Goal: Task Accomplishment & Management: Manage account settings

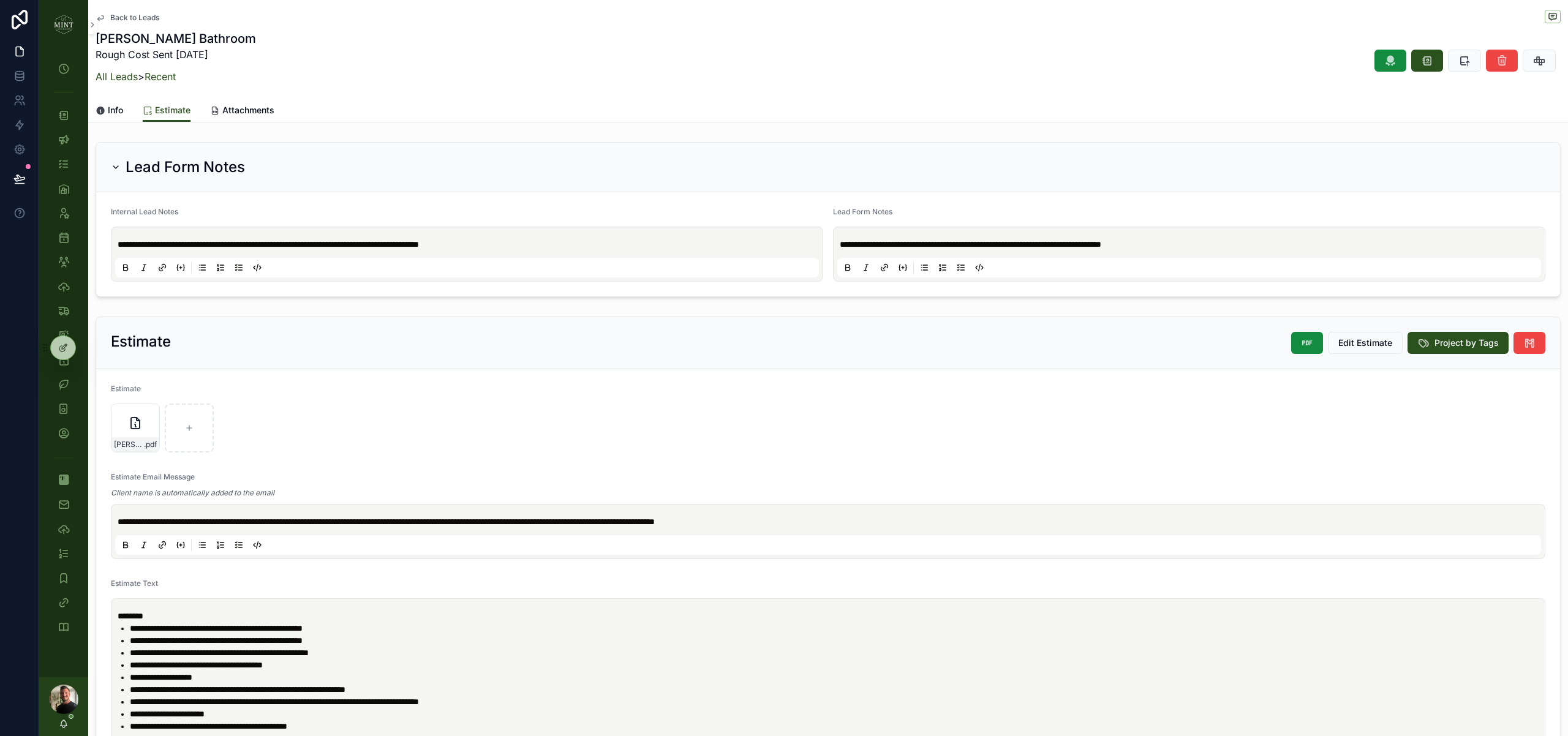
click at [542, 248] on p "**********" at bounding box center [469, 244] width 703 height 12
click at [298, 246] on span "**********" at bounding box center [275, 244] width 316 height 8
copy span "**********"
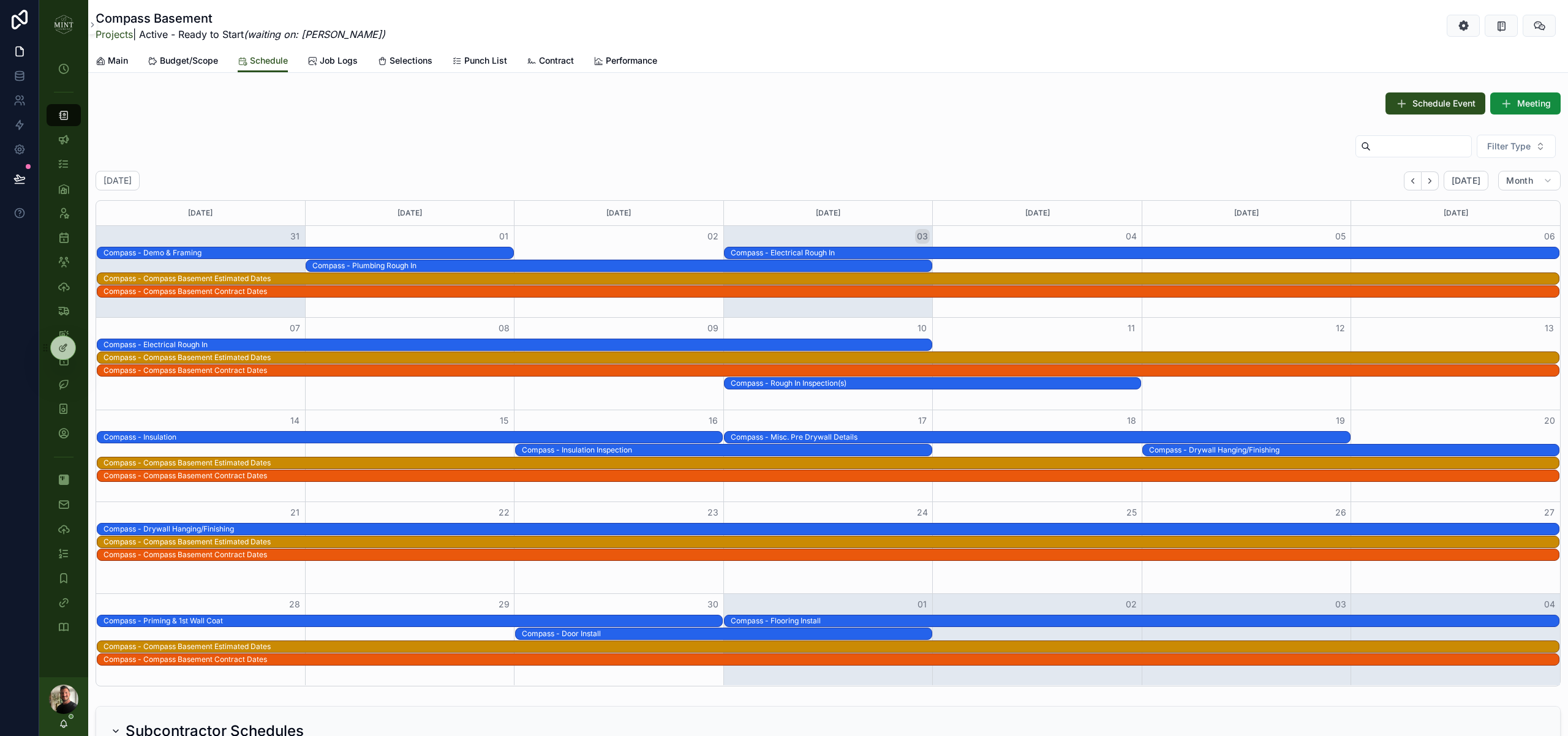
scroll to position [902, 0]
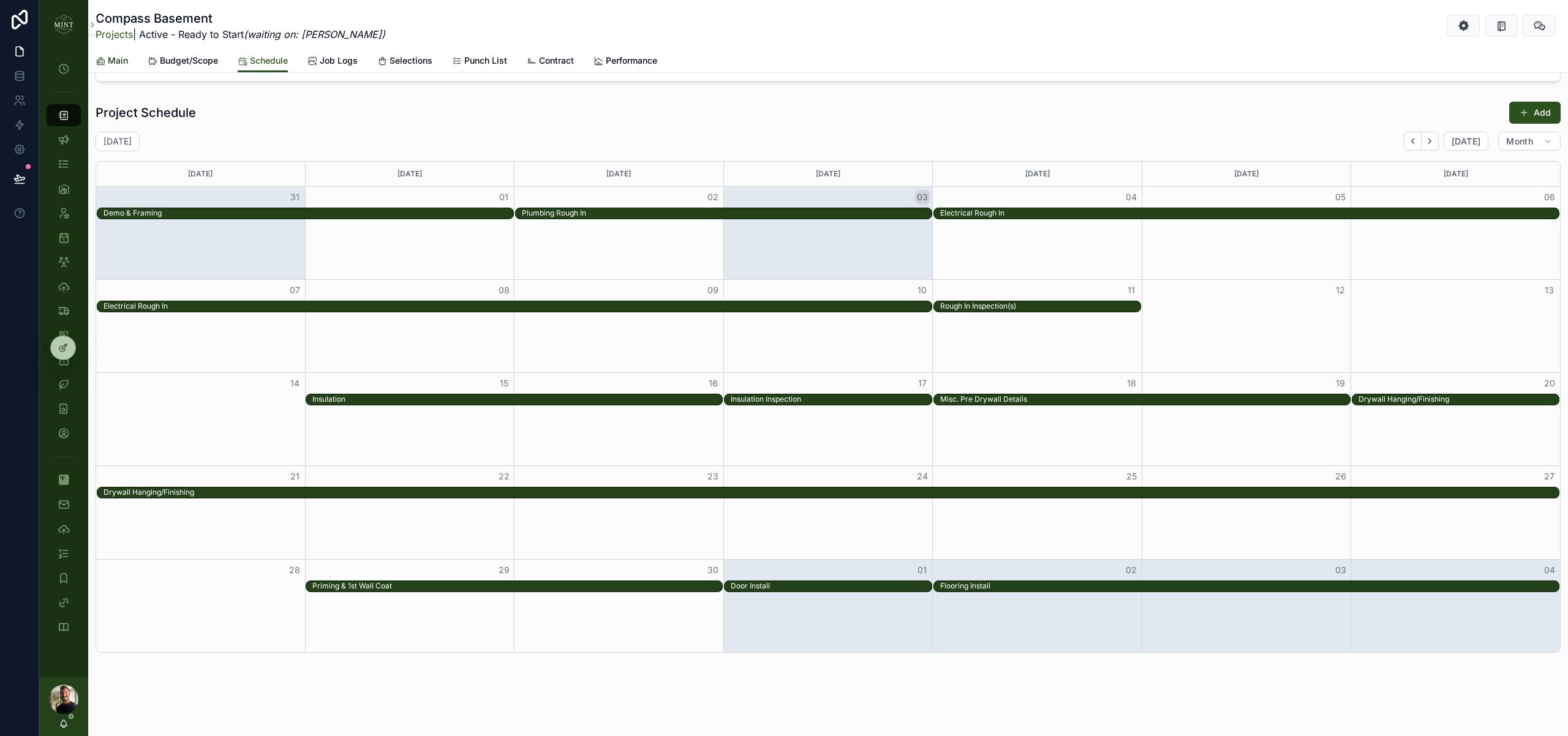
click at [117, 60] on span "Main" at bounding box center [117, 60] width 20 height 12
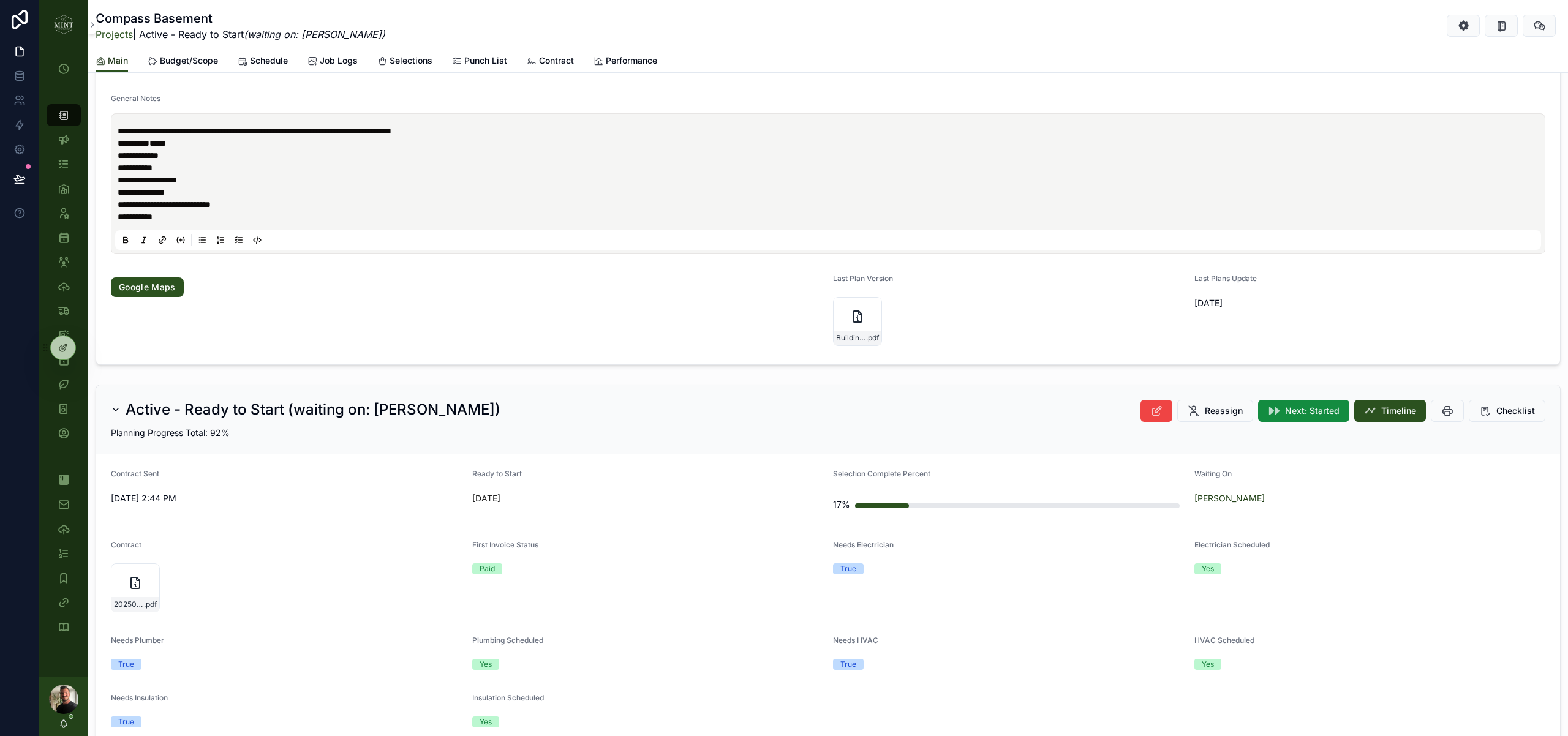
scroll to position [209, 0]
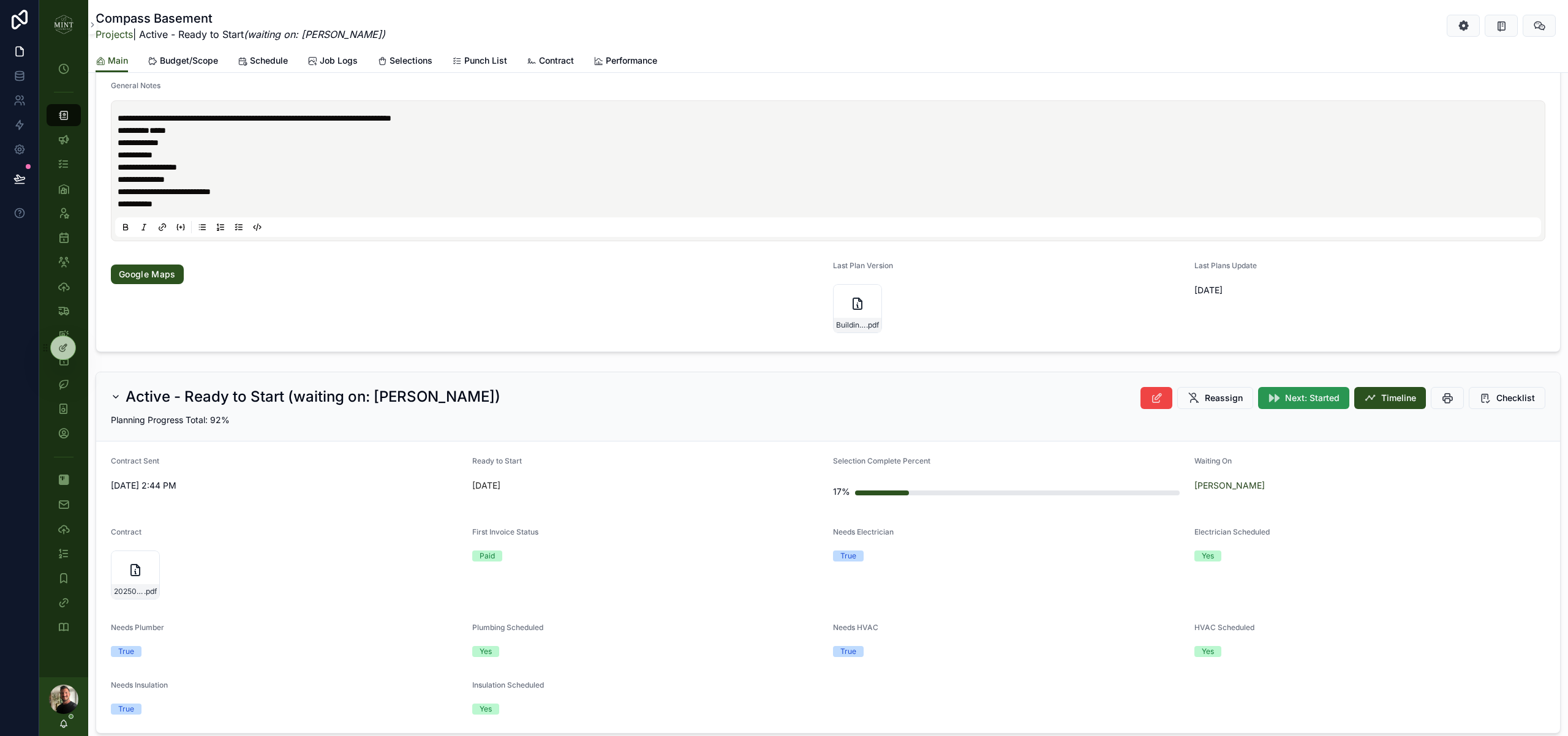
click at [1329, 403] on span "Next: Started" at bounding box center [1312, 398] width 55 height 12
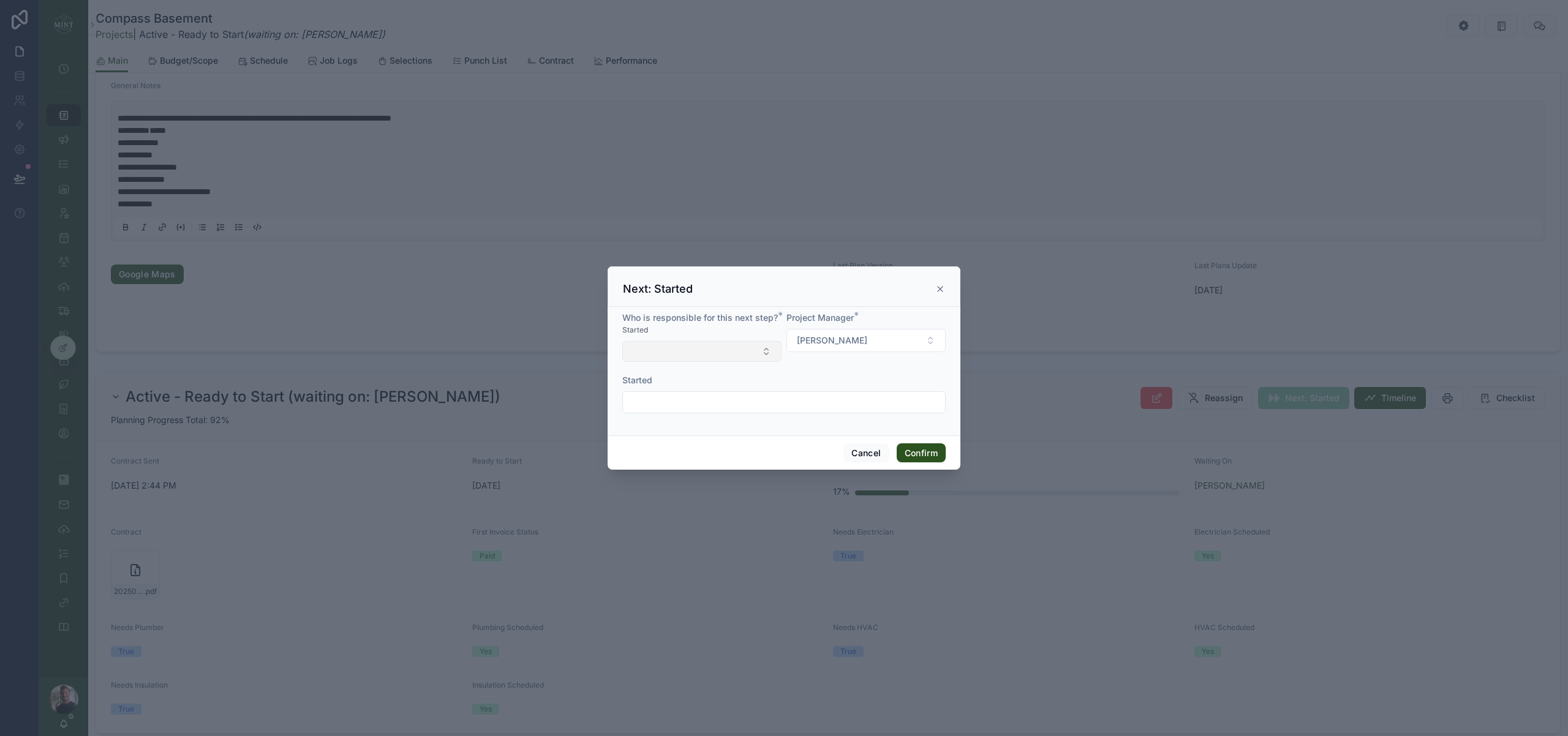
click at [755, 356] on button "Select Button" at bounding box center [702, 352] width 159 height 21
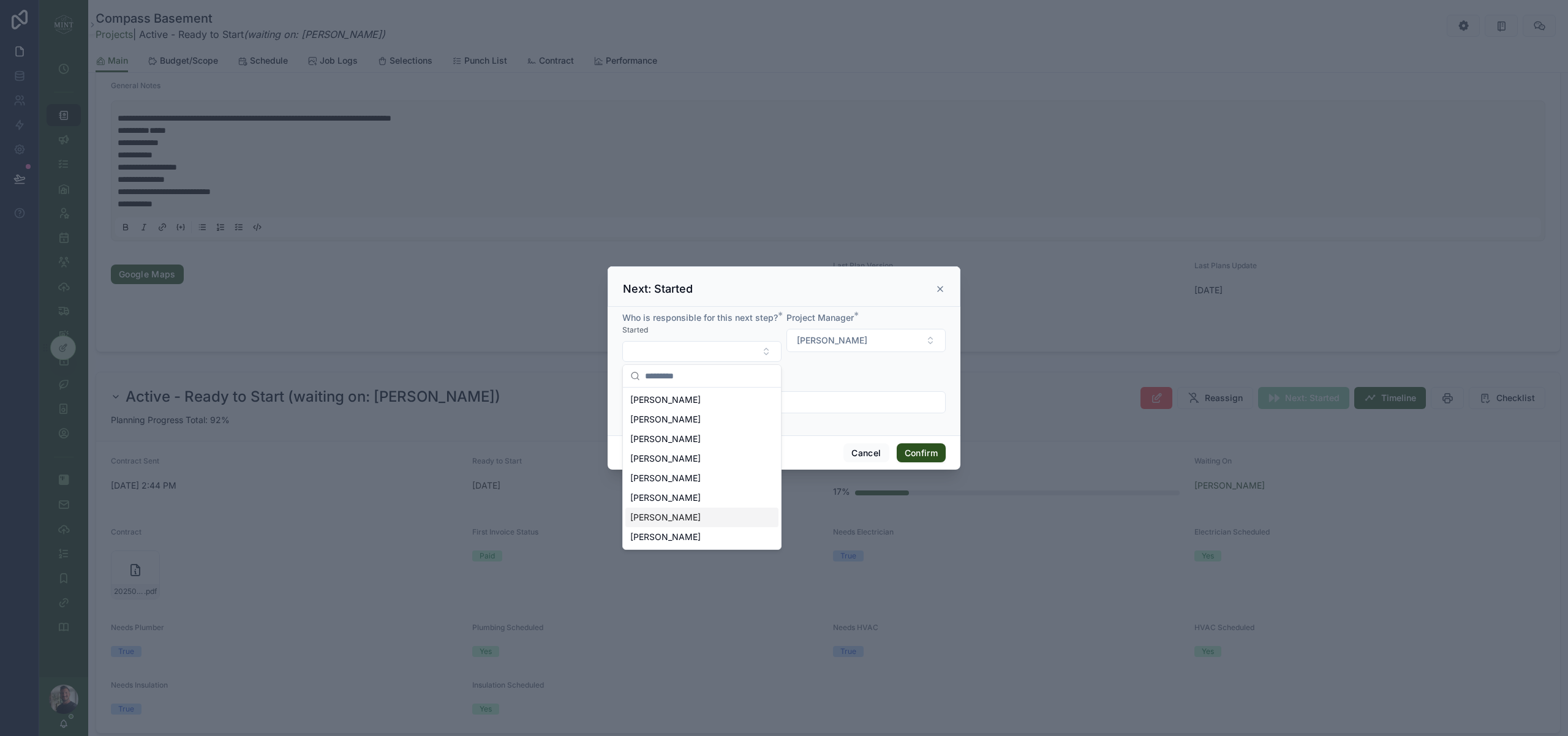
click at [706, 518] on div "[PERSON_NAME]" at bounding box center [702, 517] width 153 height 20
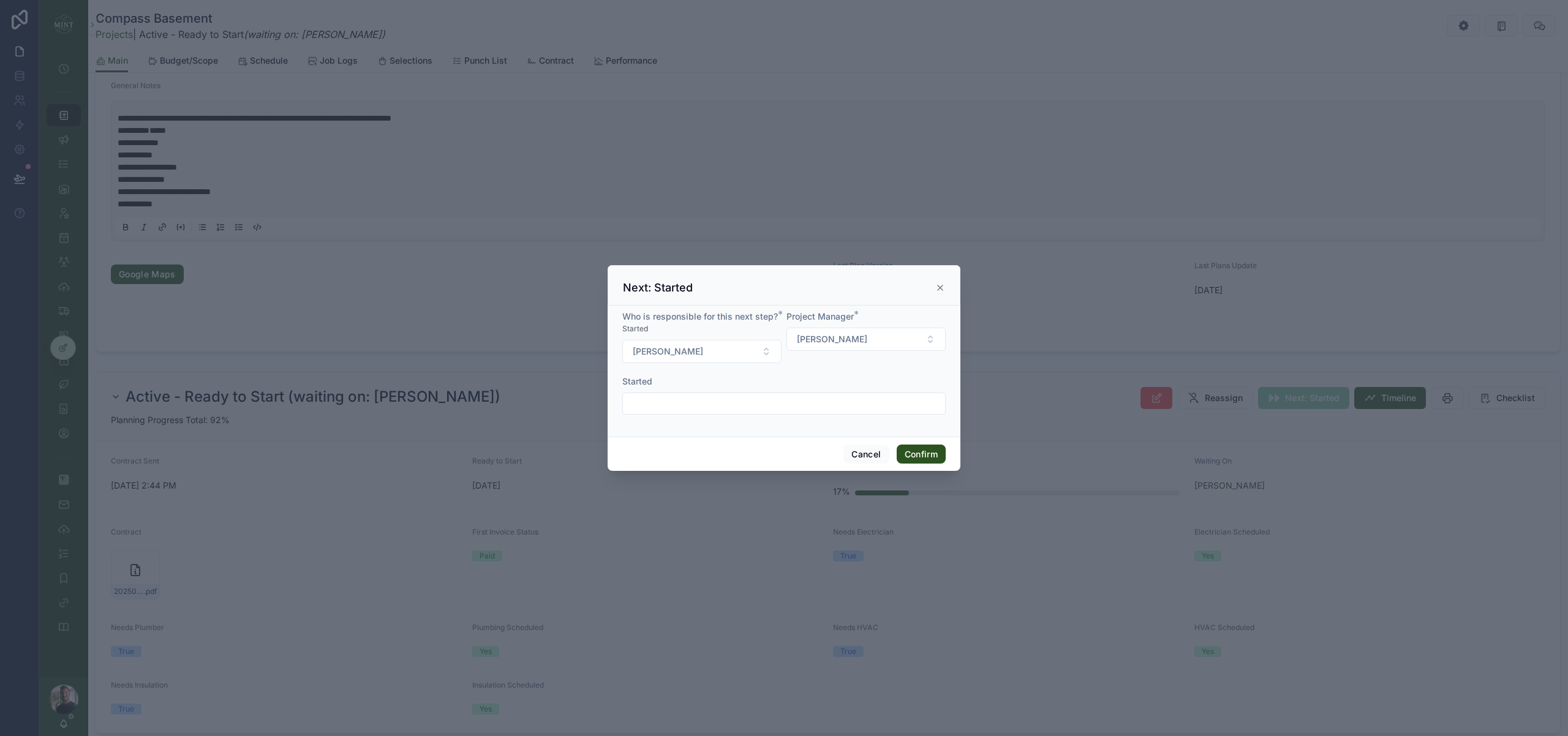
click at [691, 402] on input "text" at bounding box center [784, 403] width 322 height 17
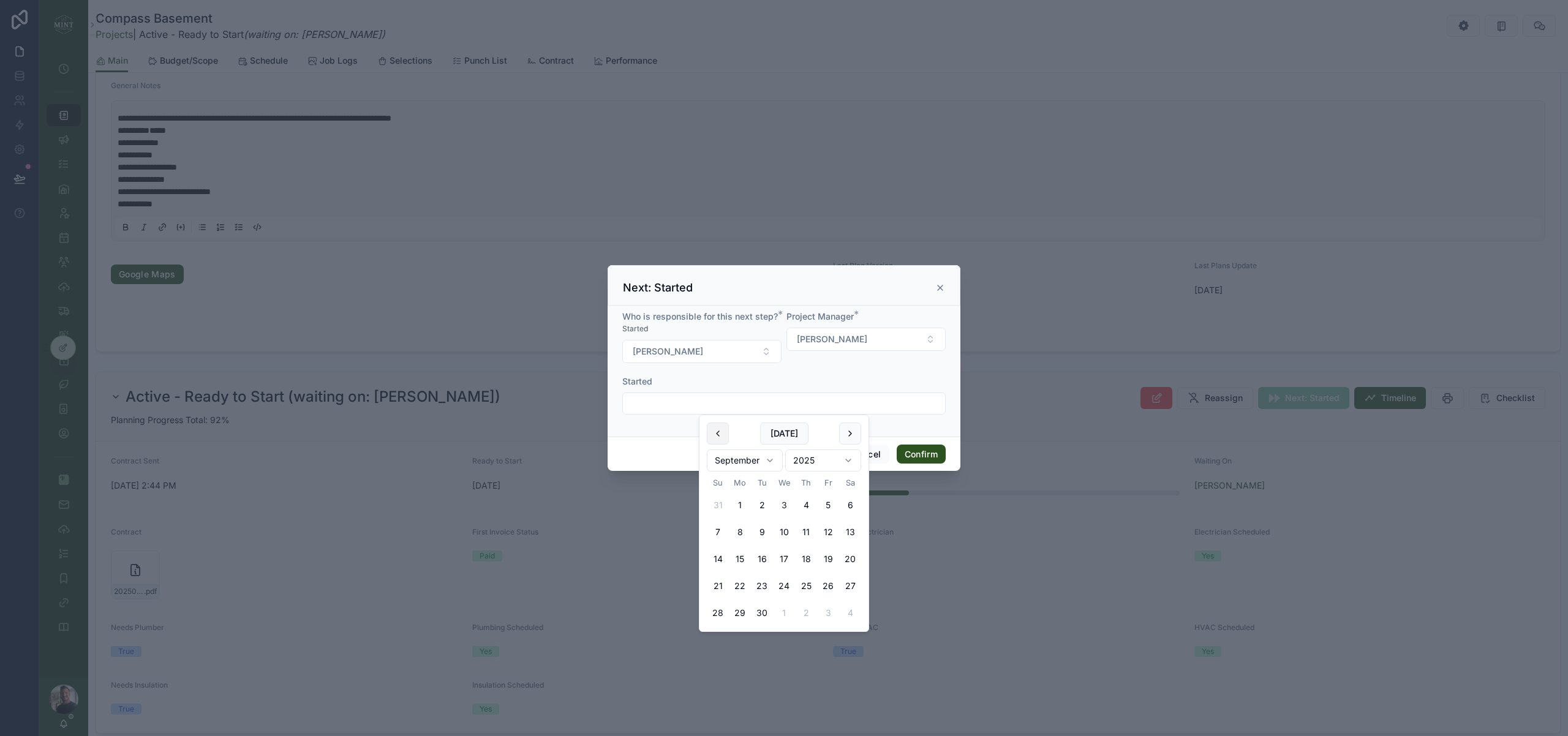
click at [718, 434] on button at bounding box center [718, 433] width 22 height 22
click at [806, 610] on button "28" at bounding box center [806, 613] width 22 height 22
type input "*********"
click at [658, 427] on div "Who is responsible for this next step? * Started Matt Schmuff Project Manager *…" at bounding box center [784, 371] width 353 height 131
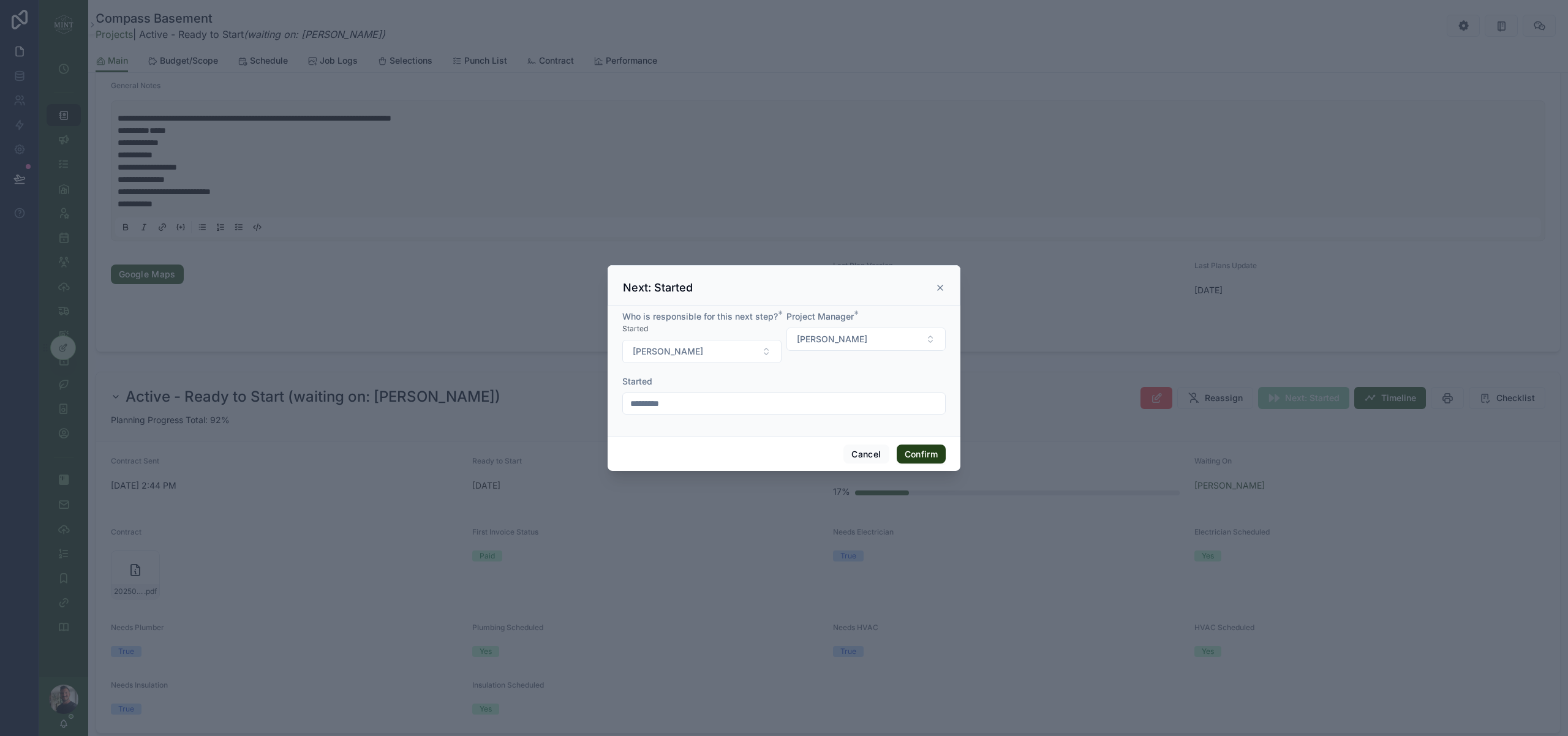
click at [909, 457] on button "Confirm" at bounding box center [921, 454] width 49 height 20
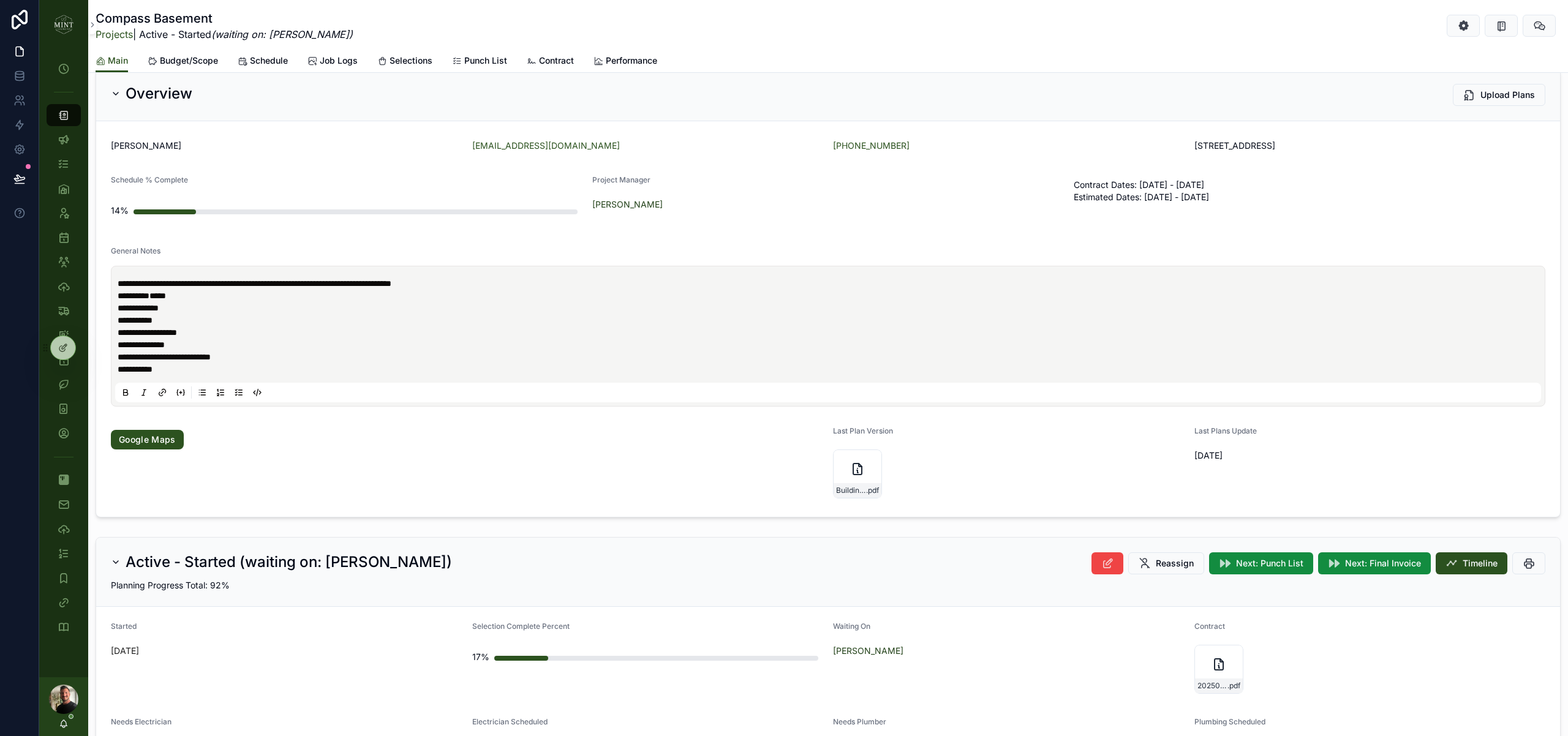
scroll to position [0, 0]
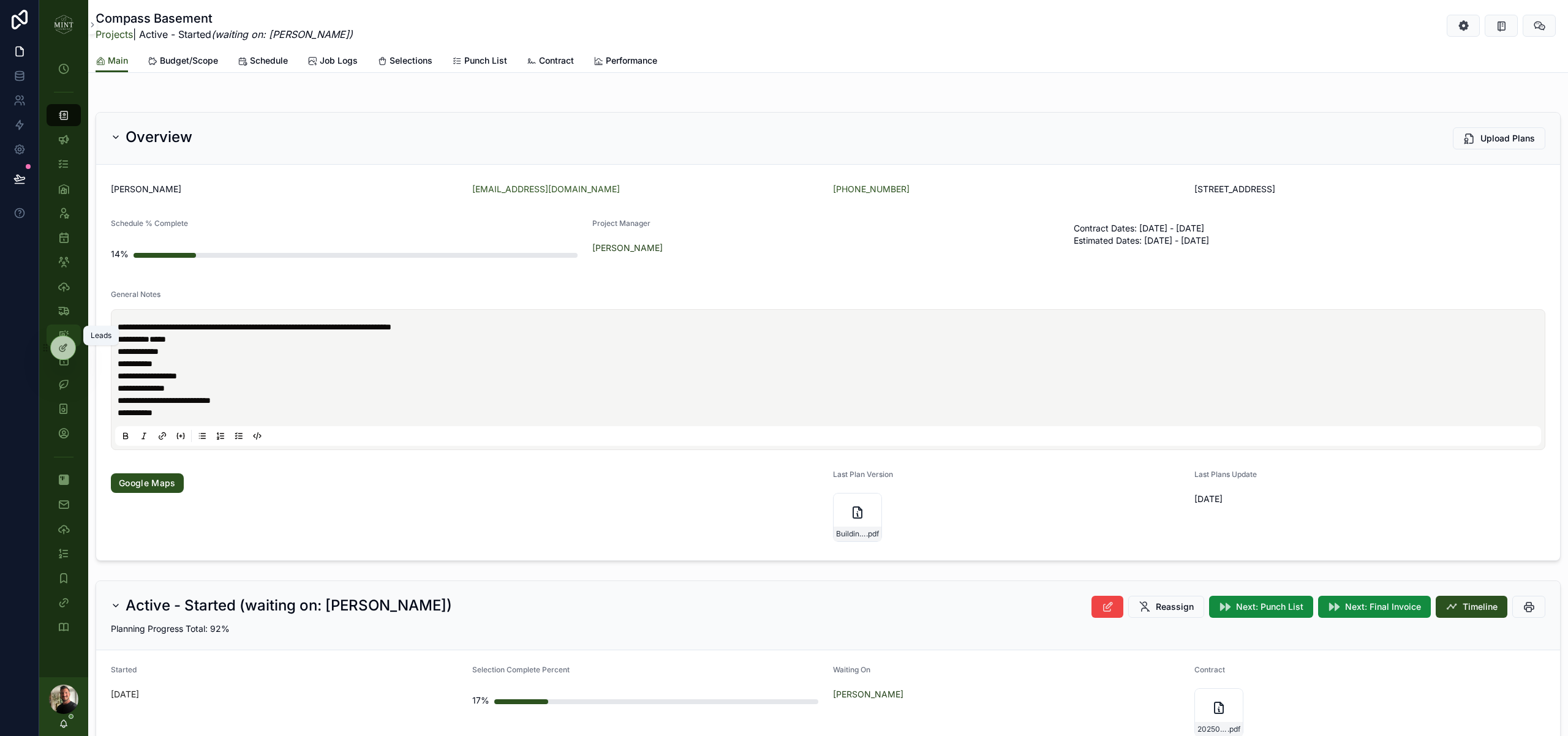
click at [63, 328] on div "Leads" at bounding box center [64, 336] width 20 height 20
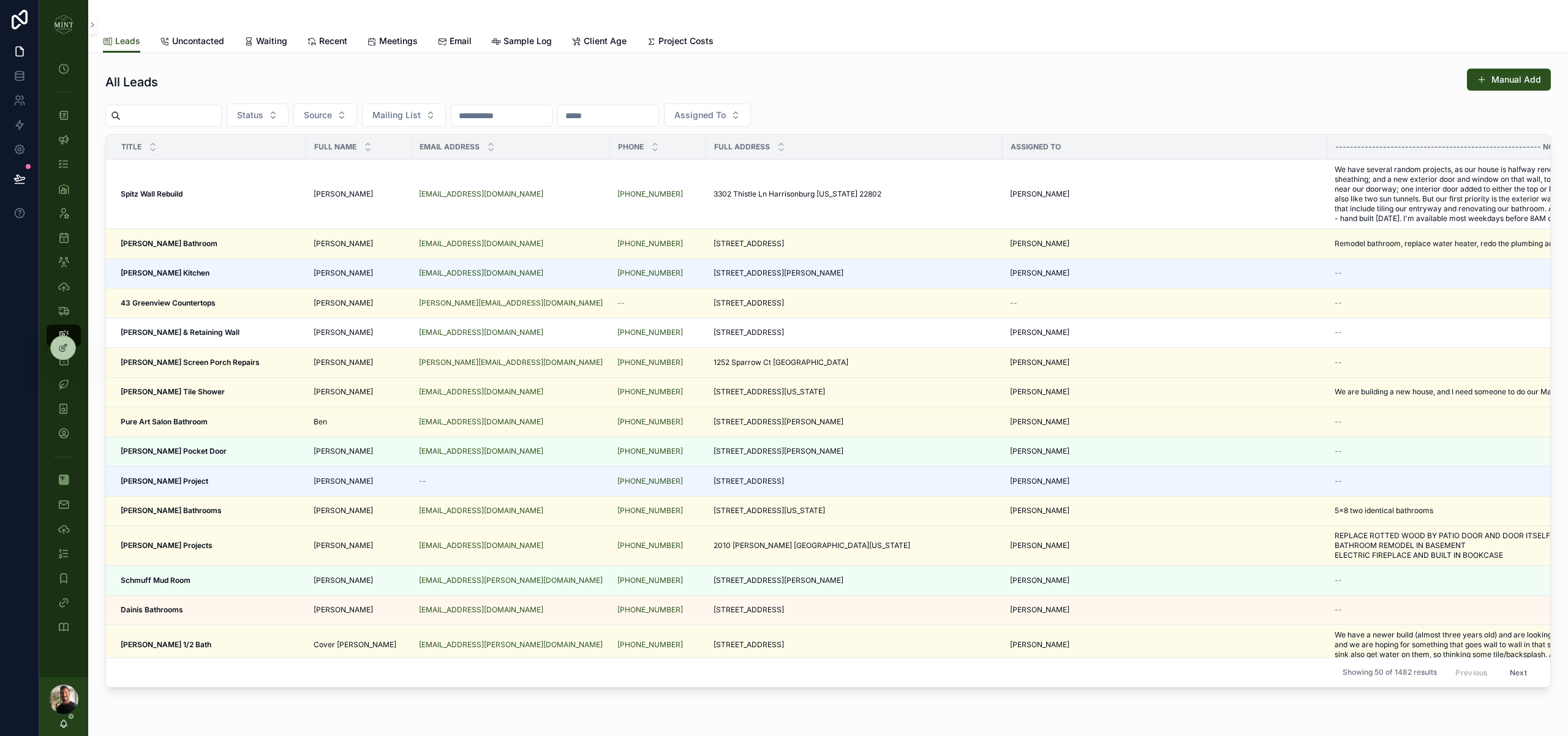
click at [178, 115] on input "scrollable content" at bounding box center [171, 116] width 100 height 17
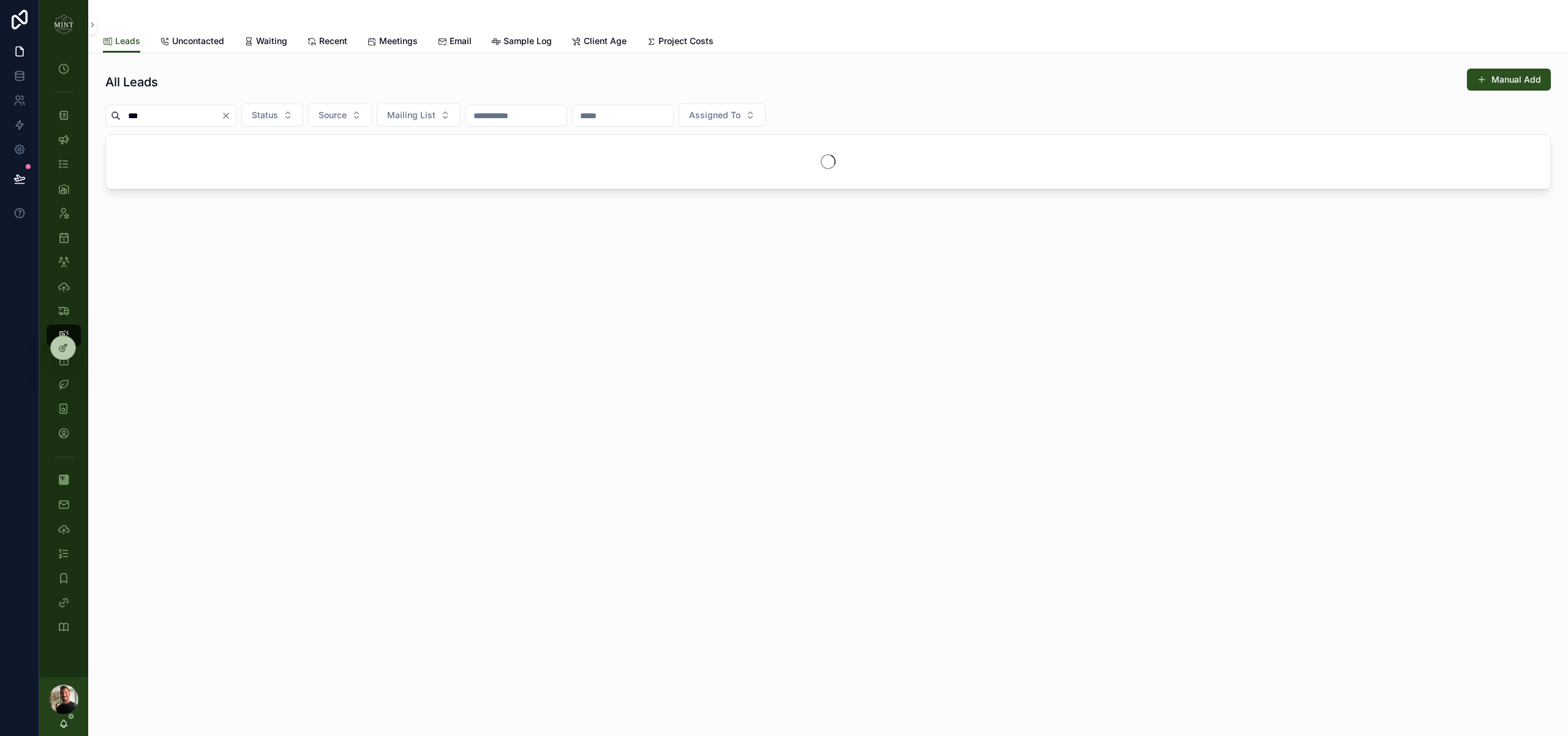
type input "****"
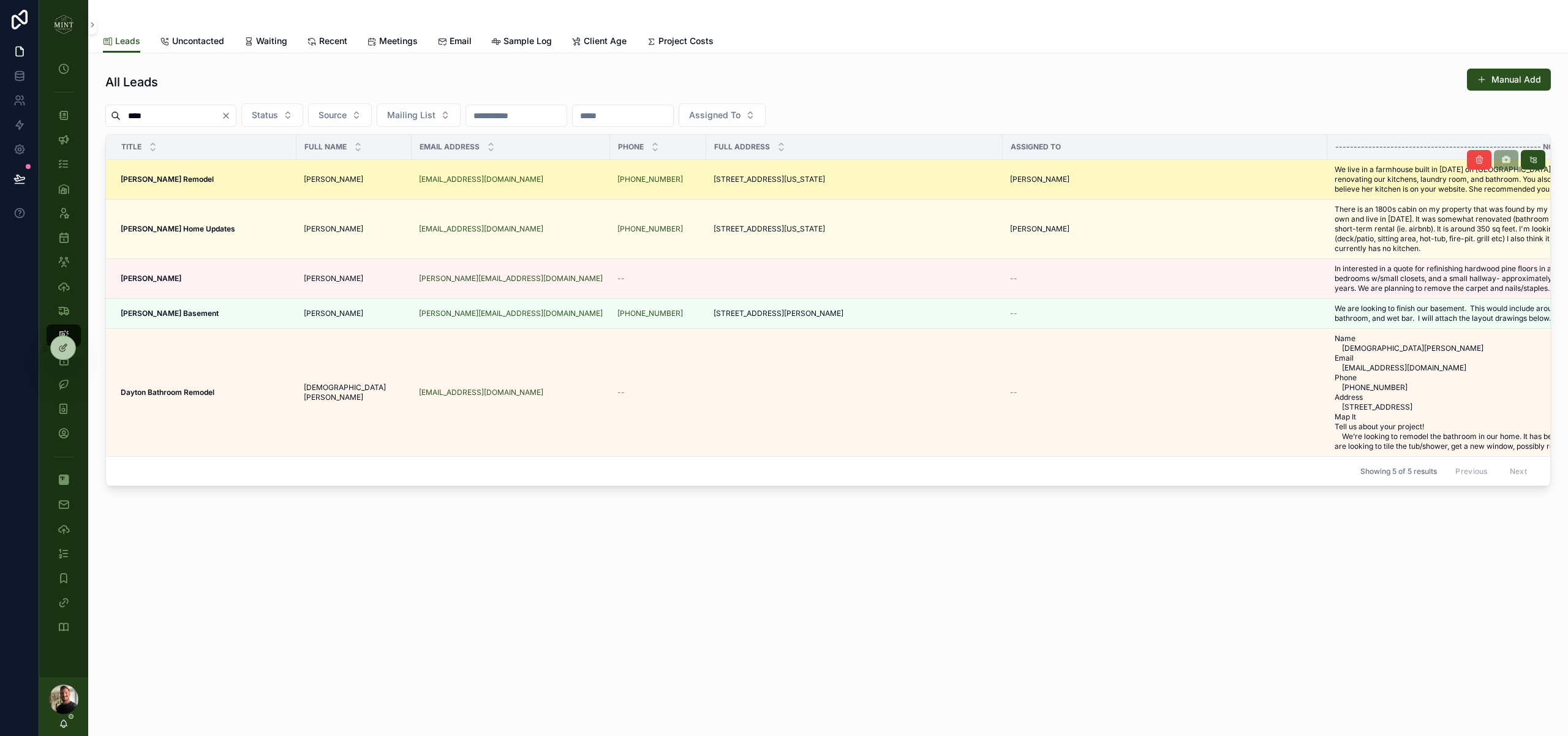
click at [186, 184] on div "Jarrett Remodel Jarrett Remodel" at bounding box center [205, 179] width 168 height 10
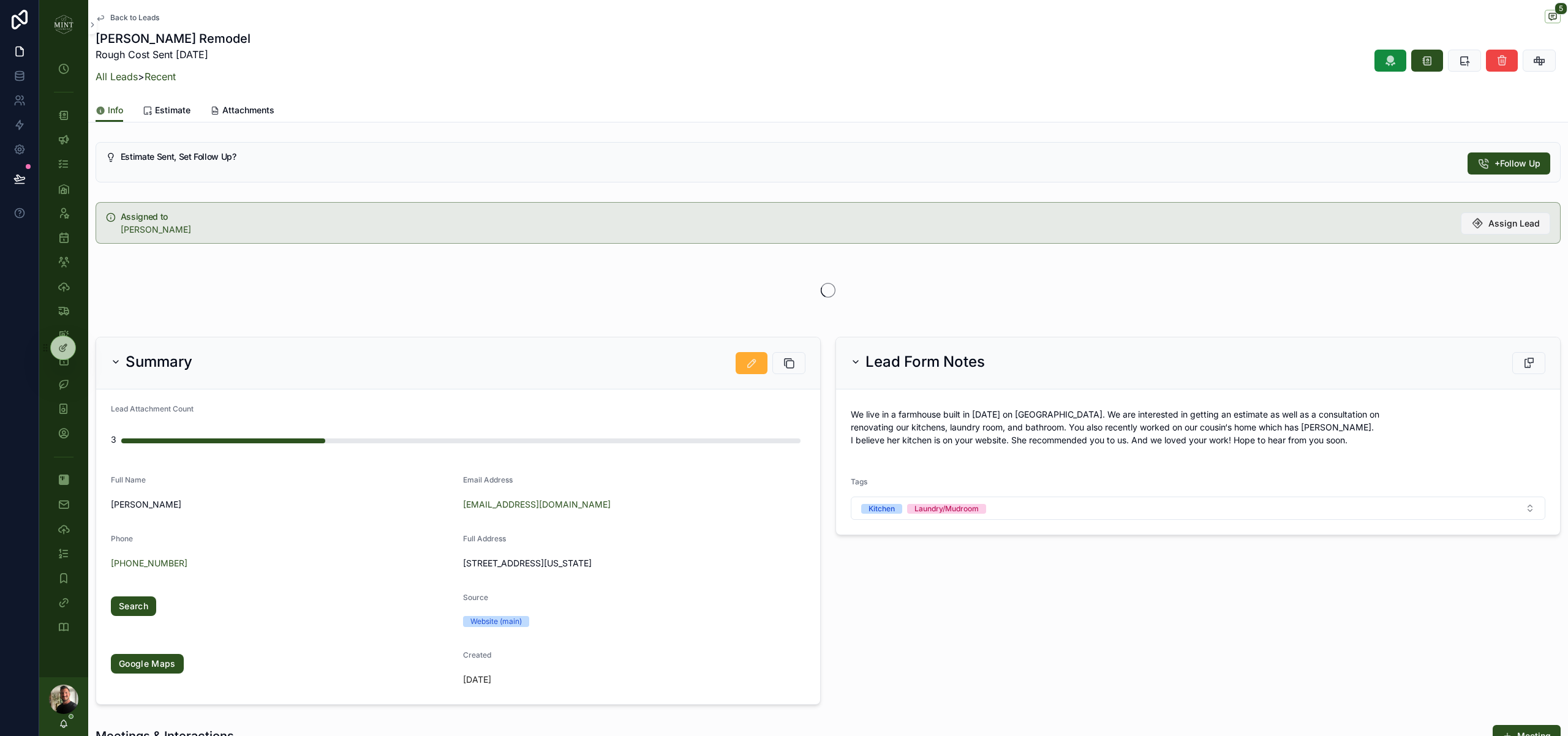
click at [1502, 224] on span "Assign Lead" at bounding box center [1514, 223] width 51 height 12
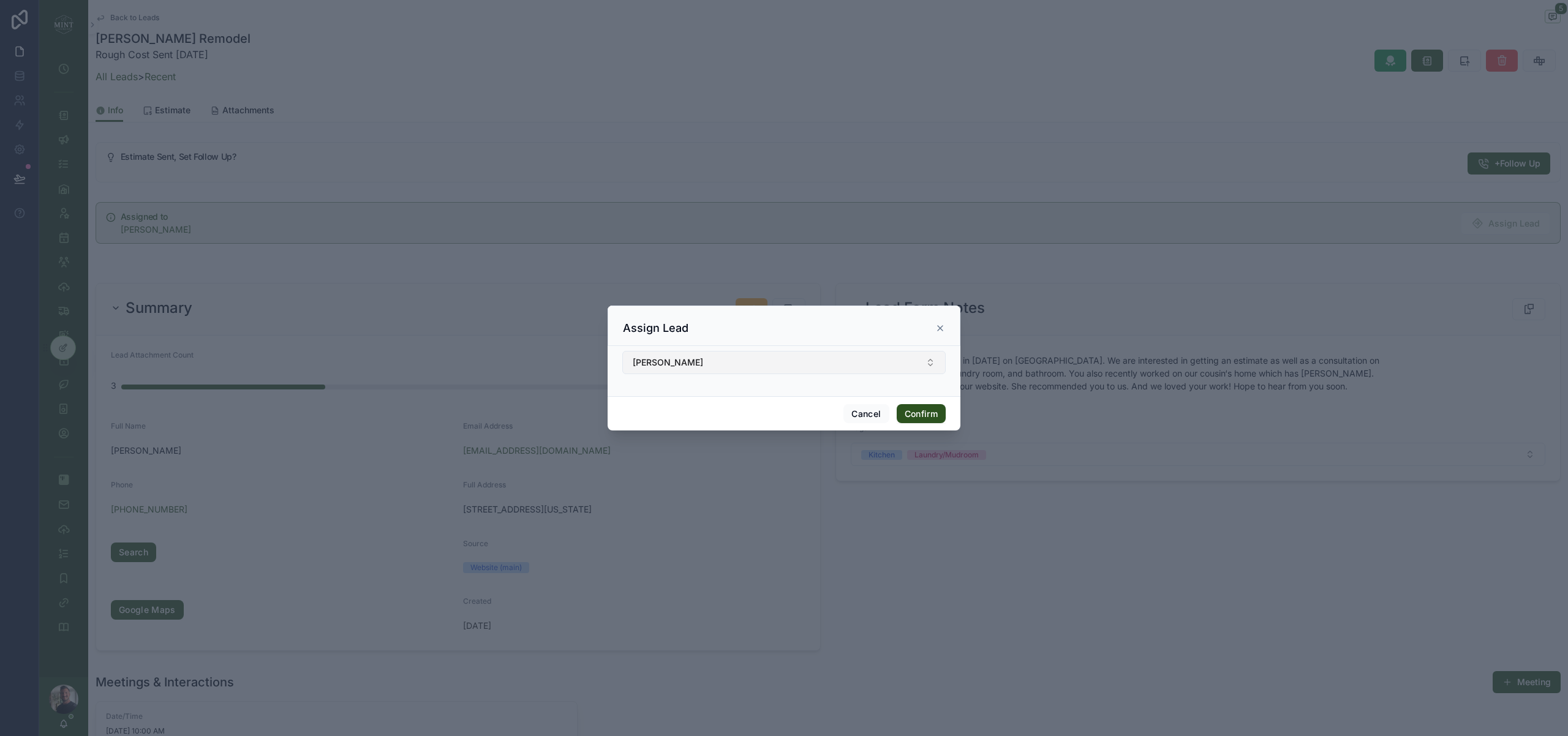
click at [890, 362] on button "[PERSON_NAME]" at bounding box center [784, 363] width 323 height 23
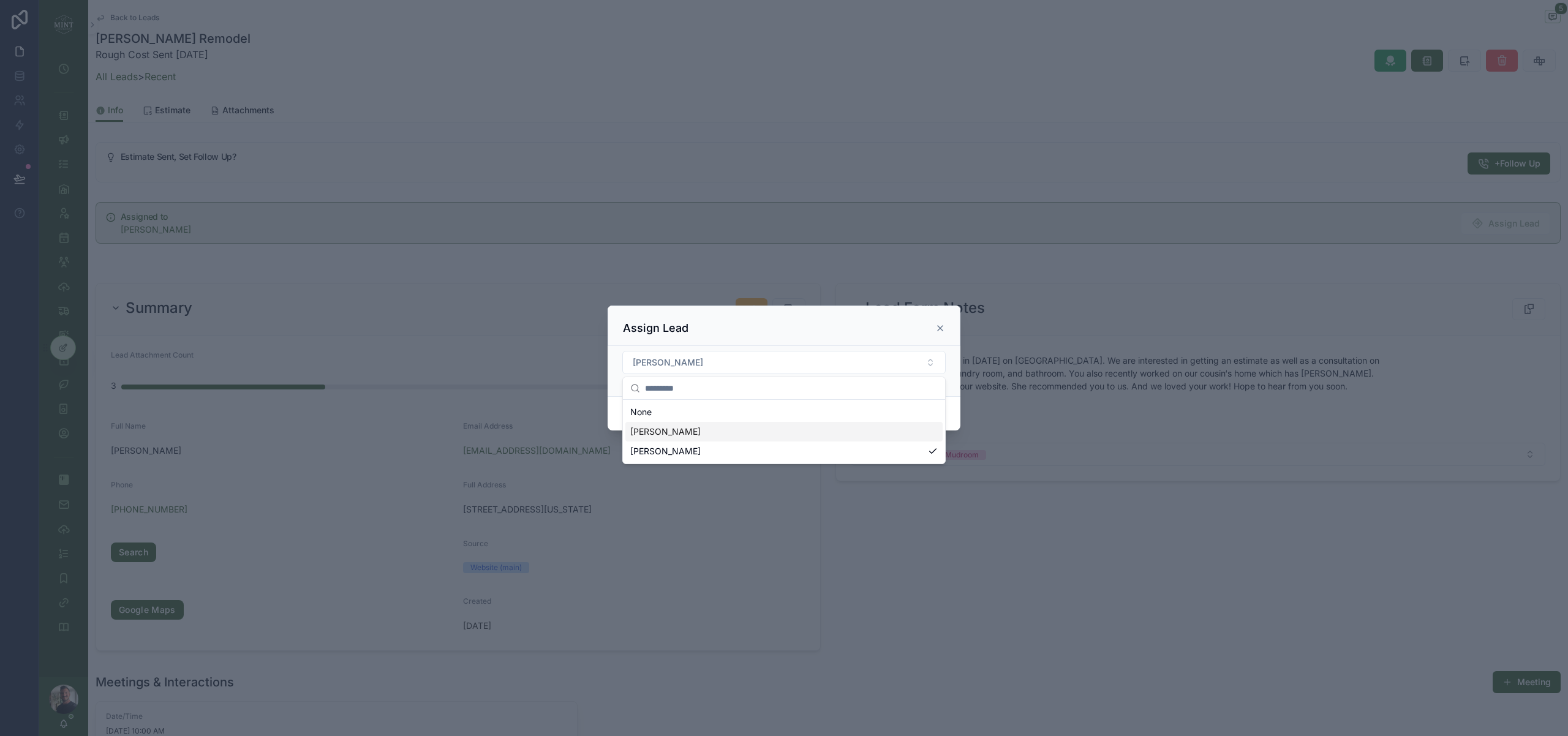
click at [745, 425] on div "Art Orchowski" at bounding box center [784, 431] width 317 height 20
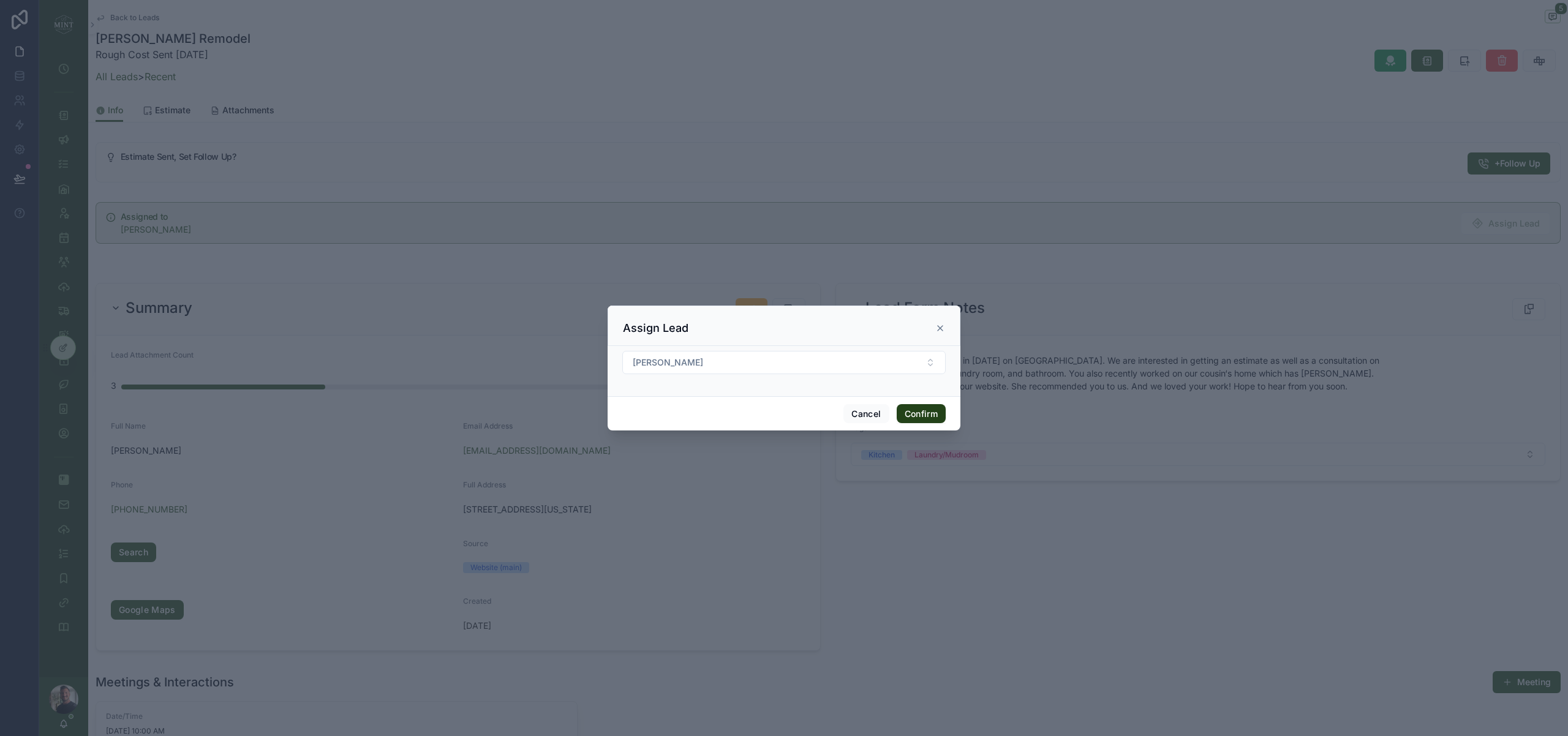
click at [930, 415] on button "Confirm" at bounding box center [921, 414] width 49 height 20
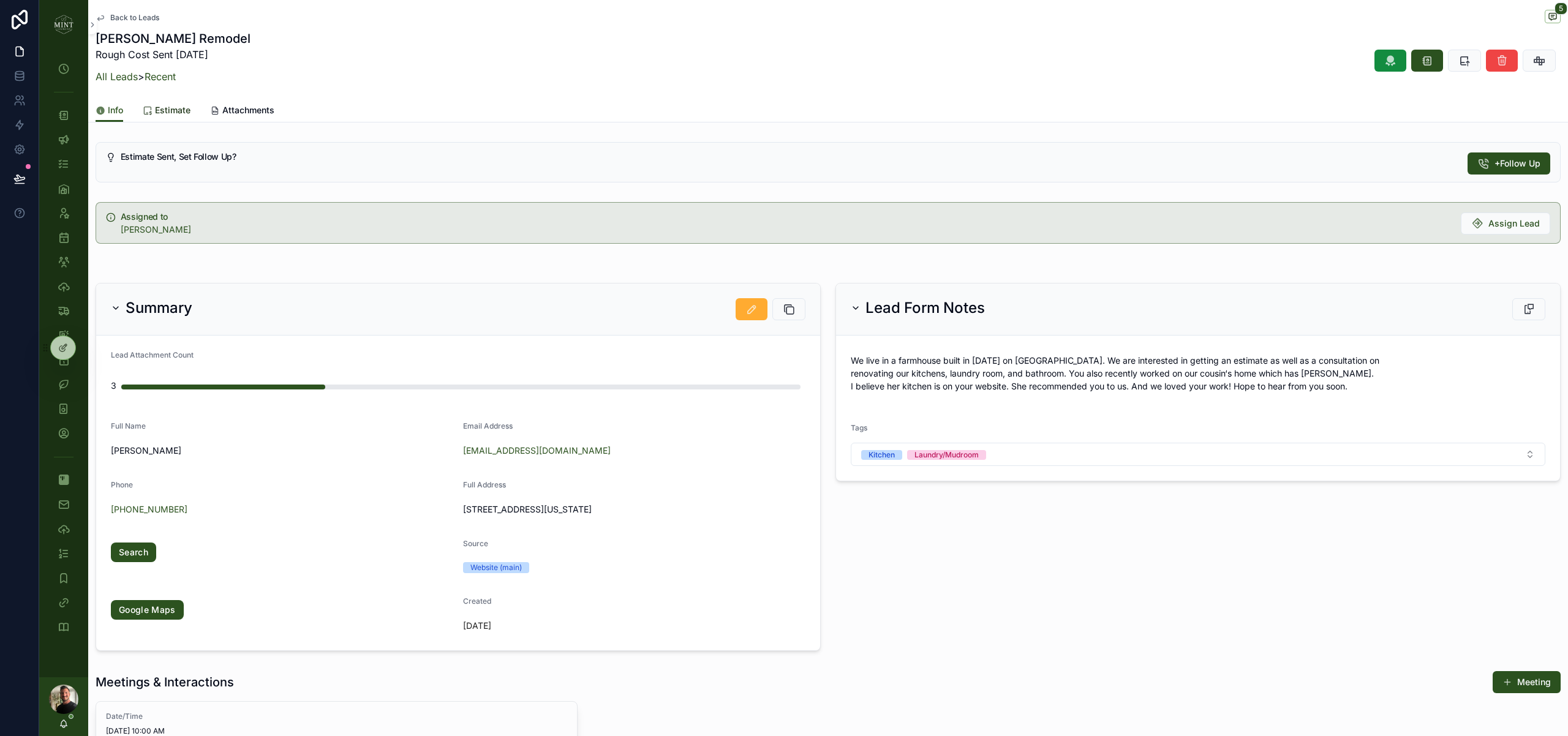
click at [156, 105] on span "Estimate" at bounding box center [172, 110] width 35 height 12
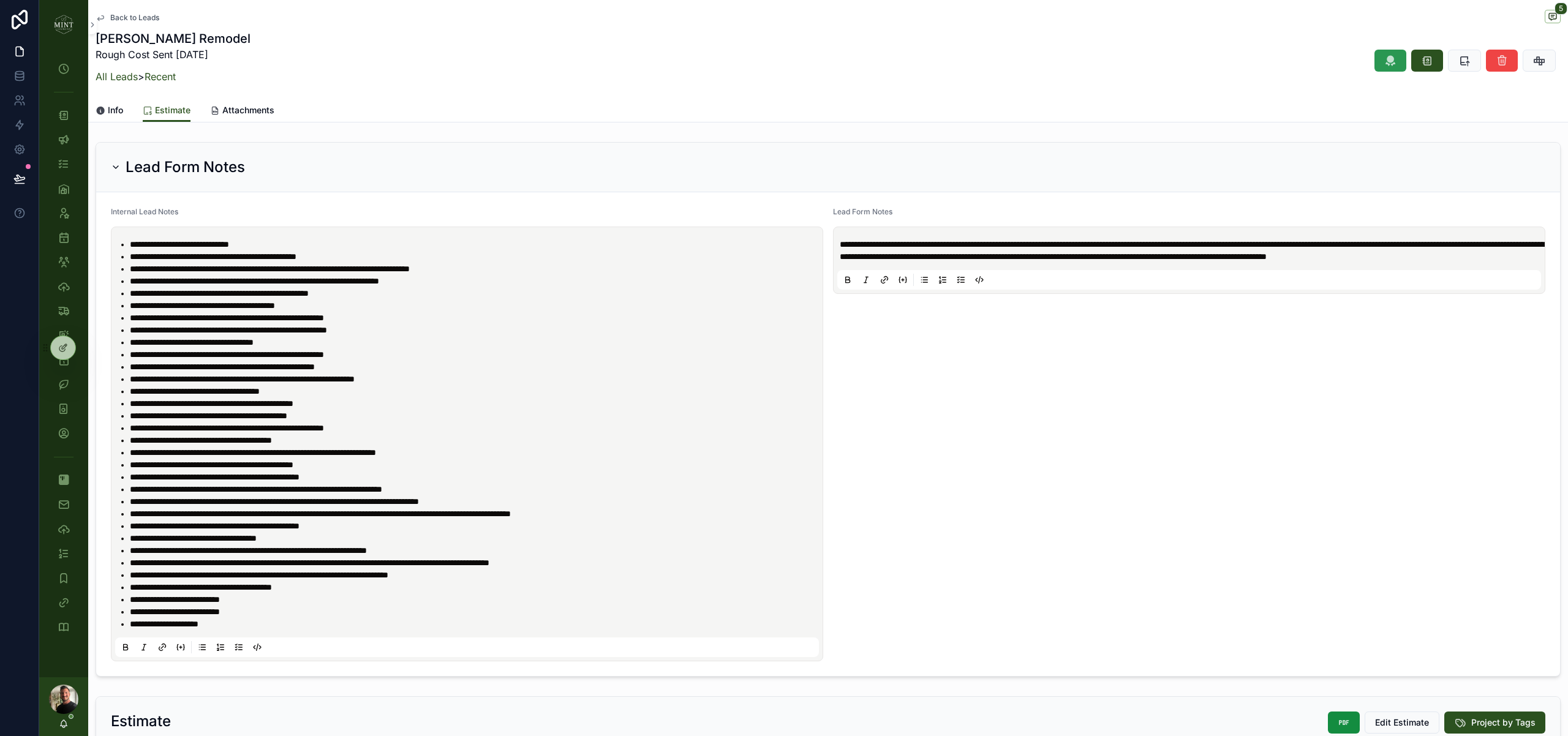
click at [1390, 65] on icon "scrollable content" at bounding box center [1390, 60] width 12 height 12
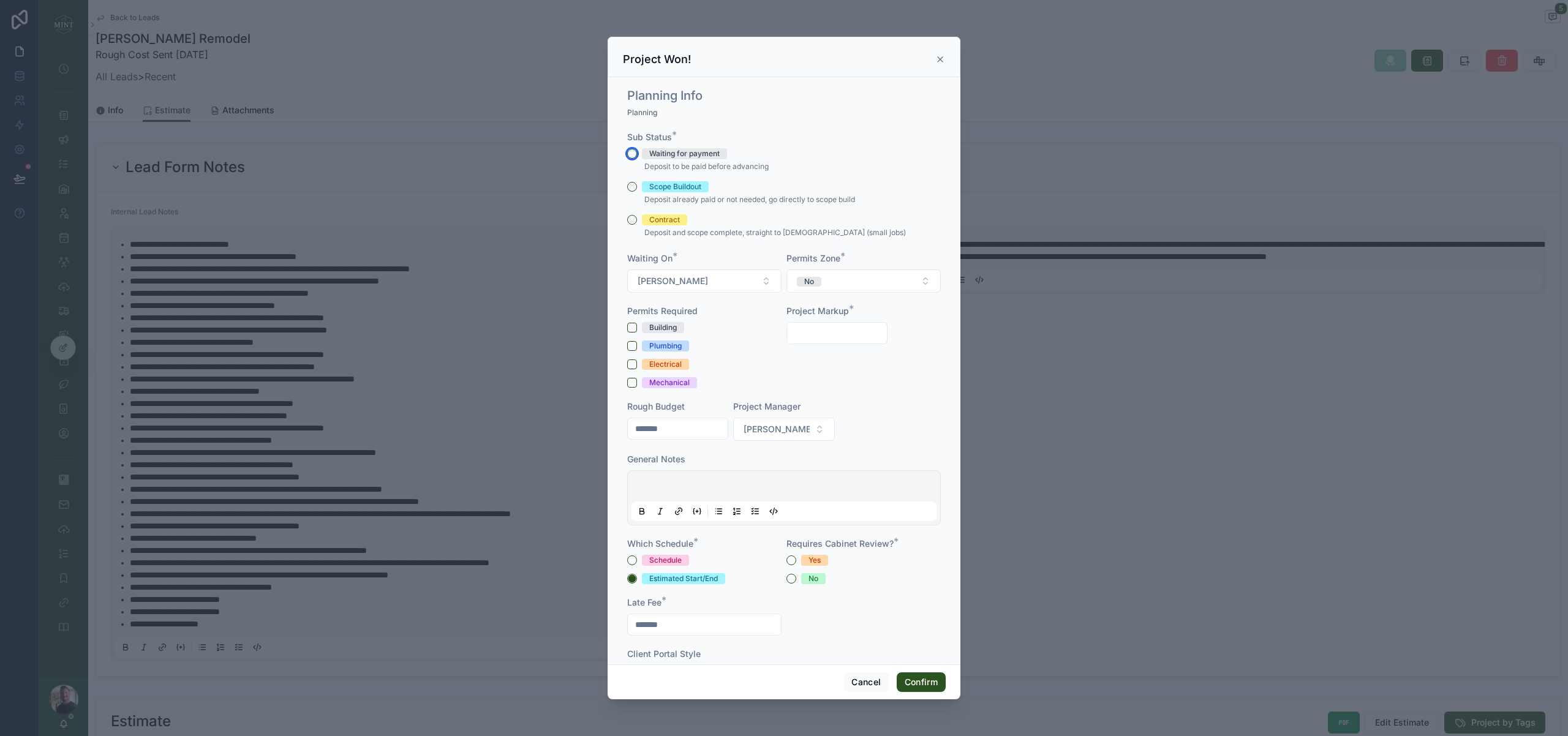
click at [629, 154] on button "Waiting for payment" at bounding box center [632, 153] width 10 height 10
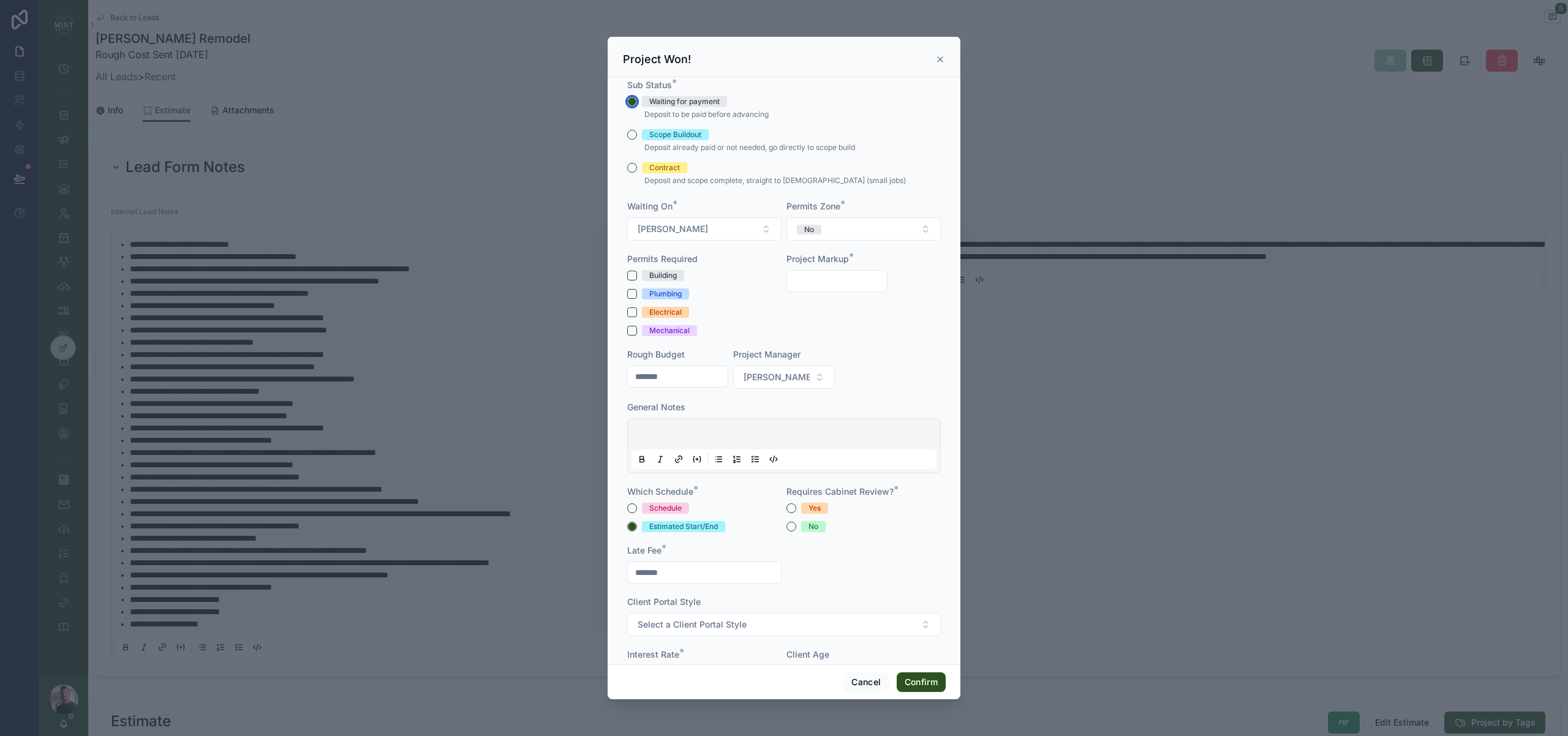
scroll to position [82, 0]
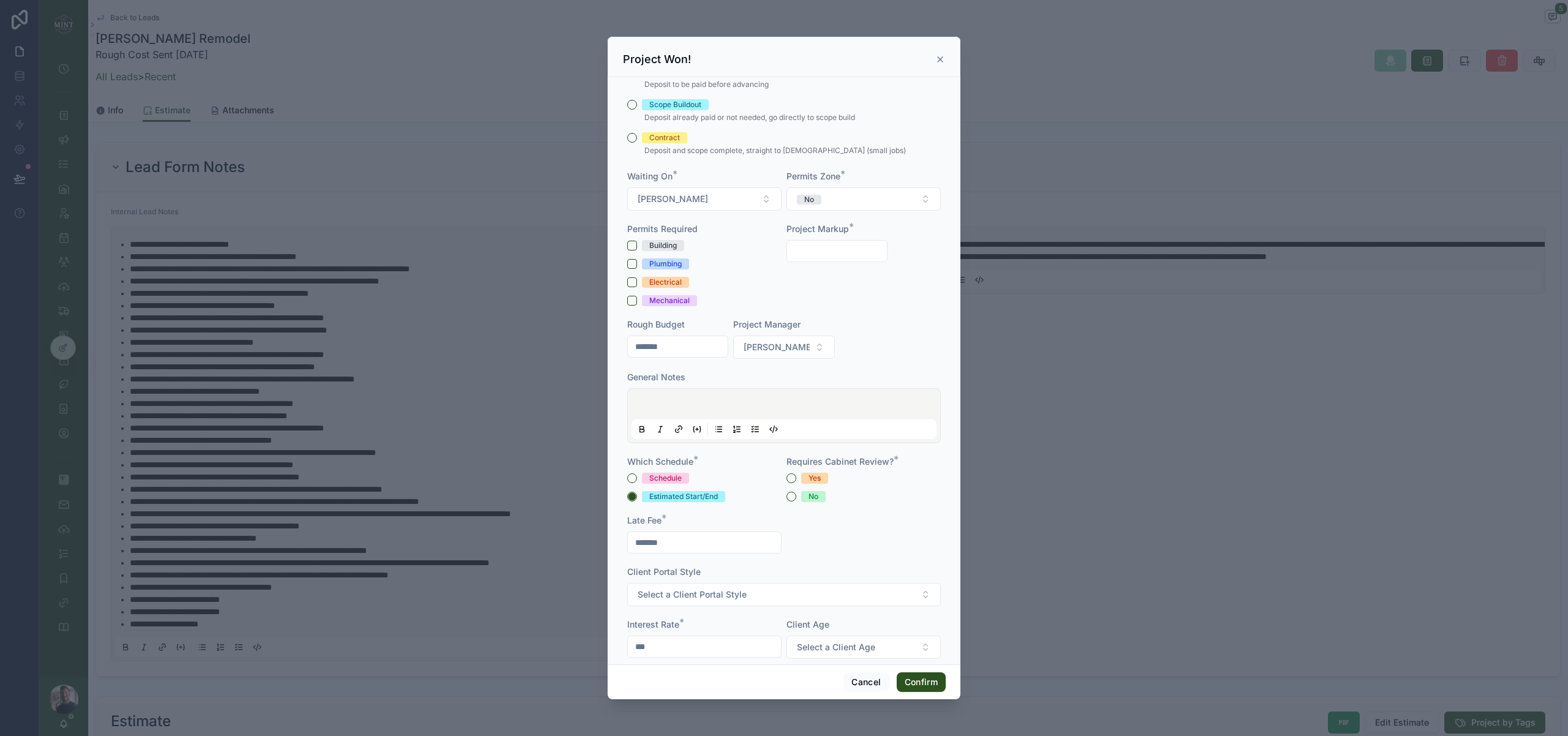
click at [843, 256] on input "text" at bounding box center [837, 251] width 100 height 17
type input "*****"
click at [944, 338] on div "Planning Info Planning Sub Status * Waiting for payment Deposit to be paid befo…" at bounding box center [784, 364] width 323 height 729
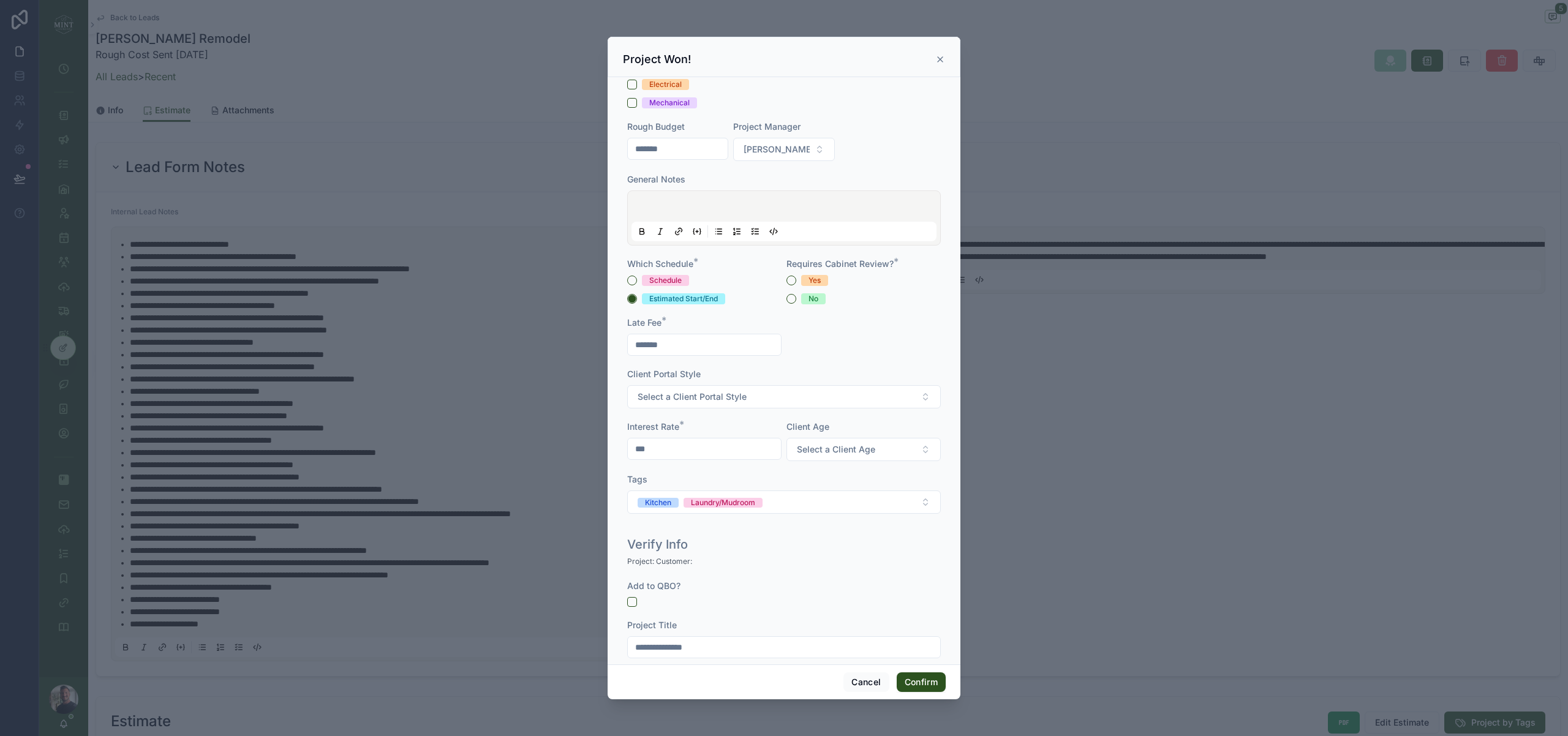
scroll to position [281, 0]
click at [789, 275] on button "Yes" at bounding box center [791, 278] width 10 height 10
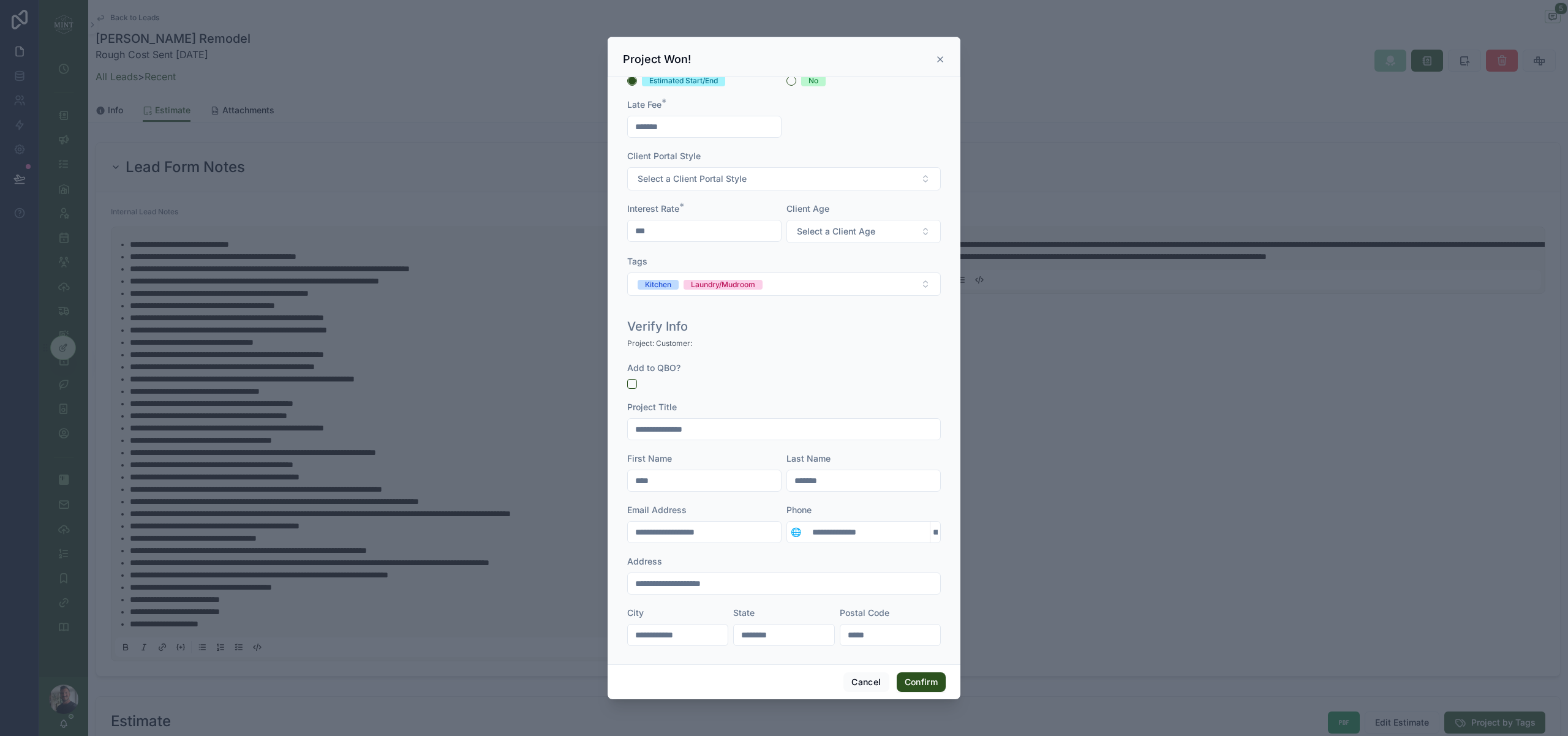
scroll to position [506, 0]
click at [632, 377] on button "button" at bounding box center [632, 375] width 10 height 10
click at [792, 623] on input "********" at bounding box center [784, 627] width 100 height 17
type input "**"
click at [878, 659] on div "**********" at bounding box center [784, 370] width 353 height 587
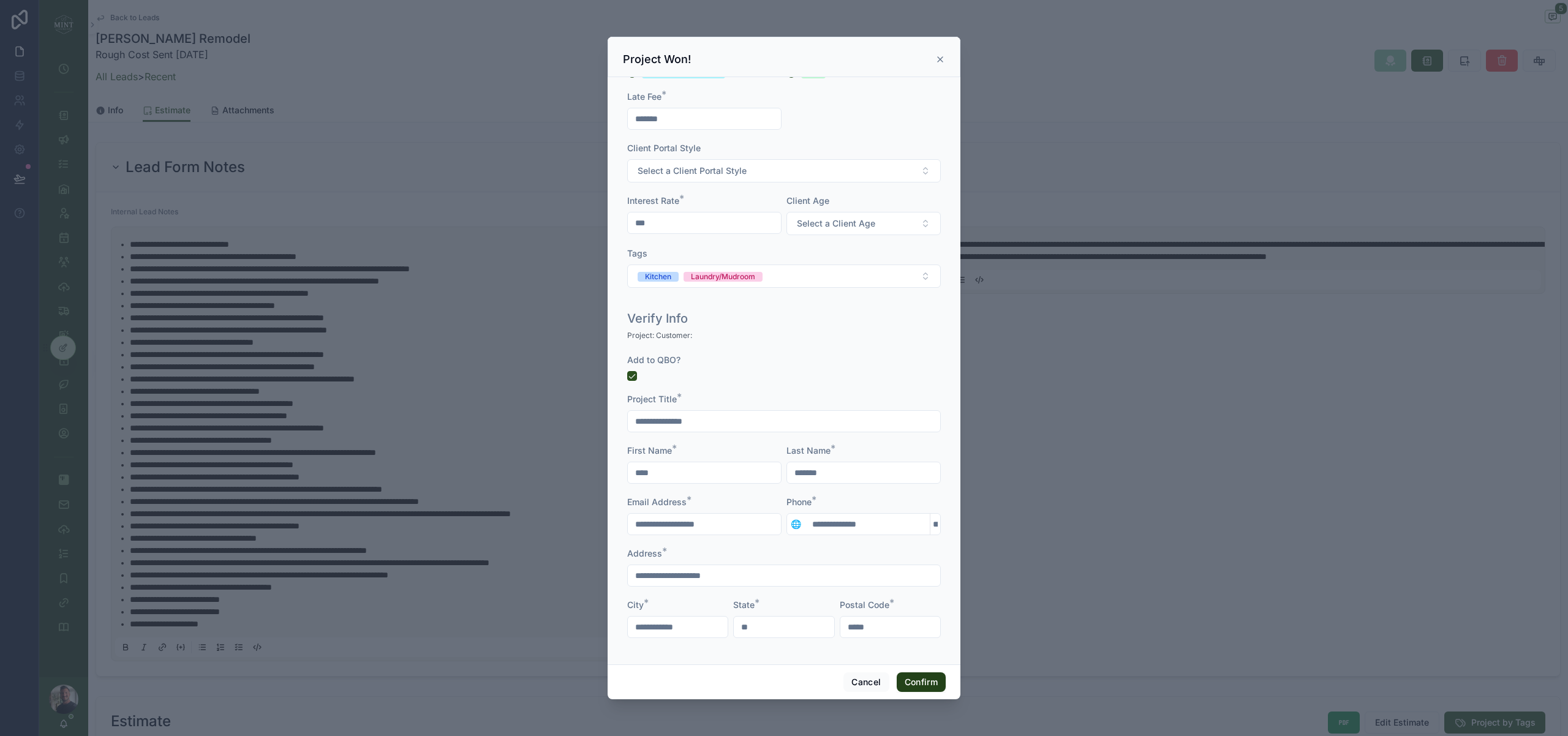
click at [922, 681] on button "Confirm" at bounding box center [921, 682] width 49 height 20
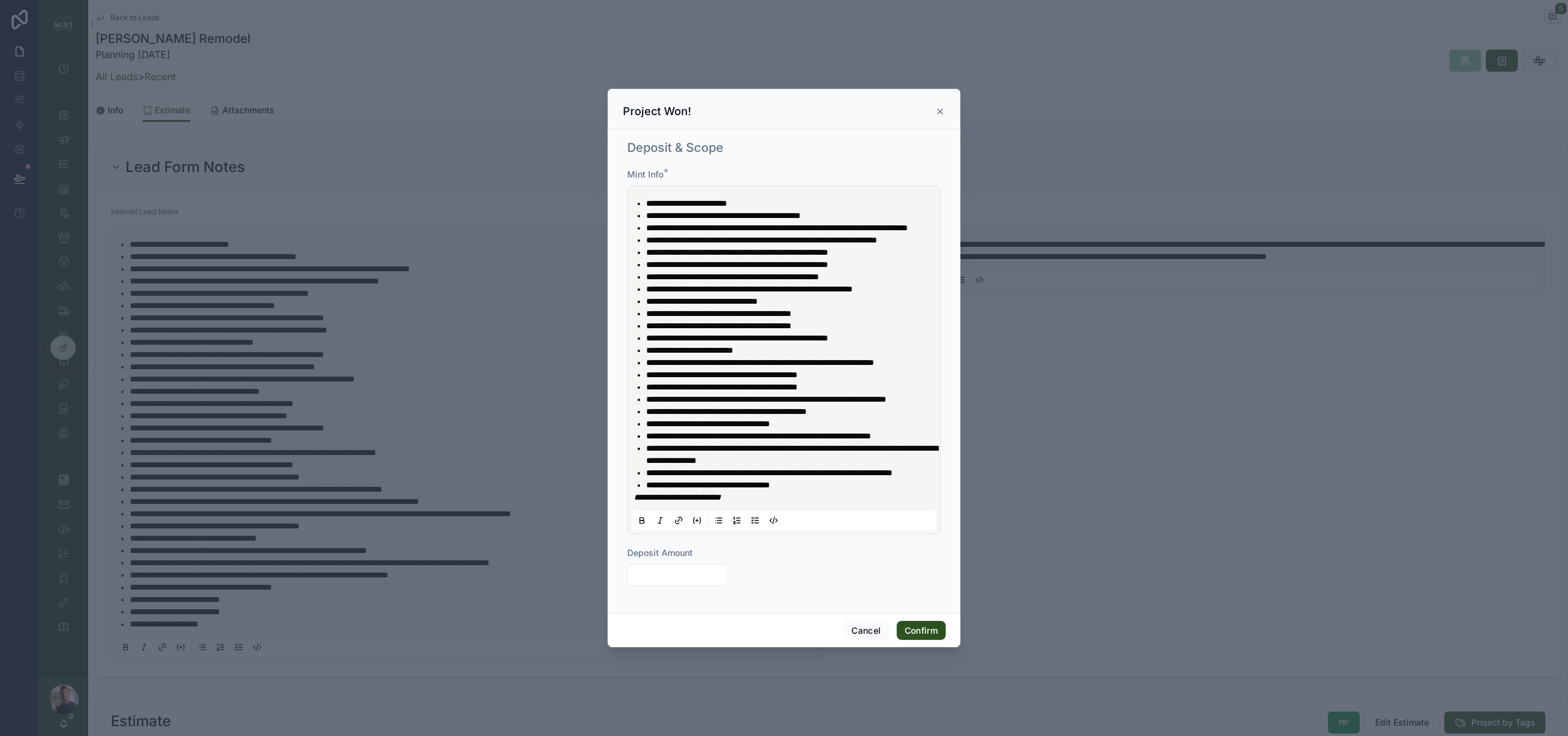
scroll to position [0, 0]
click at [691, 583] on input "text" at bounding box center [678, 575] width 100 height 17
type input "*********"
click at [928, 640] on button "Confirm" at bounding box center [921, 631] width 49 height 20
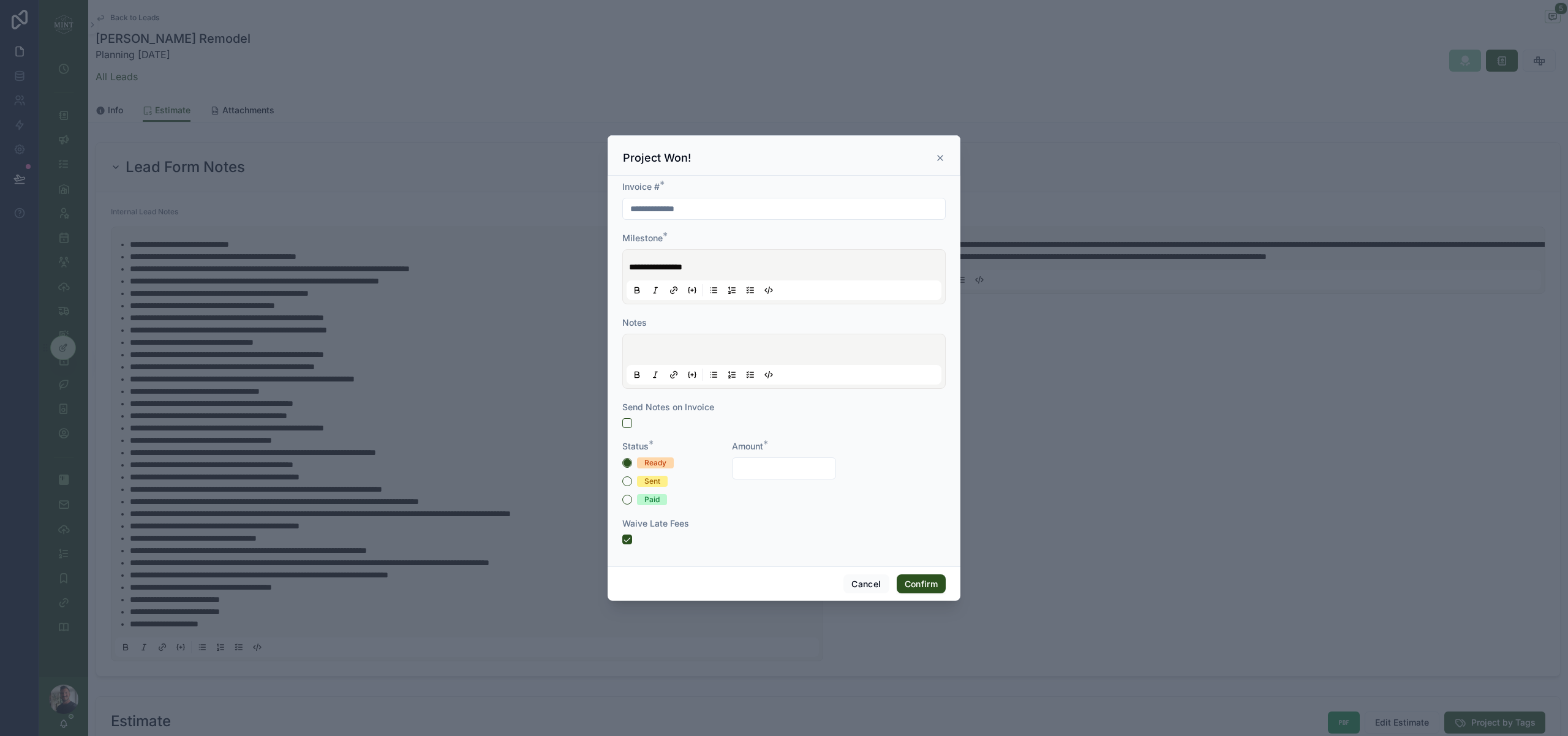
click at [783, 472] on input "text" at bounding box center [784, 468] width 103 height 17
type input "*********"
click at [920, 592] on button "Confirm" at bounding box center [921, 584] width 49 height 20
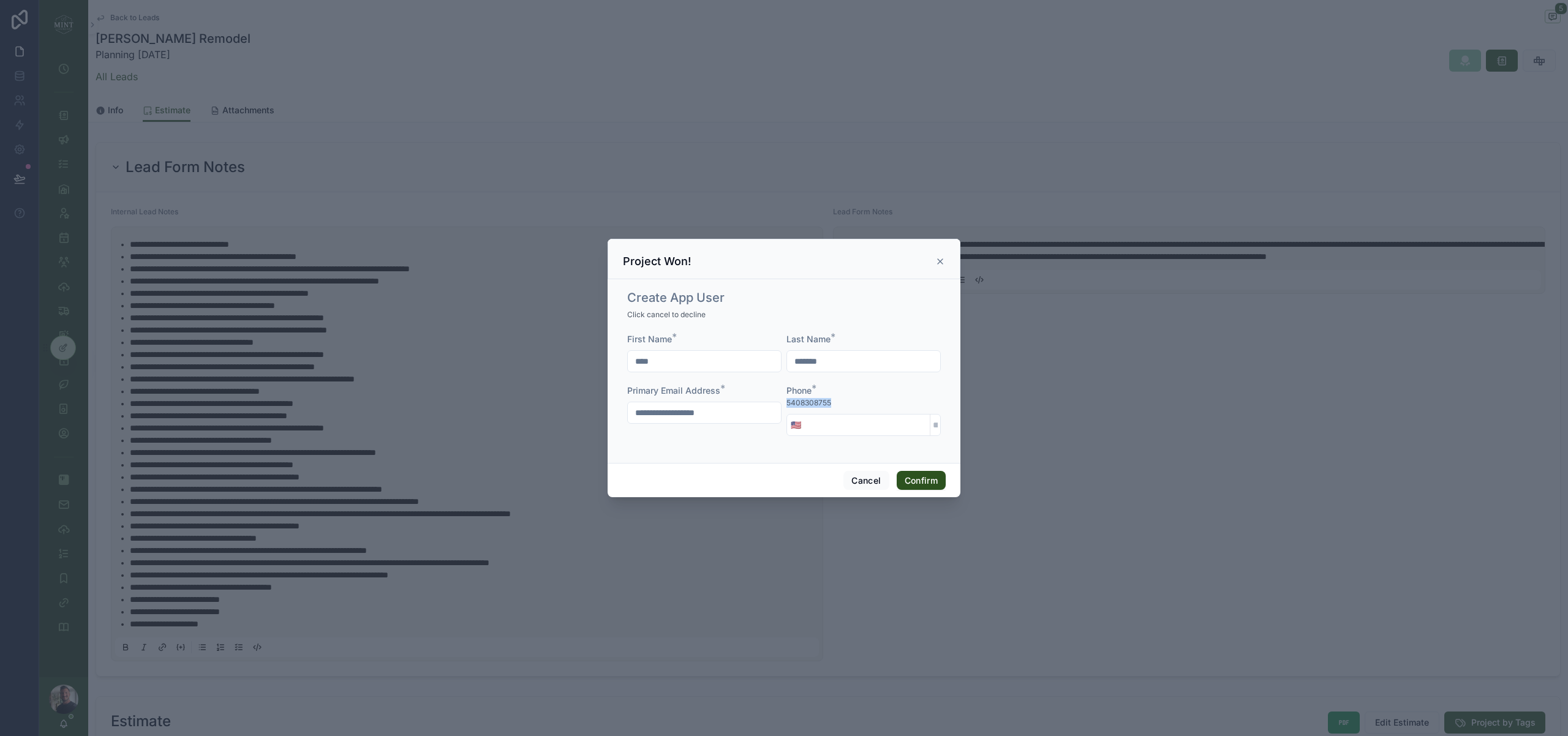
drag, startPoint x: 836, startPoint y: 399, endPoint x: 783, endPoint y: 405, distance: 53.3
click at [783, 405] on div "**********" at bounding box center [784, 390] width 314 height 115
click at [862, 480] on button "Cancel" at bounding box center [866, 481] width 46 height 20
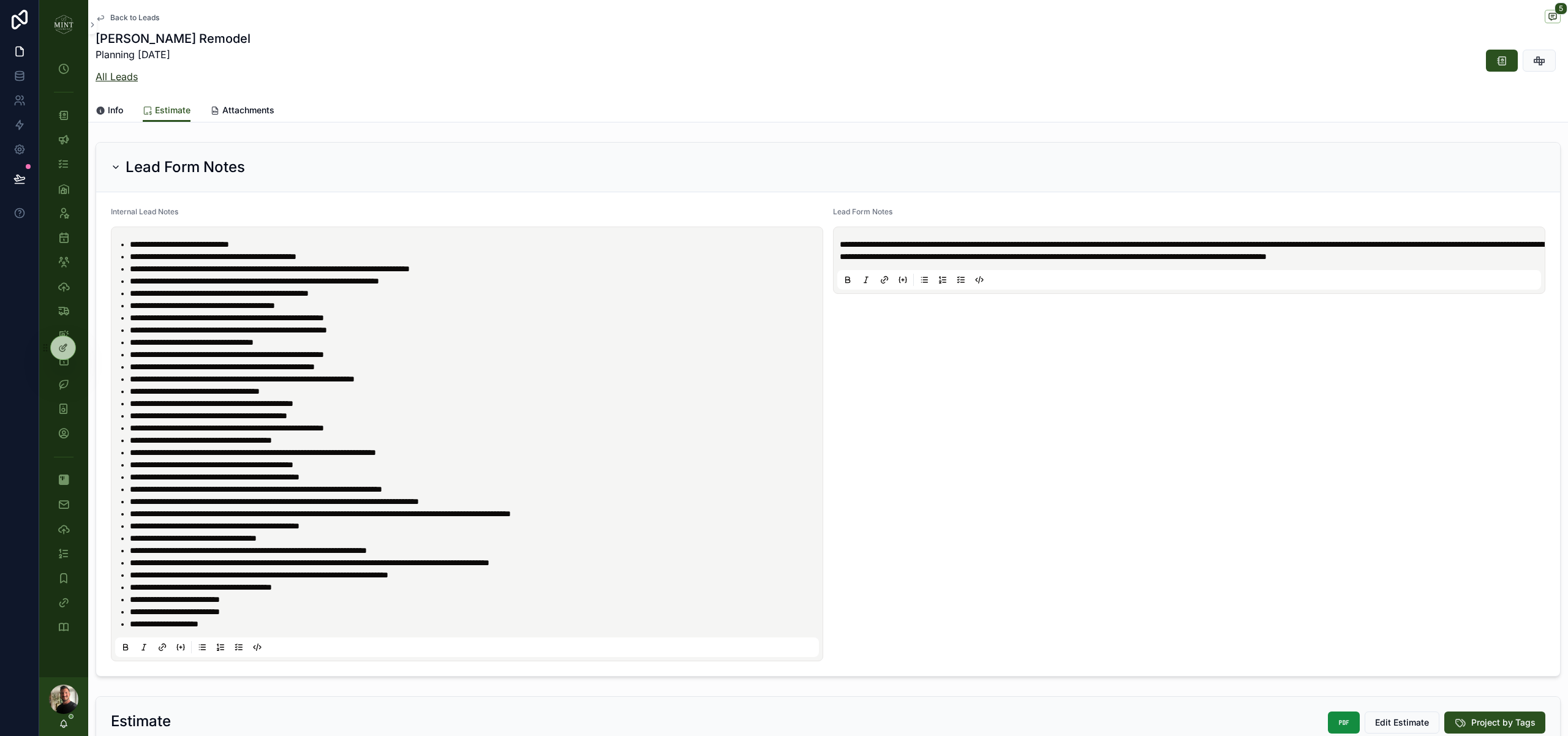
click at [113, 77] on link "All Leads" at bounding box center [117, 76] width 42 height 12
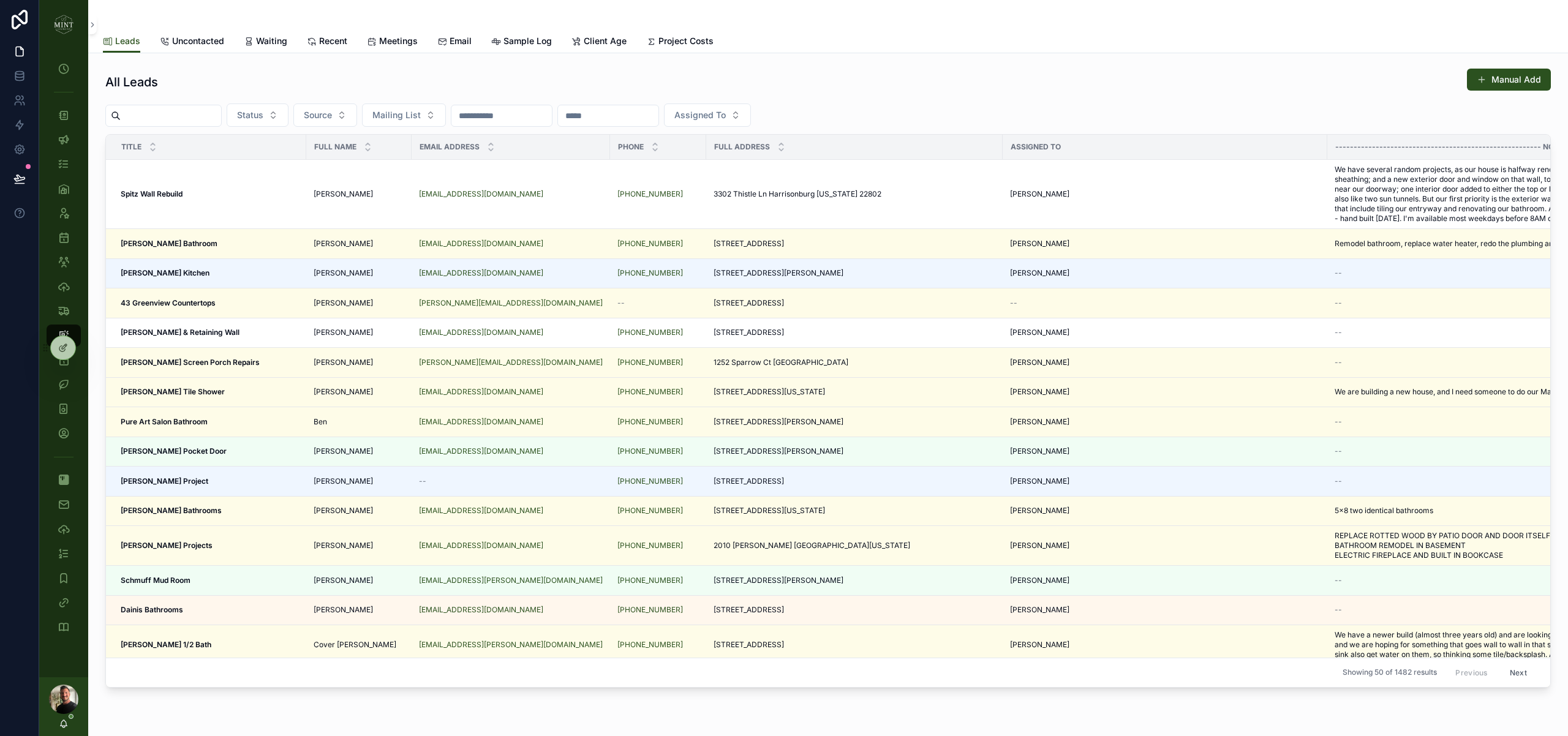
click at [169, 114] on input "scrollable content" at bounding box center [171, 116] width 100 height 17
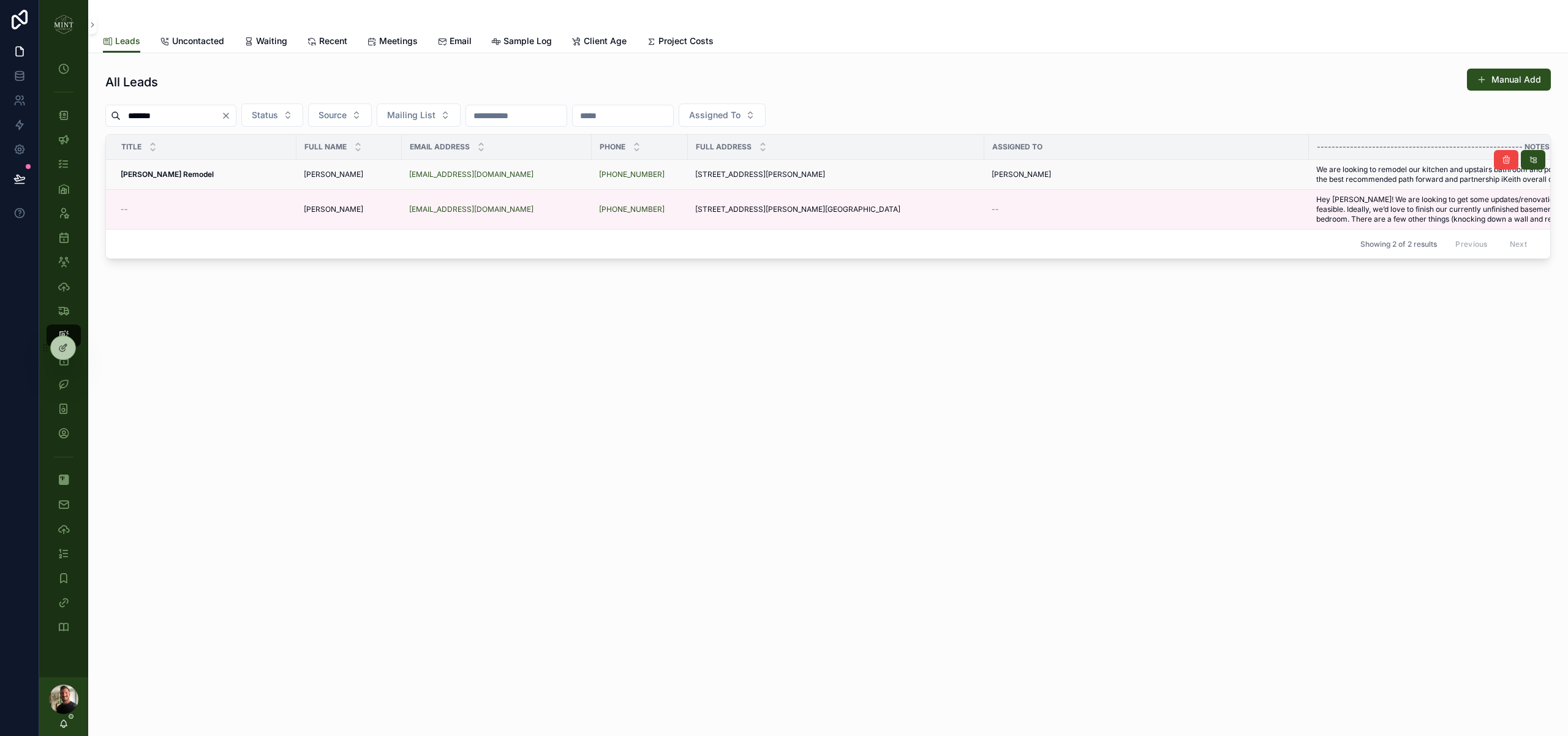
type input "*******"
click at [173, 175] on strong "Featherstone Remodel" at bounding box center [167, 174] width 93 height 9
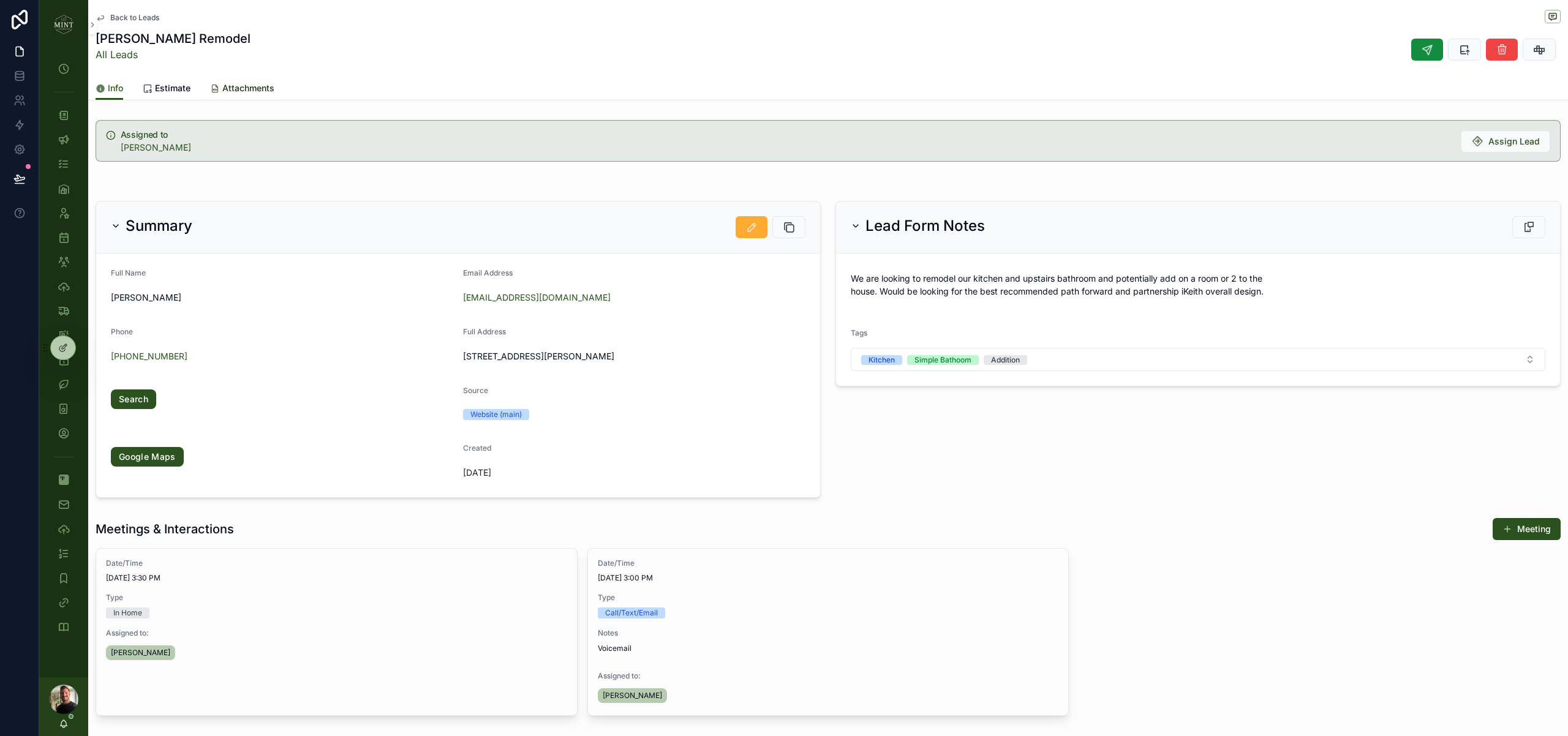
click at [255, 85] on span "Attachments" at bounding box center [248, 88] width 52 height 12
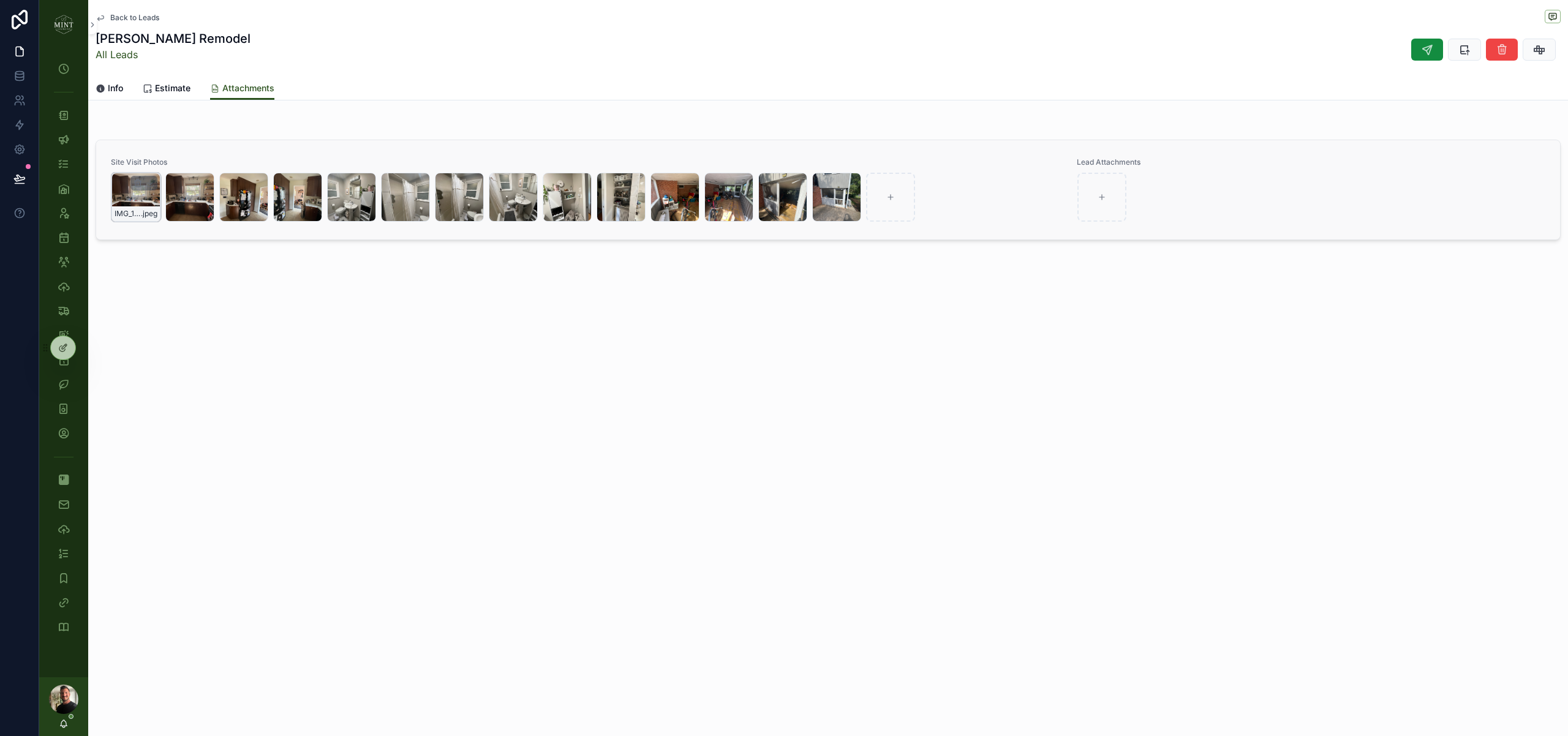
click at [128, 209] on span "IMG_1608" at bounding box center [127, 213] width 26 height 10
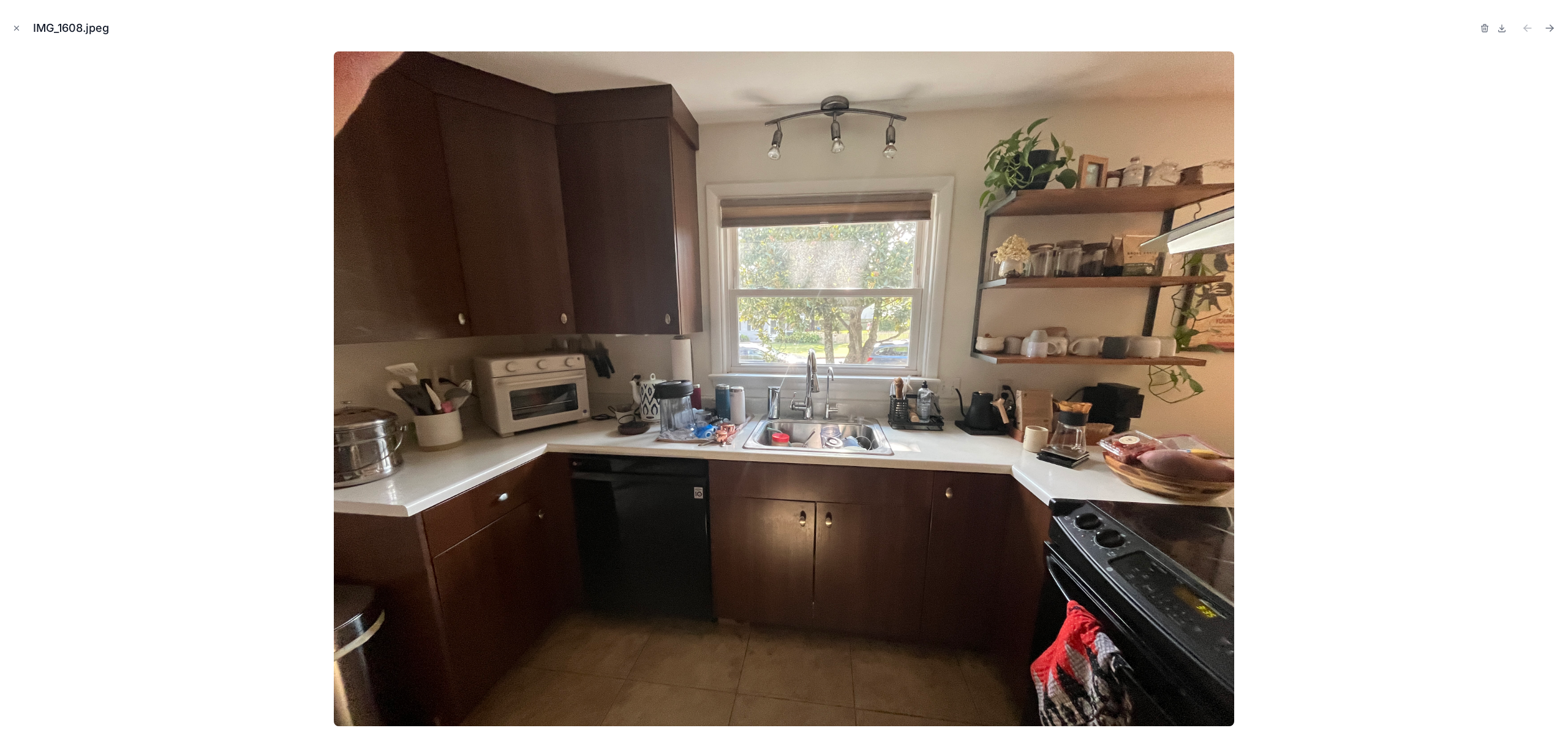
click at [132, 198] on div at bounding box center [784, 389] width 1548 height 675
click at [1554, 26] on icon "Next file" at bounding box center [1549, 28] width 12 height 12
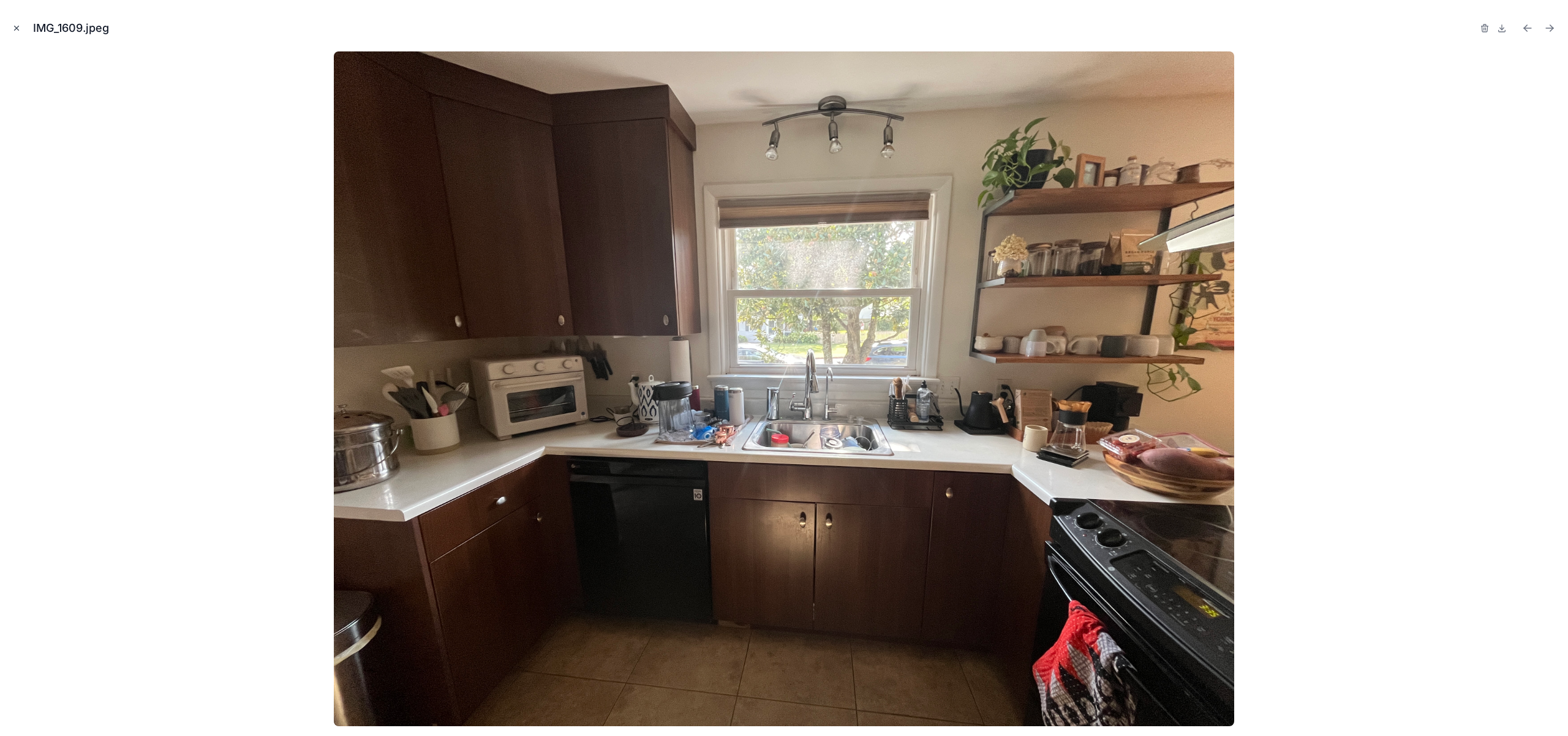
click at [13, 30] on icon "Close modal" at bounding box center [16, 28] width 8 height 8
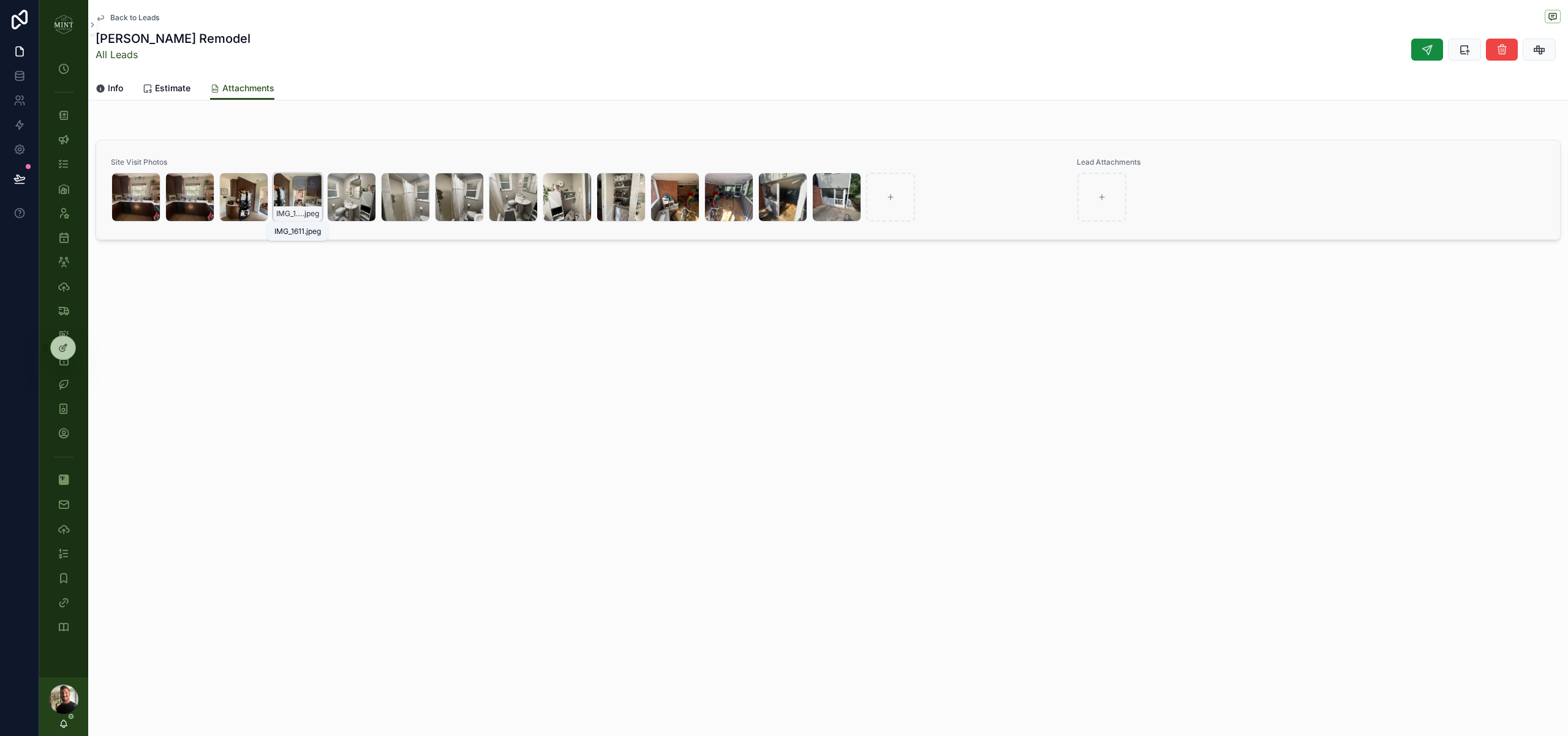
click at [292, 210] on span "IMG_1611" at bounding box center [289, 213] width 26 height 10
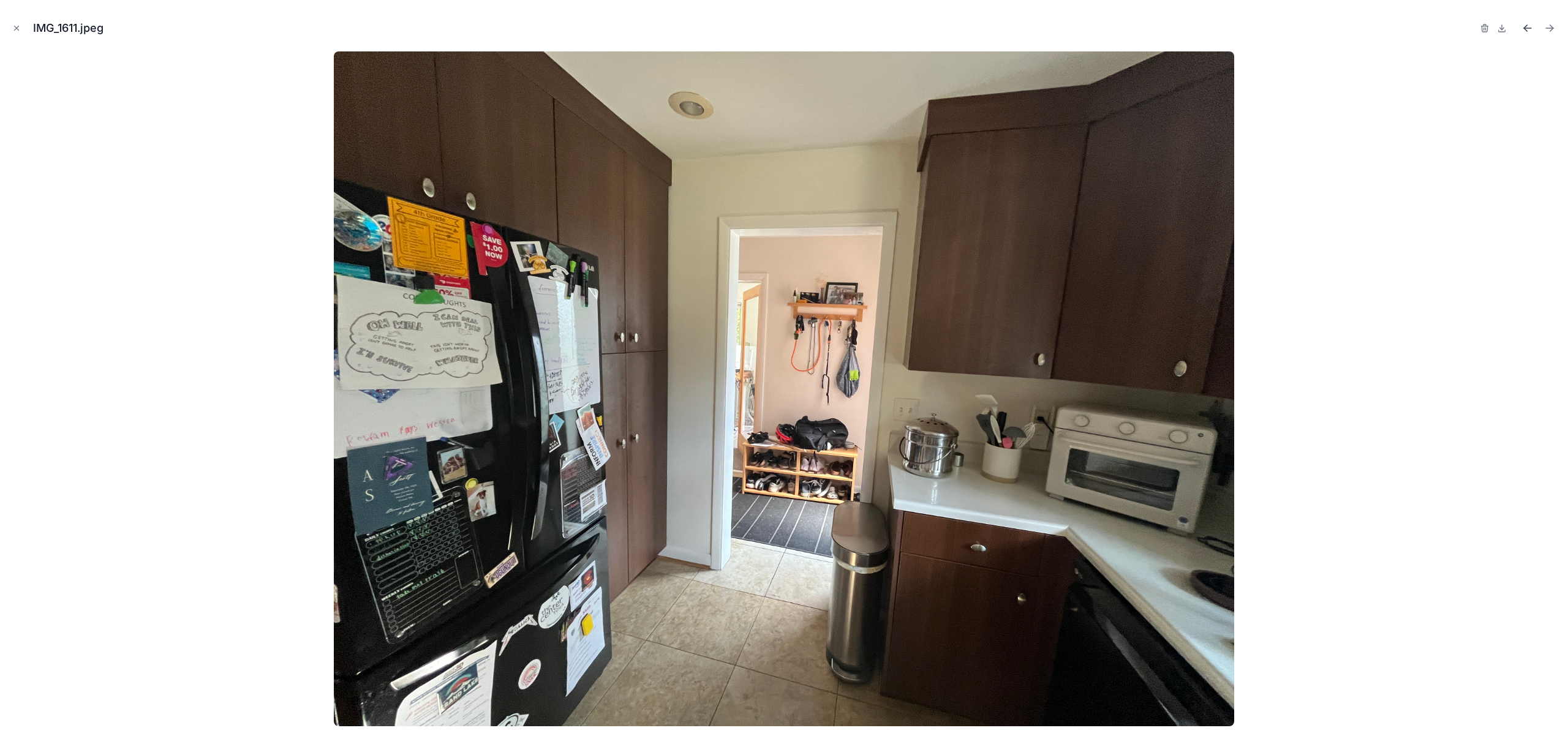
click at [1526, 28] on icon "Previous file" at bounding box center [1527, 28] width 7 height 0
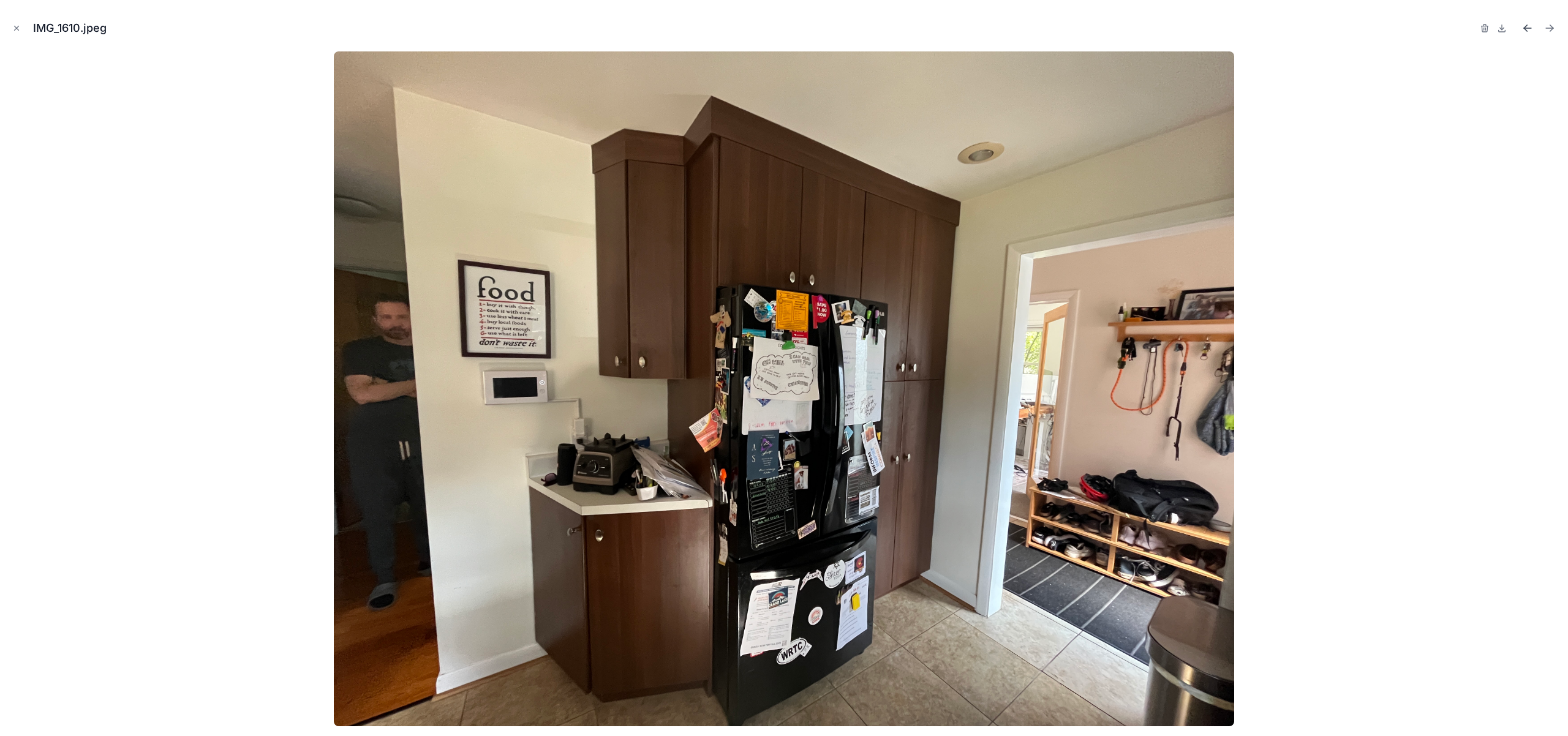
click at [1527, 28] on icon "Previous file" at bounding box center [1527, 28] width 12 height 12
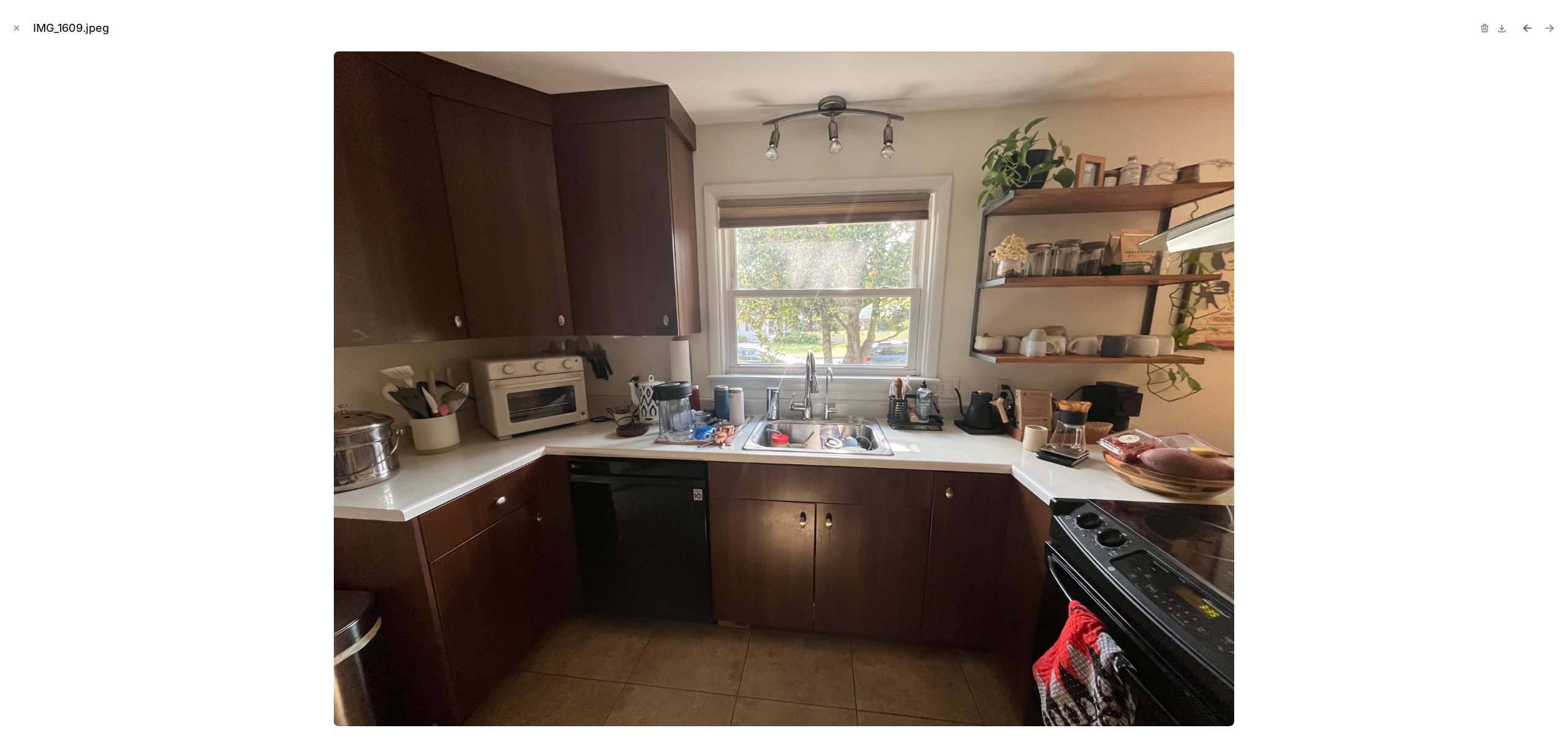
click at [1526, 27] on icon "Previous file" at bounding box center [1527, 28] width 12 height 12
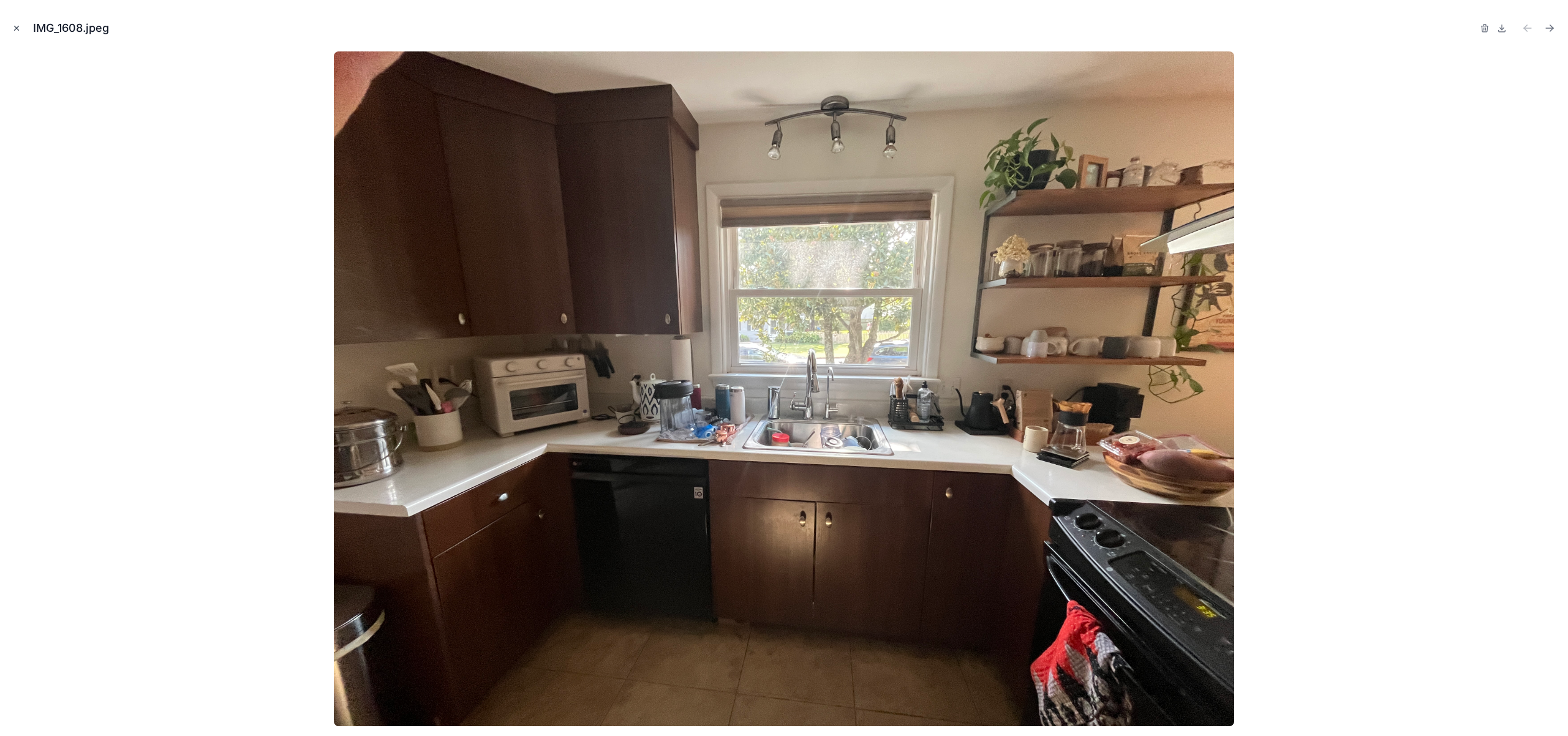
click at [17, 31] on icon "Close modal" at bounding box center [16, 28] width 8 height 8
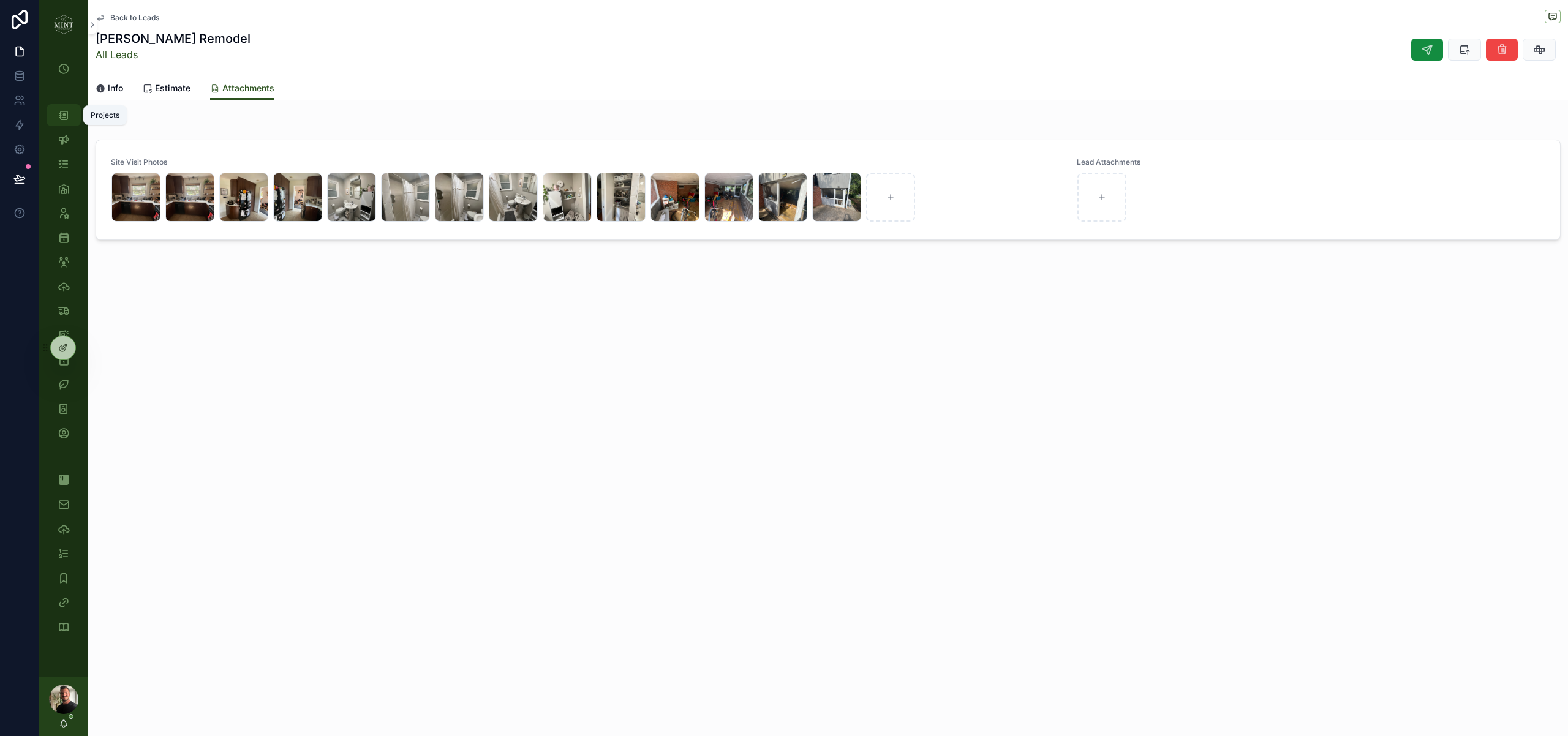
click at [67, 119] on icon "scrollable content" at bounding box center [64, 115] width 12 height 12
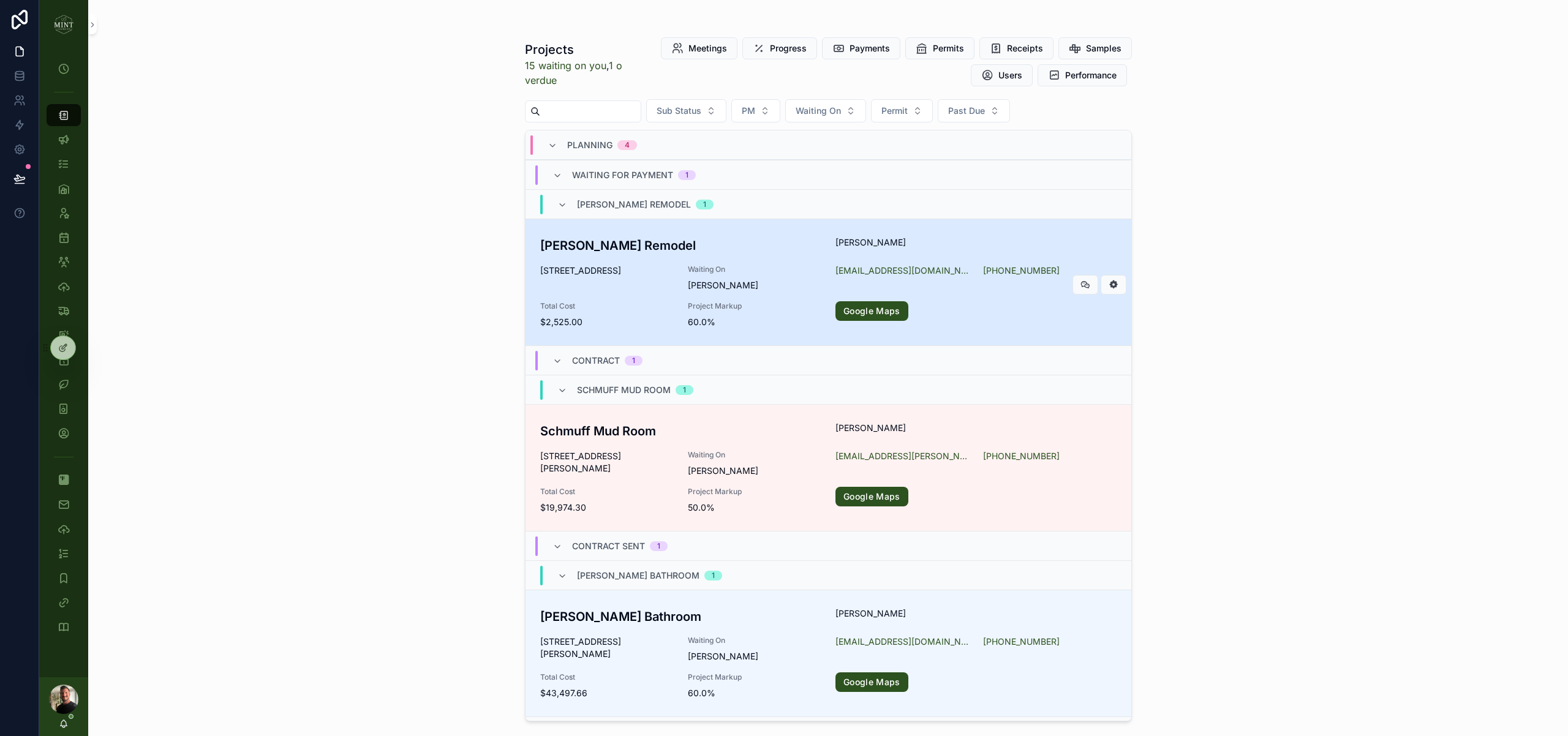
click at [617, 241] on h3 "Jarrett Remodel" at bounding box center [681, 245] width 281 height 19
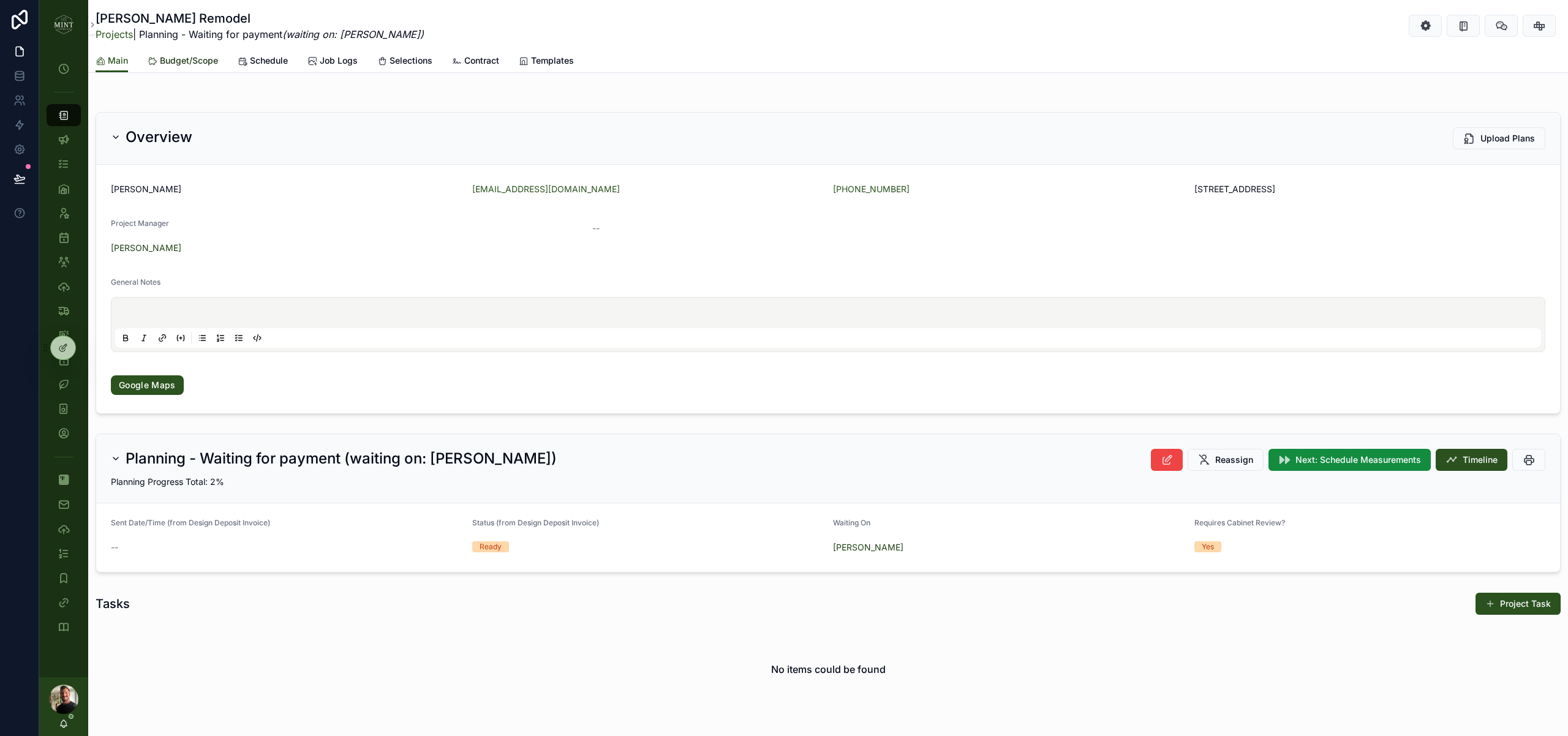
click at [187, 61] on span "Budget/Scope" at bounding box center [189, 60] width 58 height 12
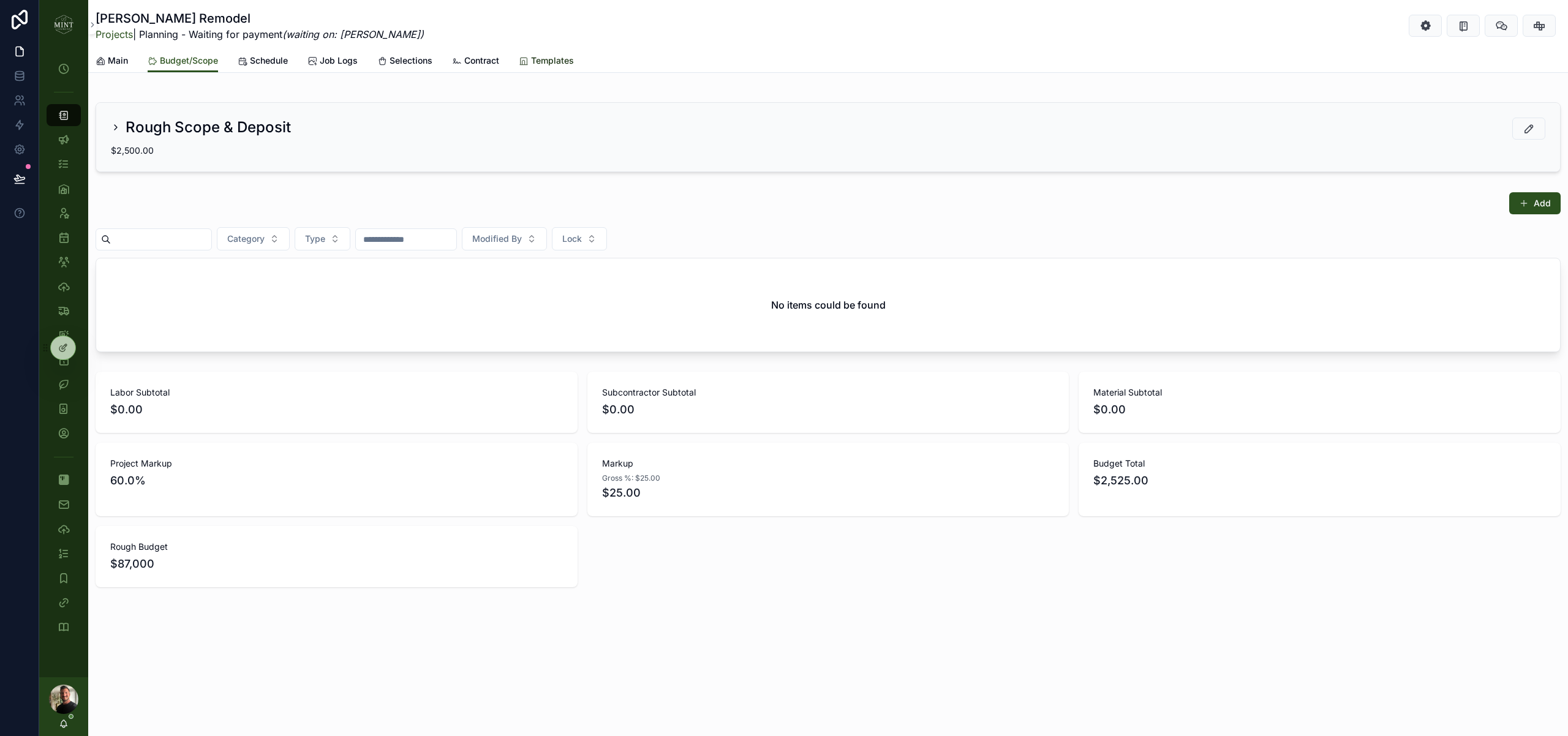
click at [558, 60] on span "Templates" at bounding box center [552, 60] width 43 height 12
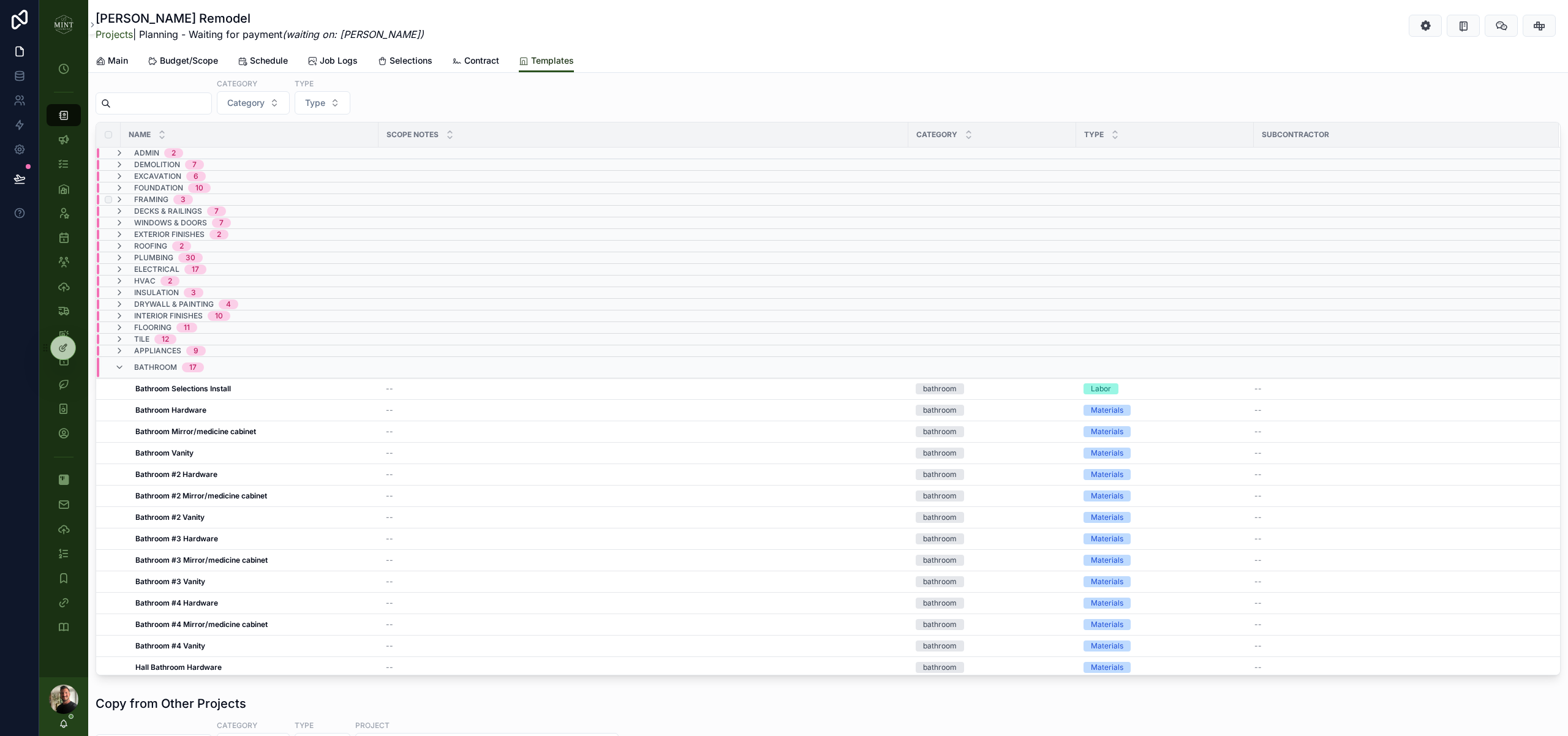
scroll to position [128, 0]
click at [119, 153] on icon "scrollable content" at bounding box center [119, 152] width 10 height 10
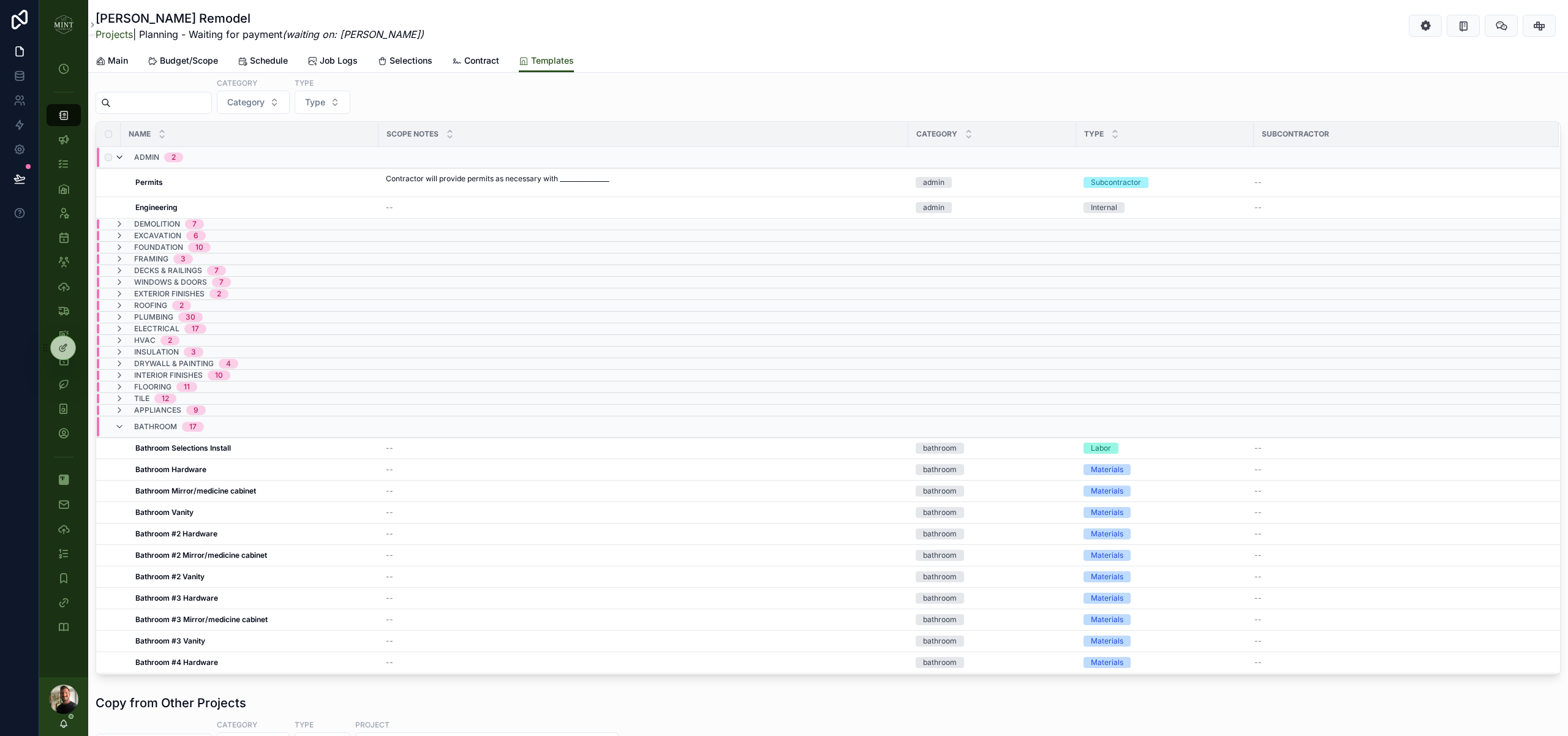
click at [121, 157] on icon "scrollable content" at bounding box center [119, 157] width 10 height 10
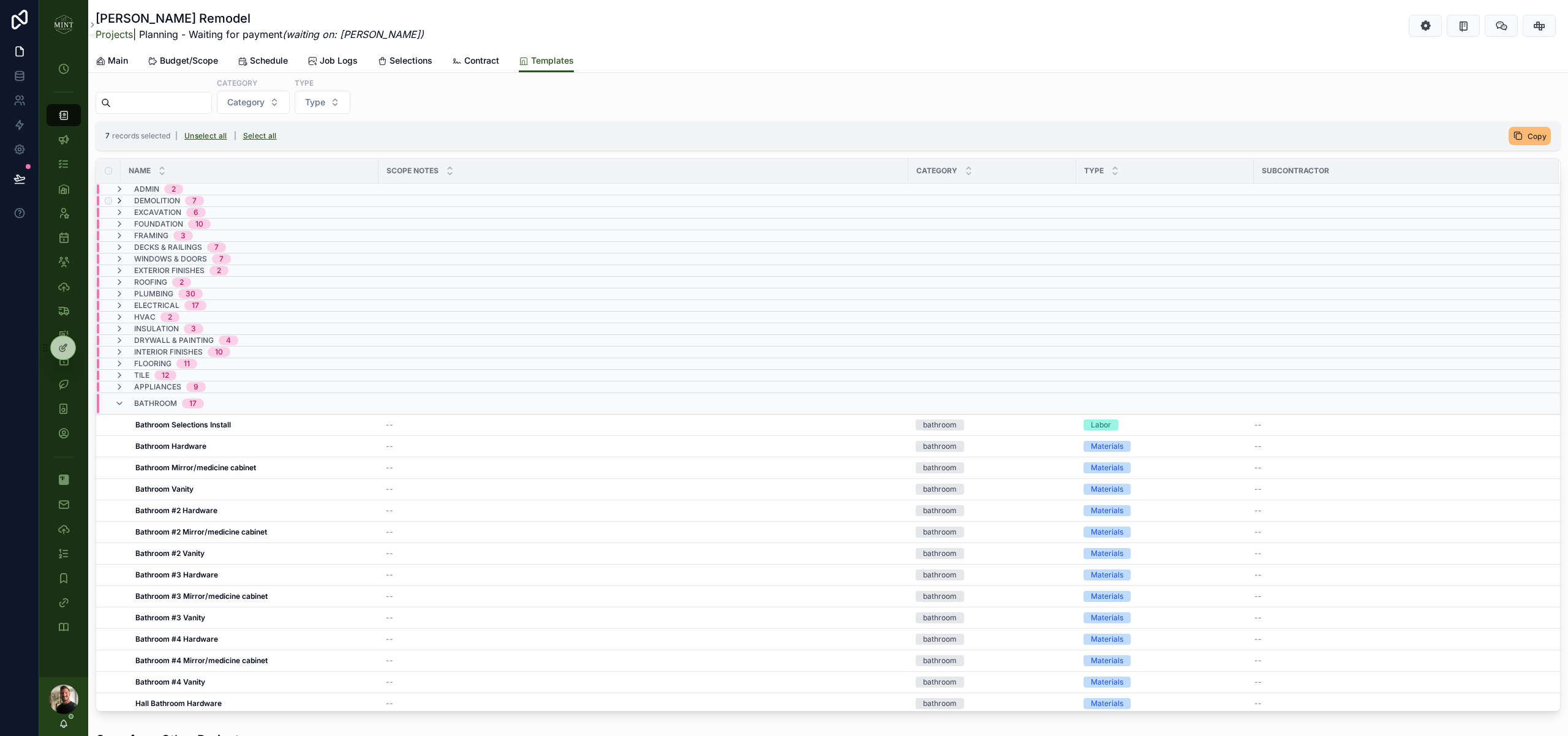
click at [119, 201] on icon "scrollable content" at bounding box center [119, 200] width 10 height 10
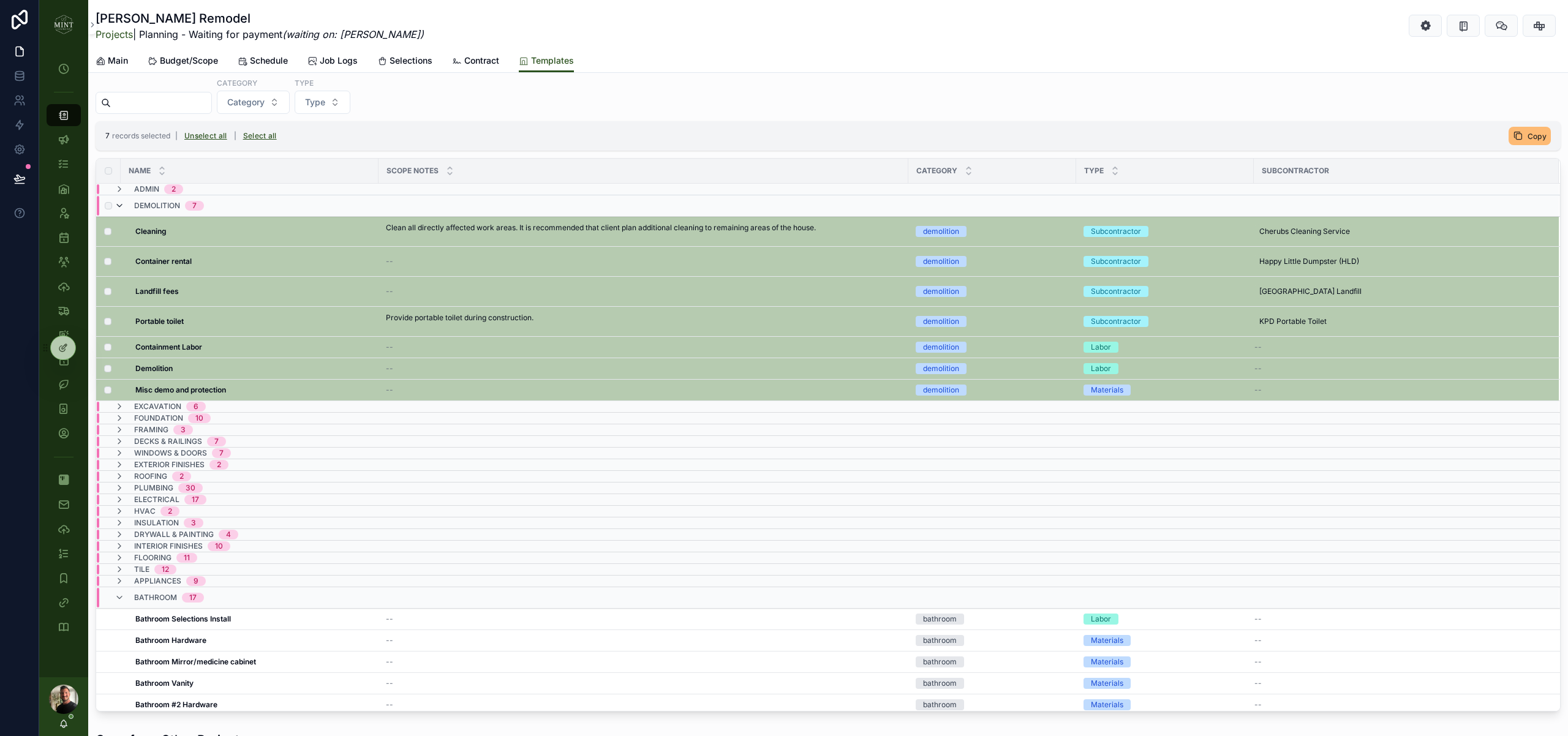
click at [118, 207] on icon "scrollable content" at bounding box center [119, 205] width 10 height 10
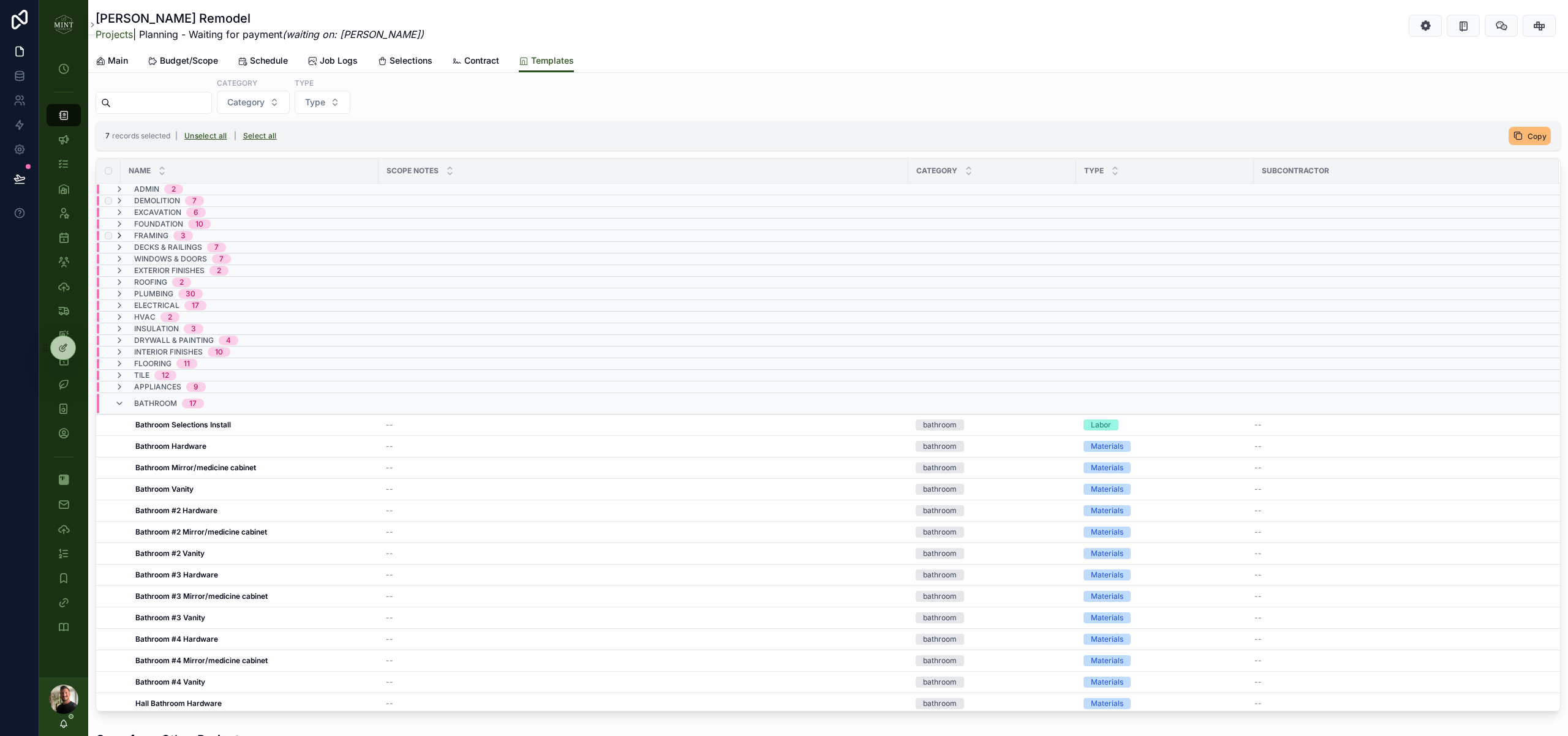
click at [120, 235] on icon "scrollable content" at bounding box center [119, 235] width 10 height 10
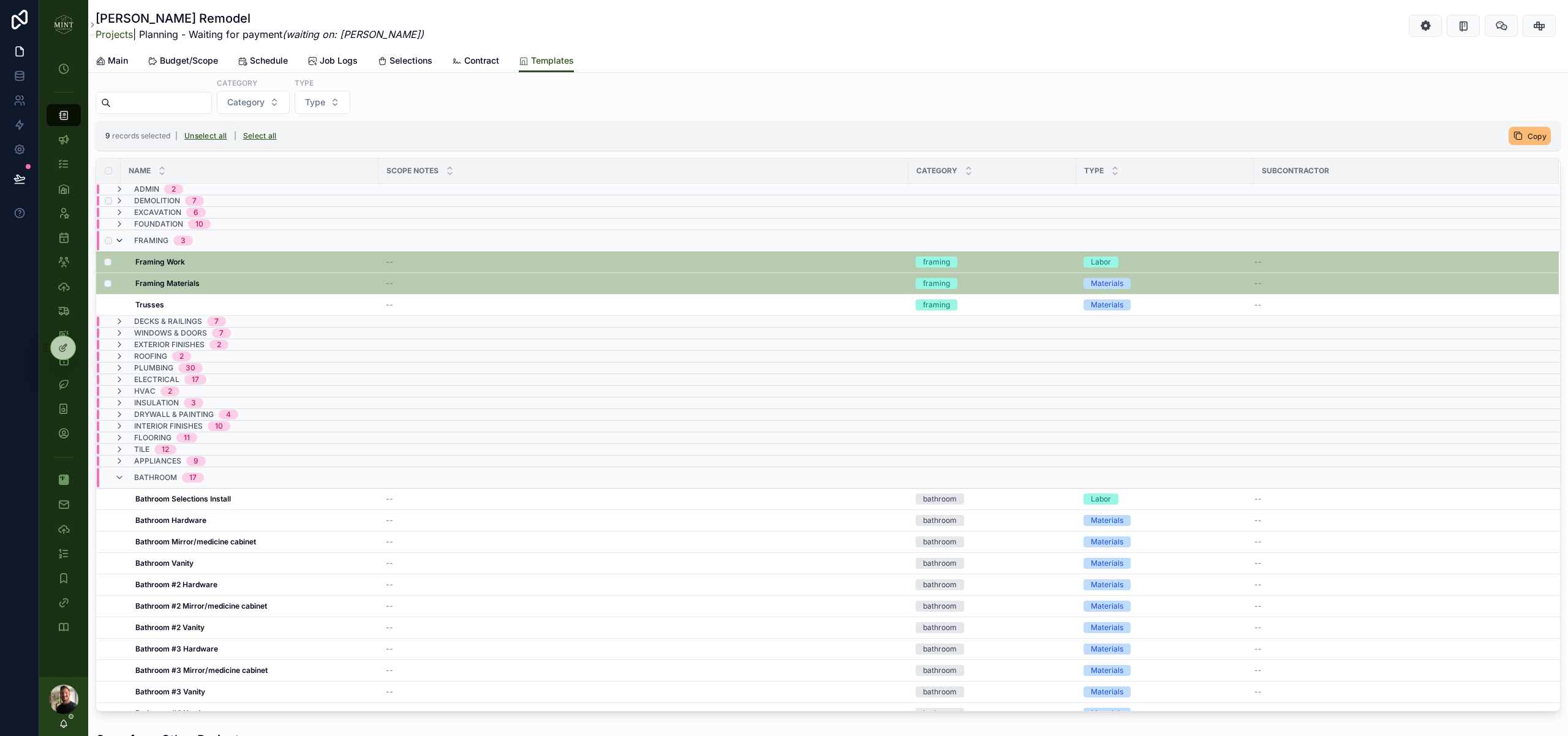
click at [119, 240] on icon "scrollable content" at bounding box center [119, 240] width 10 height 10
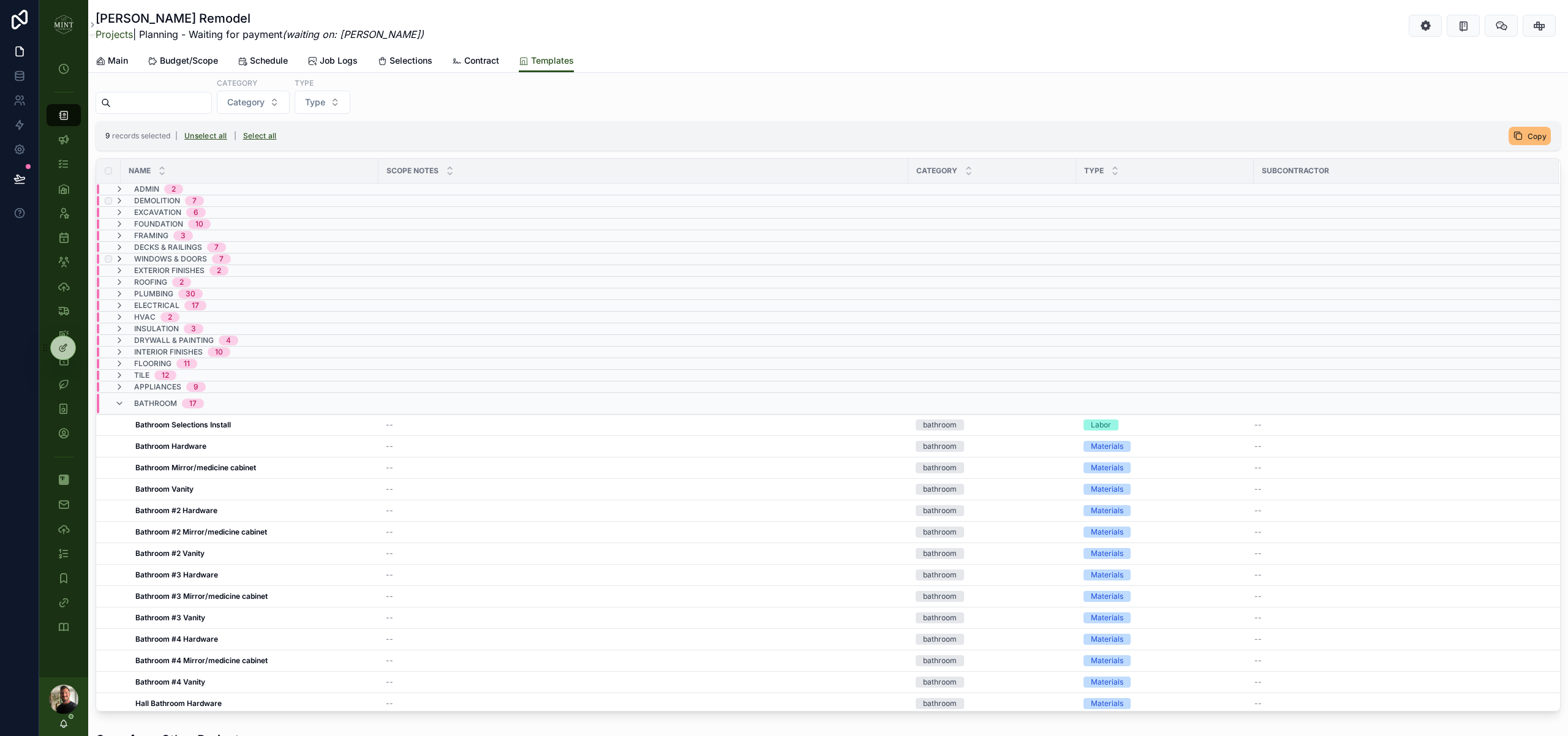
click at [119, 259] on icon "scrollable content" at bounding box center [119, 259] width 10 height 10
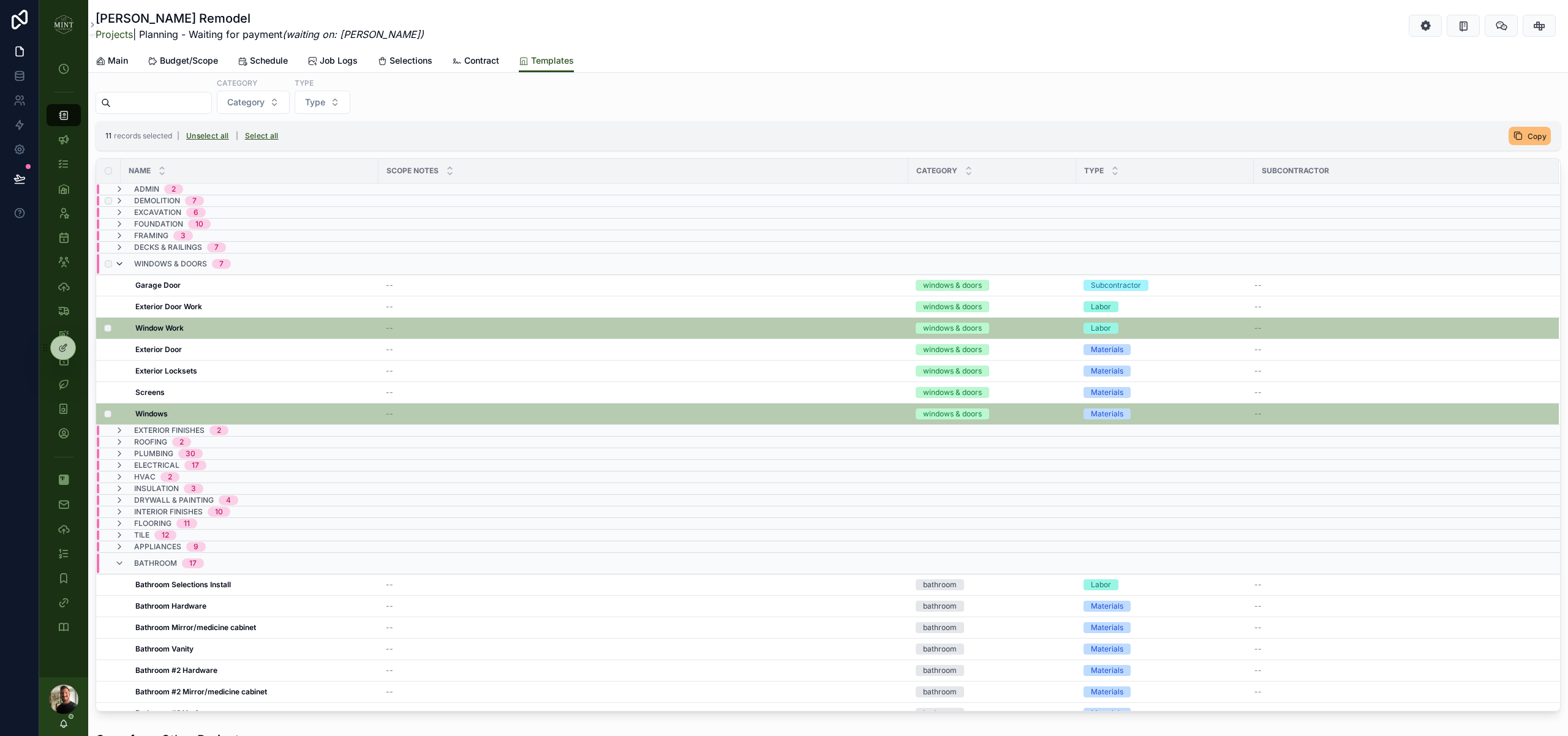
click at [117, 262] on icon "scrollable content" at bounding box center [119, 264] width 10 height 10
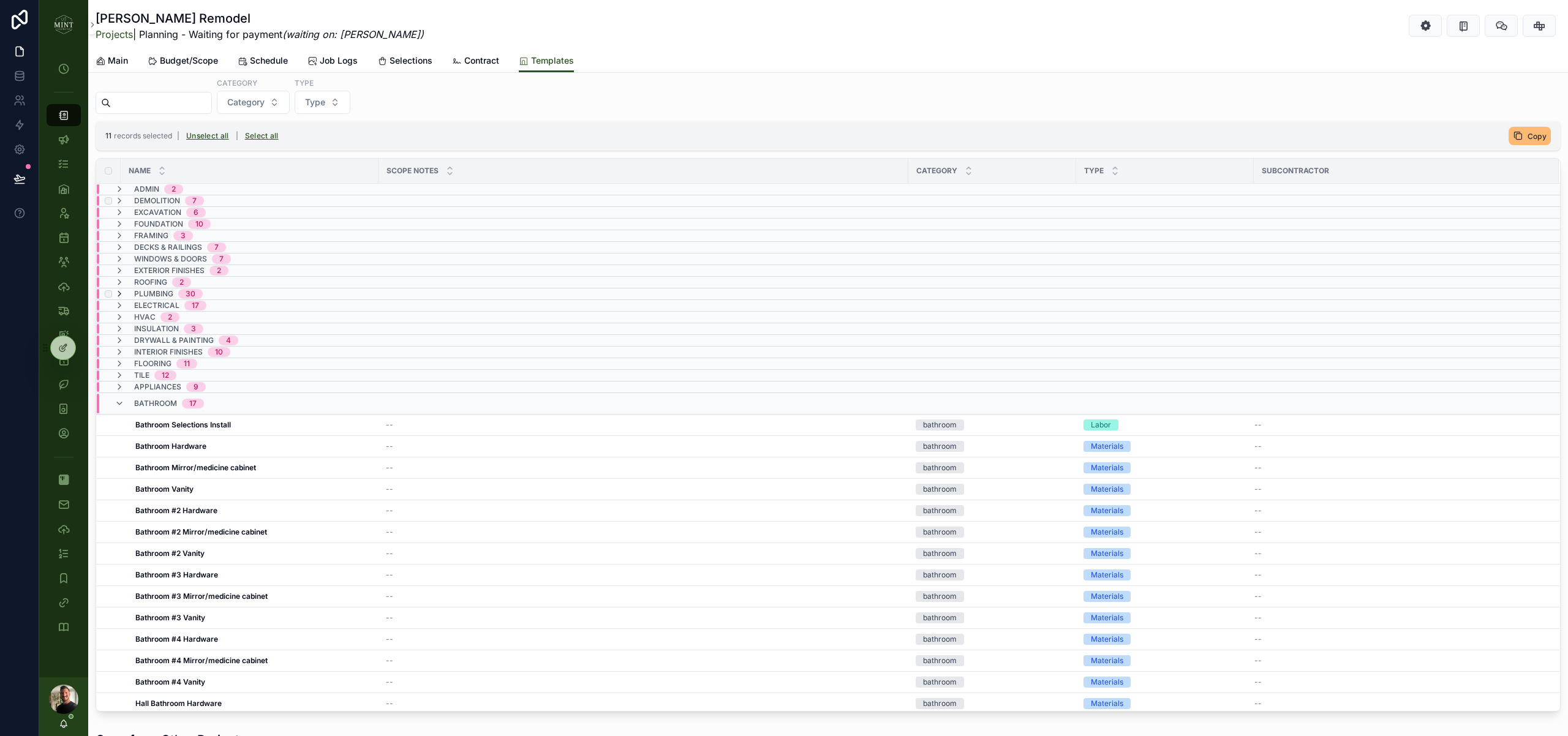
click at [121, 292] on icon "scrollable content" at bounding box center [119, 293] width 10 height 10
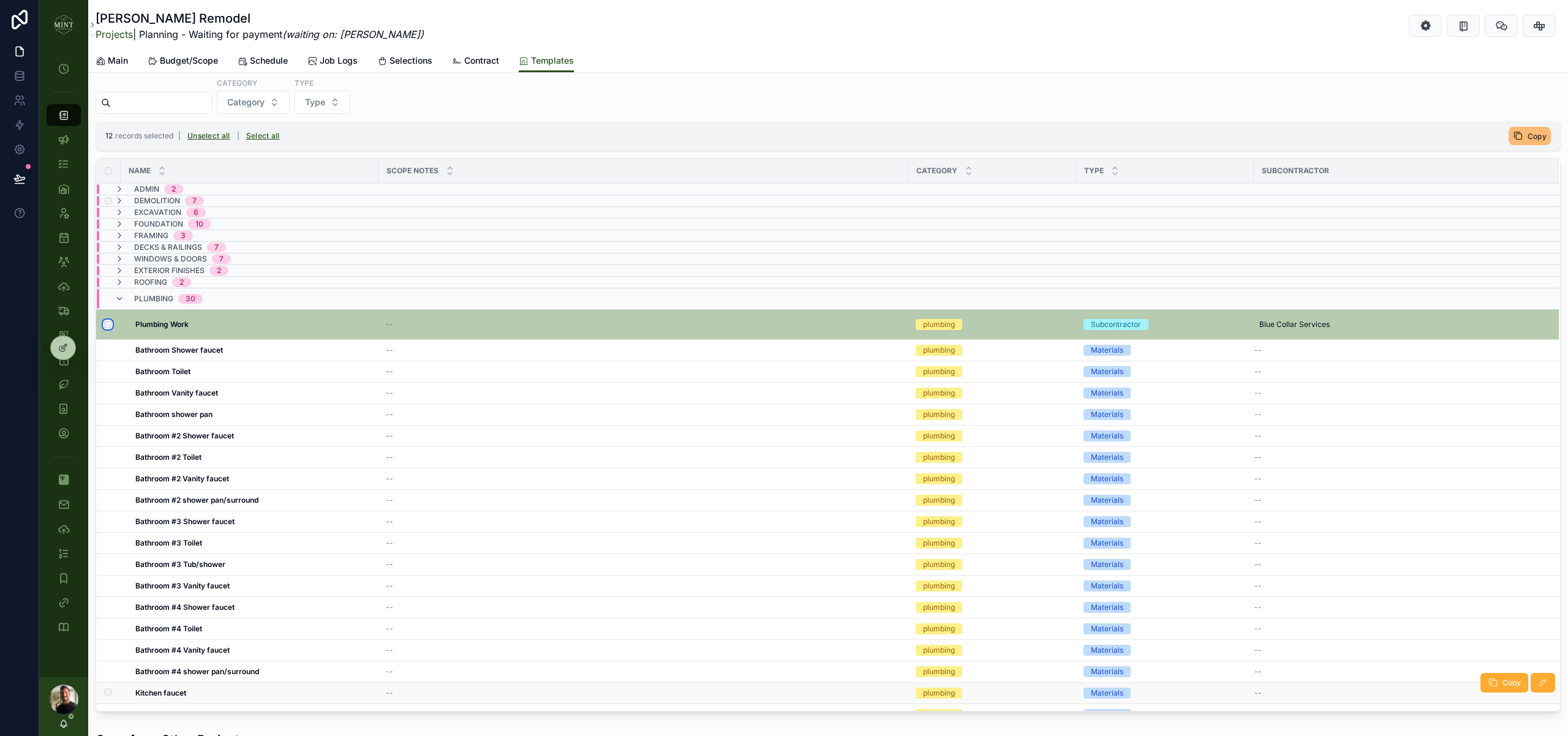
scroll to position [83, 0]
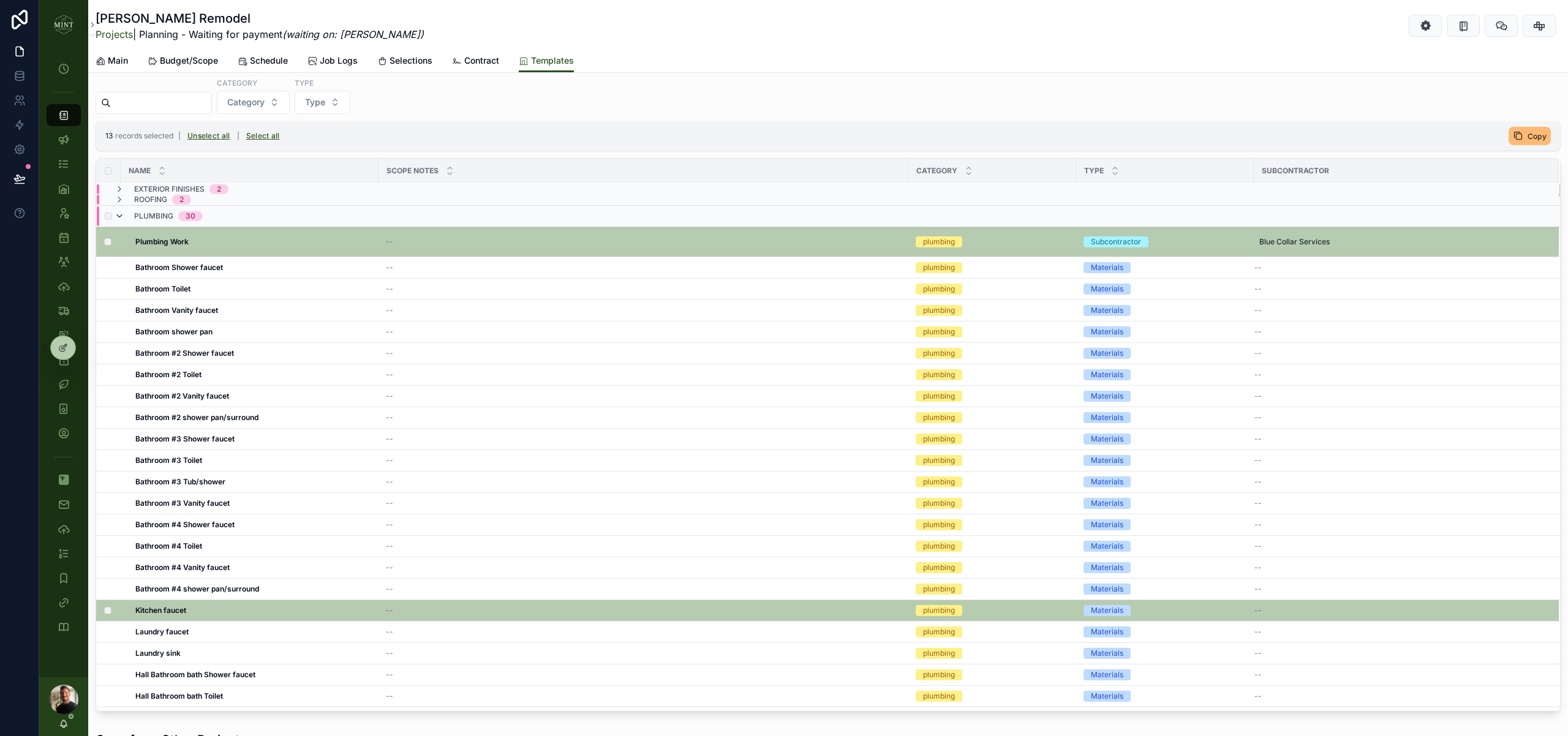
click at [122, 218] on icon "scrollable content" at bounding box center [119, 216] width 10 height 10
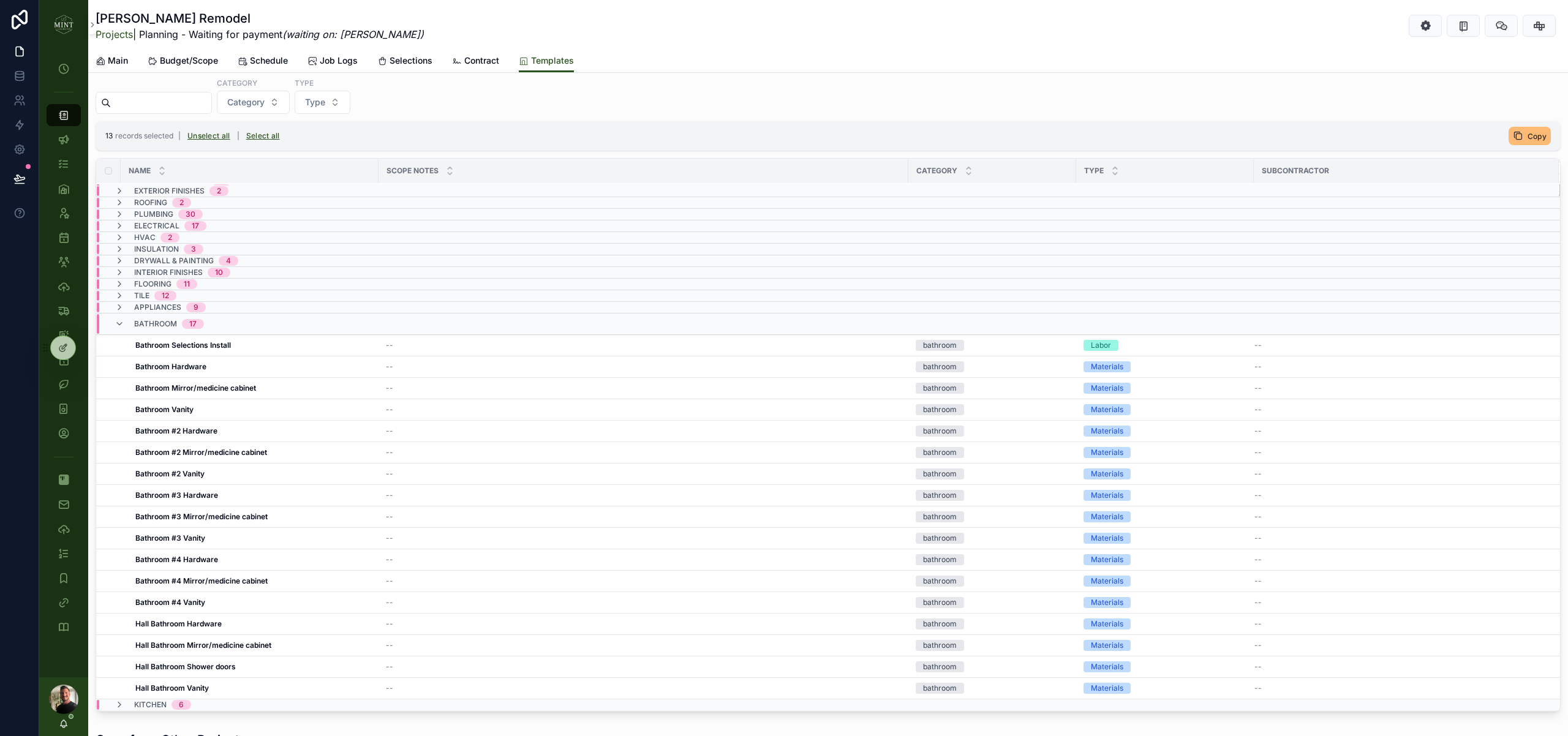
scroll to position [0, 0]
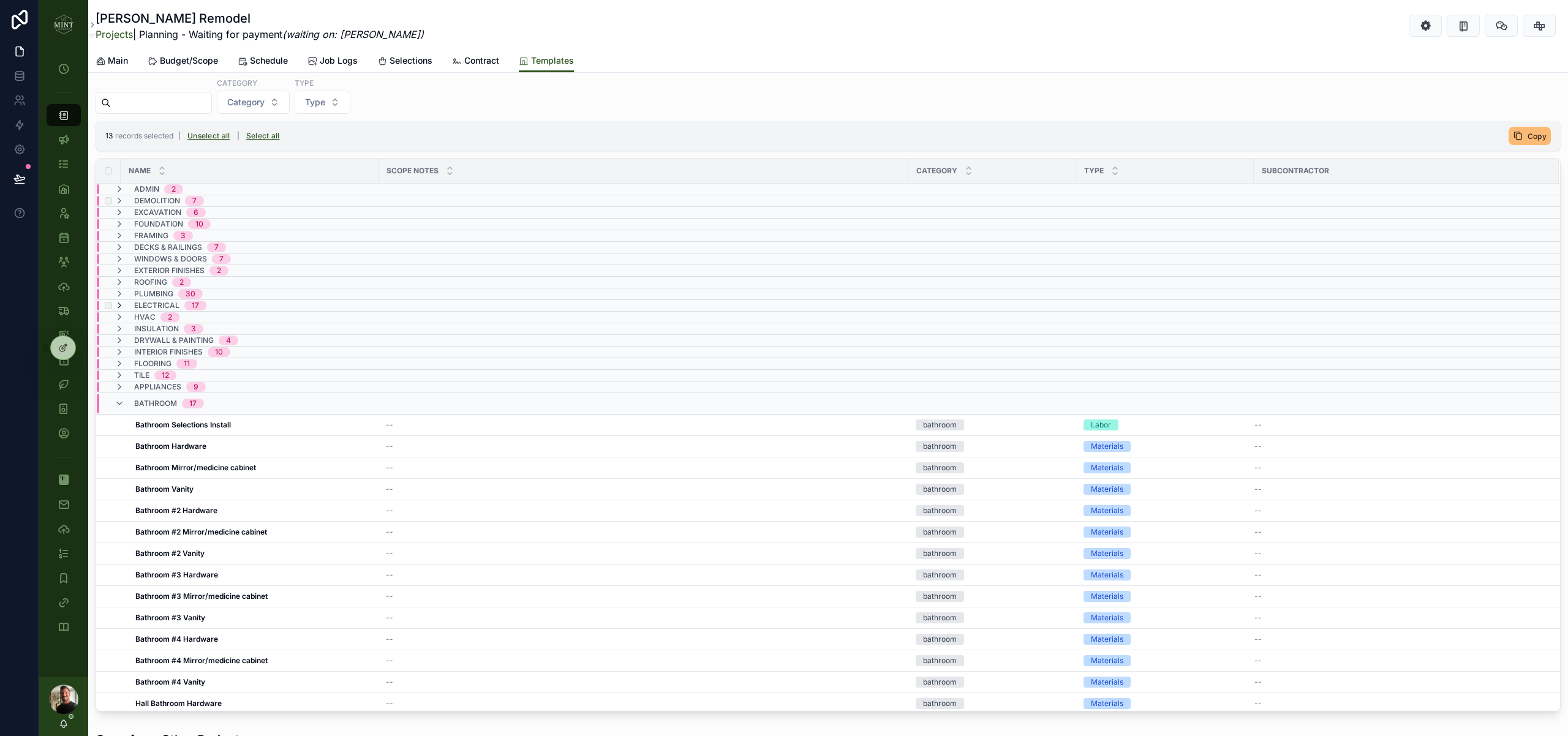
click at [121, 306] on icon "scrollable content" at bounding box center [119, 305] width 10 height 10
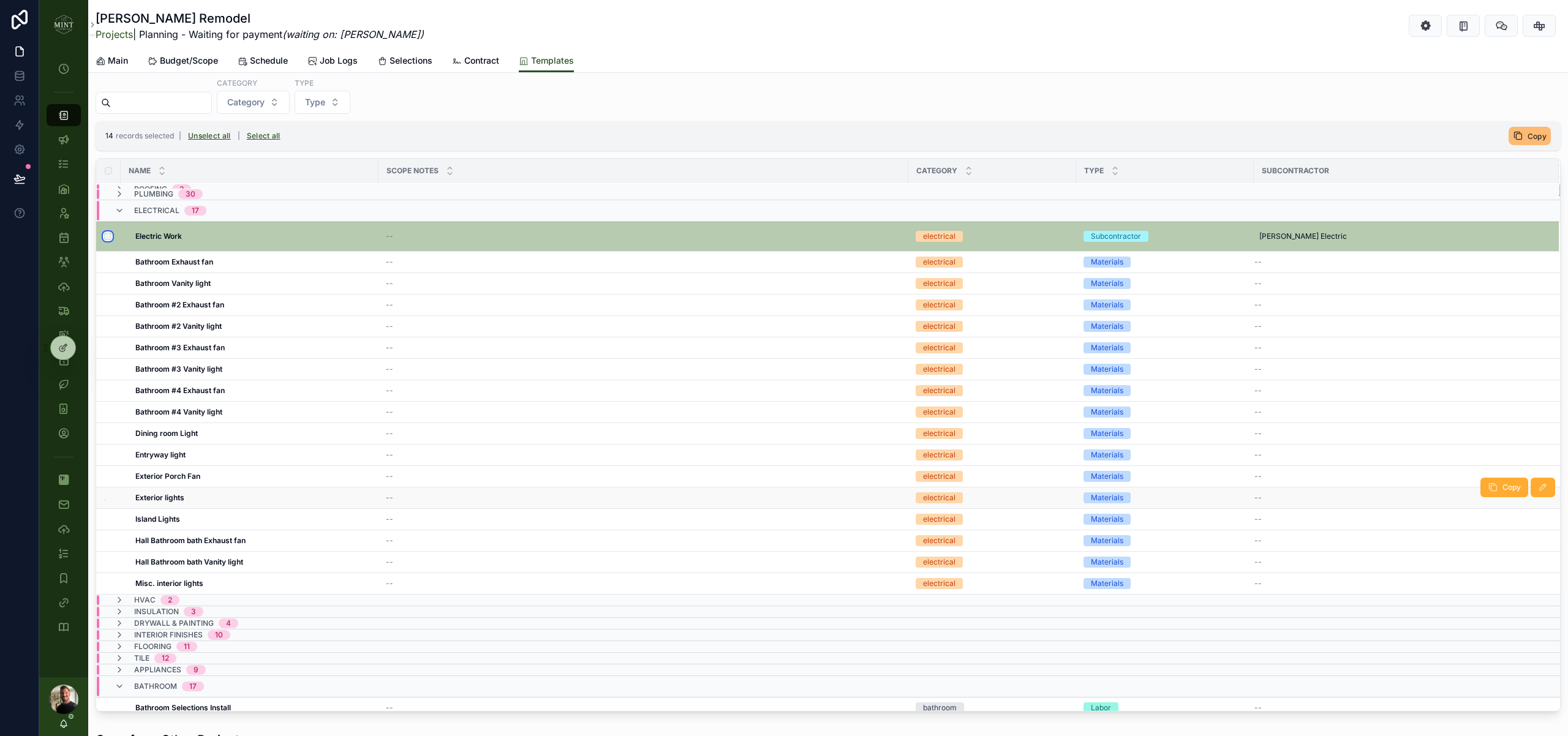
scroll to position [86, 0]
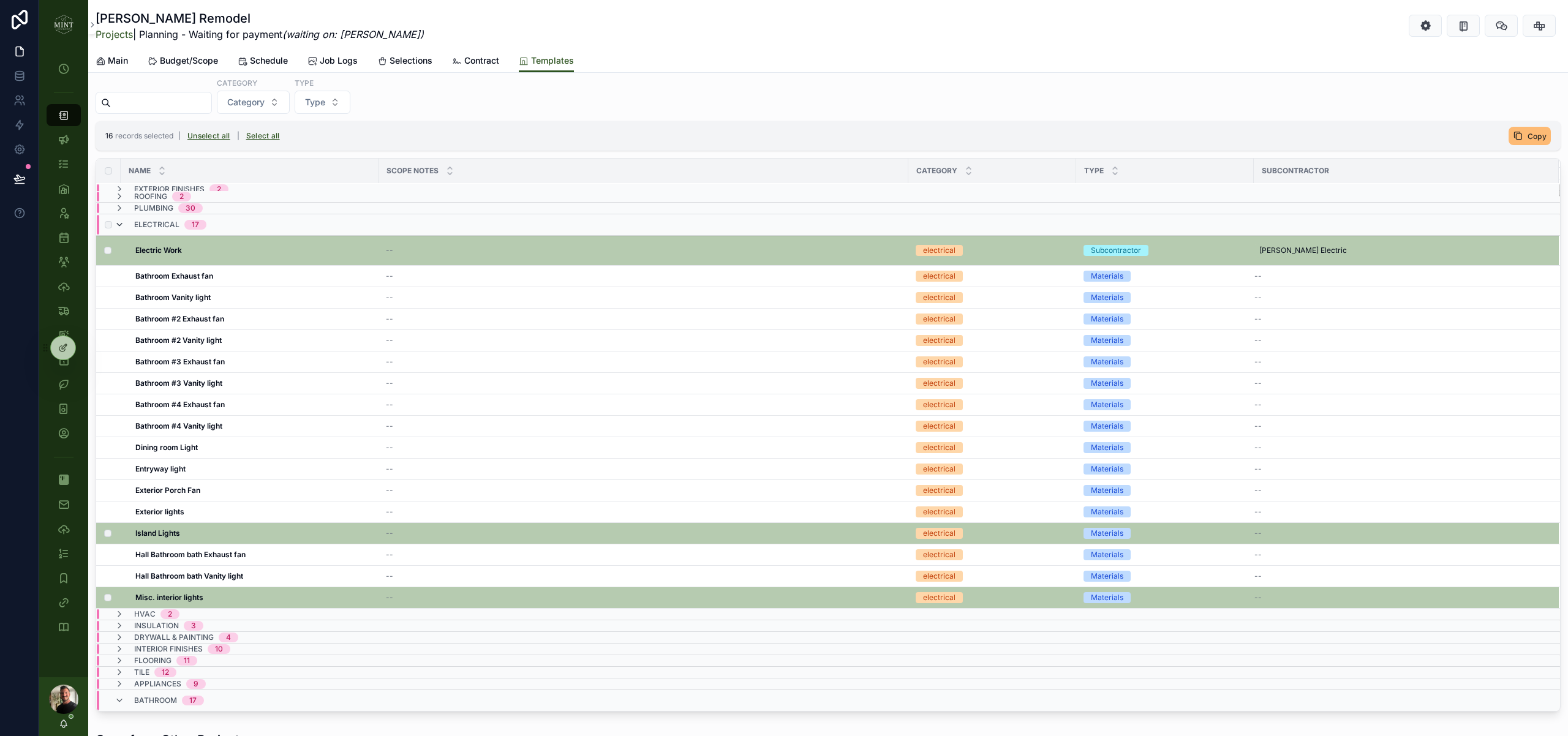
click at [122, 223] on icon "scrollable content" at bounding box center [119, 225] width 10 height 10
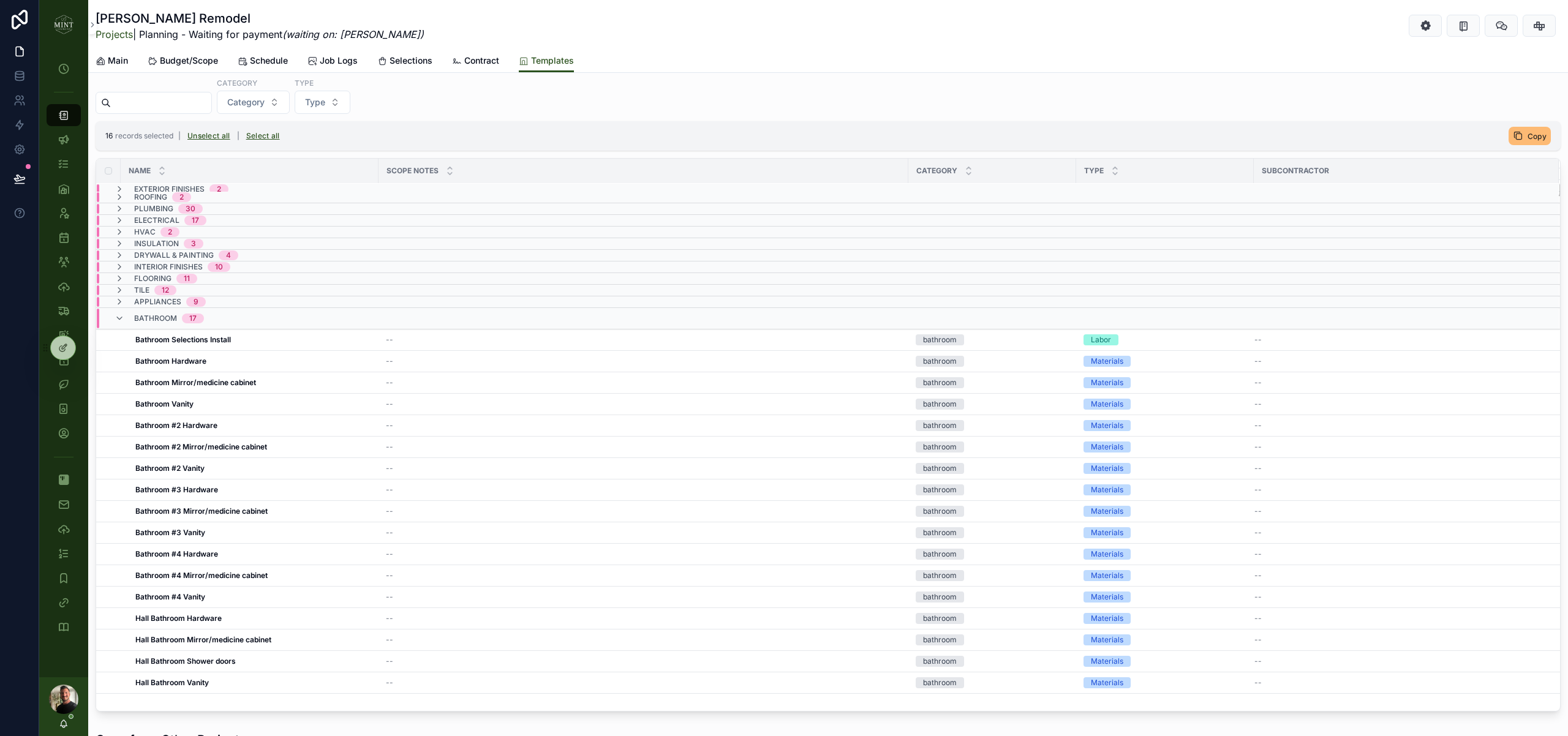
scroll to position [0, 0]
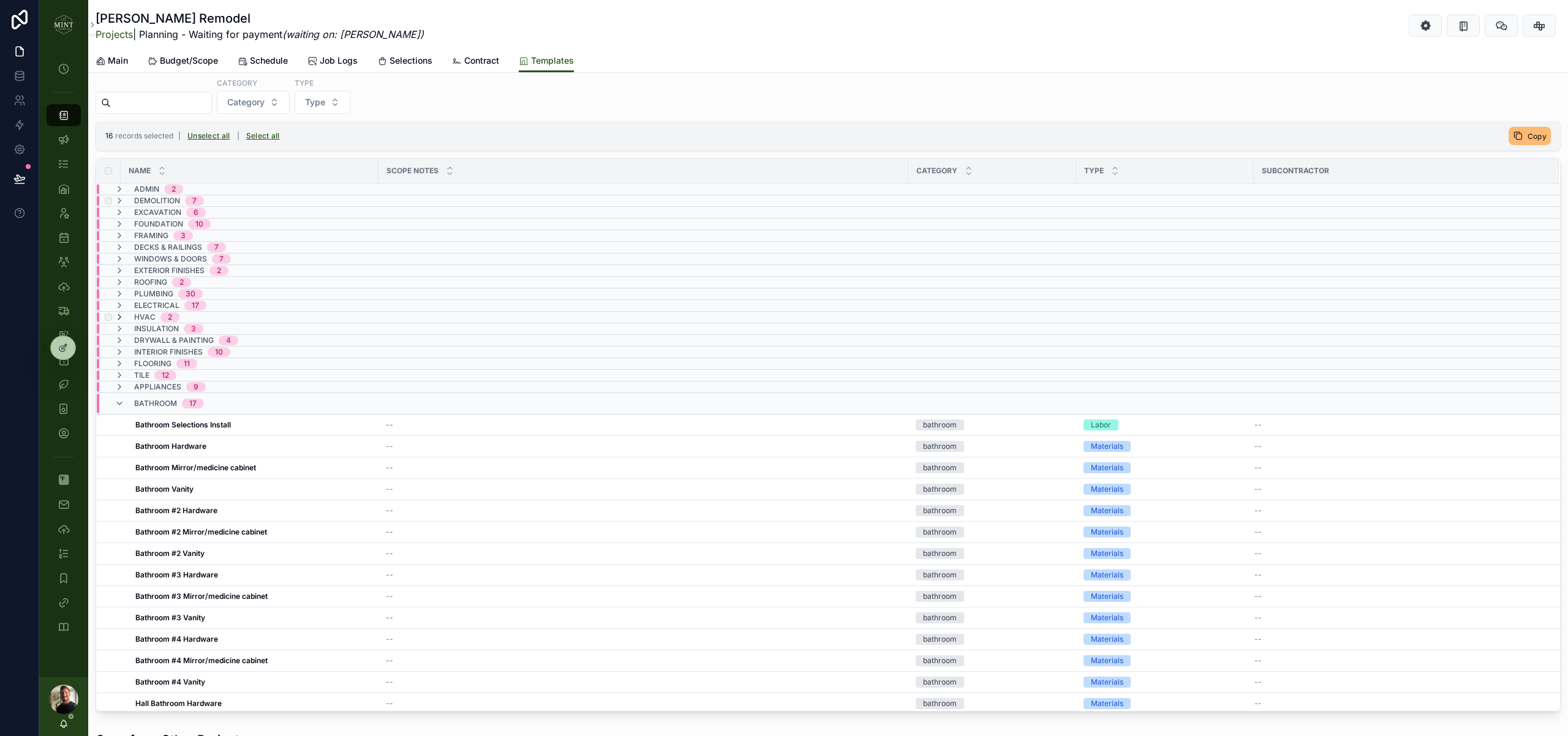
click at [119, 318] on icon "scrollable content" at bounding box center [119, 317] width 10 height 10
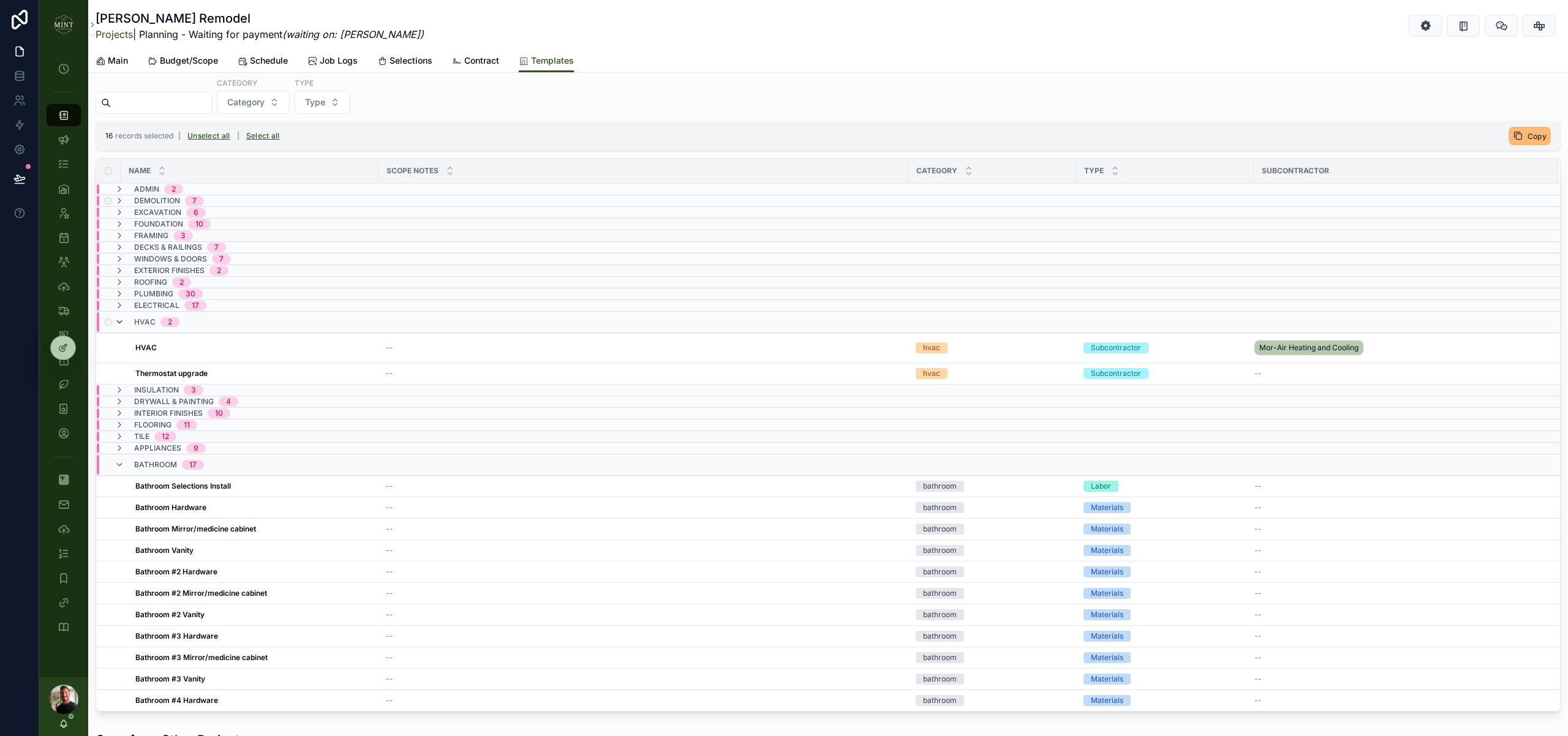
click at [123, 325] on icon "scrollable content" at bounding box center [119, 321] width 10 height 10
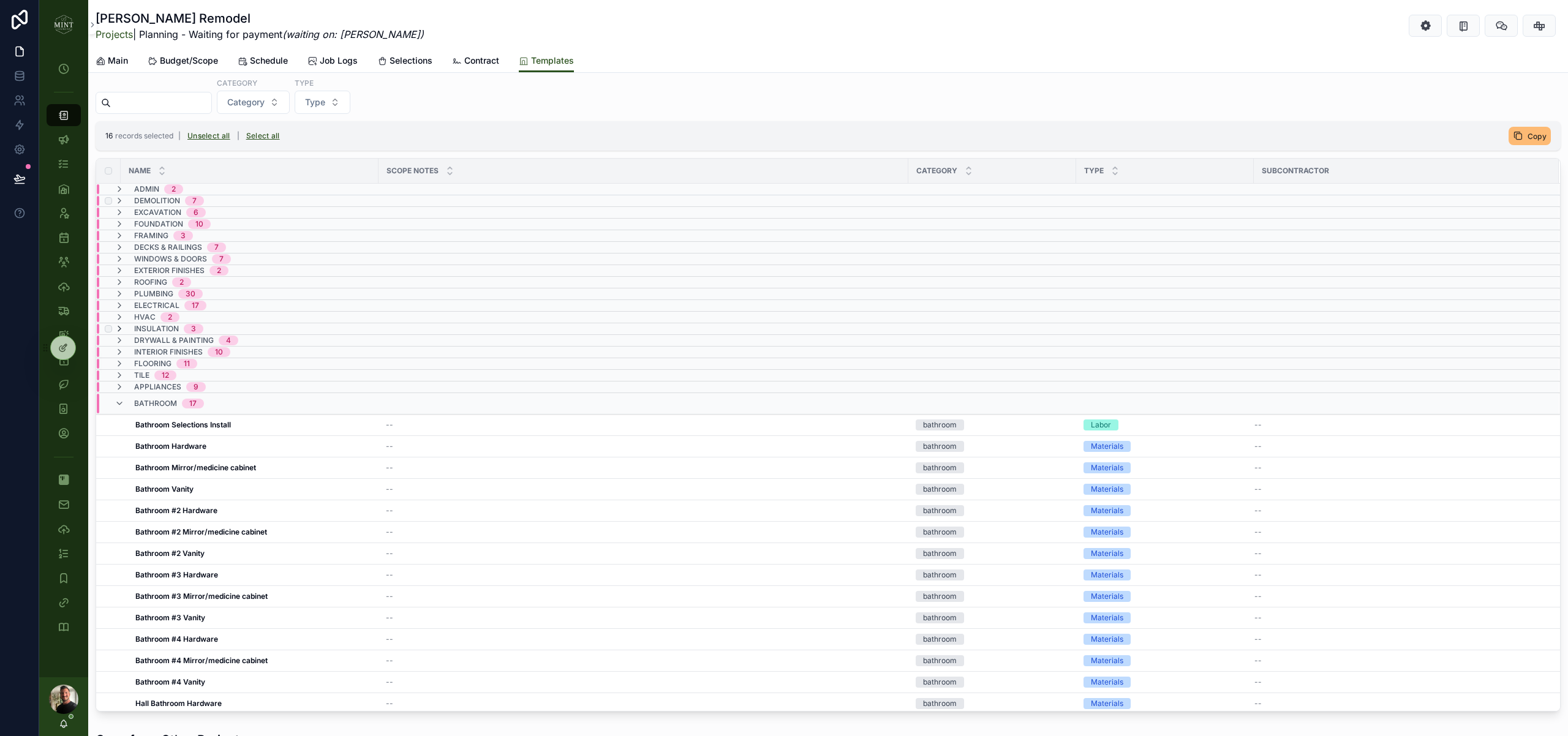
click at [121, 330] on icon "scrollable content" at bounding box center [119, 329] width 10 height 10
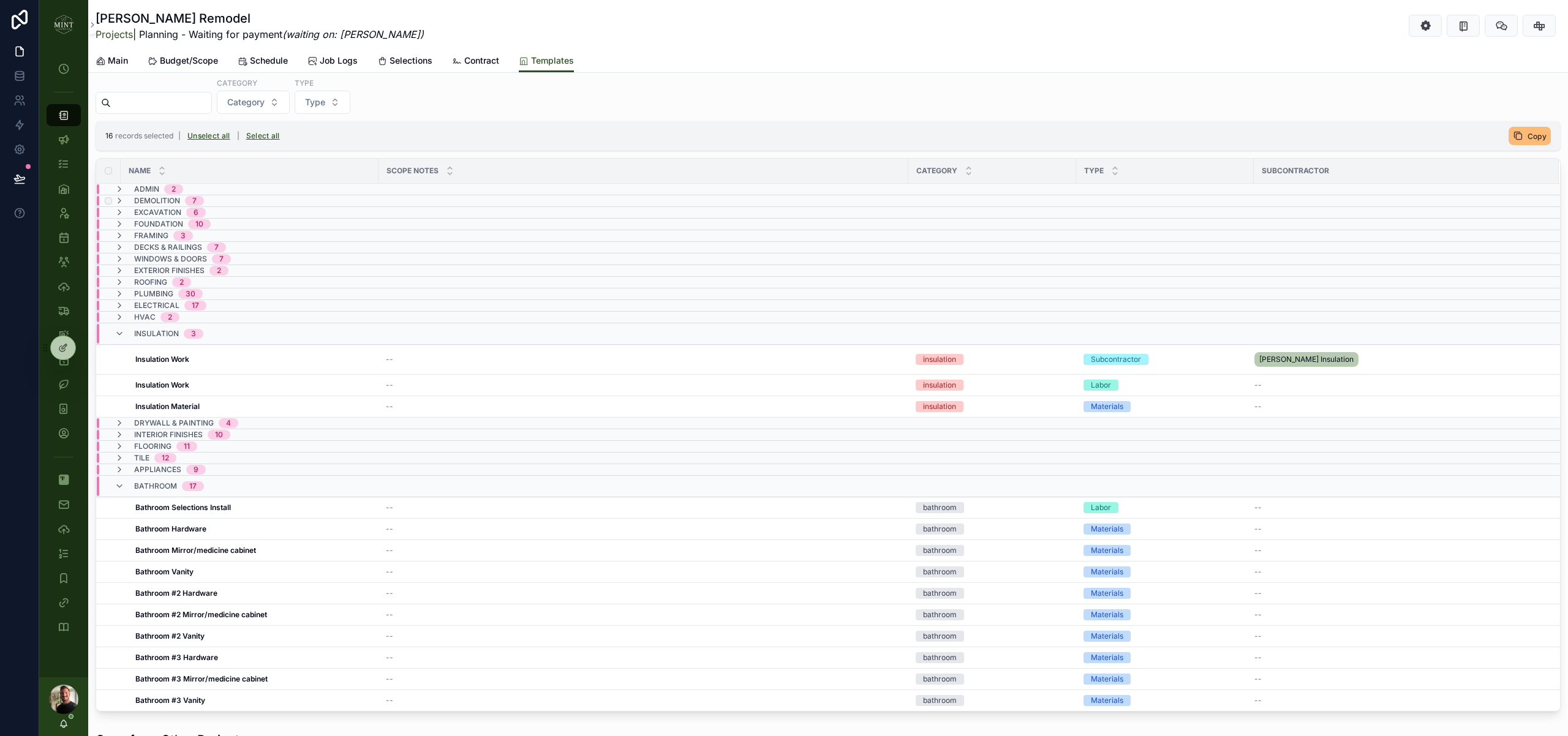
click at [121, 330] on icon "scrollable content" at bounding box center [119, 333] width 10 height 10
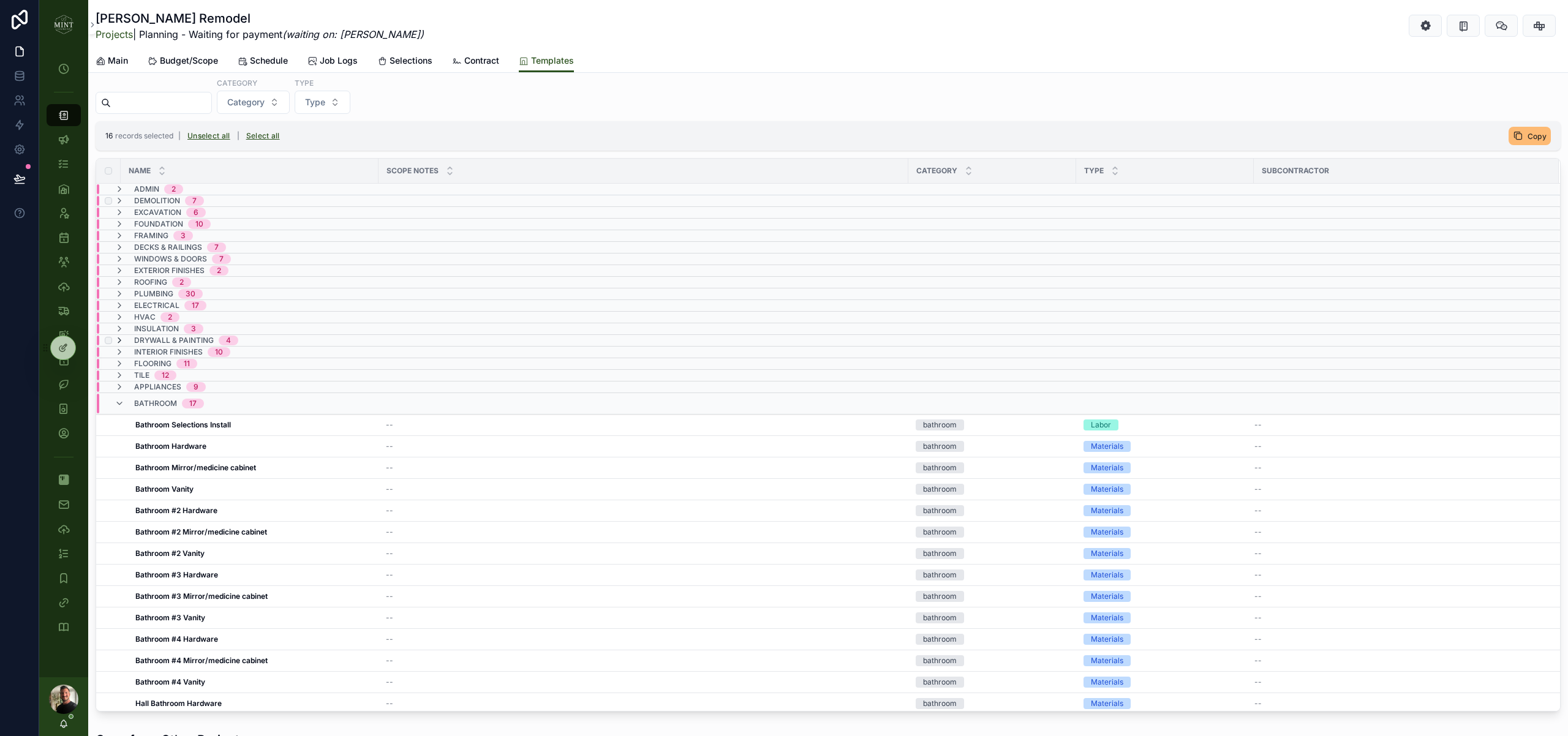
click at [121, 341] on icon "scrollable content" at bounding box center [119, 340] width 10 height 10
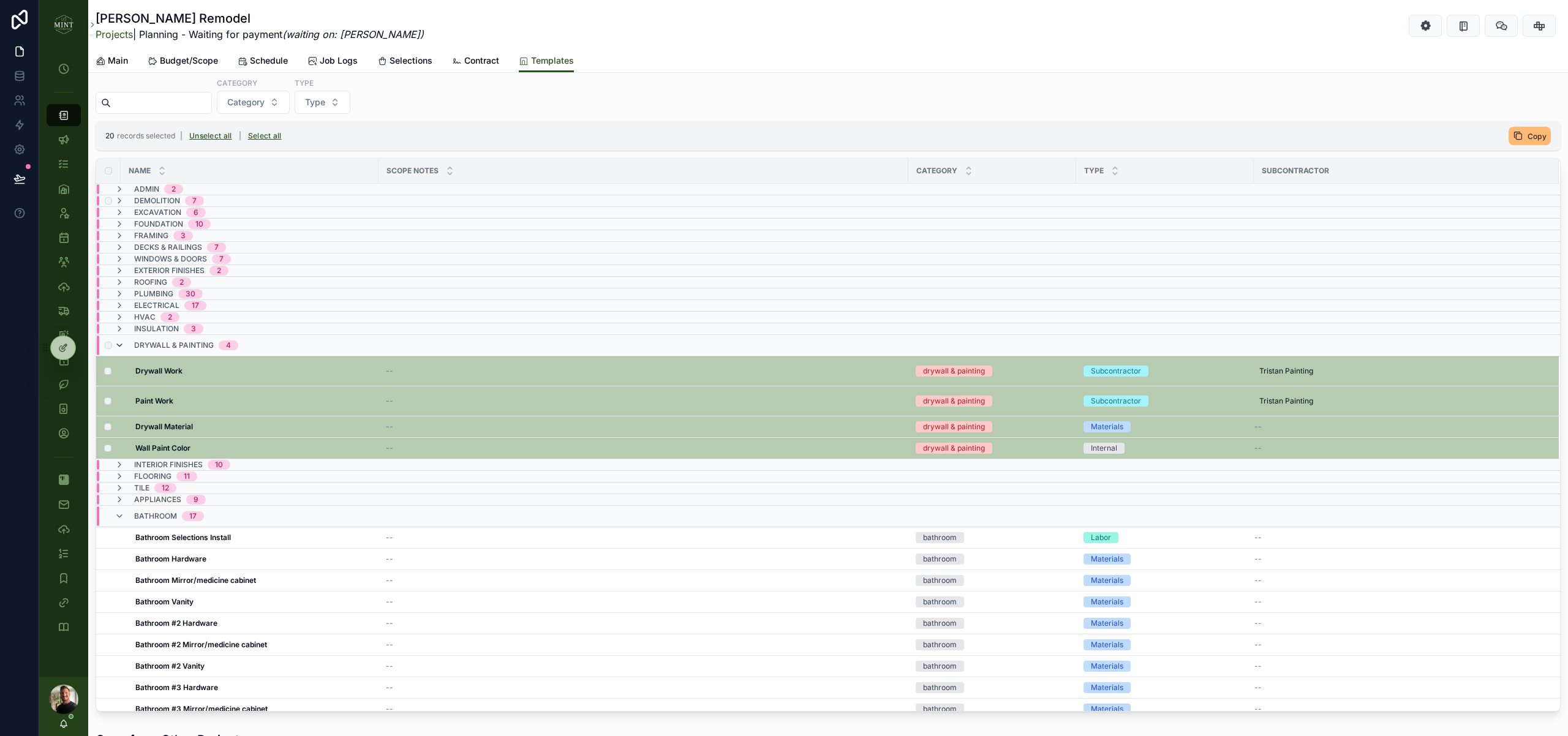
click at [117, 347] on icon "scrollable content" at bounding box center [119, 345] width 10 height 10
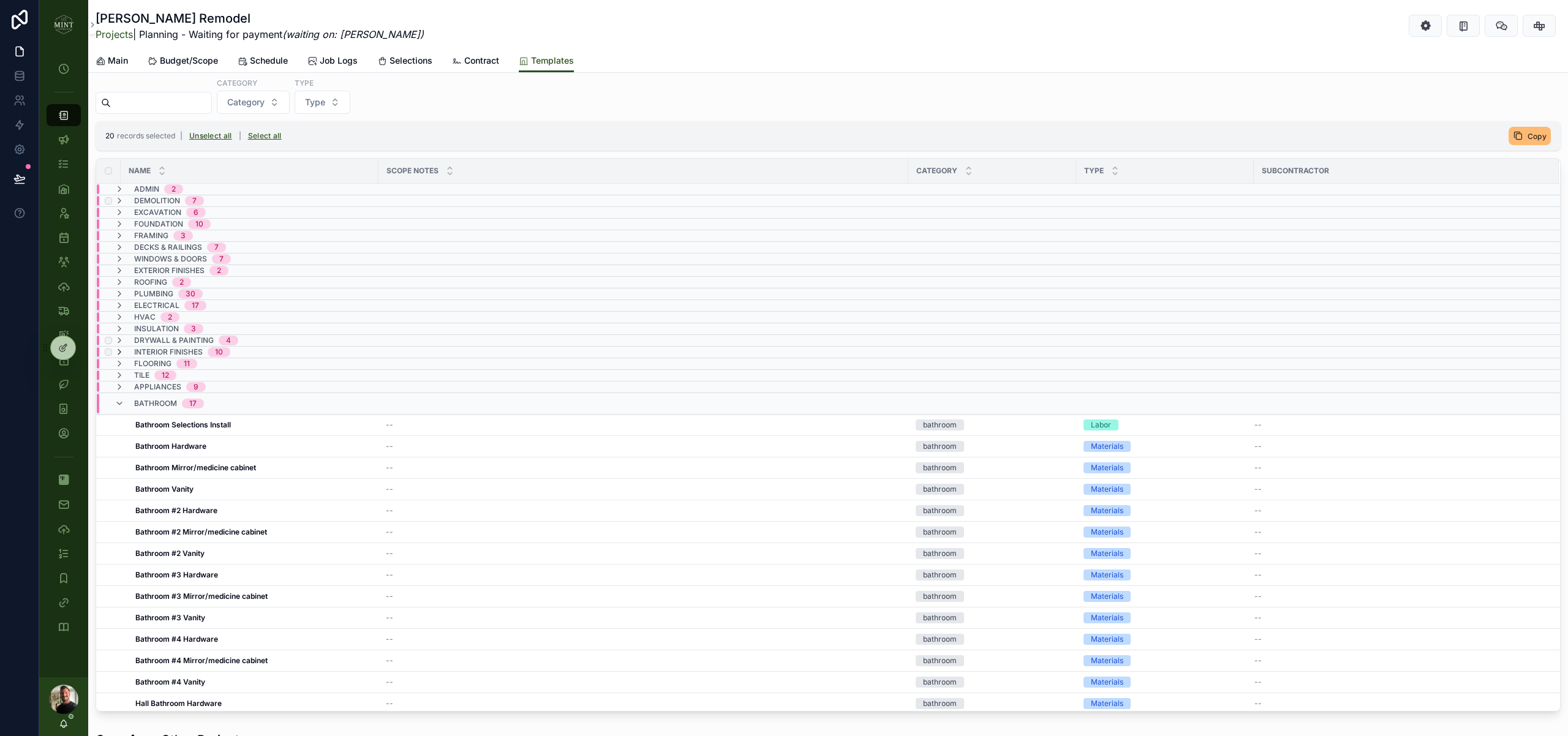
click at [121, 353] on icon "scrollable content" at bounding box center [119, 352] width 10 height 10
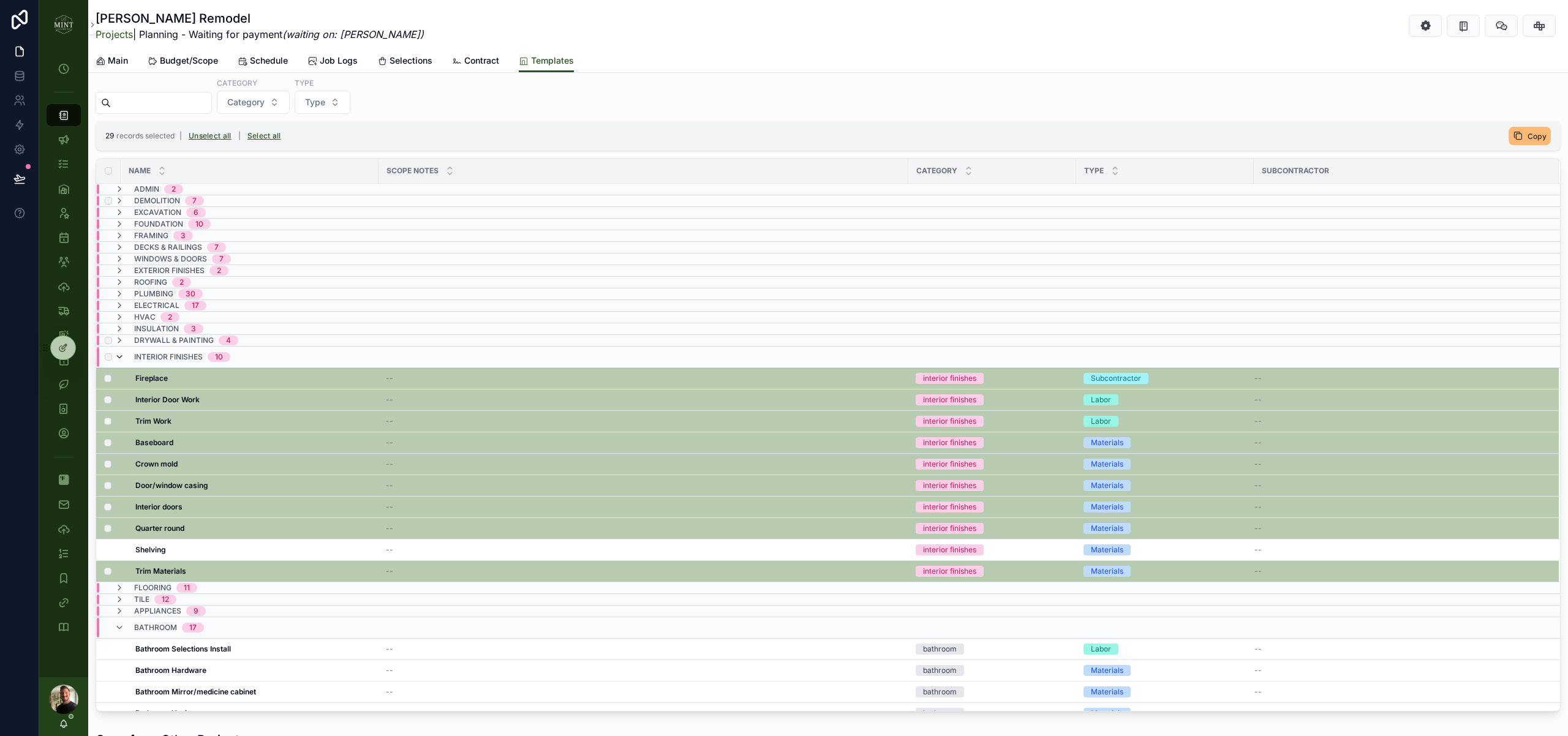
click at [123, 357] on icon "scrollable content" at bounding box center [119, 357] width 10 height 10
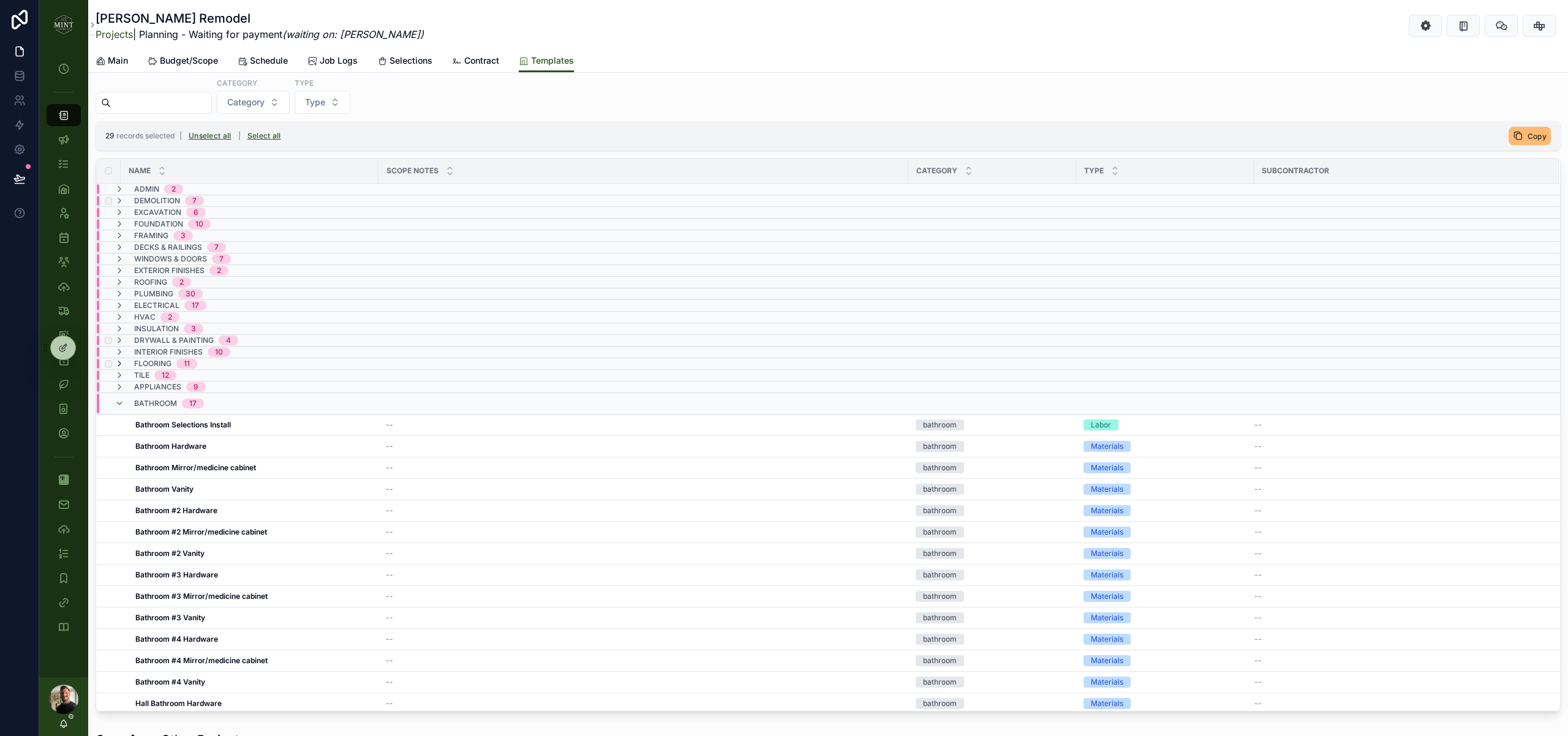
click at [119, 364] on icon "scrollable content" at bounding box center [119, 363] width 10 height 10
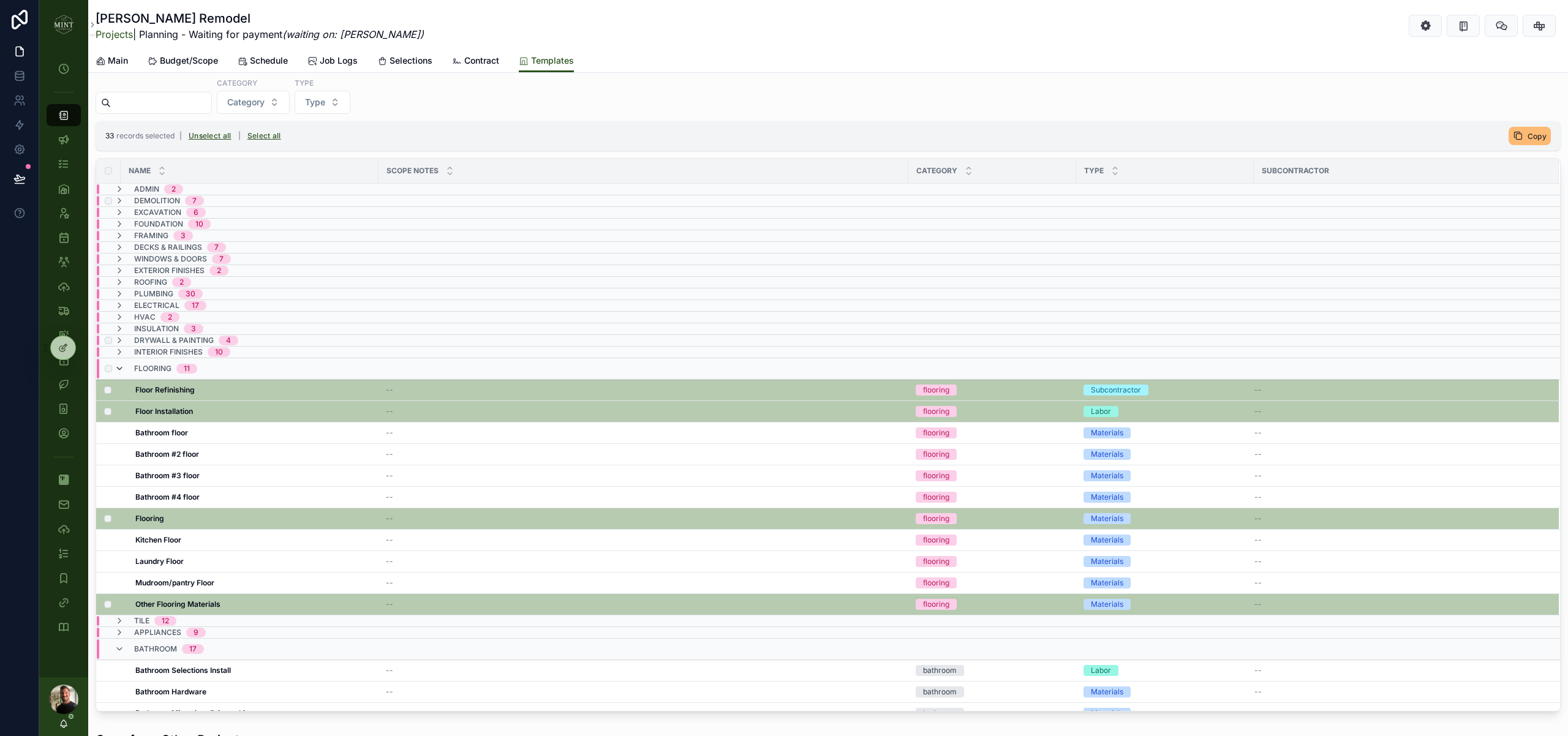
click at [122, 370] on icon "scrollable content" at bounding box center [119, 368] width 10 height 10
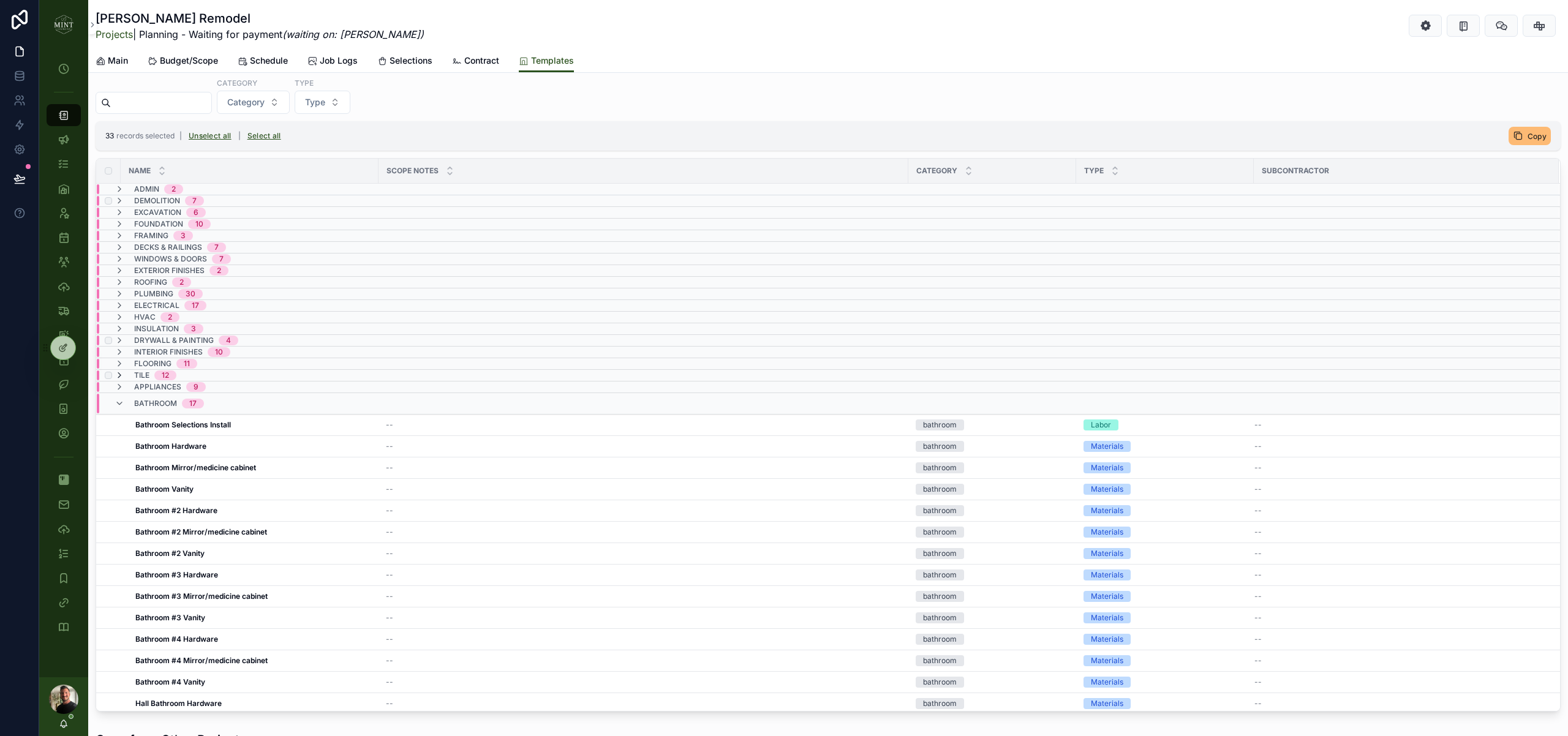
click at [119, 375] on icon "scrollable content" at bounding box center [119, 375] width 10 height 10
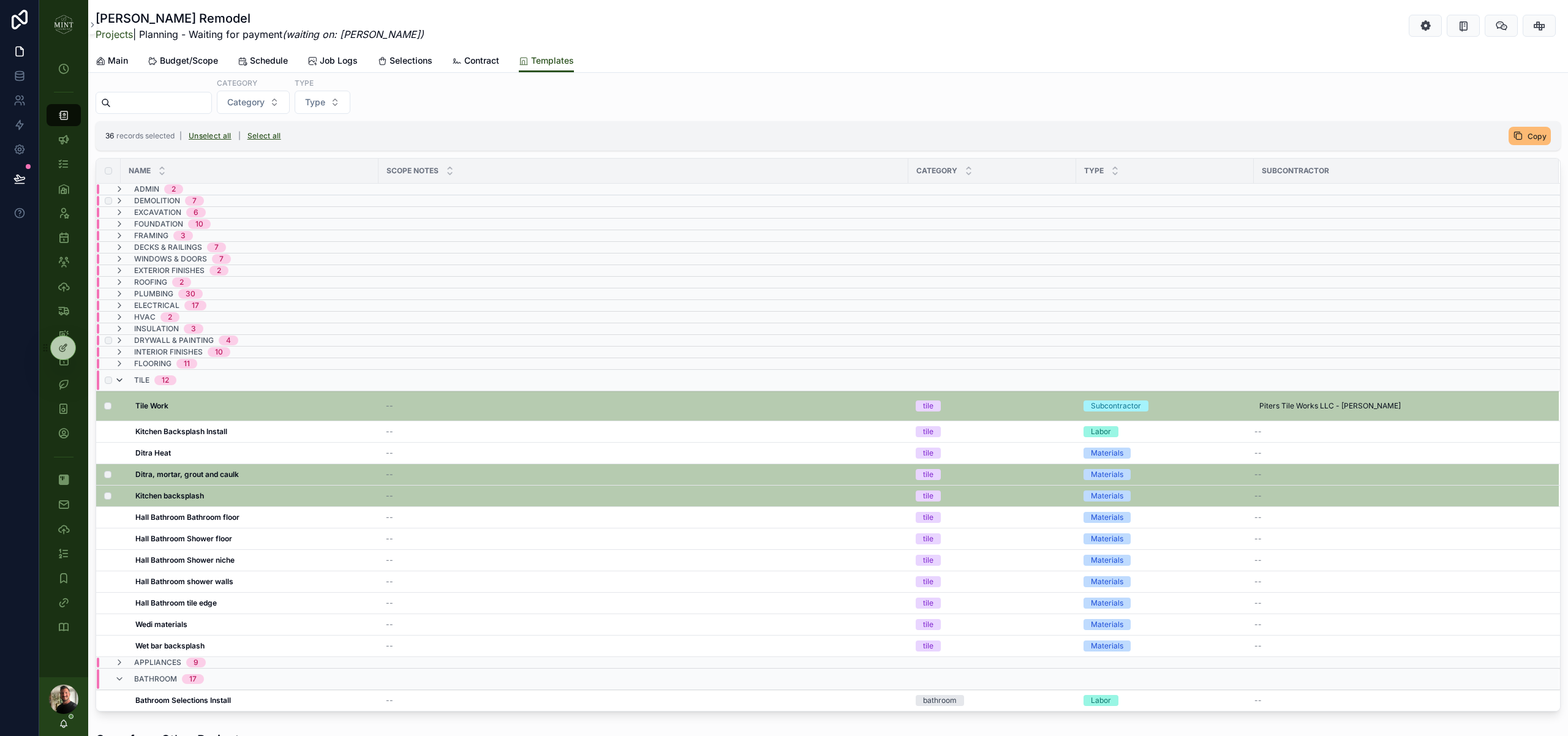
click at [124, 380] on icon "scrollable content" at bounding box center [119, 380] width 10 height 10
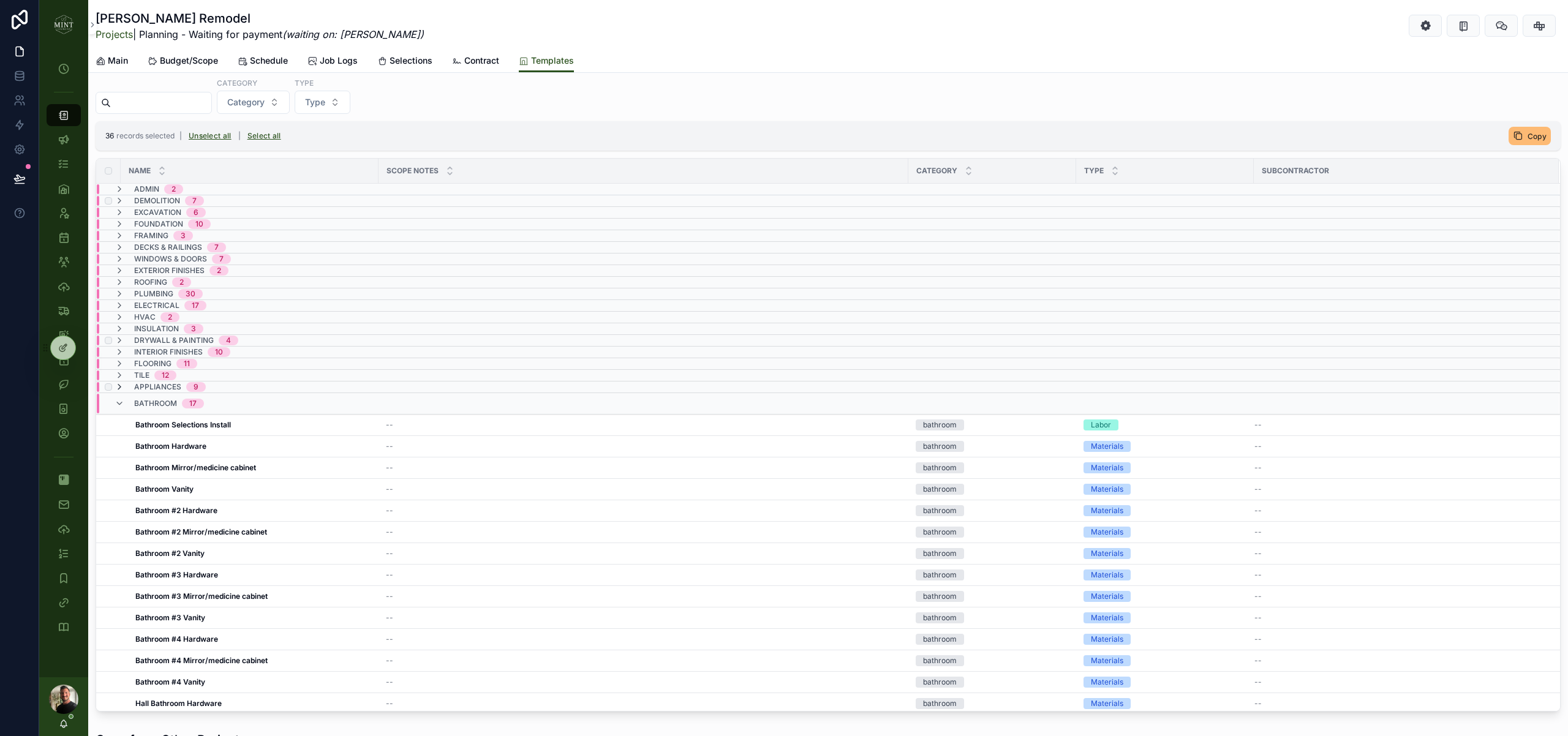
click at [120, 388] on icon "scrollable content" at bounding box center [119, 386] width 10 height 10
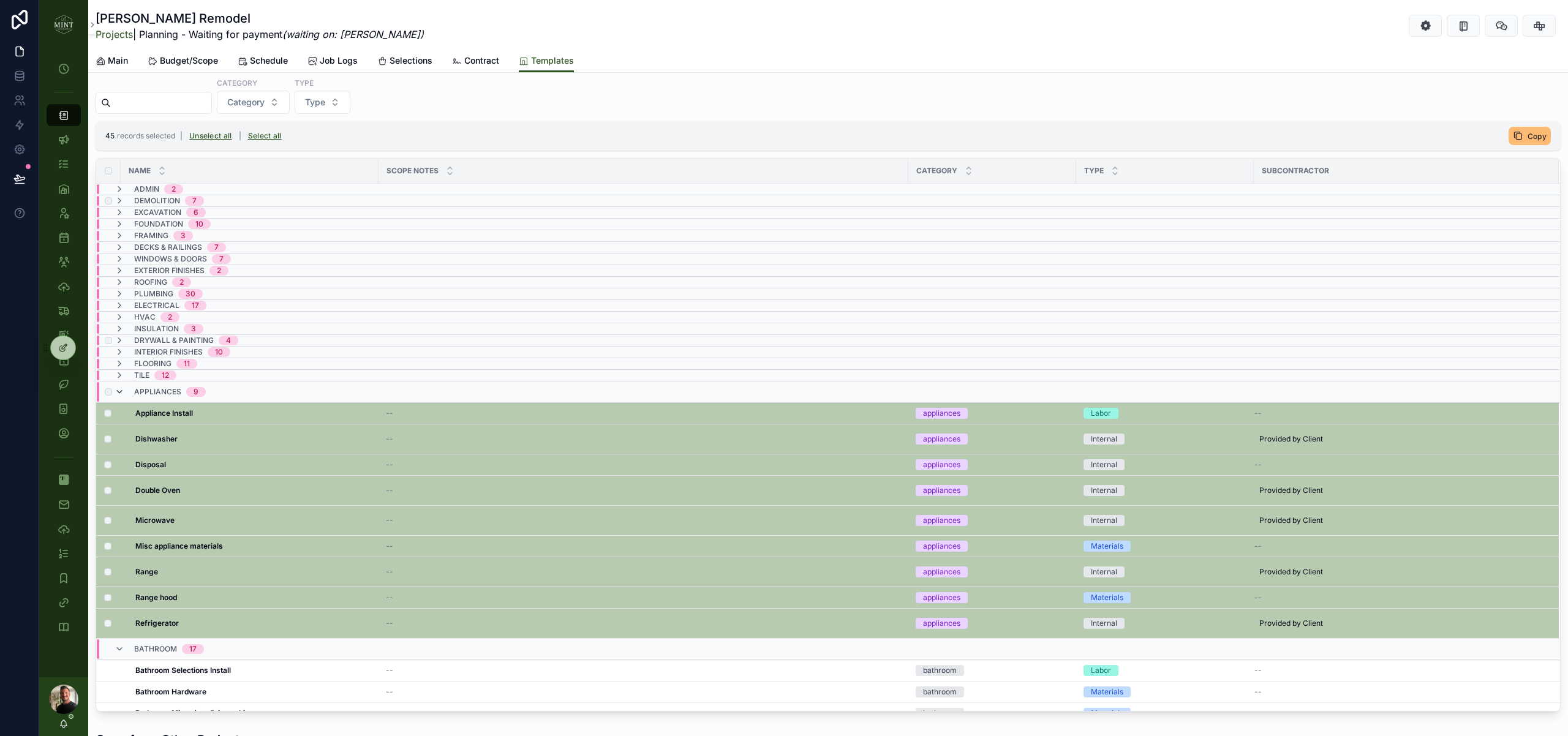
click at [122, 390] on icon "scrollable content" at bounding box center [119, 391] width 10 height 10
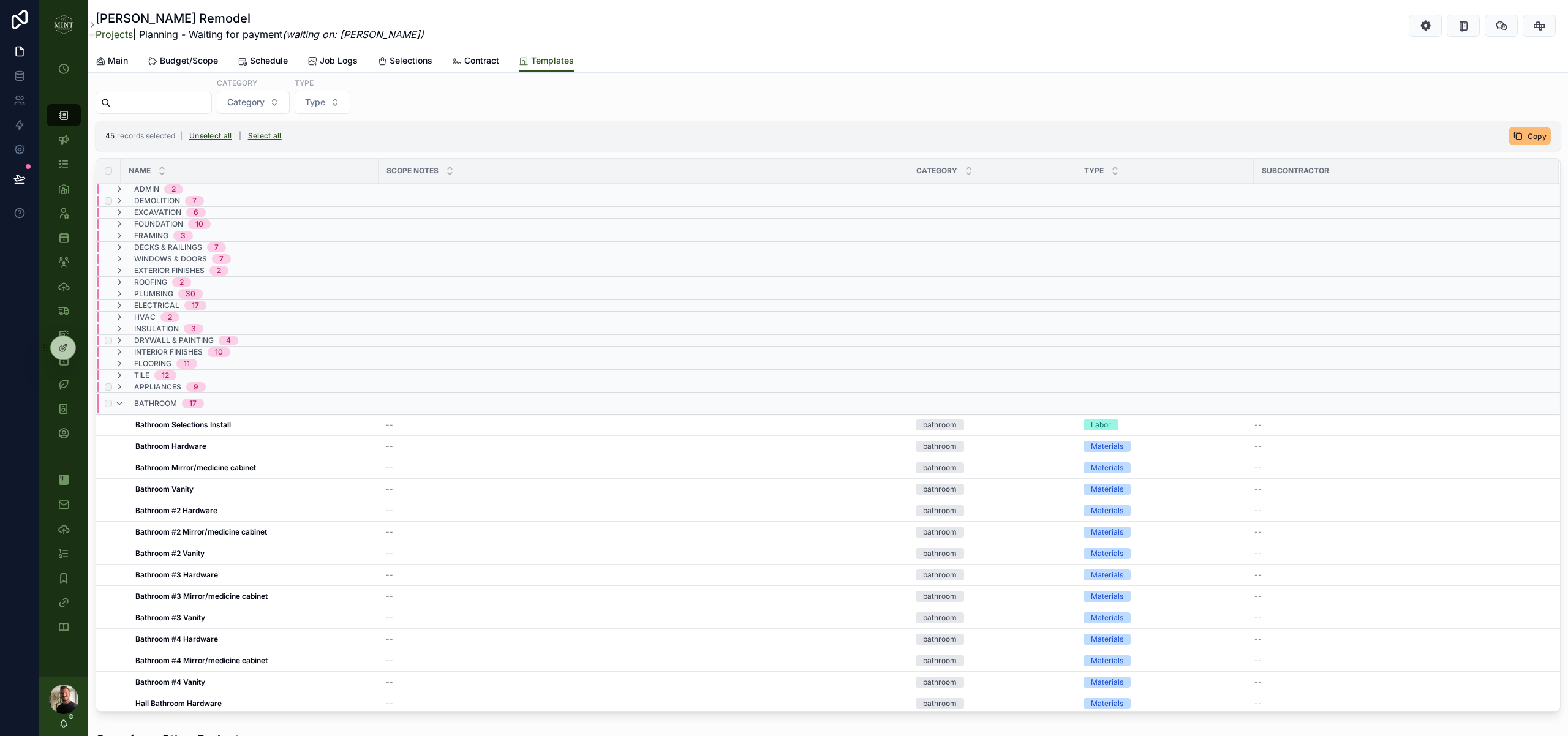
click at [126, 403] on div "bathroom 17" at bounding box center [159, 404] width 89 height 20
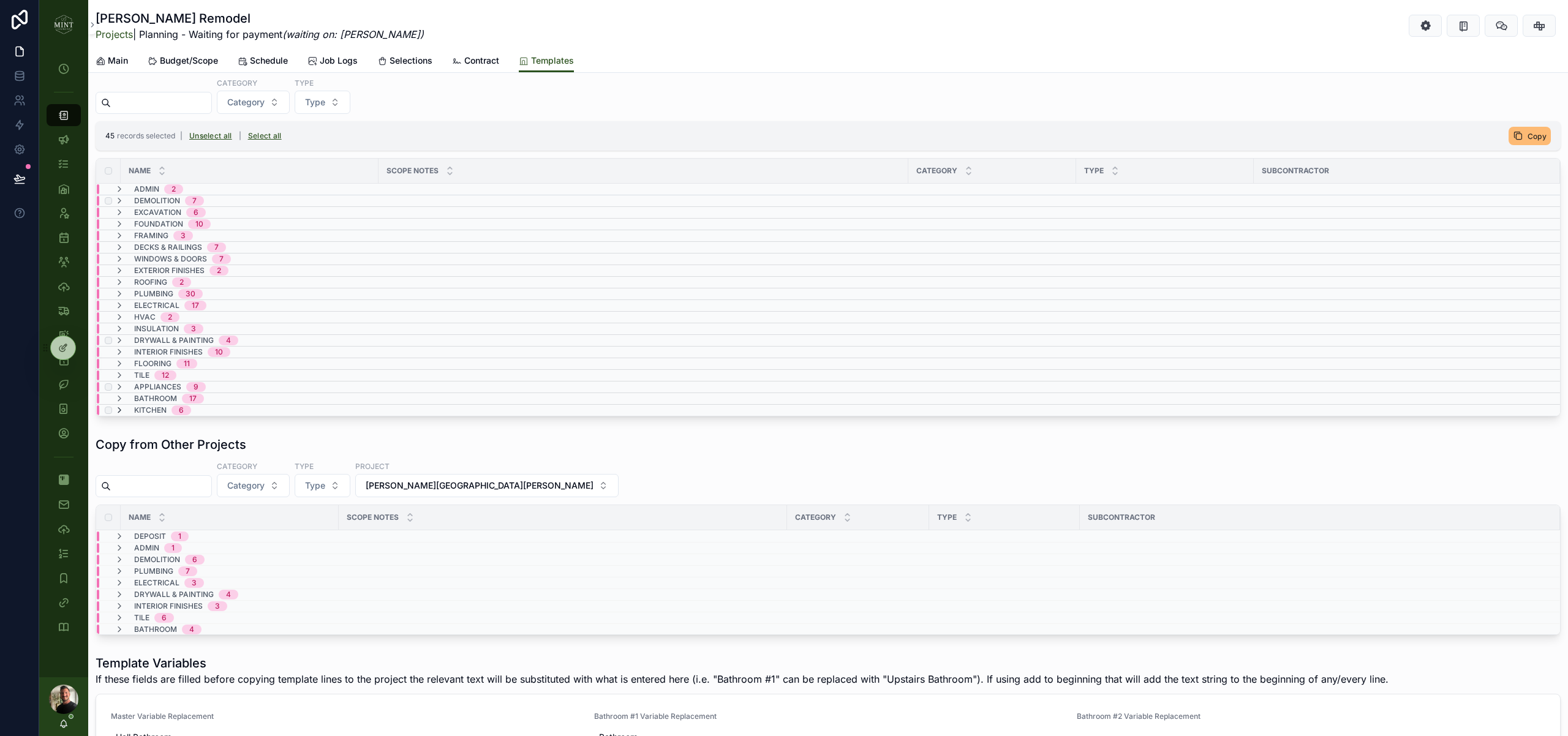
click at [122, 413] on icon "scrollable content" at bounding box center [119, 410] width 10 height 10
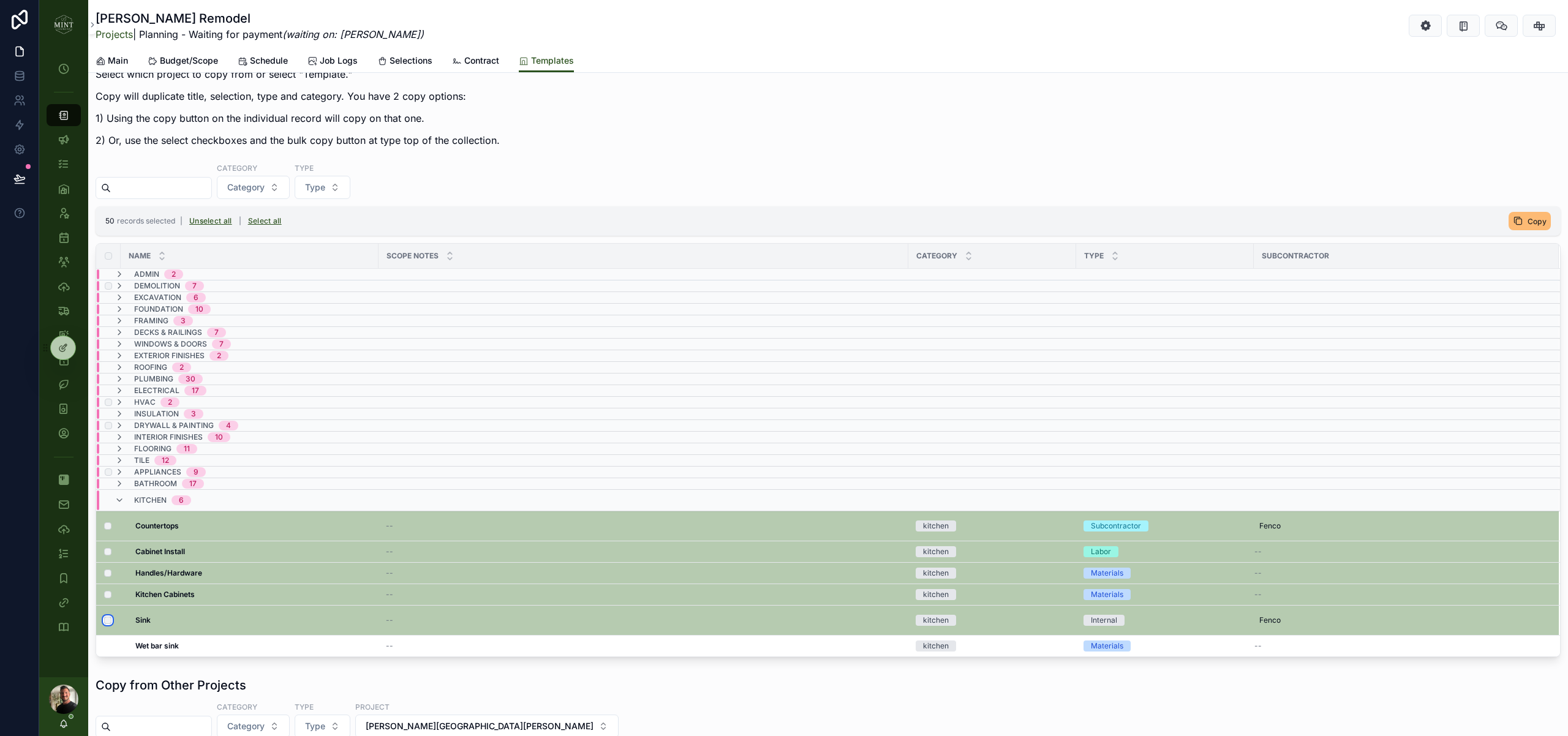
scroll to position [26, 0]
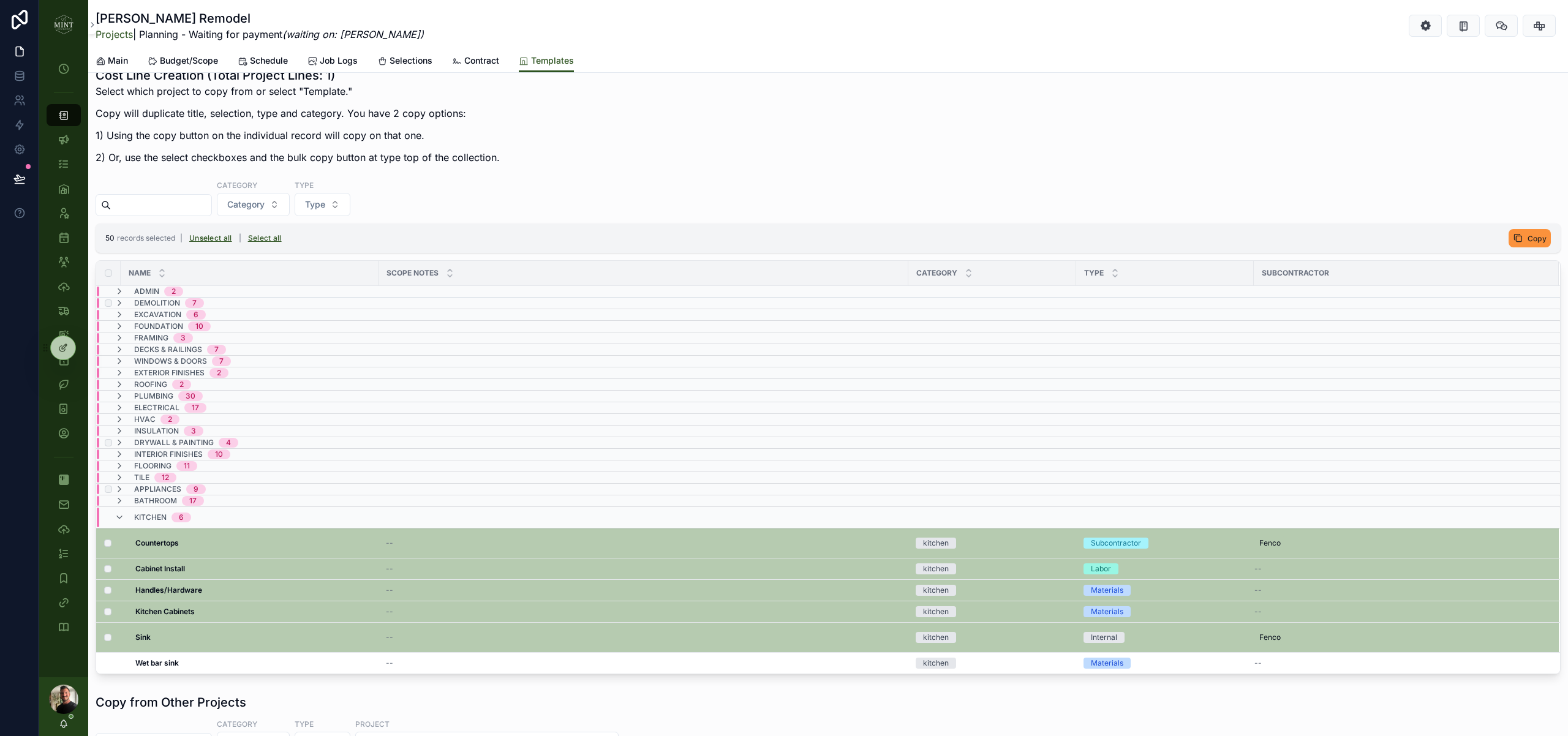
click at [1535, 235] on span "Copy" at bounding box center [1537, 239] width 19 height 9
click at [1542, 219] on button "scrollable content" at bounding box center [1538, 214] width 15 height 15
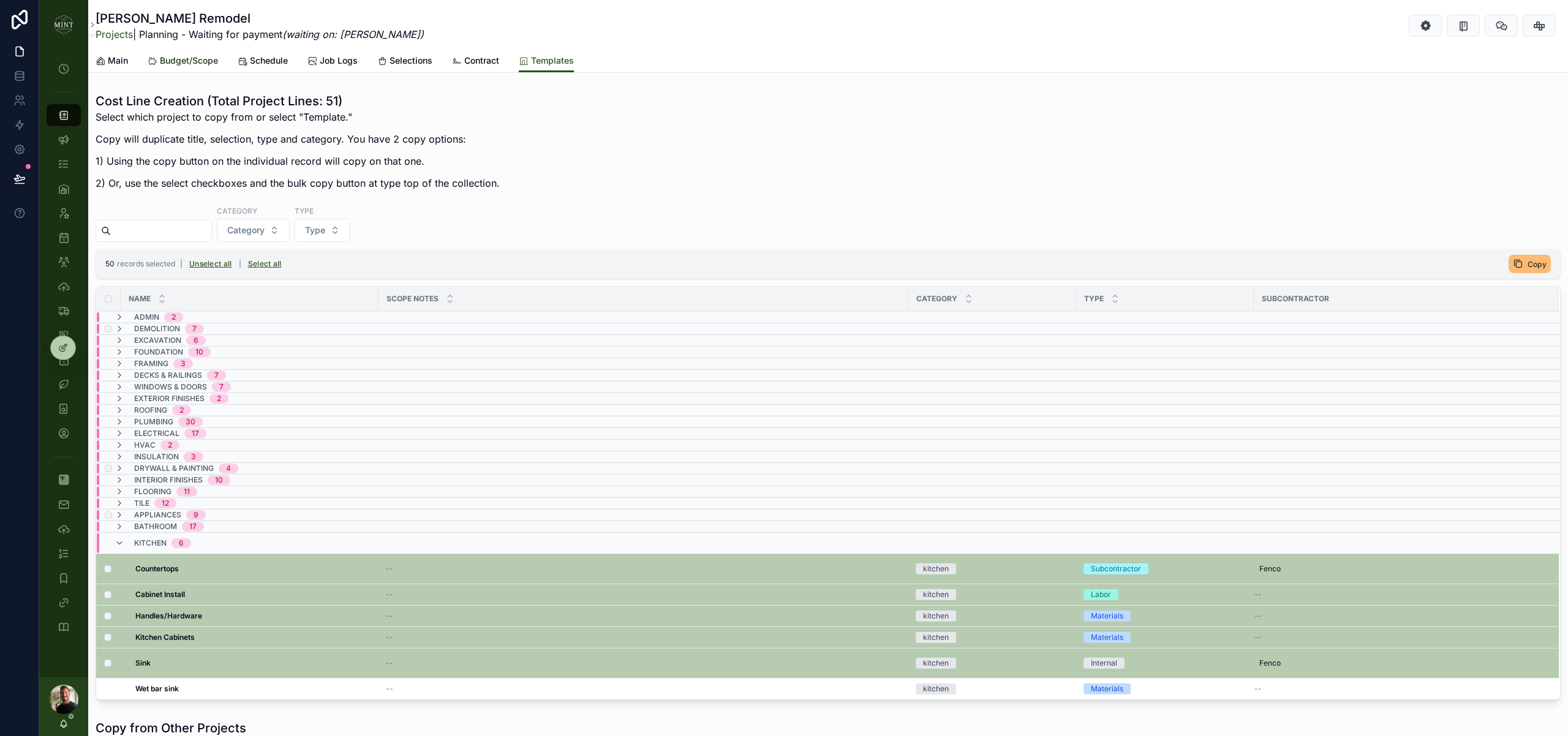
click at [192, 64] on span "Budget/Scope" at bounding box center [189, 60] width 58 height 12
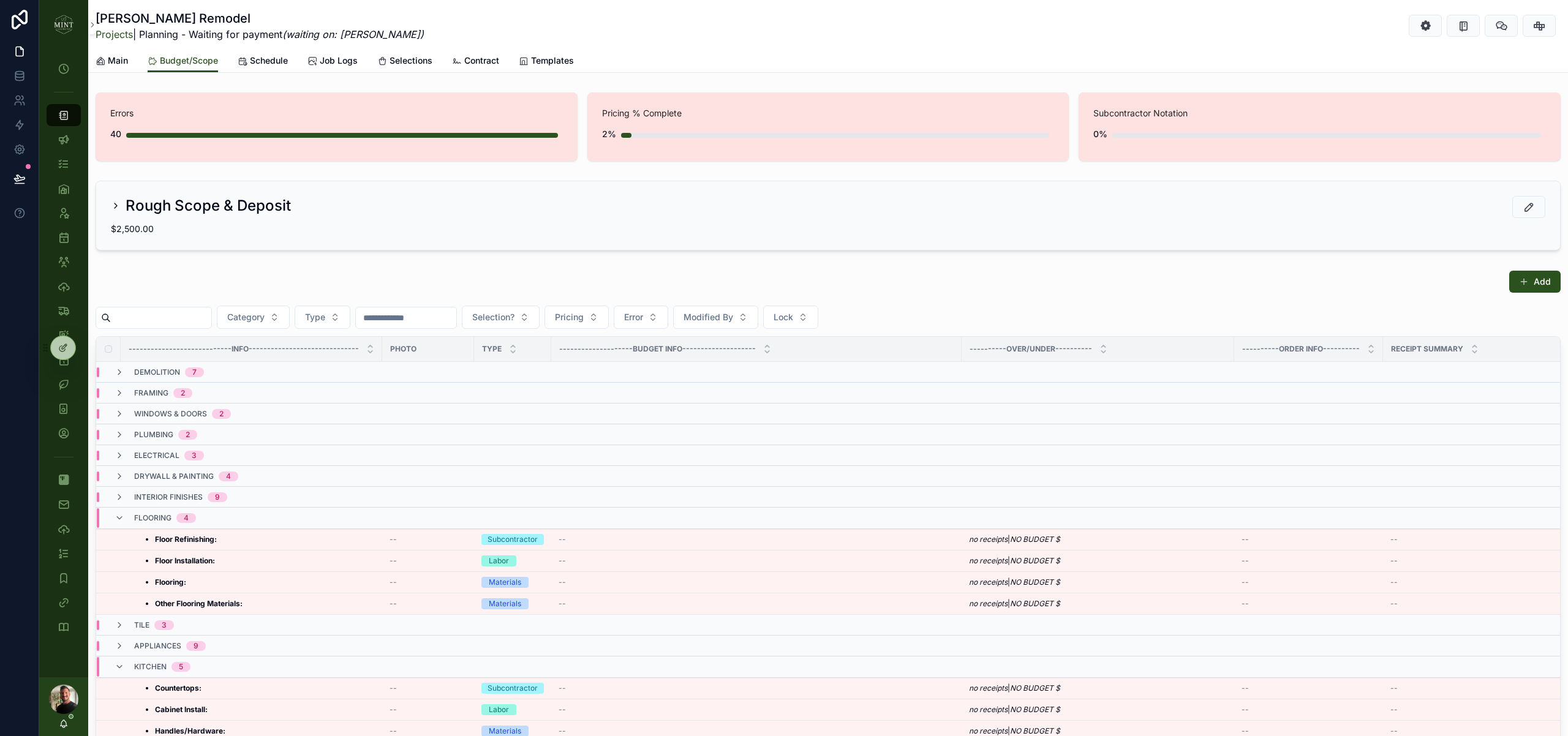
click at [115, 207] on icon "scrollable content" at bounding box center [116, 206] width 3 height 5
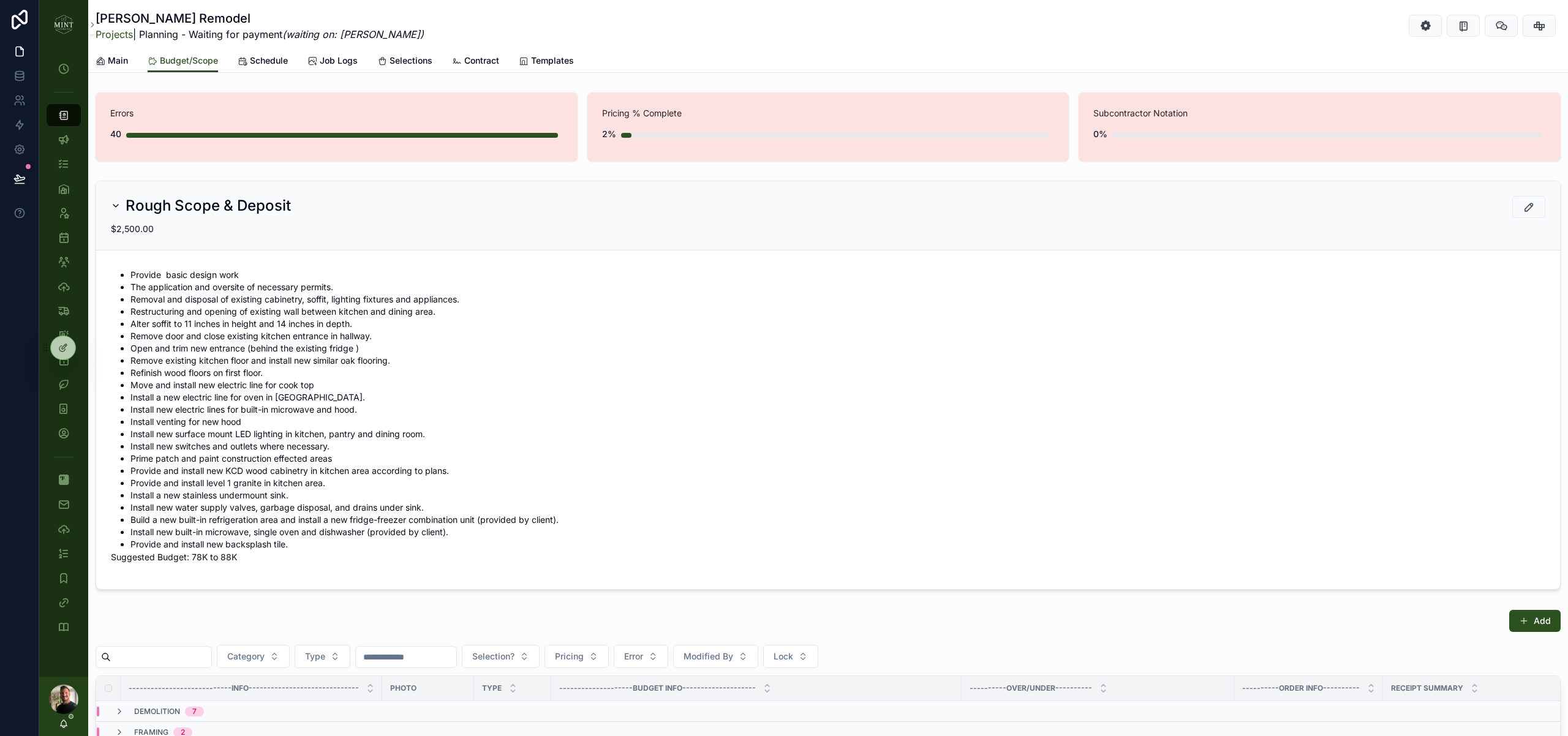
click at [115, 207] on icon "scrollable content" at bounding box center [116, 206] width 5 height 3
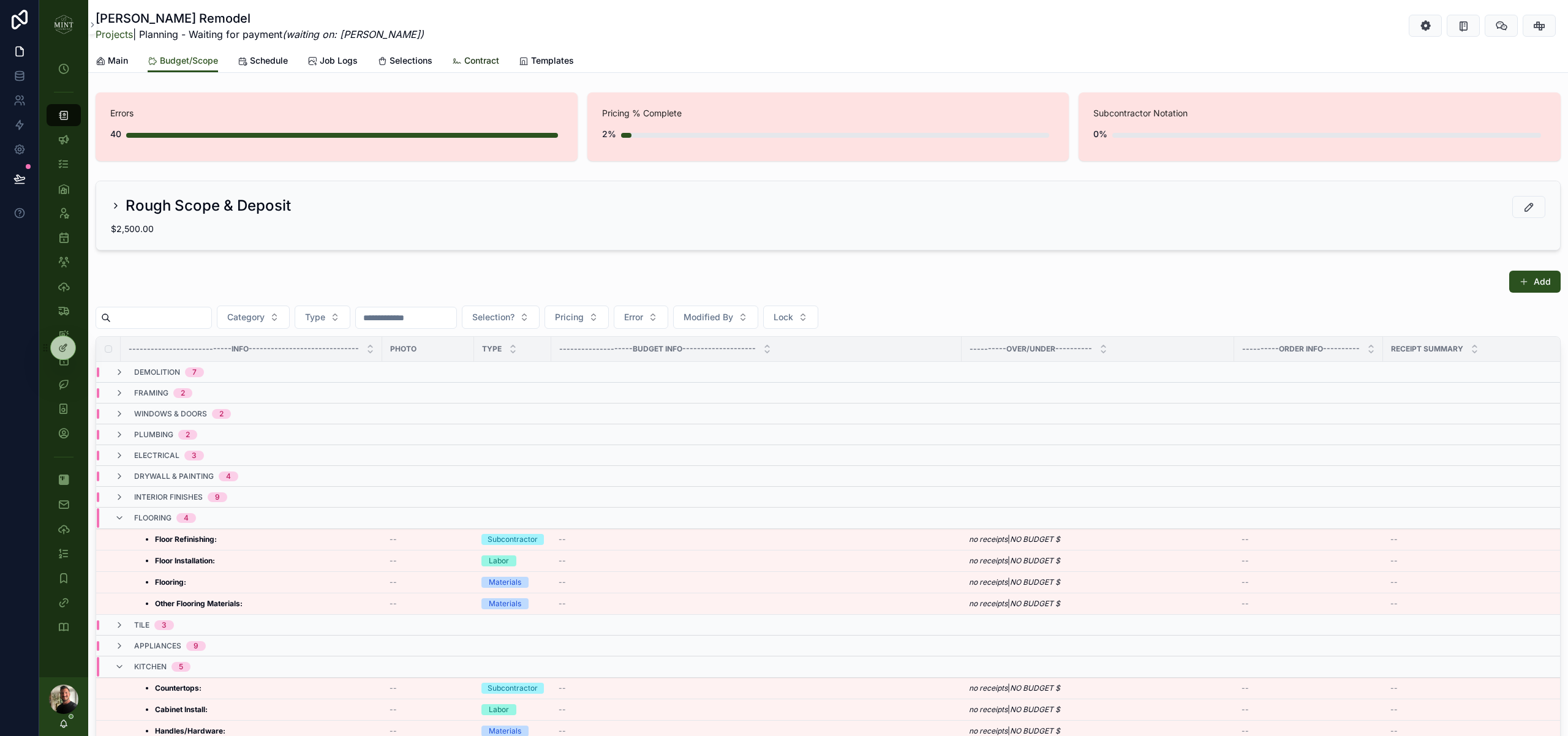
click at [469, 59] on span "Contract" at bounding box center [481, 60] width 35 height 12
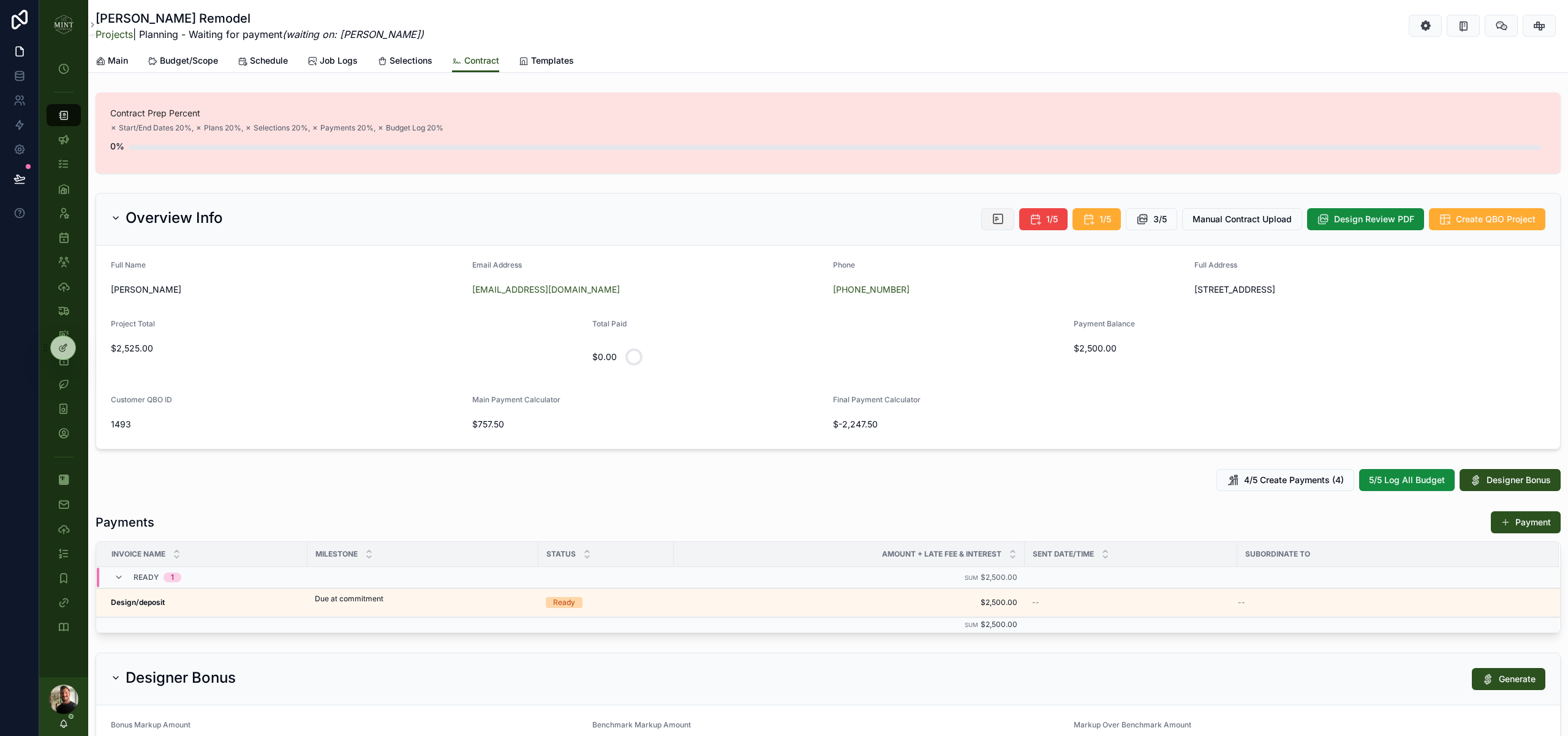
click at [992, 221] on icon "scrollable content" at bounding box center [997, 219] width 12 height 12
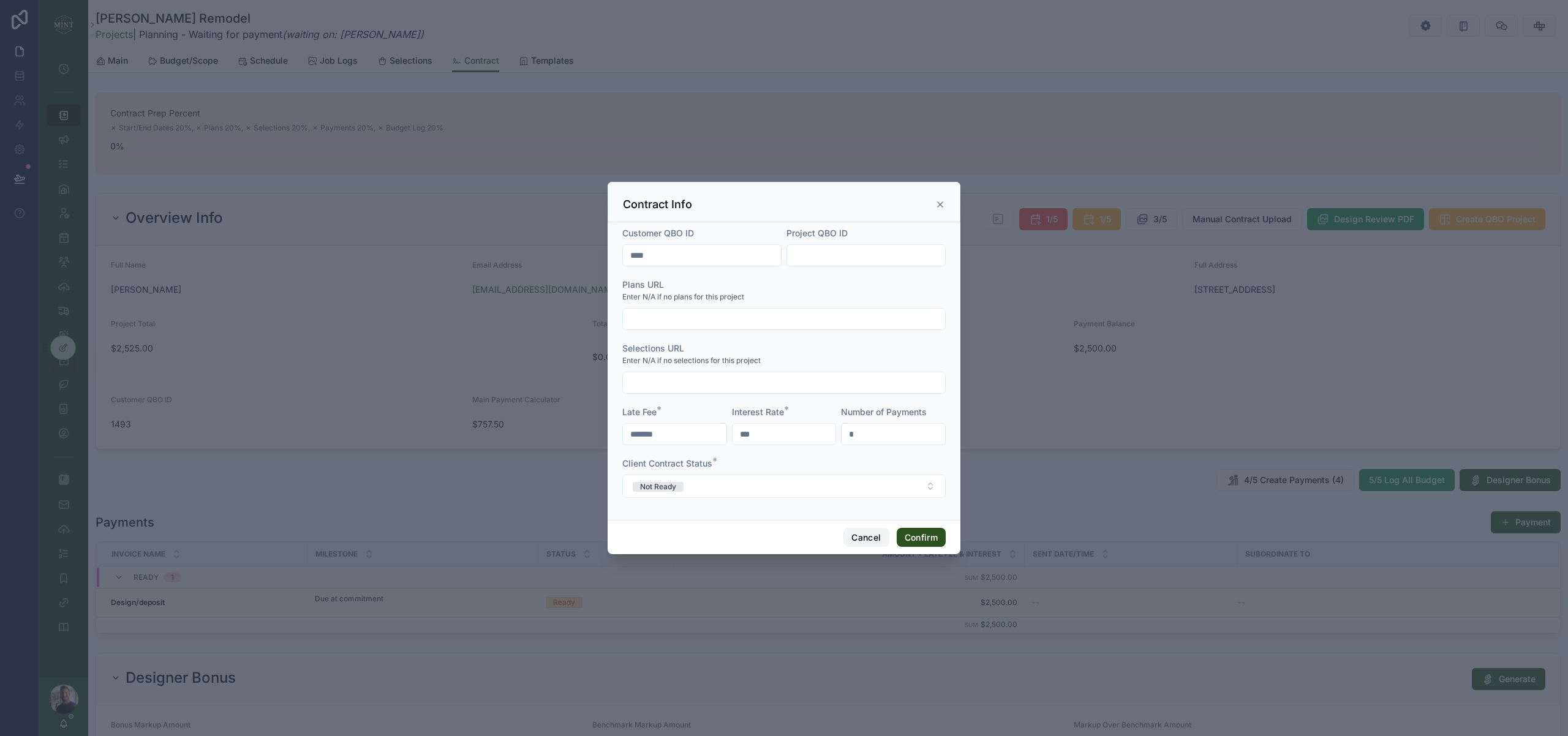
click at [861, 541] on button "Cancel" at bounding box center [866, 538] width 46 height 20
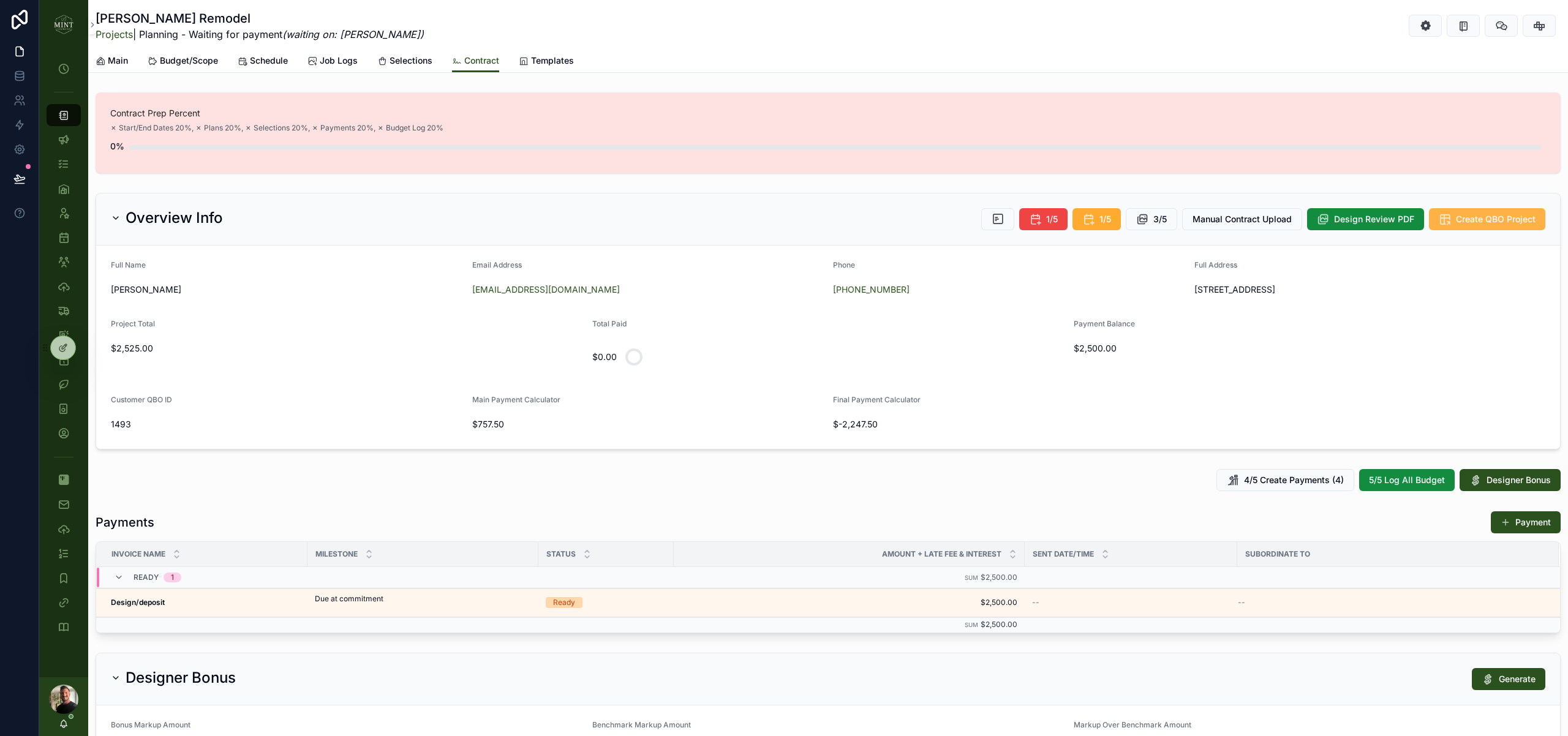
click at [1499, 216] on span "Create QBO Project" at bounding box center [1495, 219] width 80 height 12
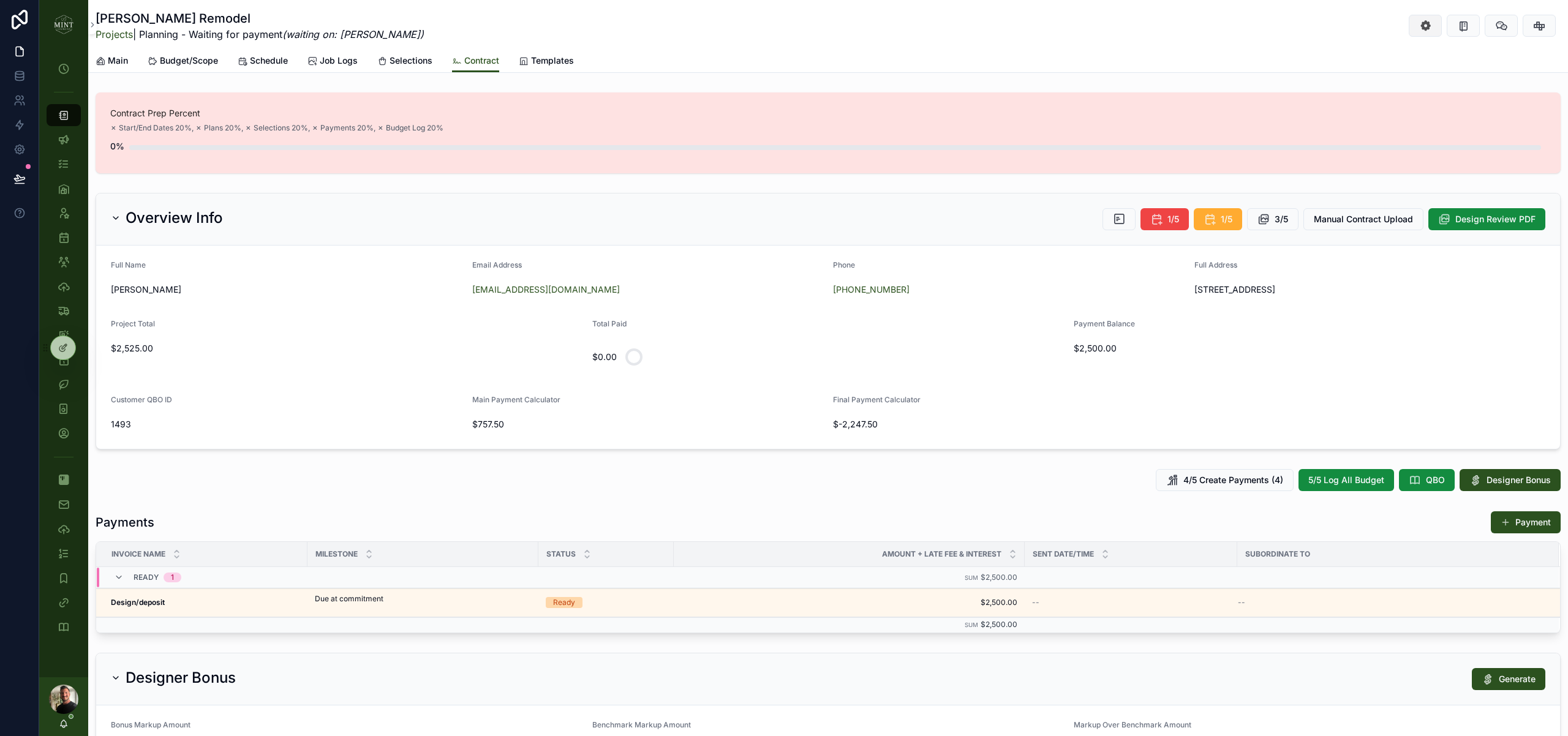
click at [1432, 27] on button "scrollable content" at bounding box center [1426, 26] width 33 height 22
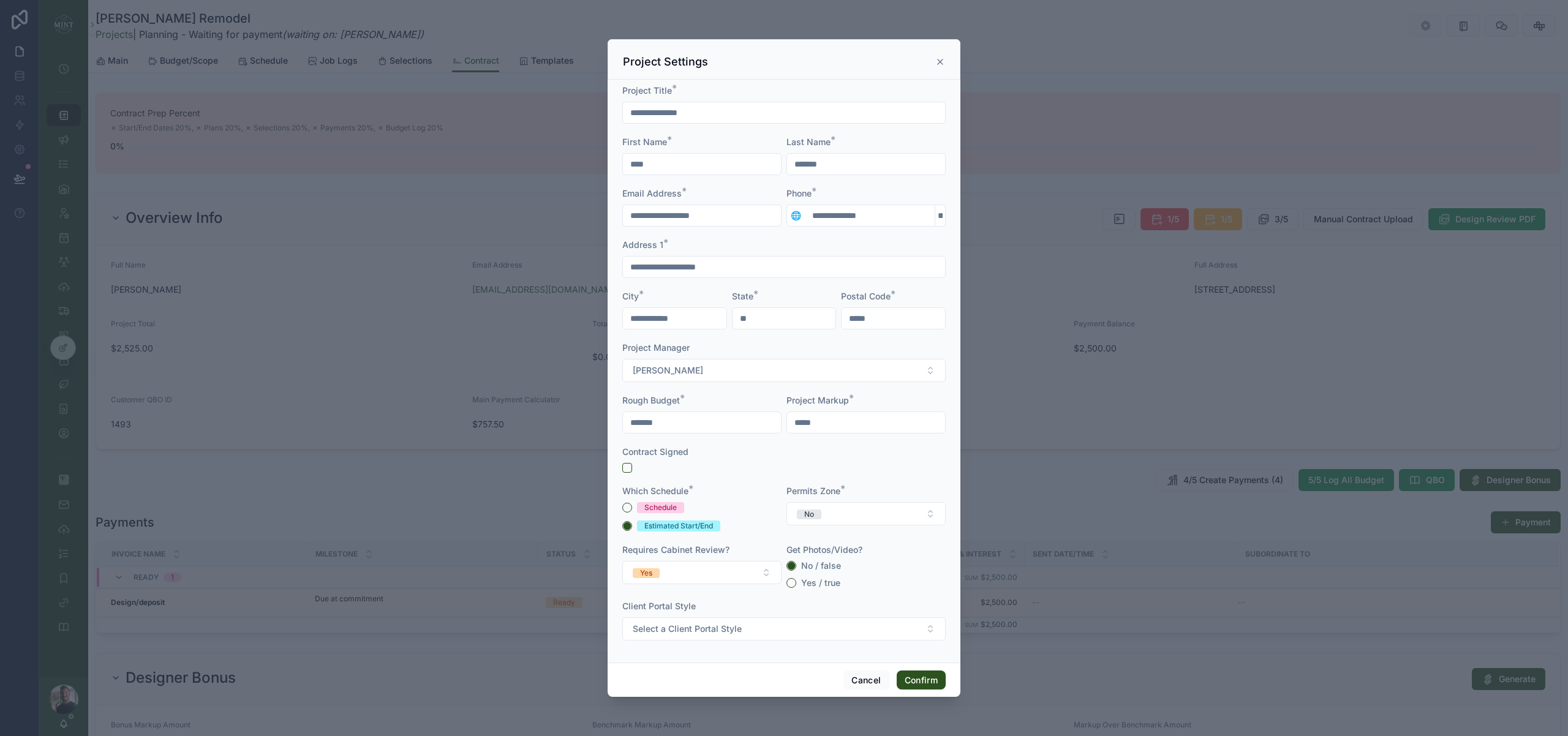
click at [662, 109] on input "**********" at bounding box center [784, 112] width 322 height 17
click at [661, 114] on input "**********" at bounding box center [784, 112] width 322 height 17
drag, startPoint x: 729, startPoint y: 112, endPoint x: 692, endPoint y: 113, distance: 37.0
click at [692, 113] on input "**********" at bounding box center [784, 112] width 322 height 17
drag, startPoint x: 697, startPoint y: 113, endPoint x: 620, endPoint y: 113, distance: 77.0
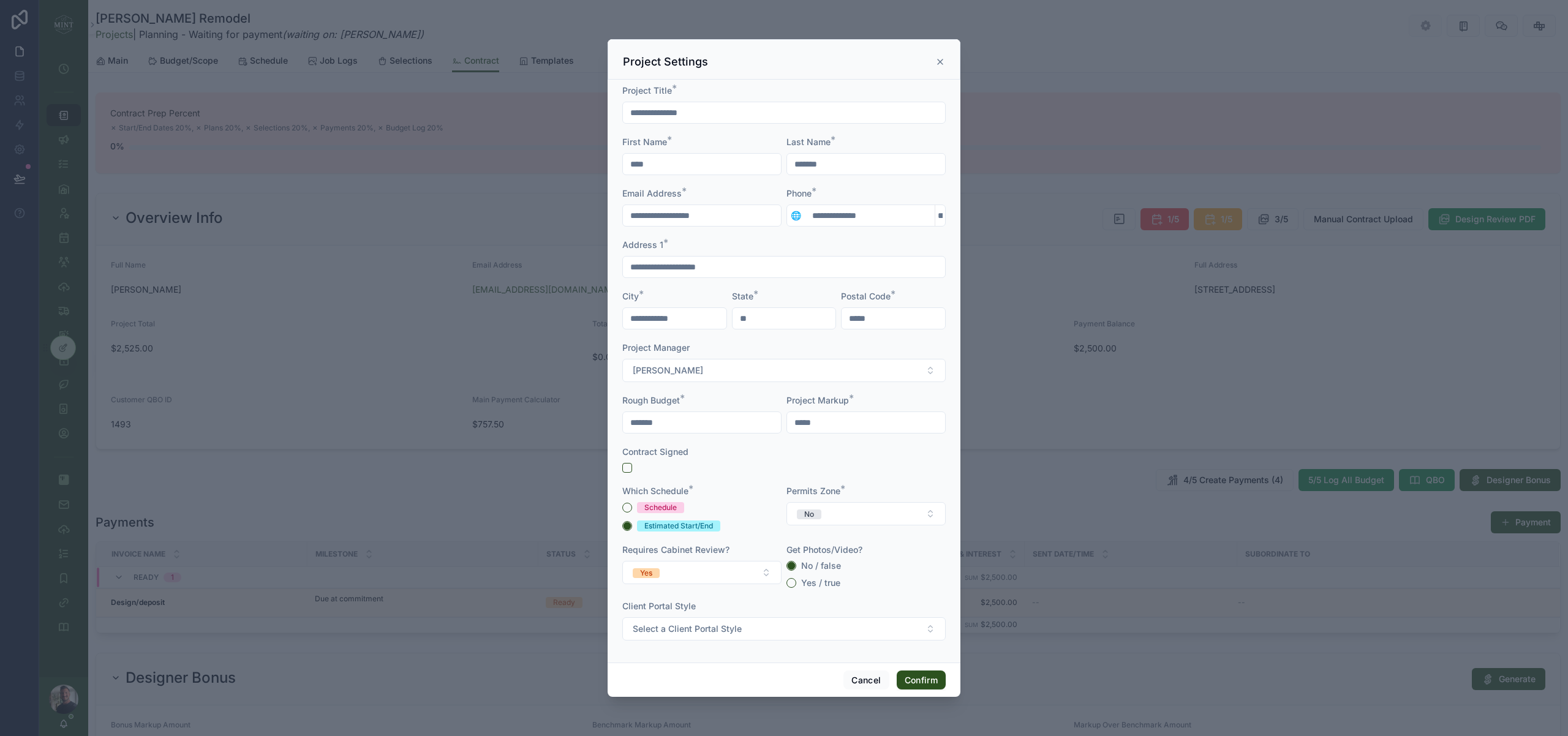
click at [620, 113] on div "**********" at bounding box center [784, 371] width 353 height 583
type input "**********"
click at [931, 681] on button "Confirm" at bounding box center [921, 680] width 49 height 20
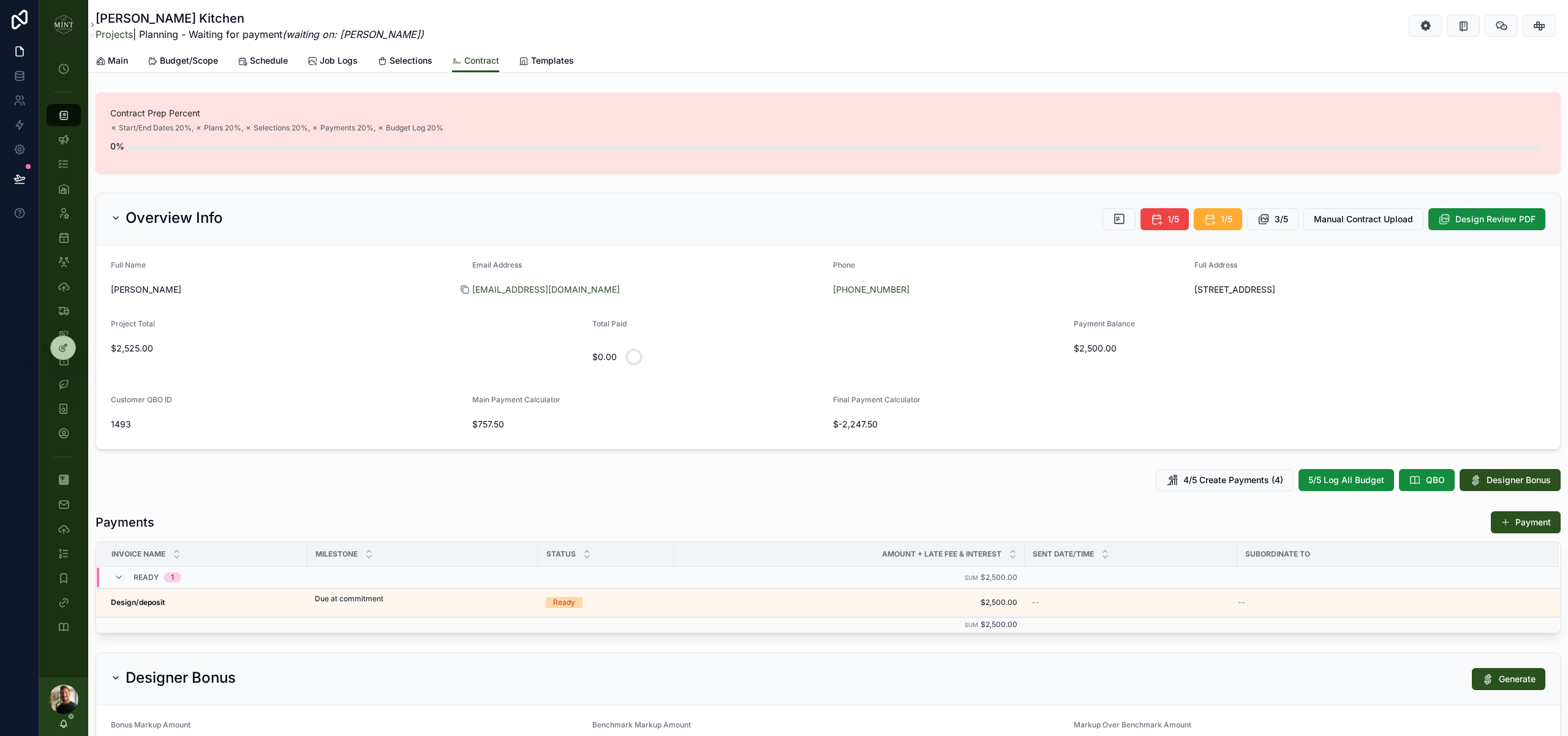
click at [465, 291] on icon "scrollable content" at bounding box center [465, 289] width 10 height 10
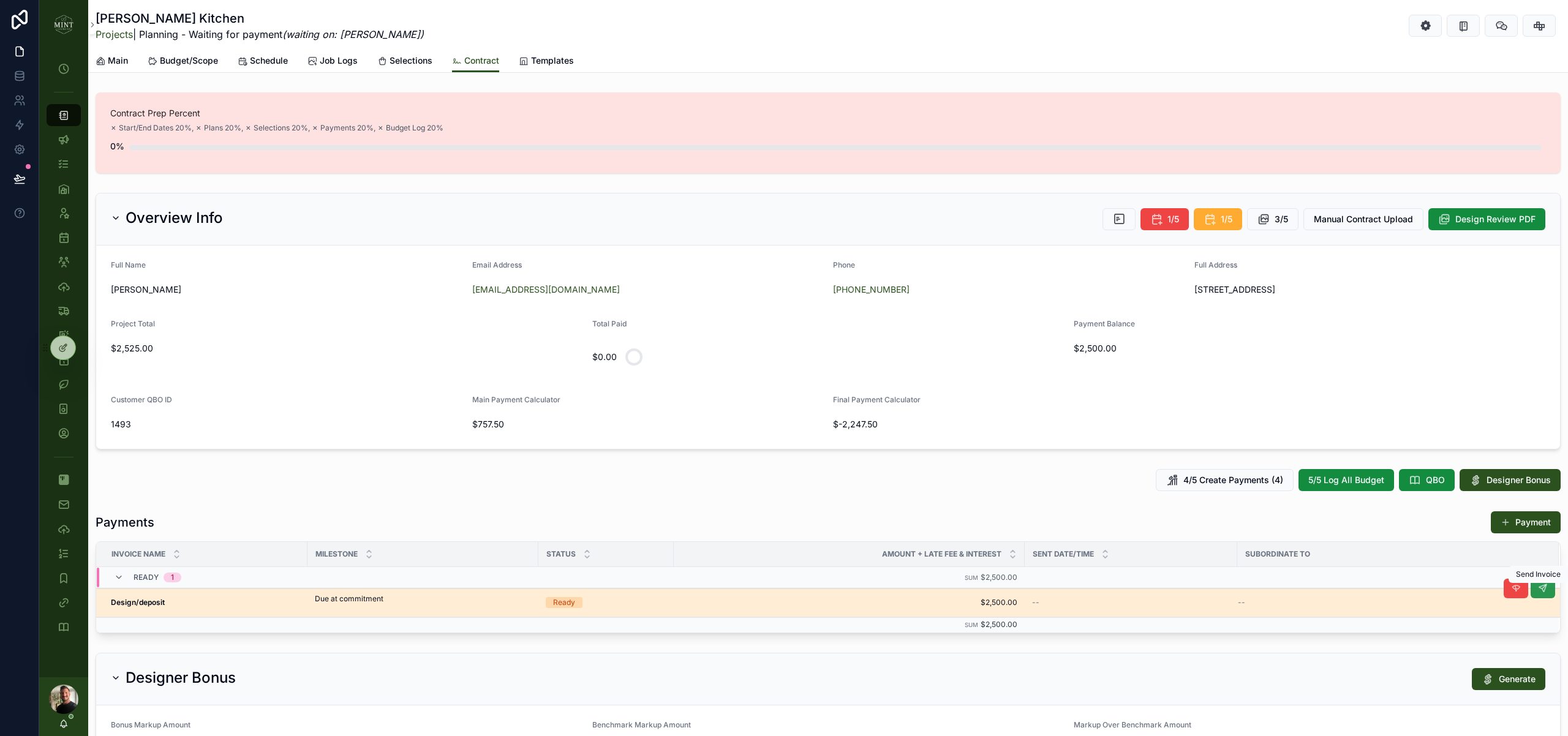
click at [1542, 591] on icon "scrollable content" at bounding box center [1542, 588] width 10 height 10
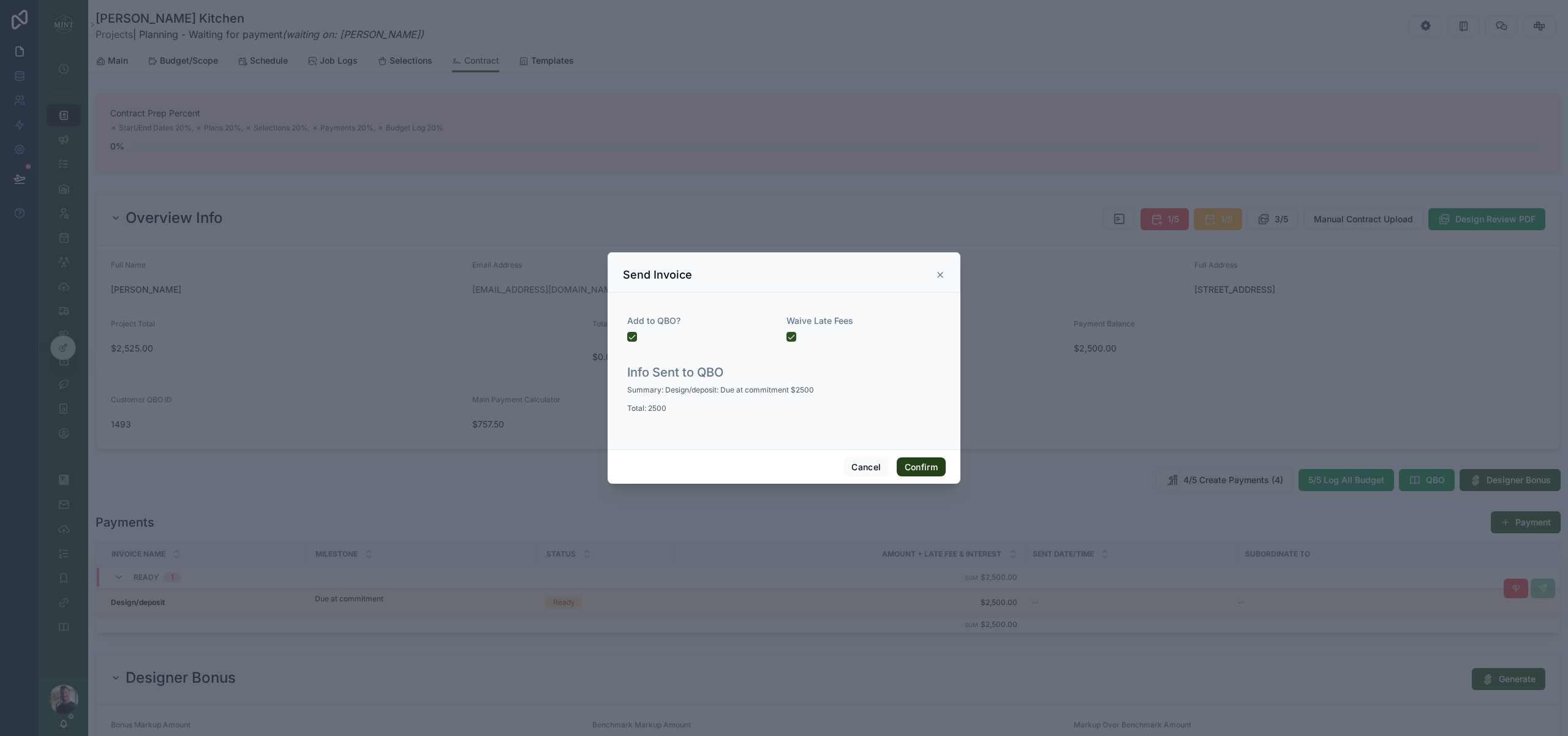
click at [921, 467] on button "Confirm" at bounding box center [921, 467] width 49 height 20
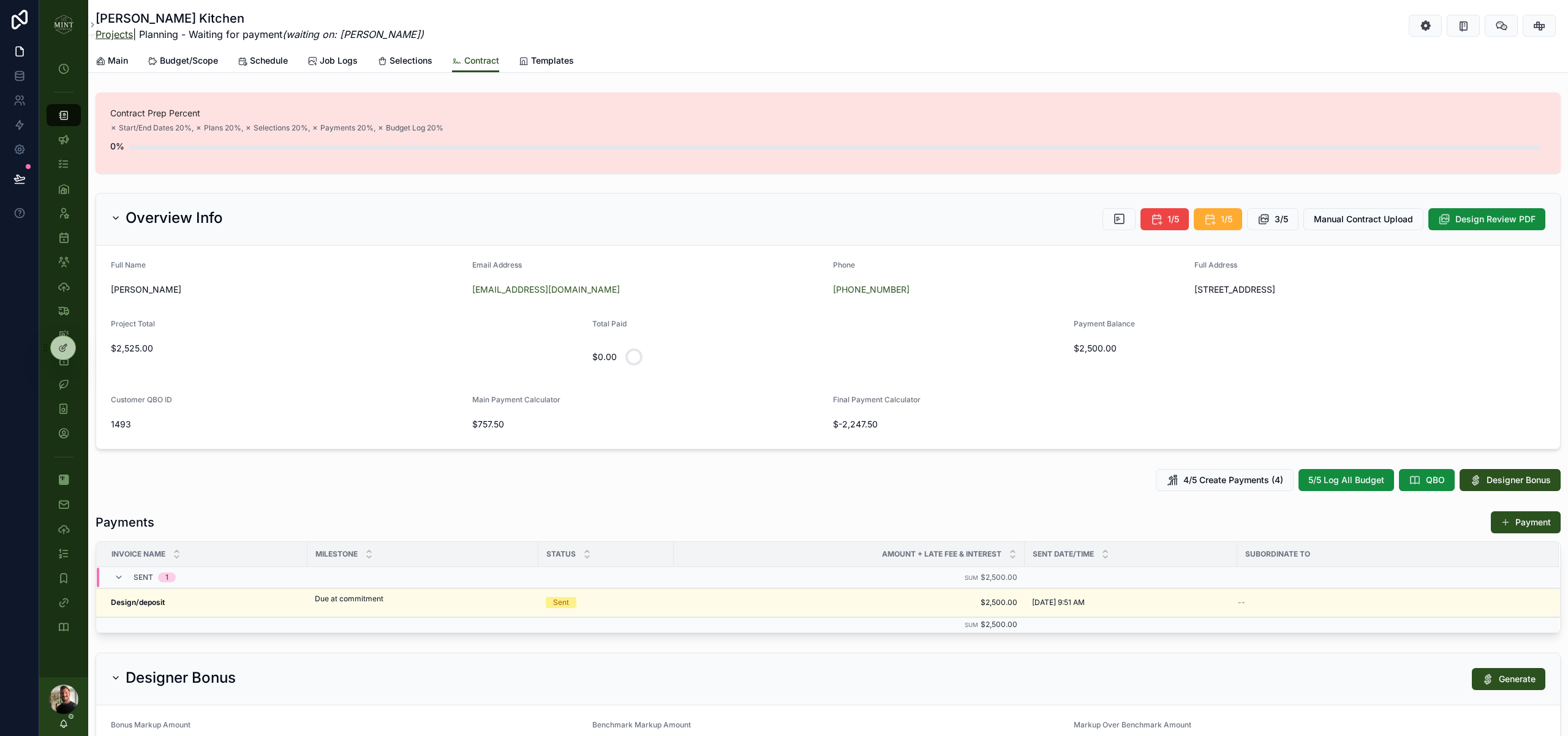
click at [121, 38] on link "Projects" at bounding box center [114, 34] width 37 height 12
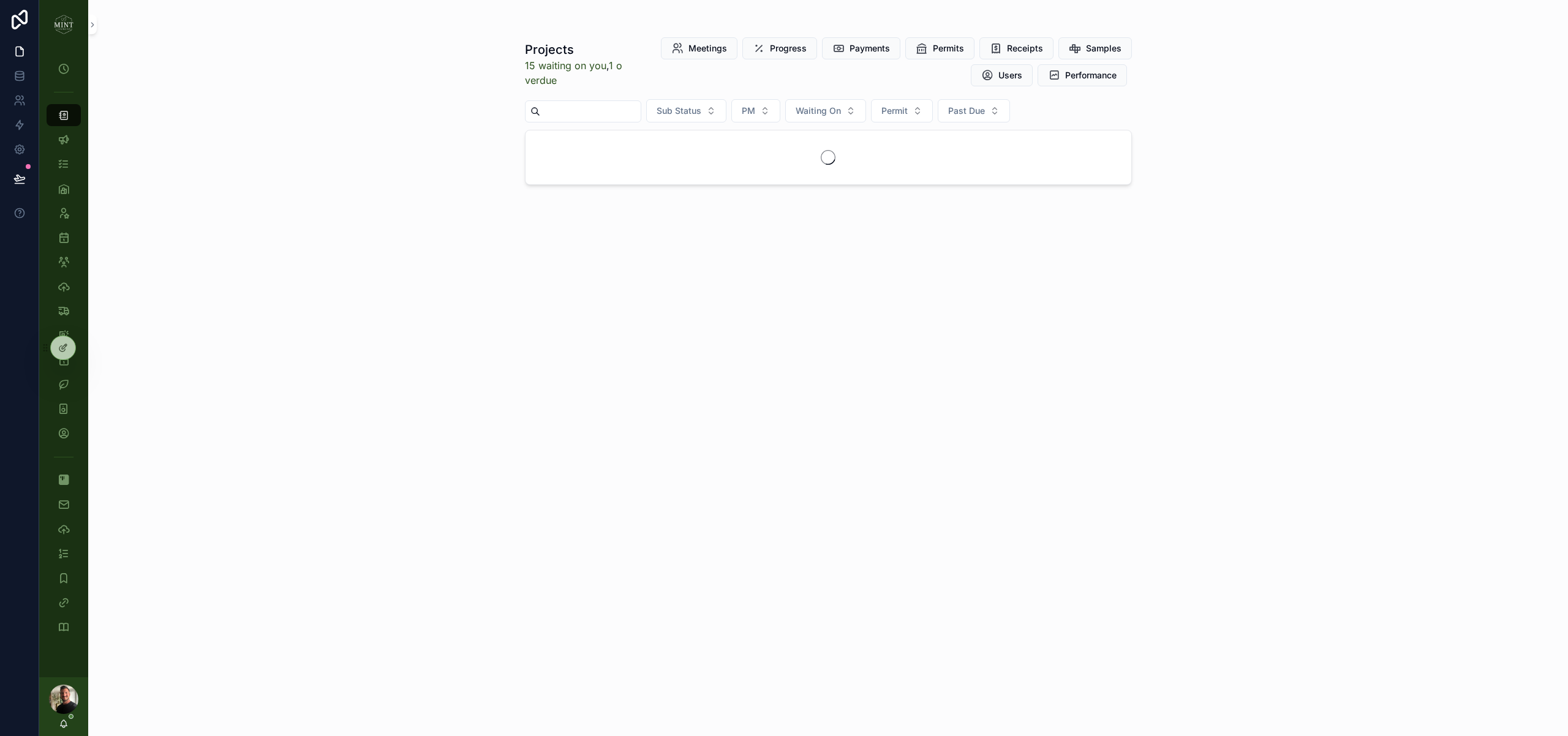
click at [612, 114] on input "scrollable content" at bounding box center [590, 111] width 100 height 17
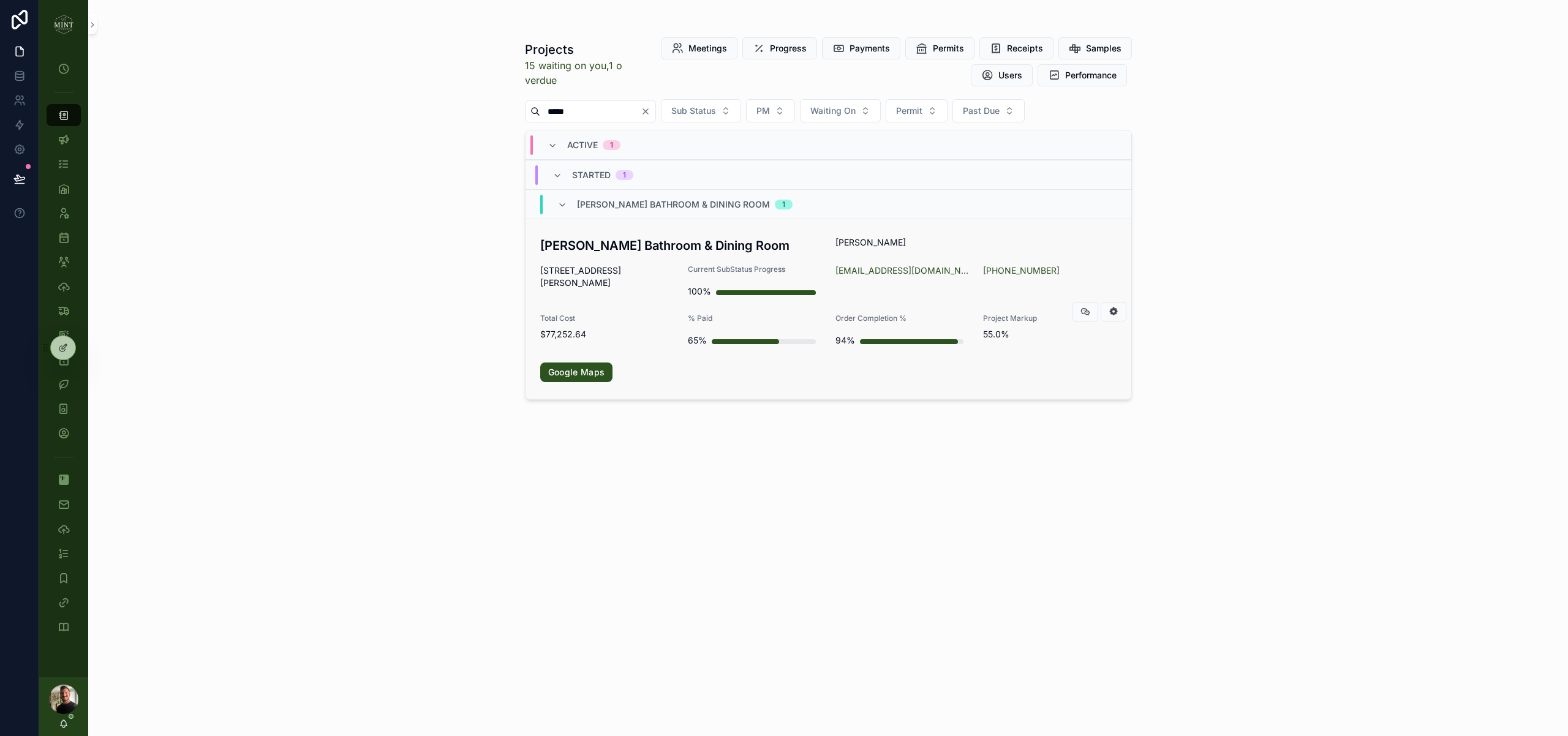
type input "*****"
click at [589, 253] on h3 "Kiser Bathroom & Dining Room" at bounding box center [681, 245] width 281 height 19
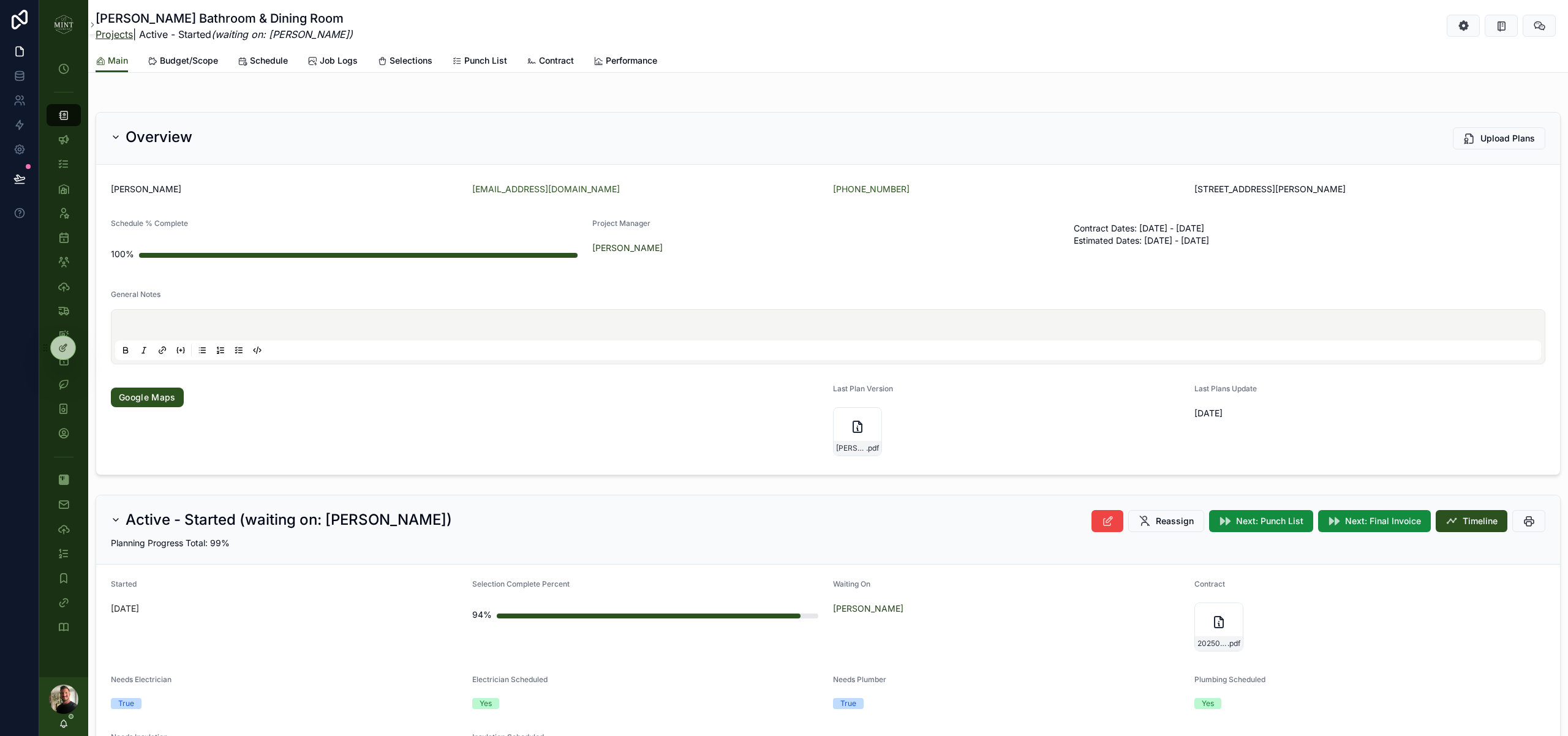
click at [122, 33] on link "Projects" at bounding box center [114, 34] width 37 height 12
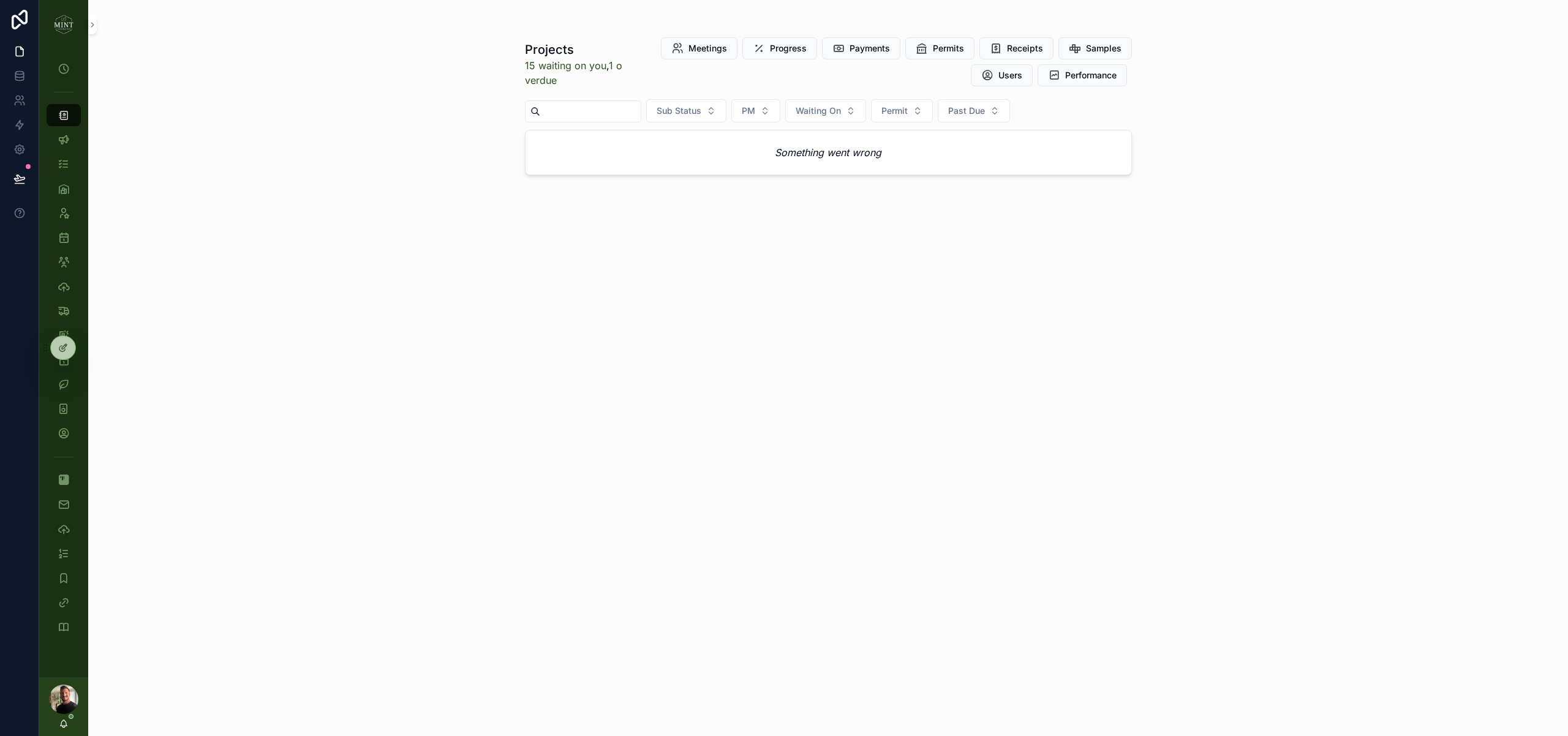
click at [617, 116] on input "scrollable content" at bounding box center [590, 111] width 100 height 17
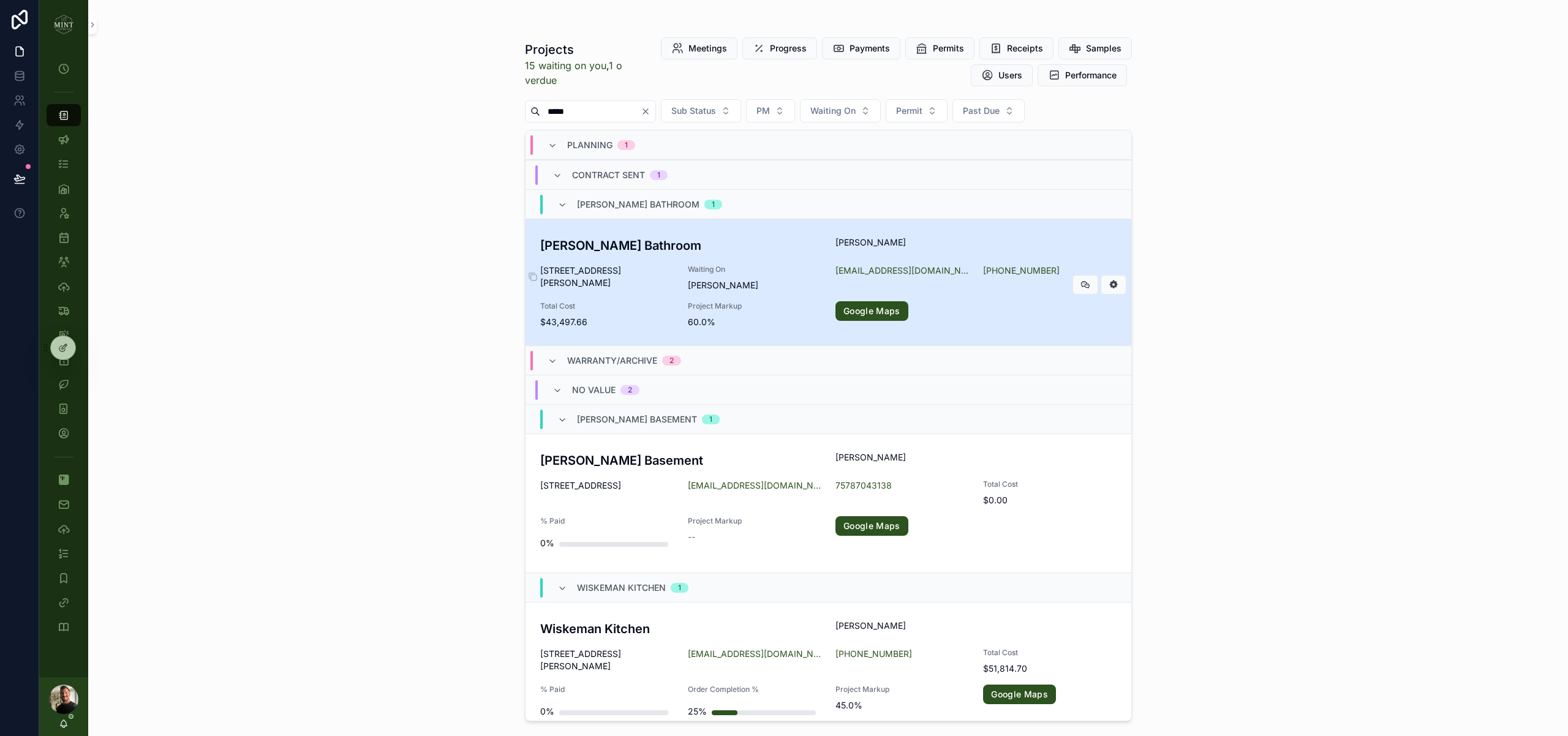
type input "*****"
click at [577, 265] on span "921 Robertson St Staunton VA 24401" at bounding box center [607, 277] width 133 height 24
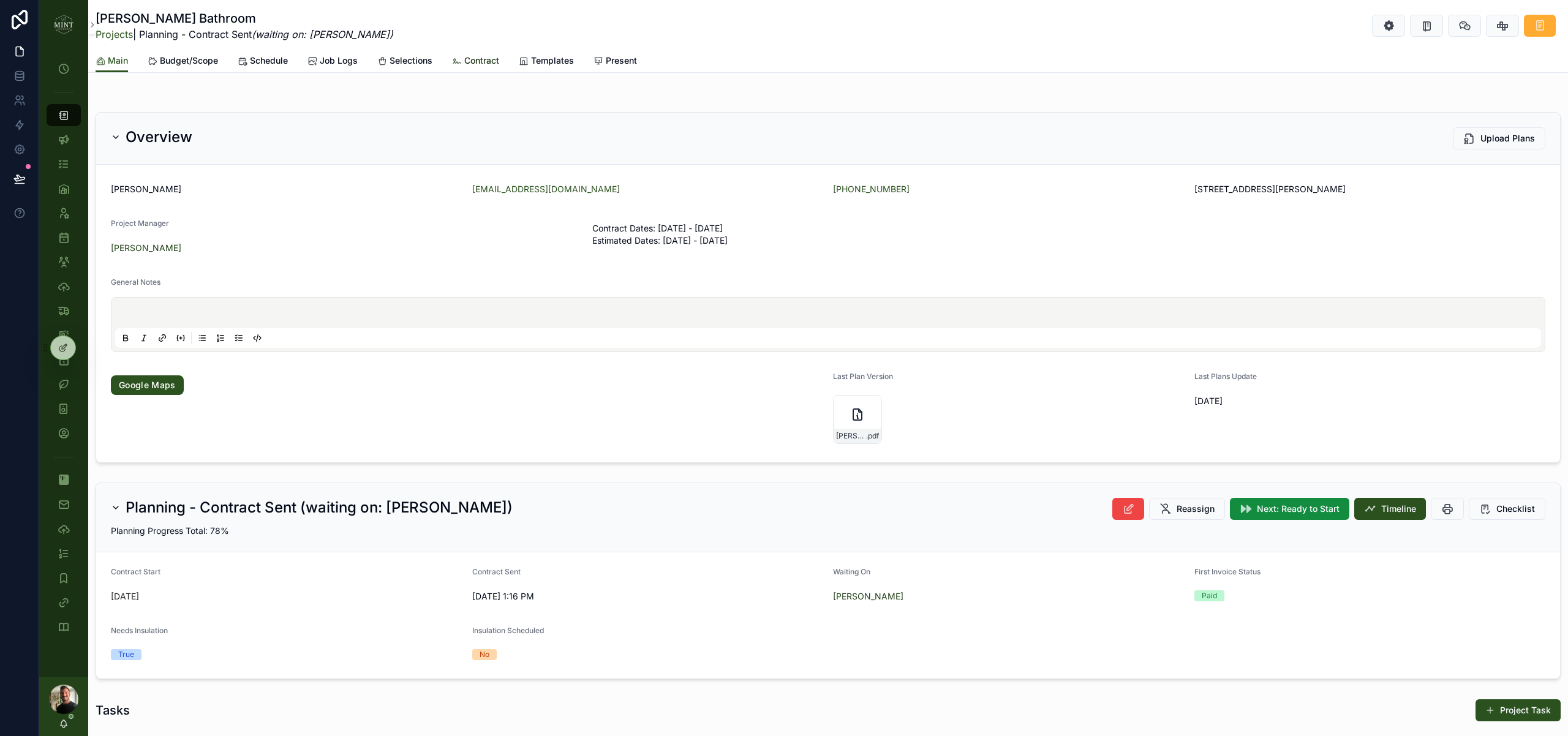
click at [478, 63] on span "Contract" at bounding box center [481, 60] width 35 height 12
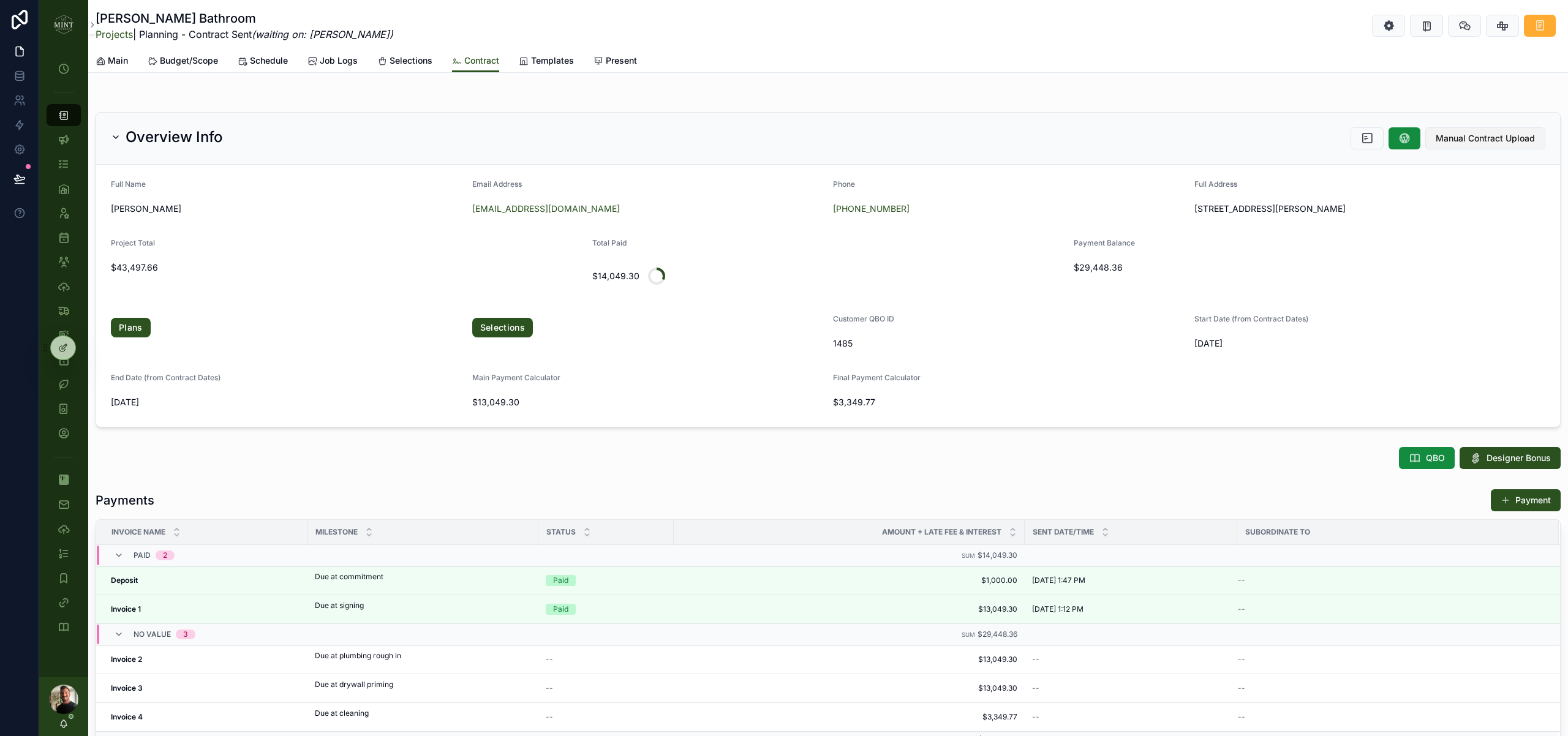
click at [1515, 141] on span "Manual Contract Upload" at bounding box center [1485, 138] width 99 height 12
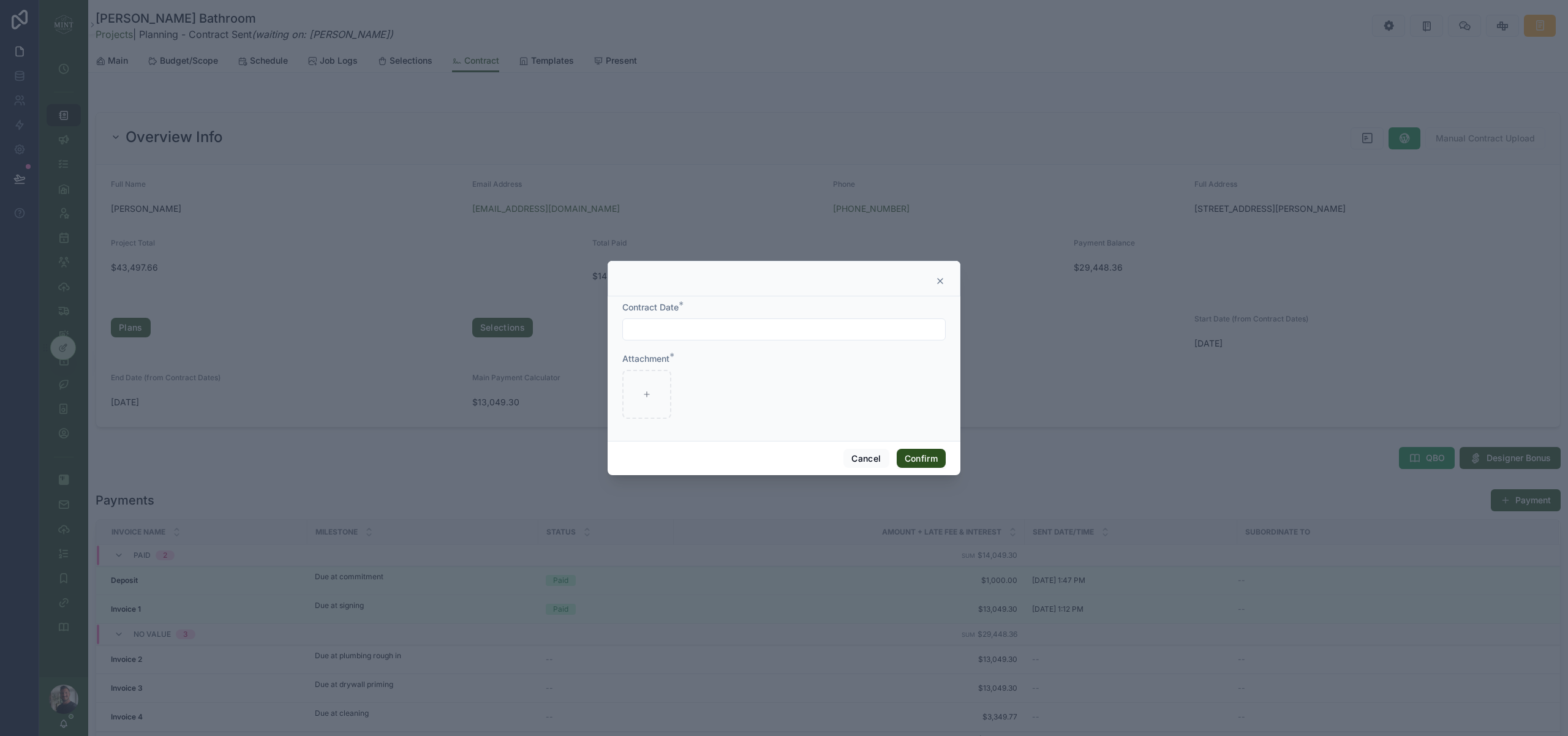
click at [694, 329] on input "text" at bounding box center [784, 329] width 322 height 17
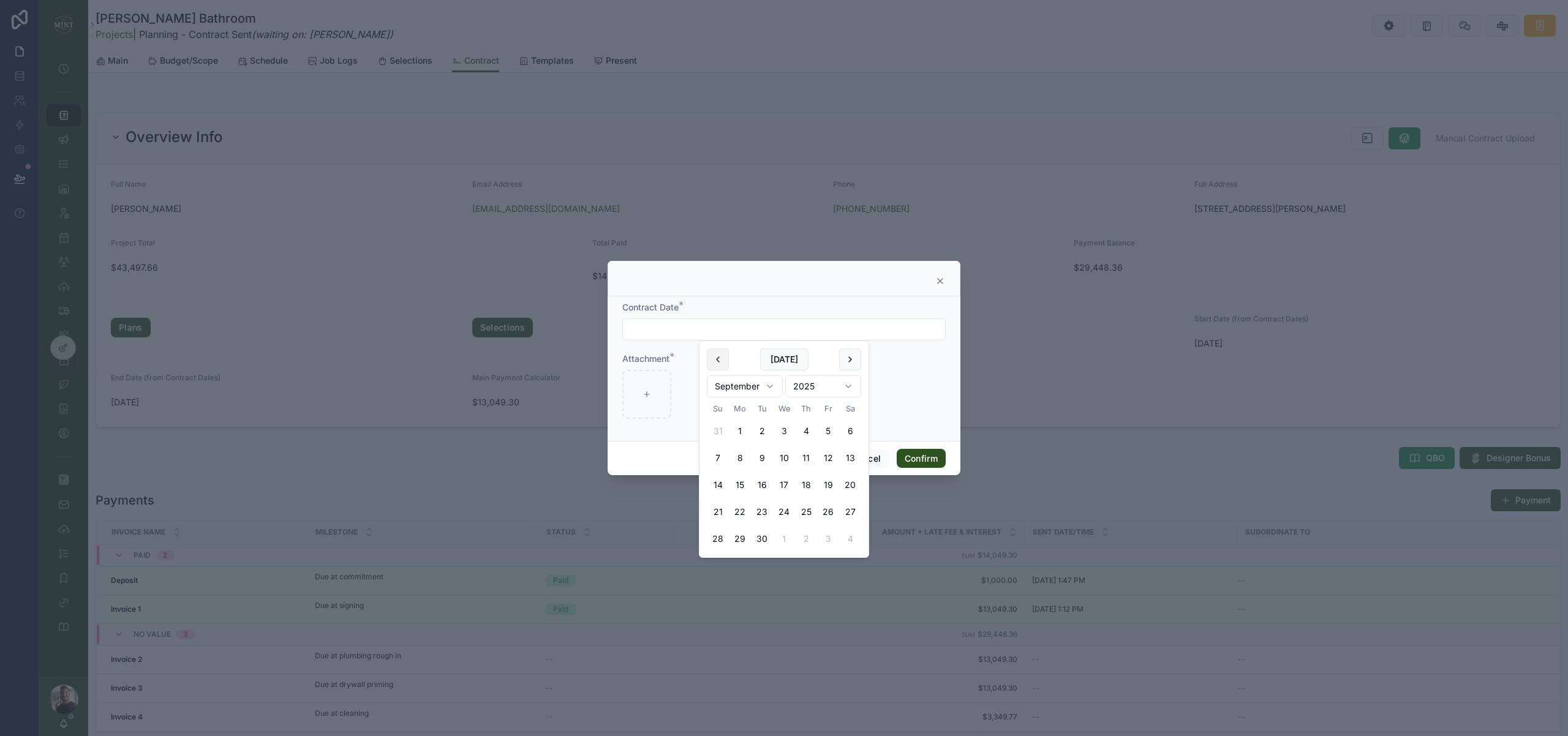
click at [714, 357] on button at bounding box center [718, 359] width 22 height 22
click at [809, 539] on button "28" at bounding box center [806, 539] width 22 height 22
type input "*********"
click at [925, 423] on form "Contract Date * ********* Attachment *" at bounding box center [784, 366] width 323 height 130
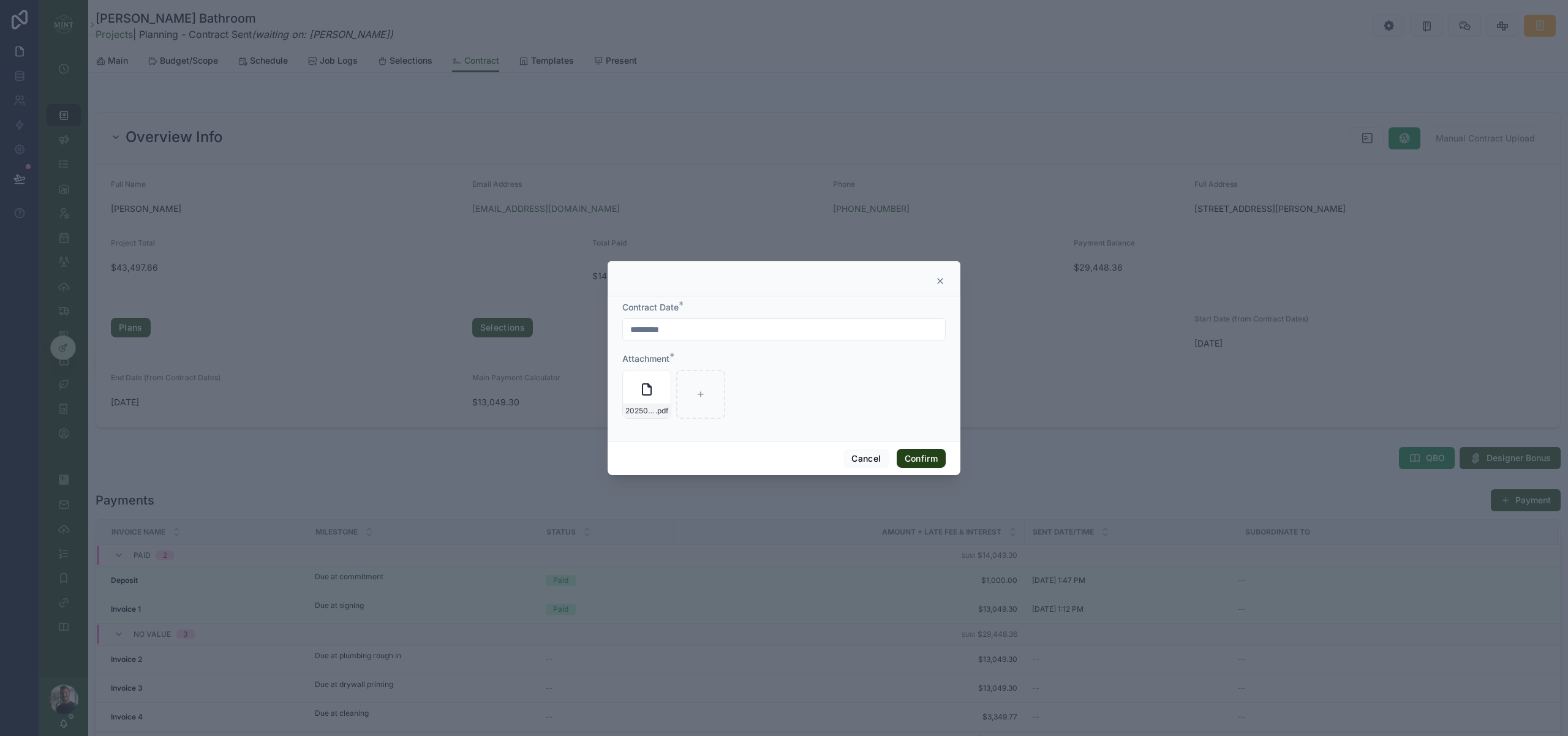
click at [930, 459] on button "Confirm" at bounding box center [921, 458] width 49 height 20
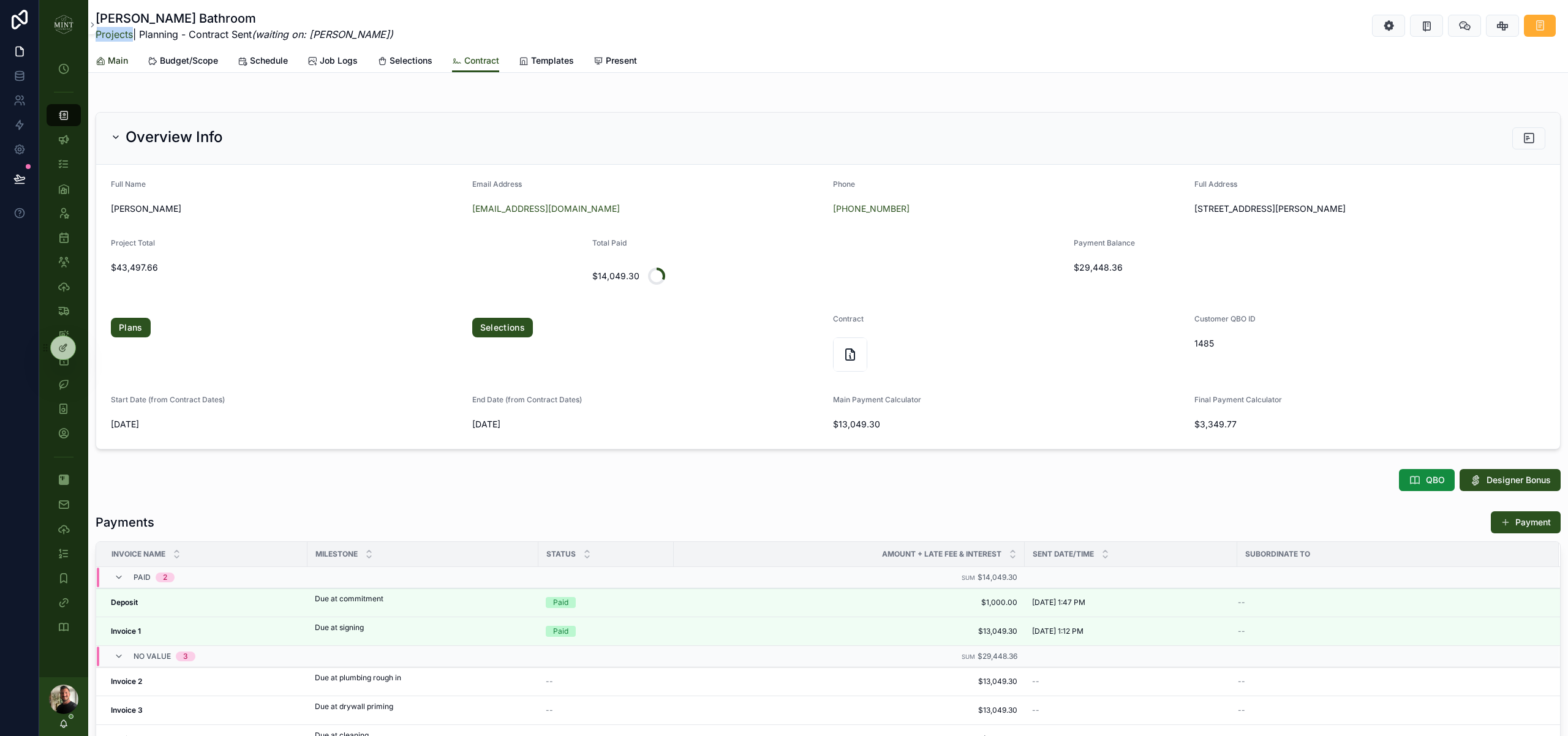
click at [118, 62] on span "Main" at bounding box center [117, 60] width 20 height 12
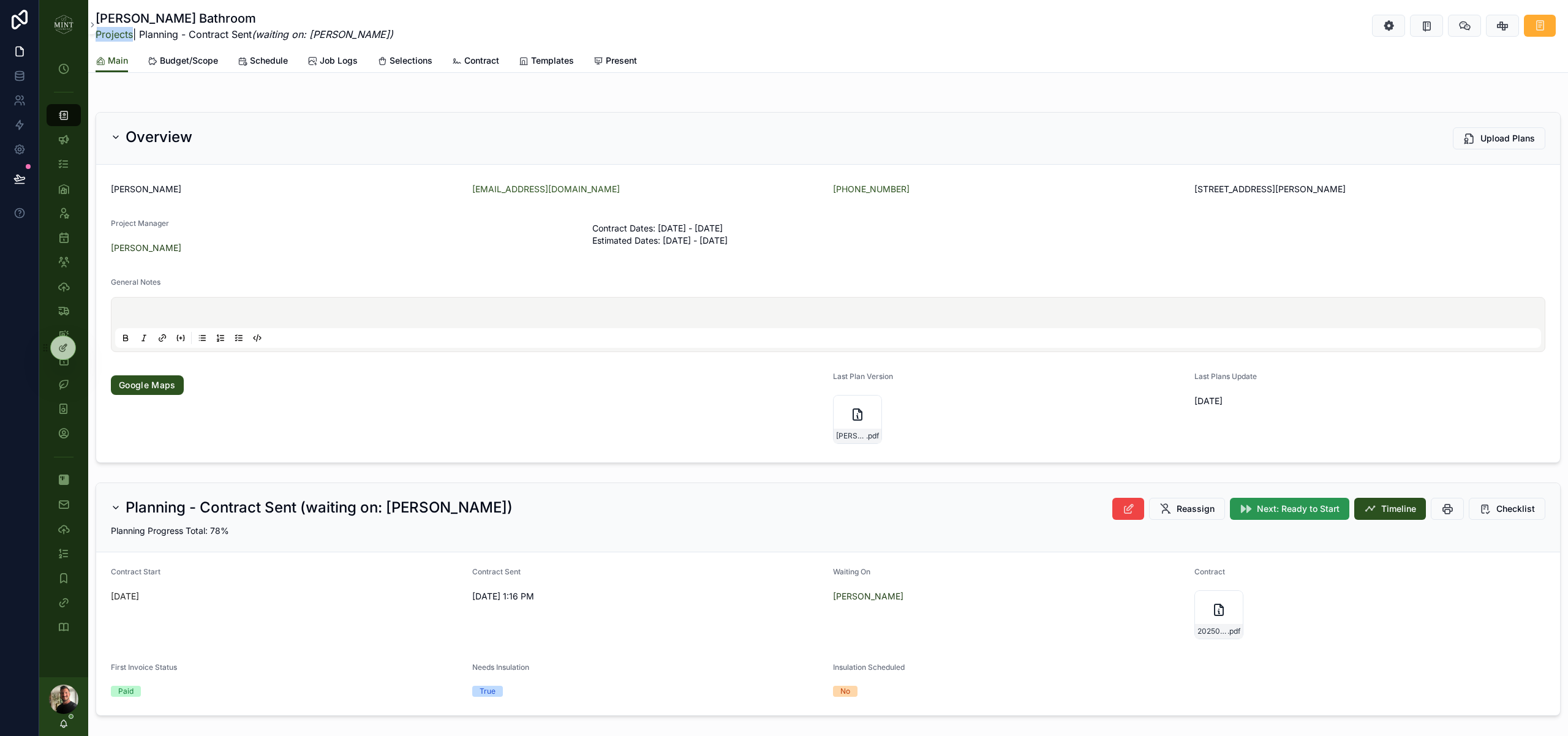
click at [1307, 515] on span "Next: Ready to Start" at bounding box center [1298, 508] width 83 height 12
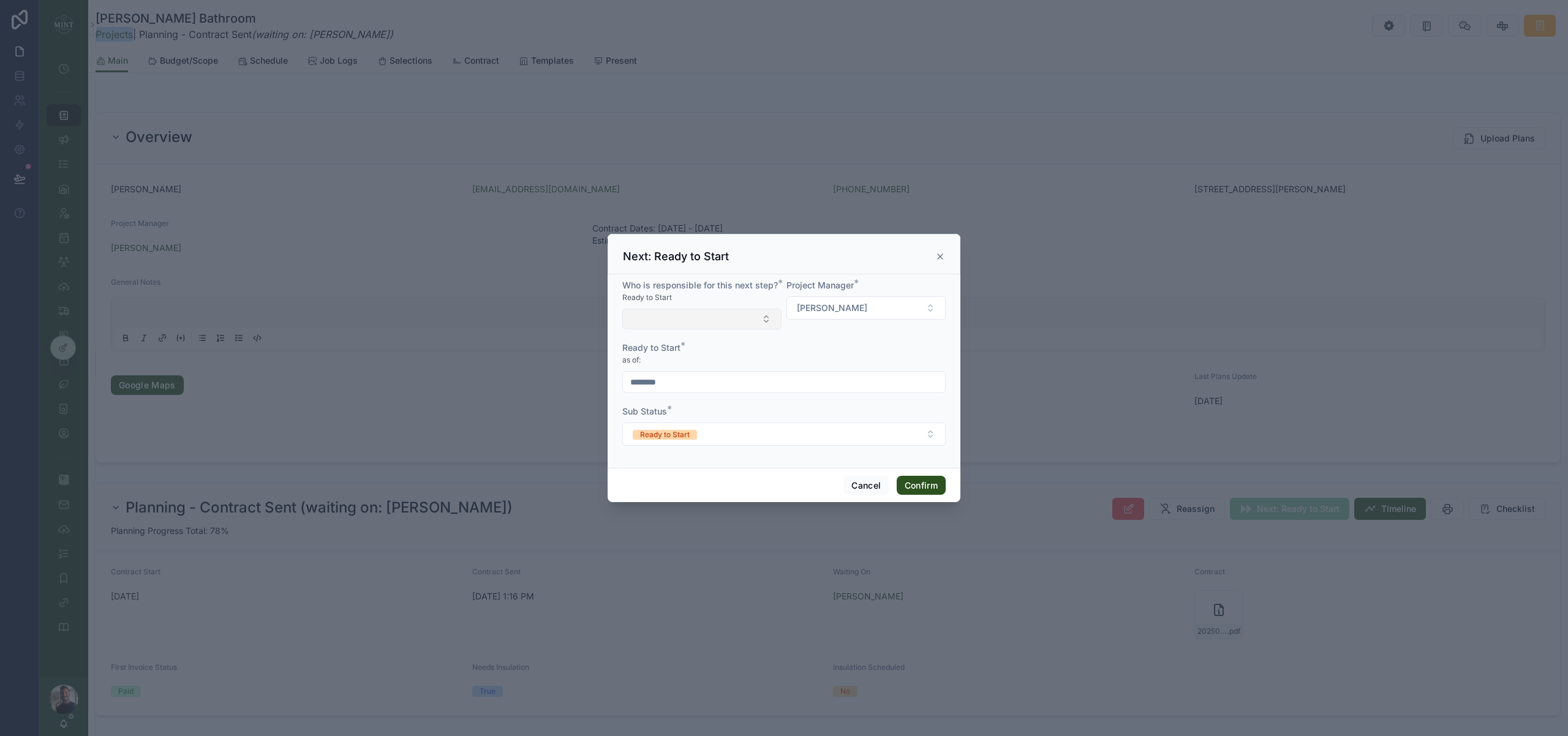
click at [743, 320] on button "Select Button" at bounding box center [702, 319] width 159 height 21
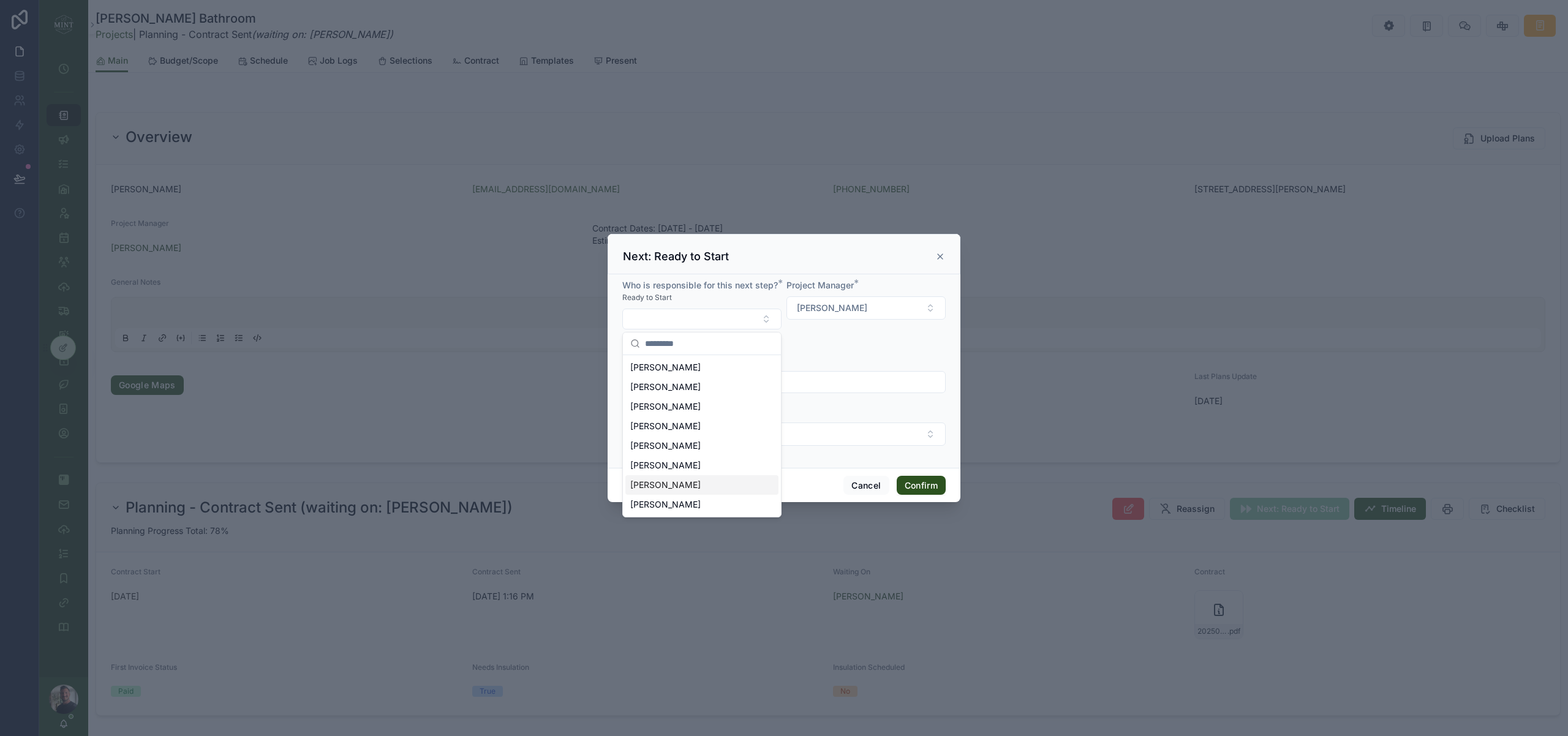
click at [718, 485] on div "[PERSON_NAME]" at bounding box center [702, 484] width 153 height 20
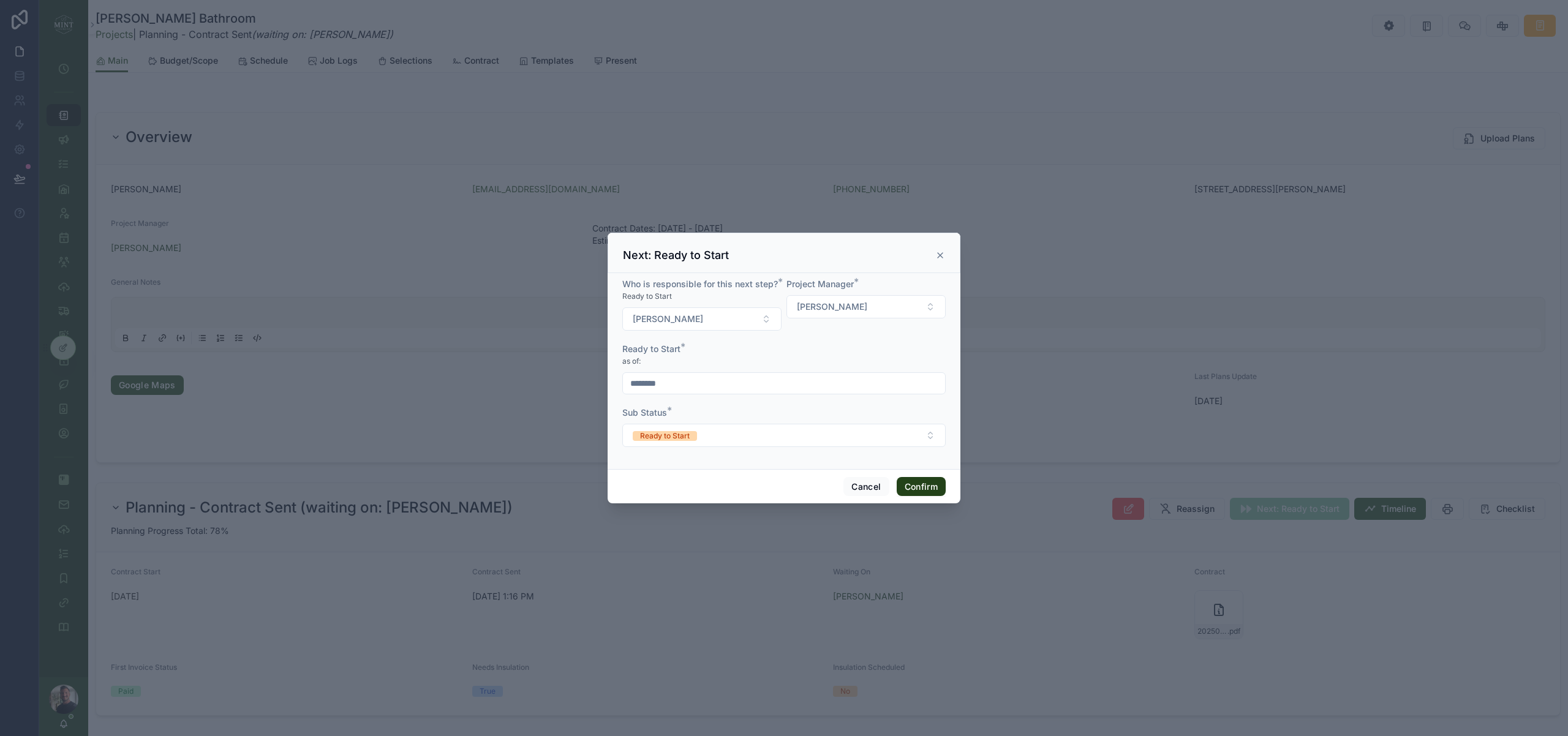
drag, startPoint x: 936, startPoint y: 488, endPoint x: 779, endPoint y: 494, distance: 157.1
click at [936, 488] on button "Confirm" at bounding box center [921, 486] width 49 height 20
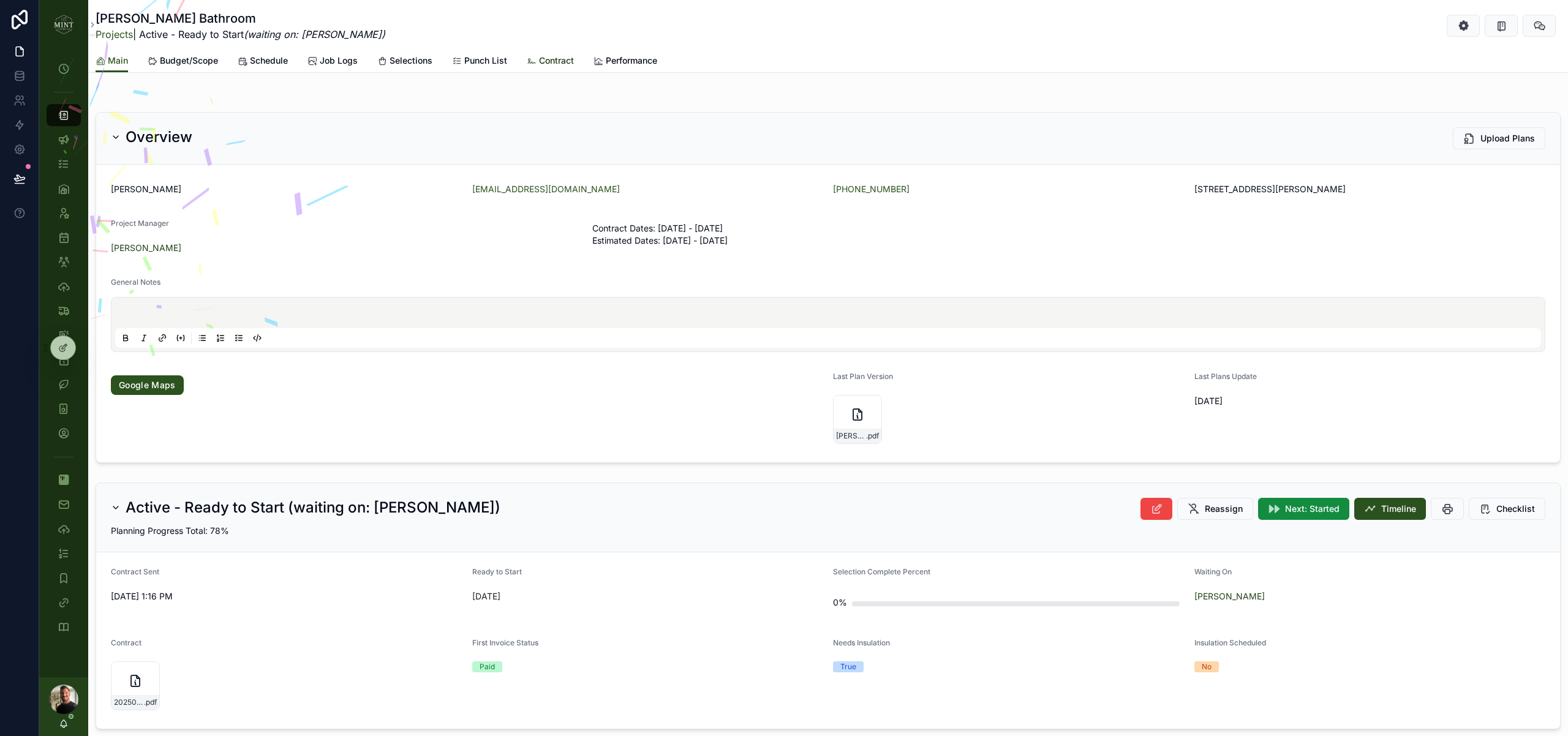
click at [556, 60] on span "Contract" at bounding box center [556, 60] width 35 height 12
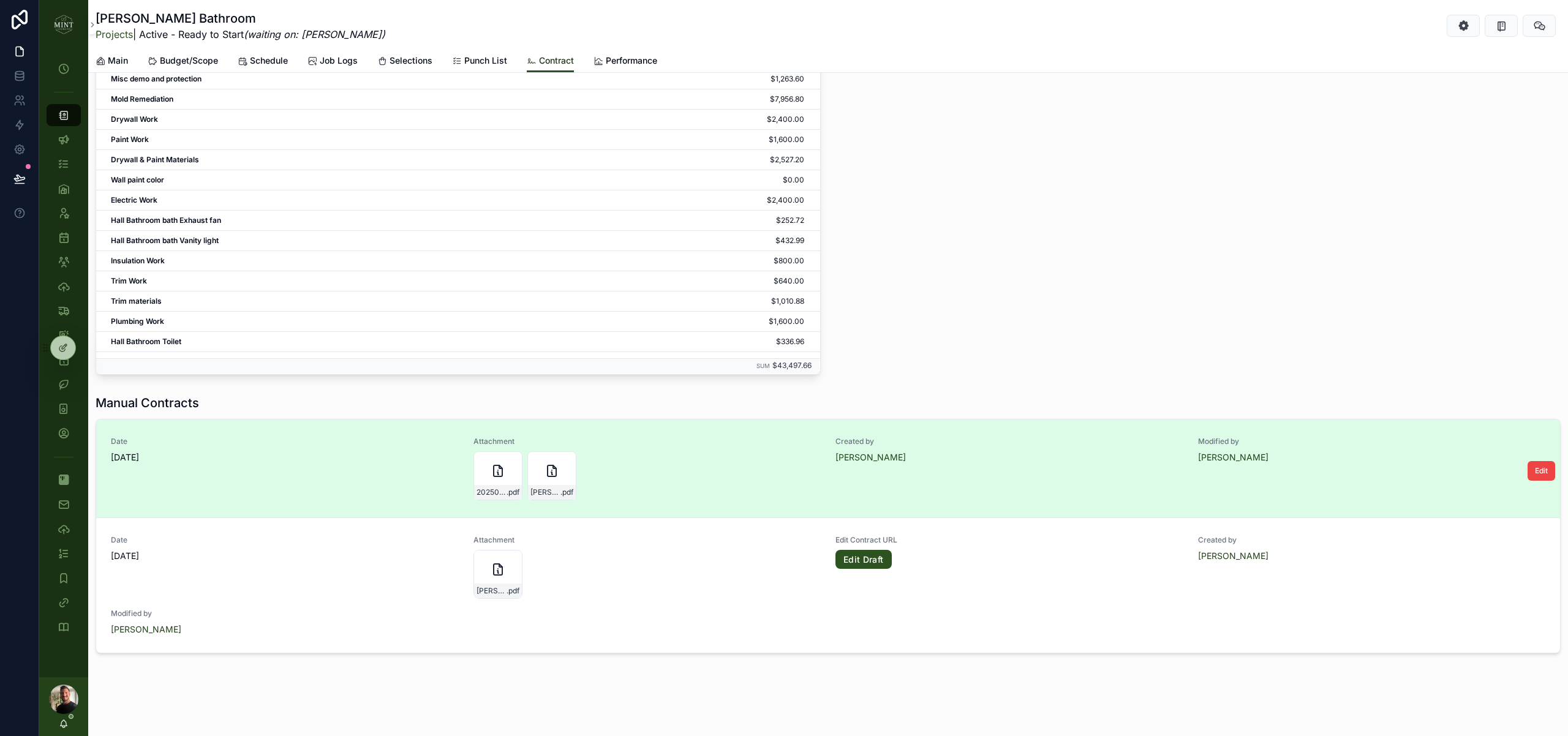
scroll to position [1921, 0]
click at [1546, 472] on span "Edit" at bounding box center [1541, 470] width 13 height 10
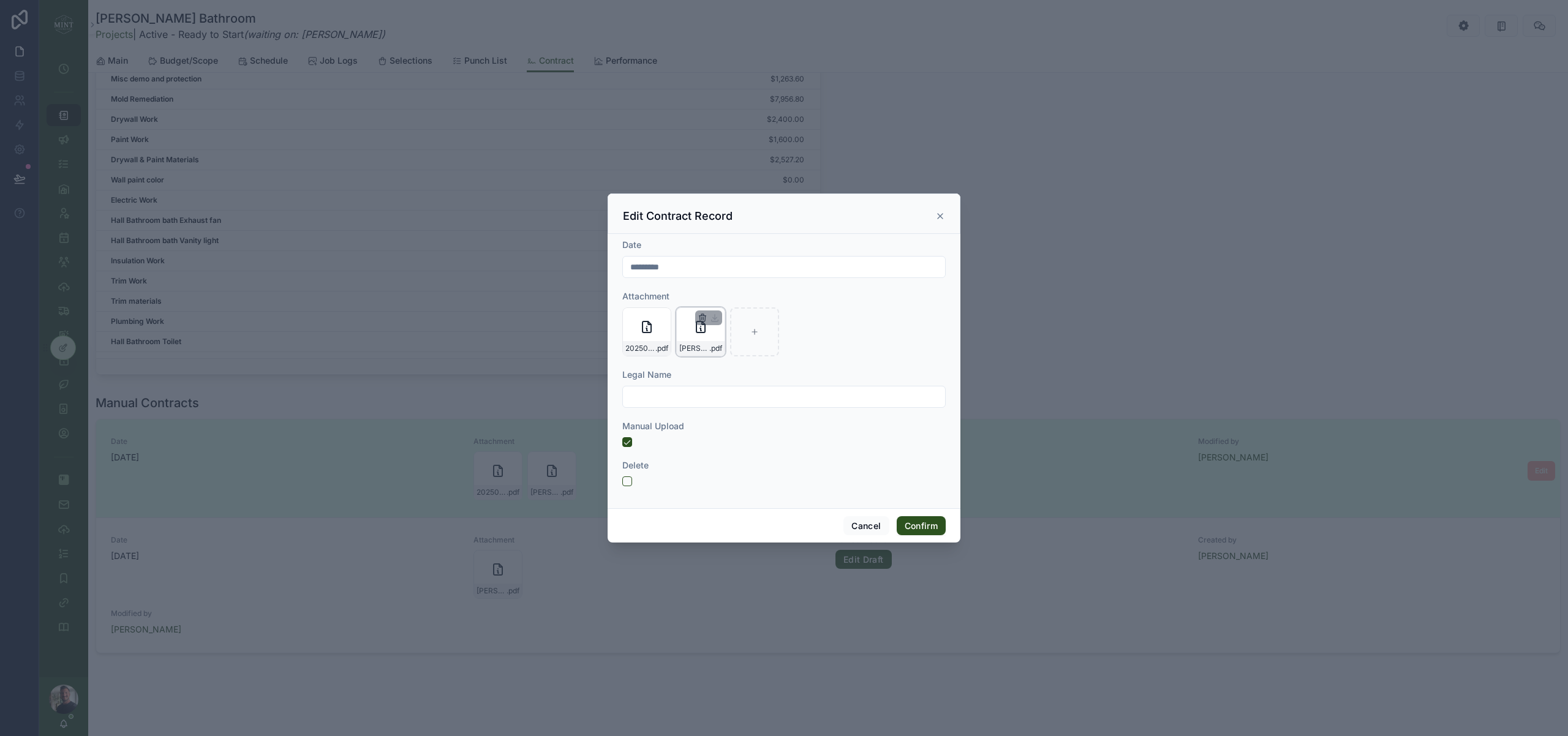
click at [702, 320] on icon "button" at bounding box center [702, 318] width 10 height 10
click at [728, 294] on icon "button" at bounding box center [728, 294] width 6 height 0
click at [927, 527] on button "Confirm" at bounding box center [921, 526] width 49 height 20
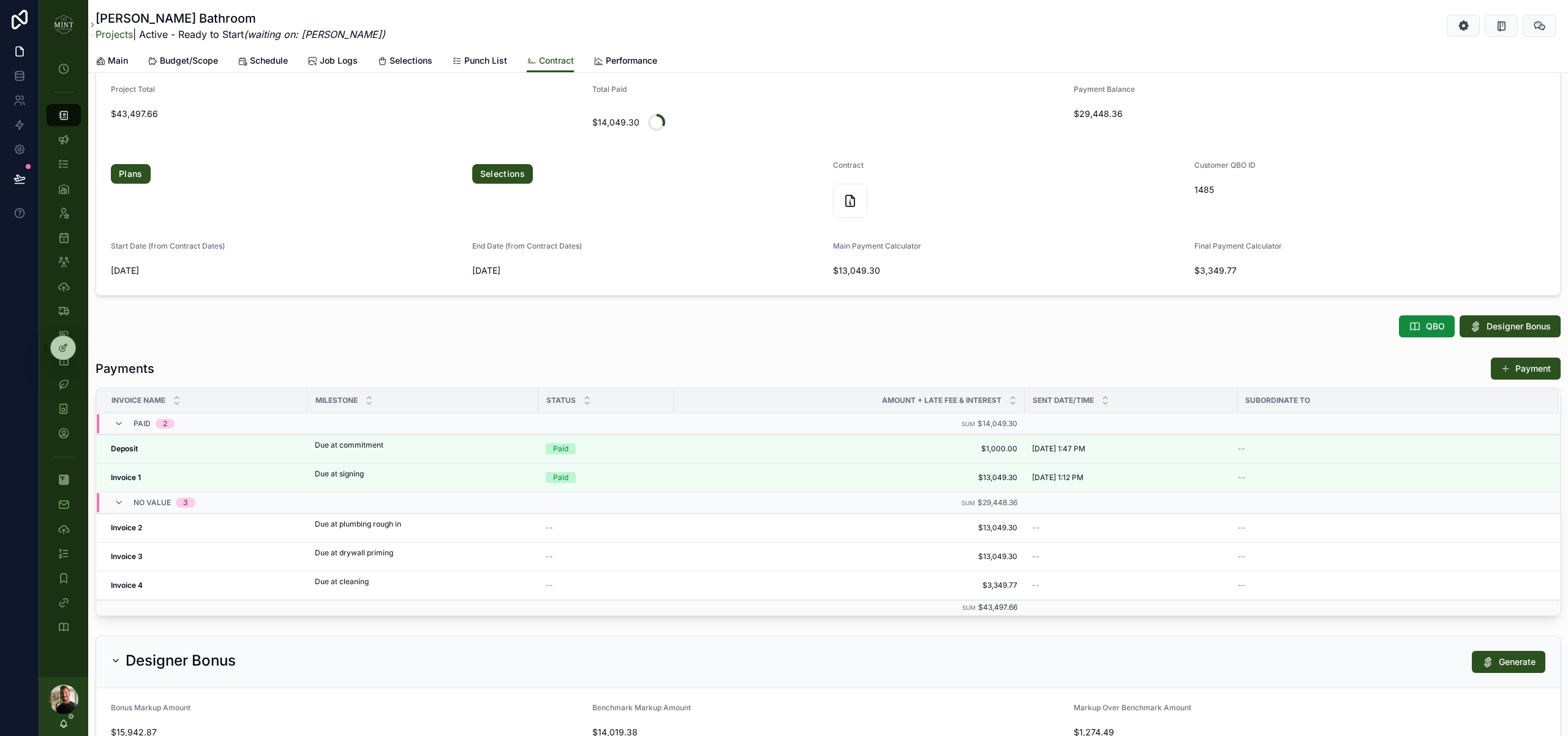
scroll to position [0, 0]
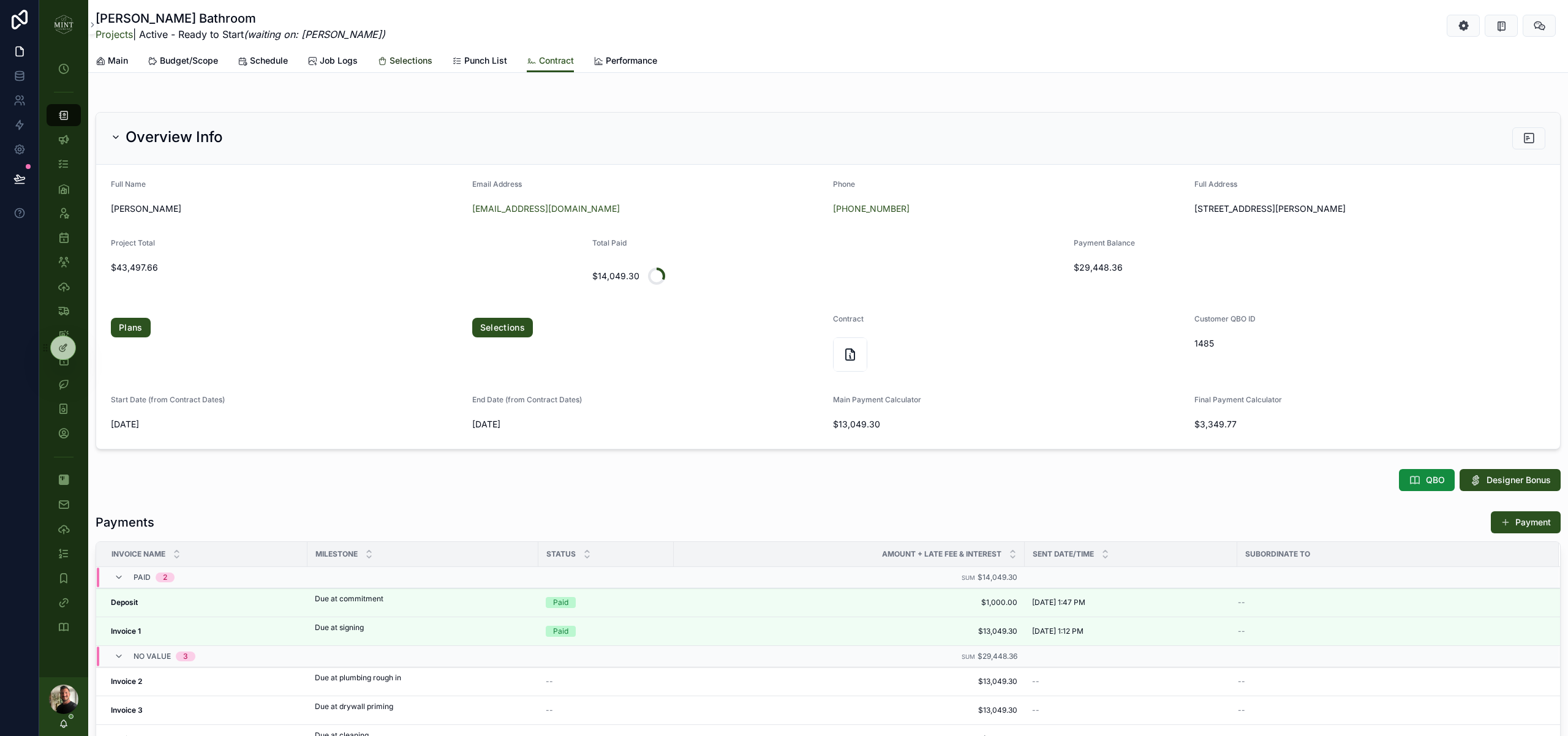
click at [420, 63] on span "Selections" at bounding box center [411, 60] width 43 height 12
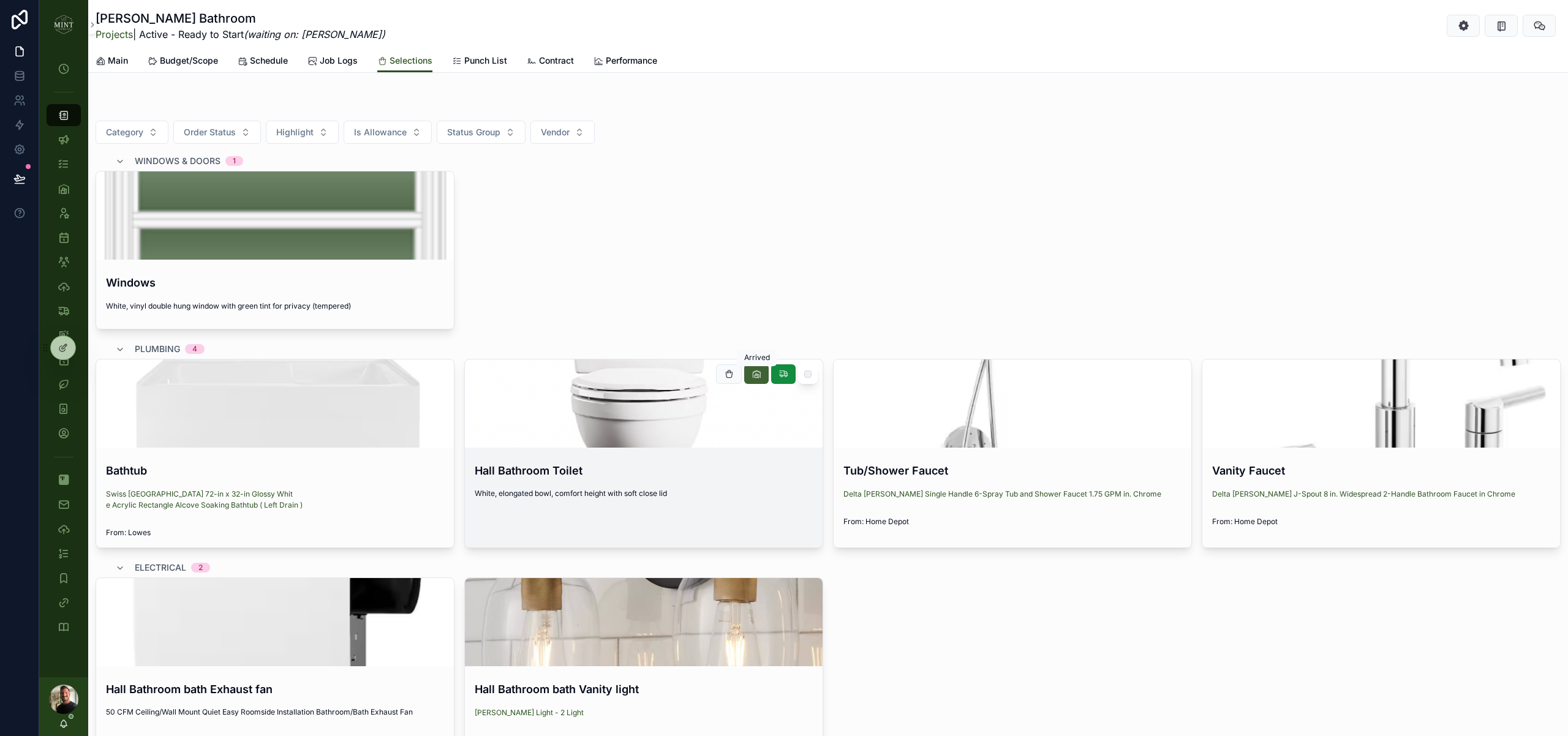
click at [754, 376] on icon "scrollable content" at bounding box center [756, 373] width 10 height 10
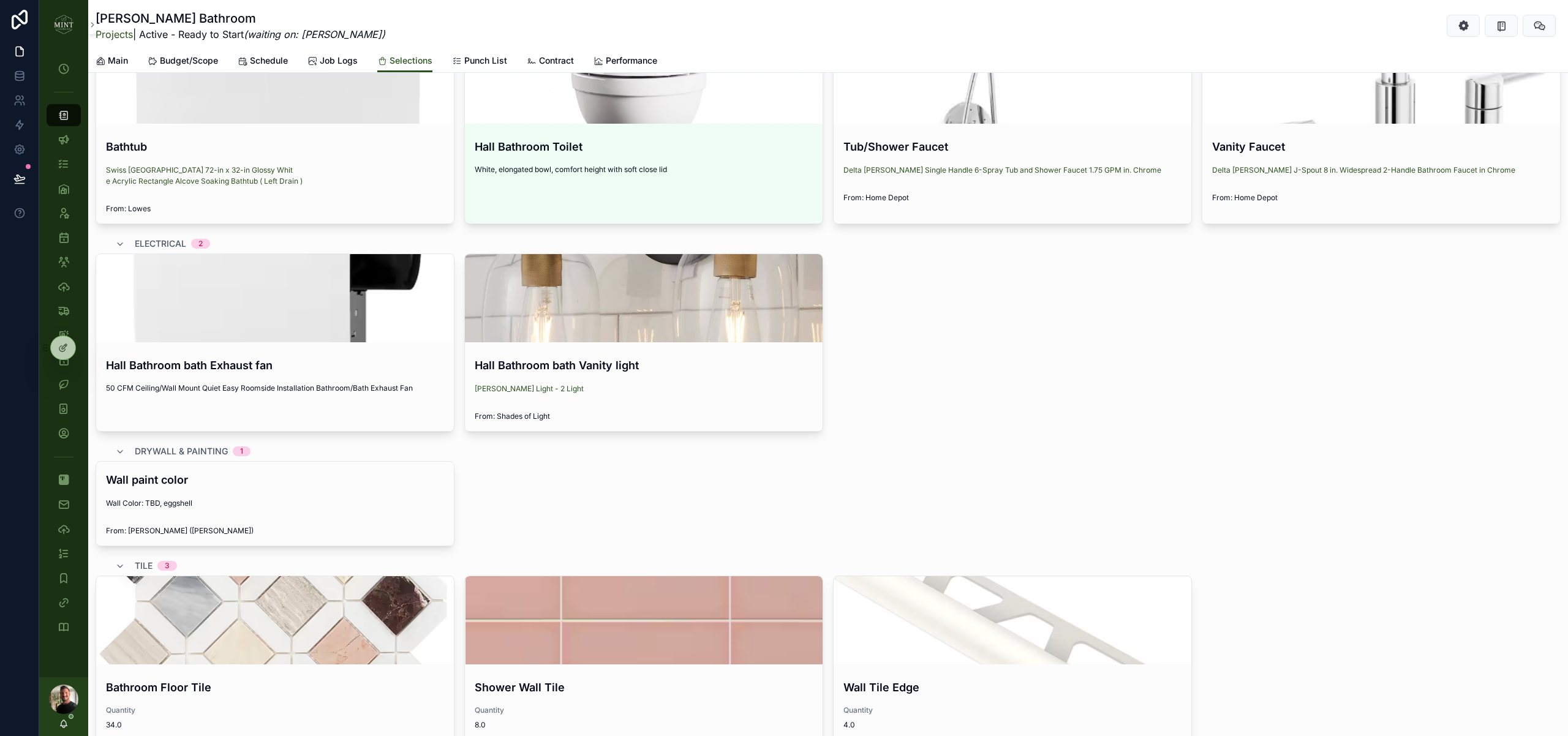
scroll to position [452, 0]
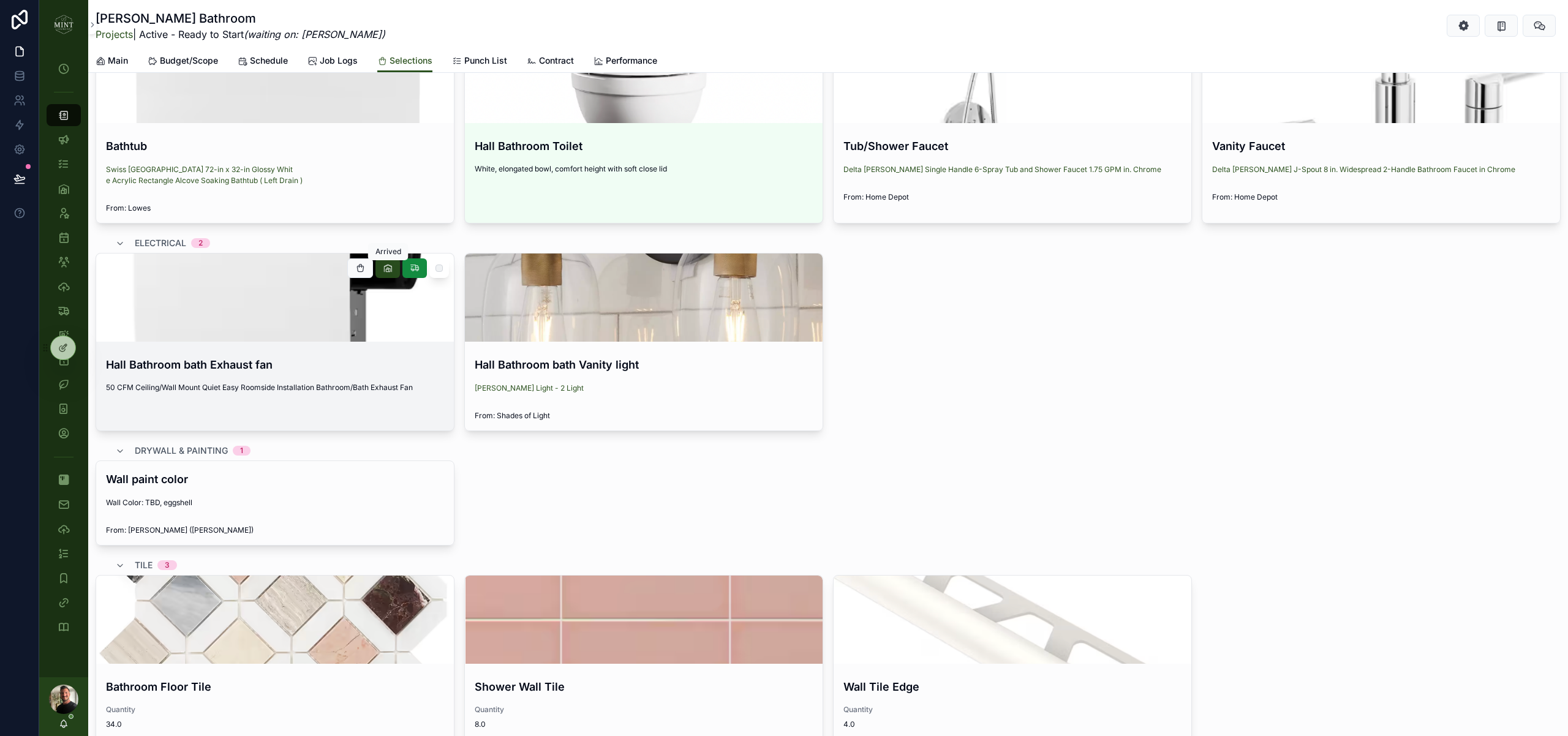
click at [393, 268] on button "scrollable content" at bounding box center [388, 268] width 24 height 20
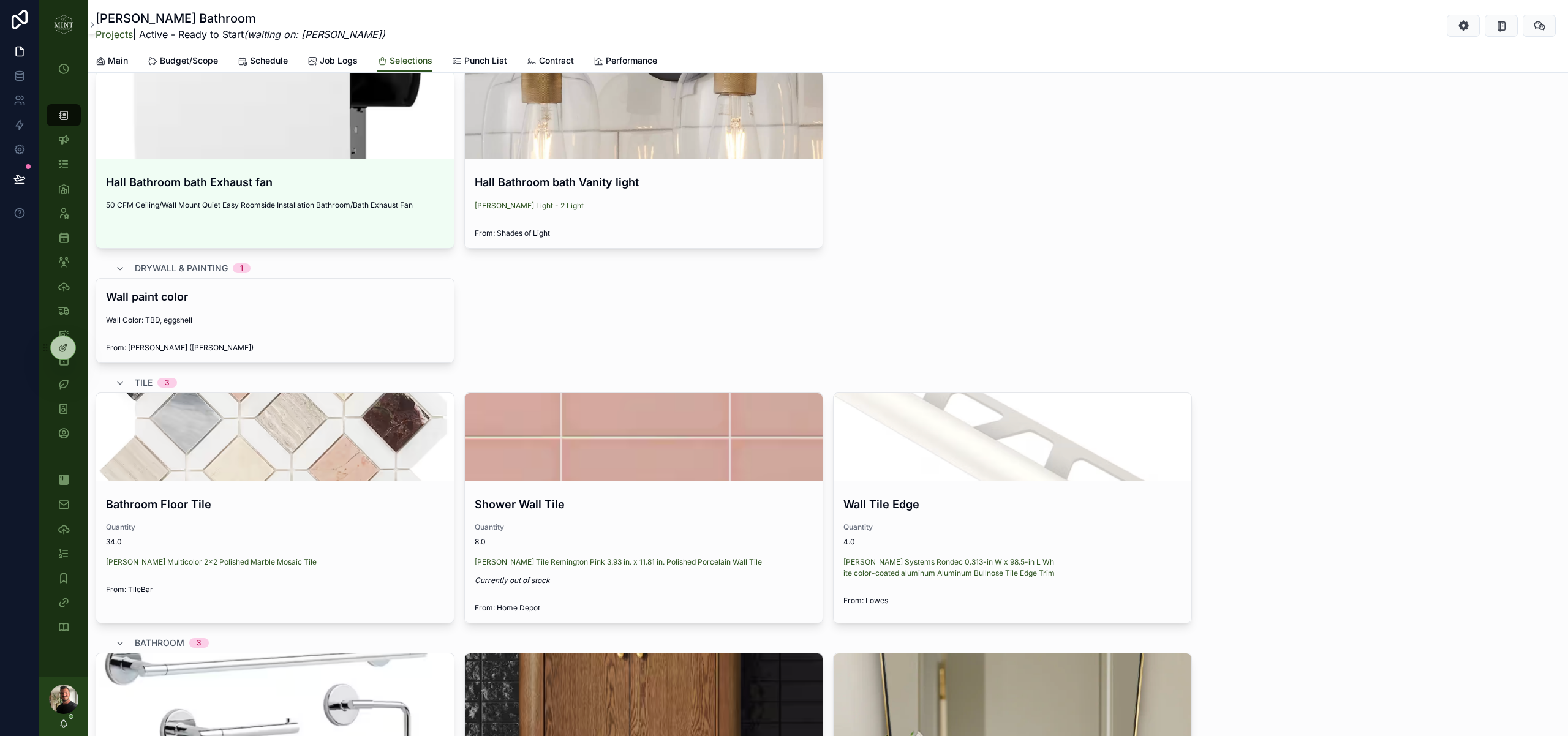
scroll to position [641, 0]
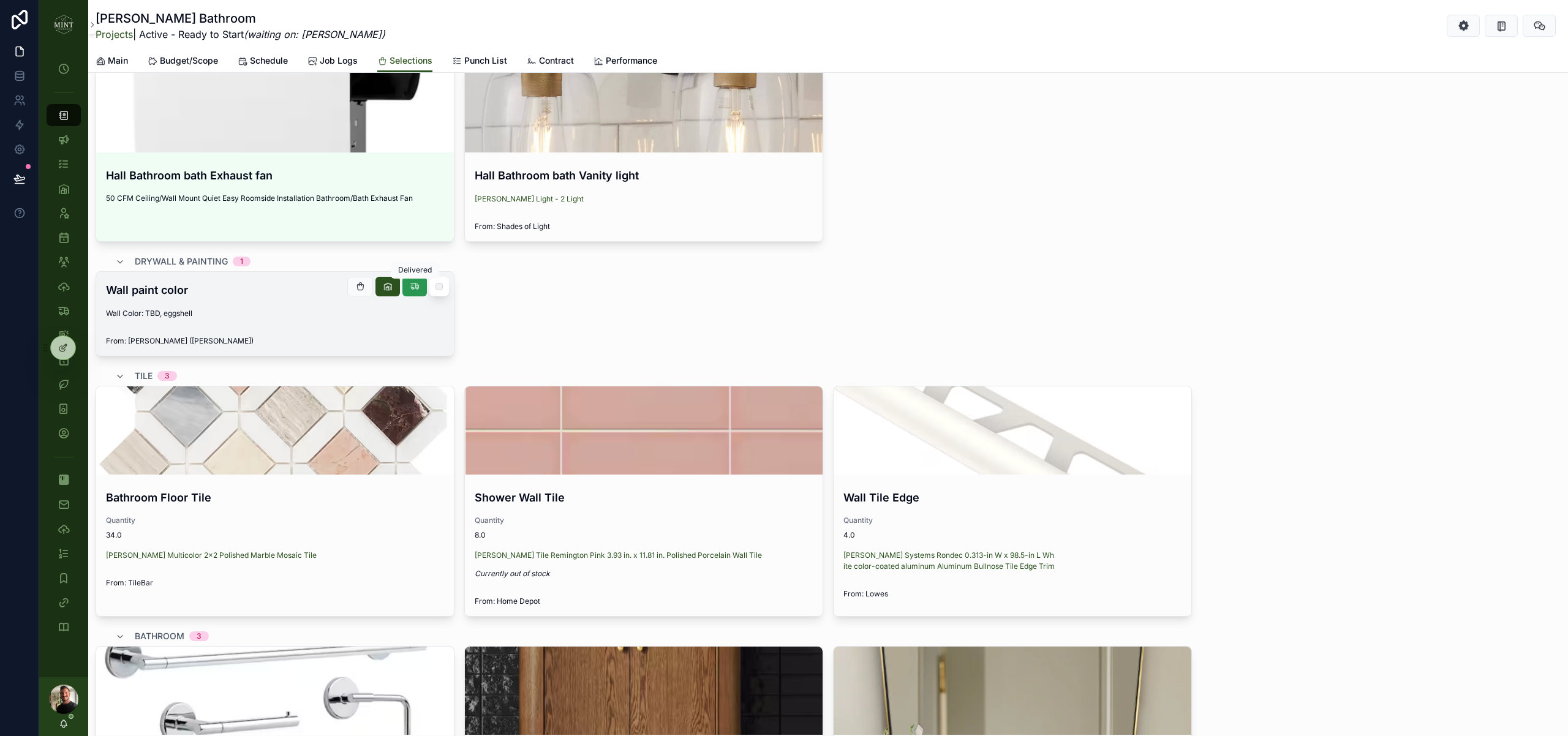
click at [418, 288] on icon "scrollable content" at bounding box center [414, 286] width 10 height 10
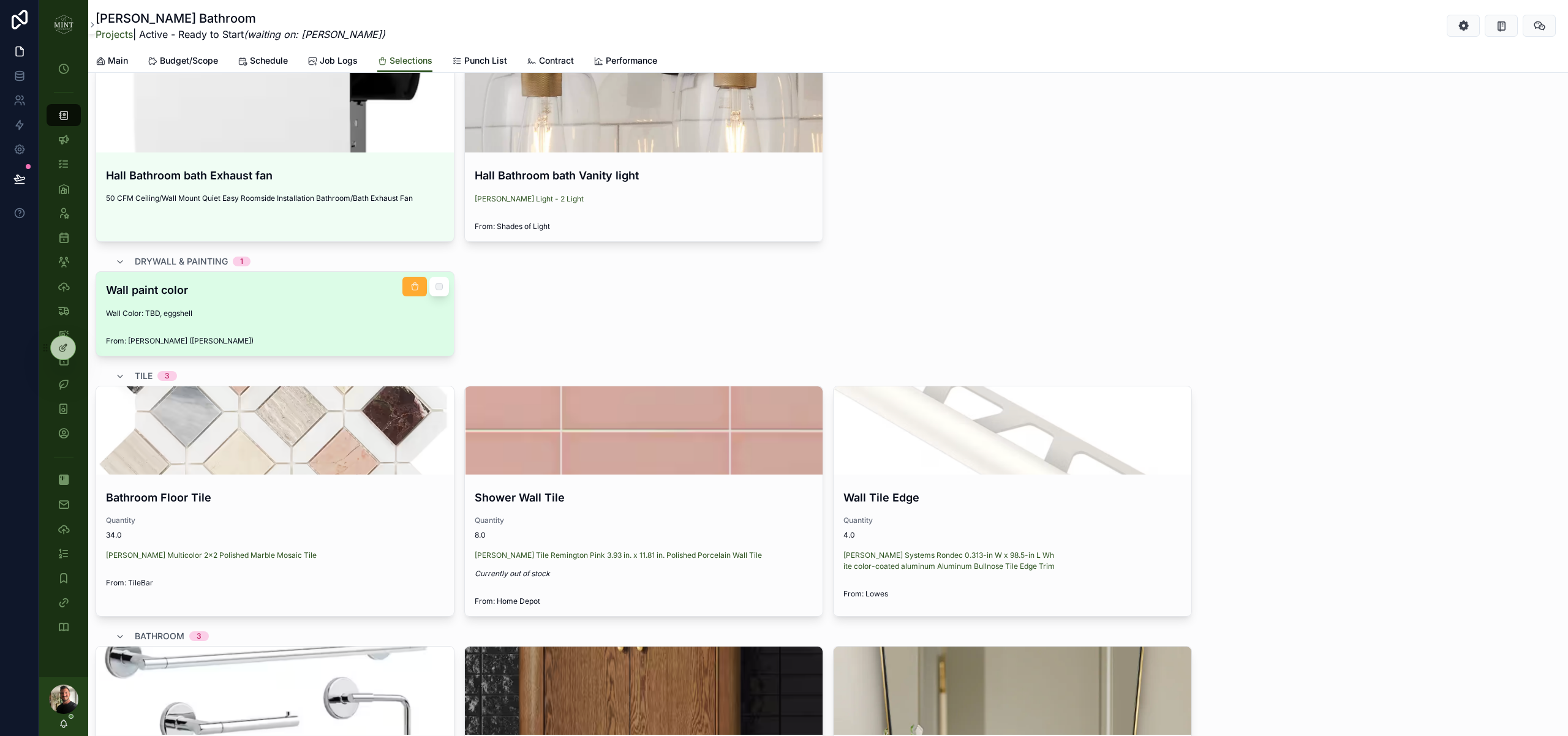
scroll to position [823, 0]
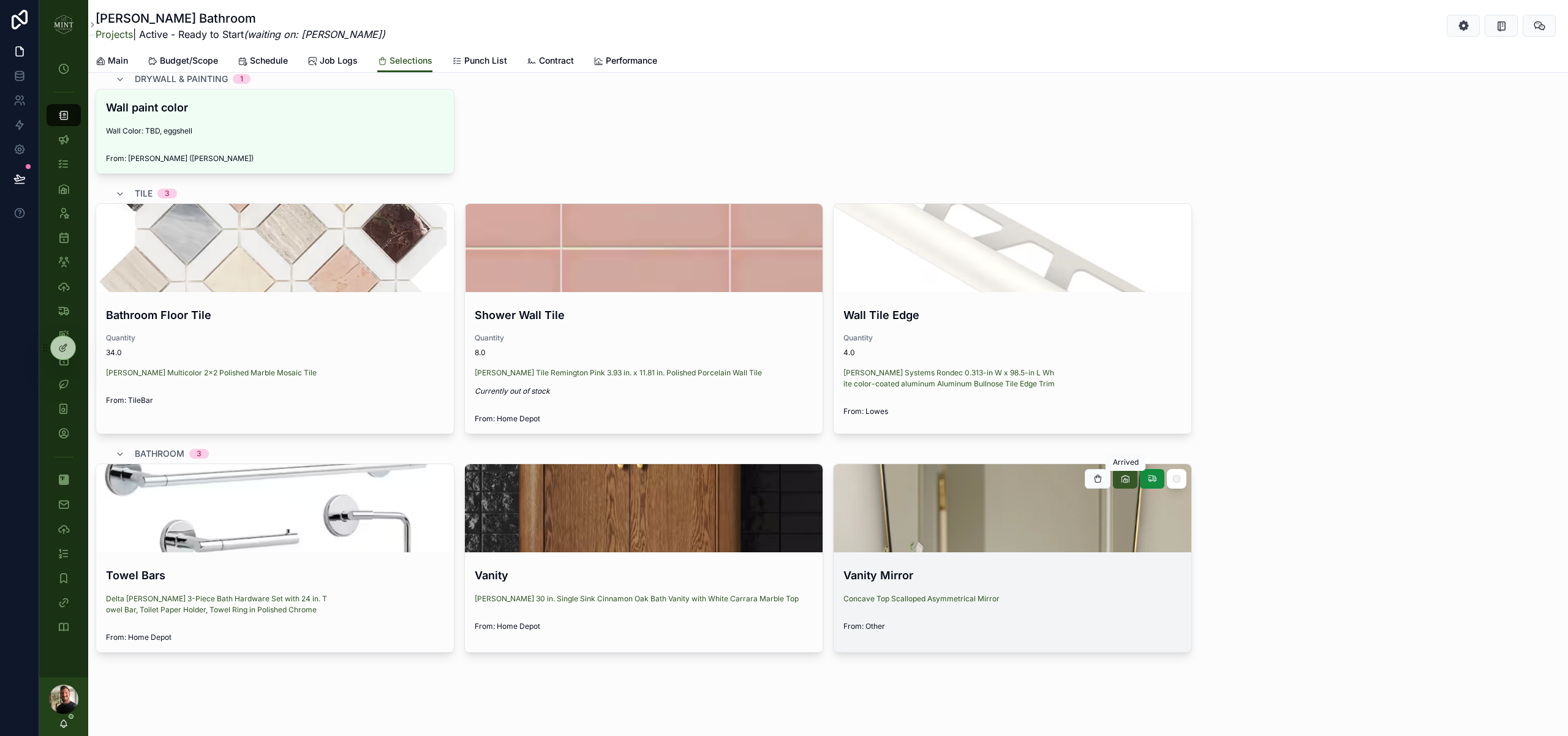
click at [1129, 483] on icon "scrollable content" at bounding box center [1124, 479] width 10 height 10
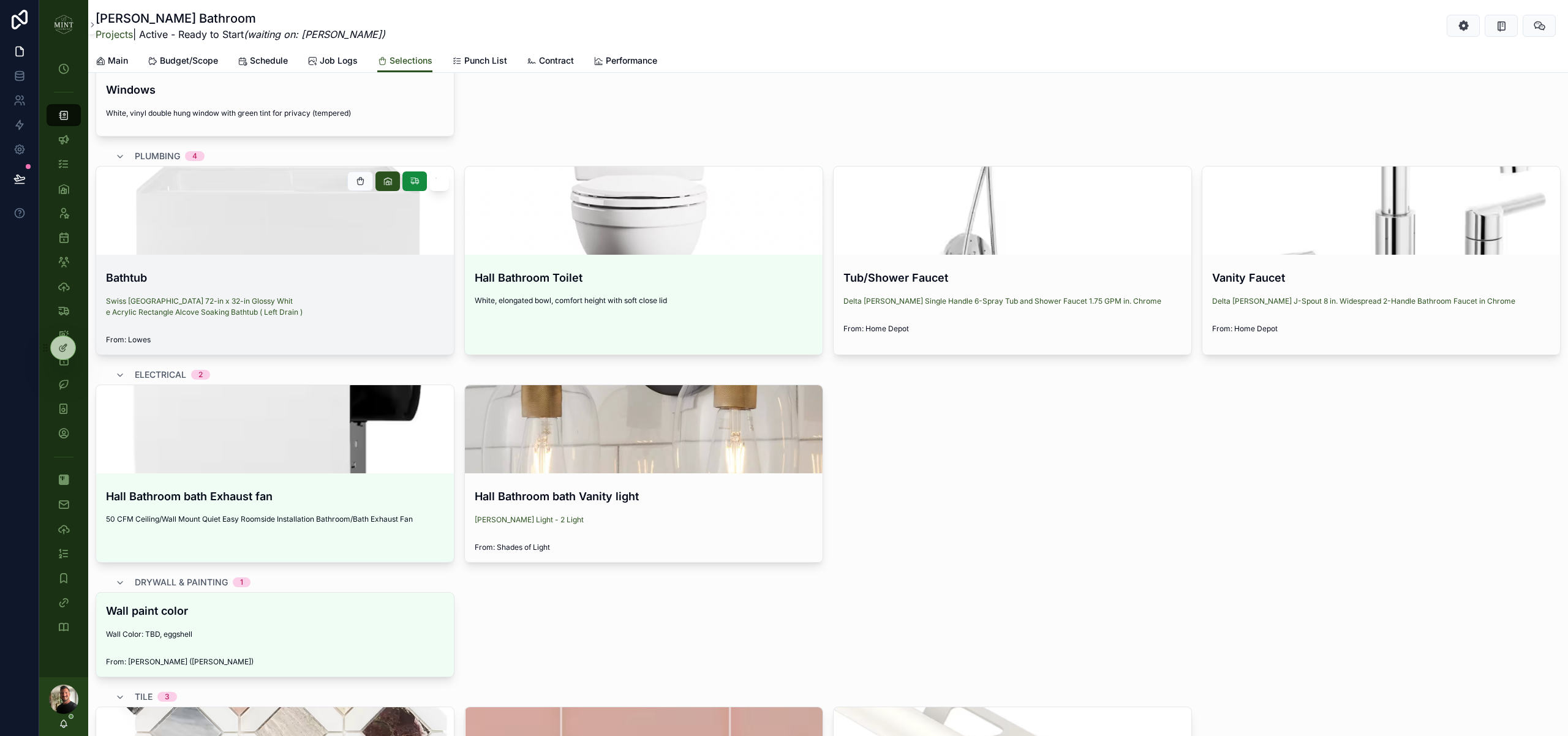
scroll to position [0, 0]
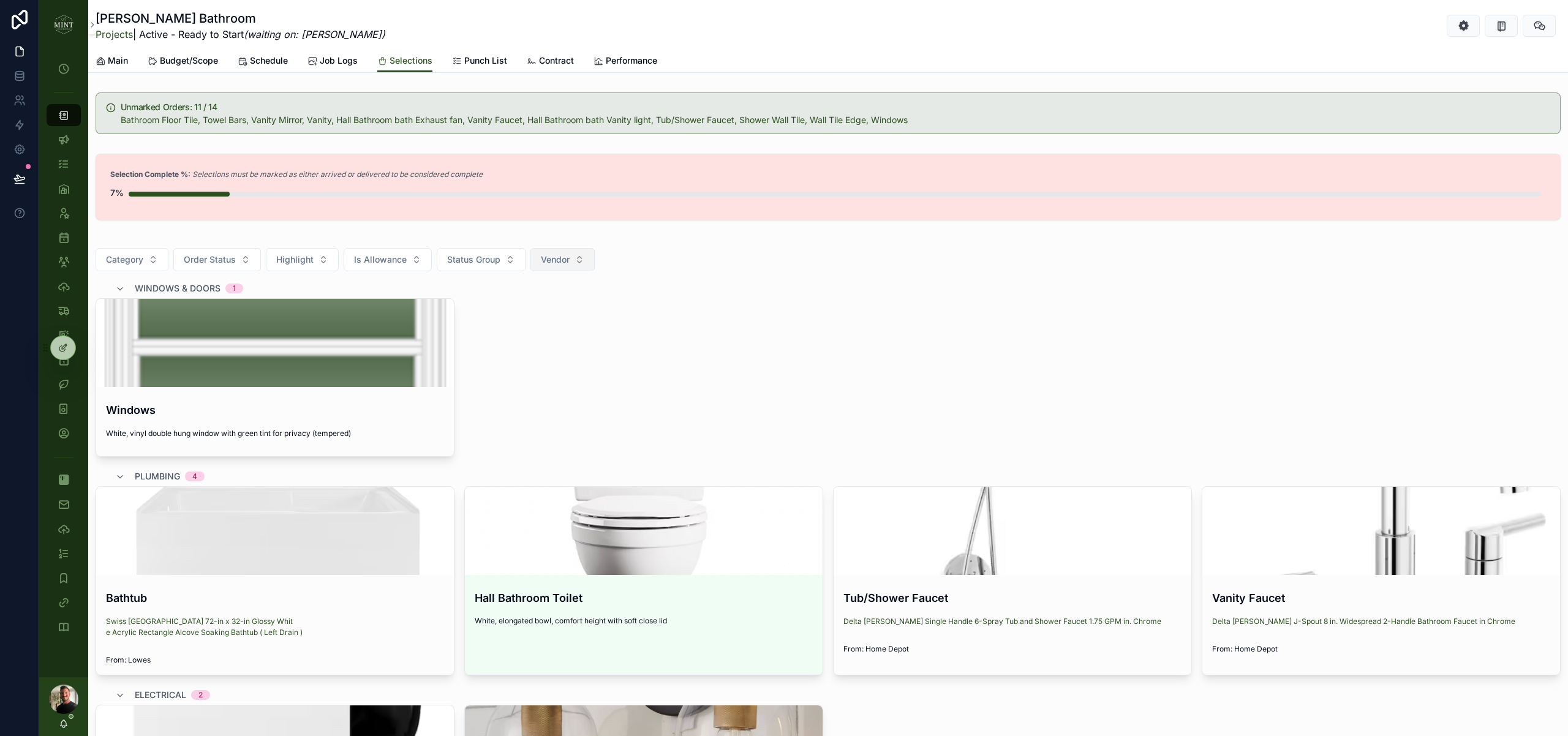
click at [571, 262] on button "Vendor" at bounding box center [562, 259] width 64 height 23
type input "****"
click at [538, 349] on span "Home Depot" at bounding box center [519, 348] width 50 height 12
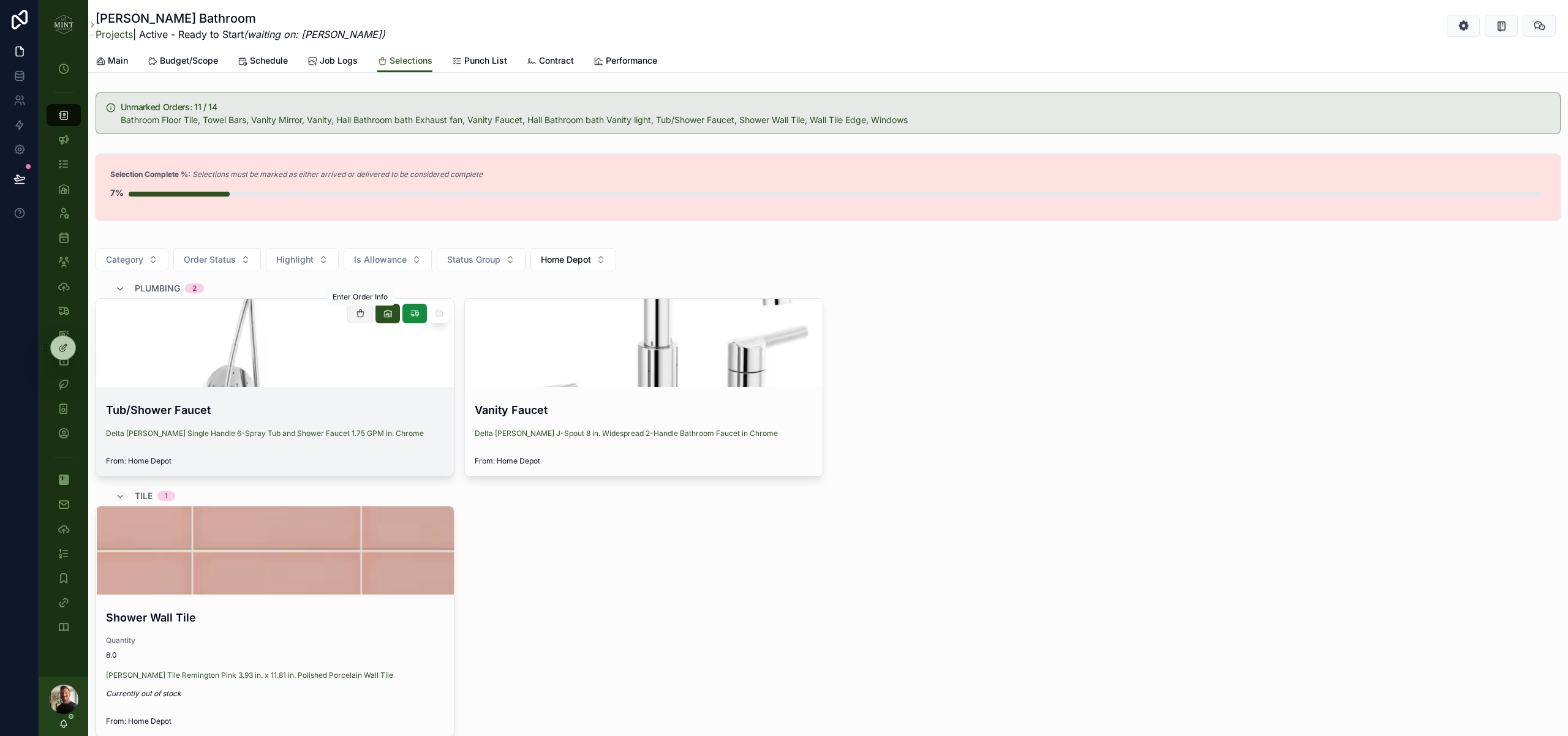
click at [358, 312] on icon "scrollable content" at bounding box center [359, 313] width 10 height 10
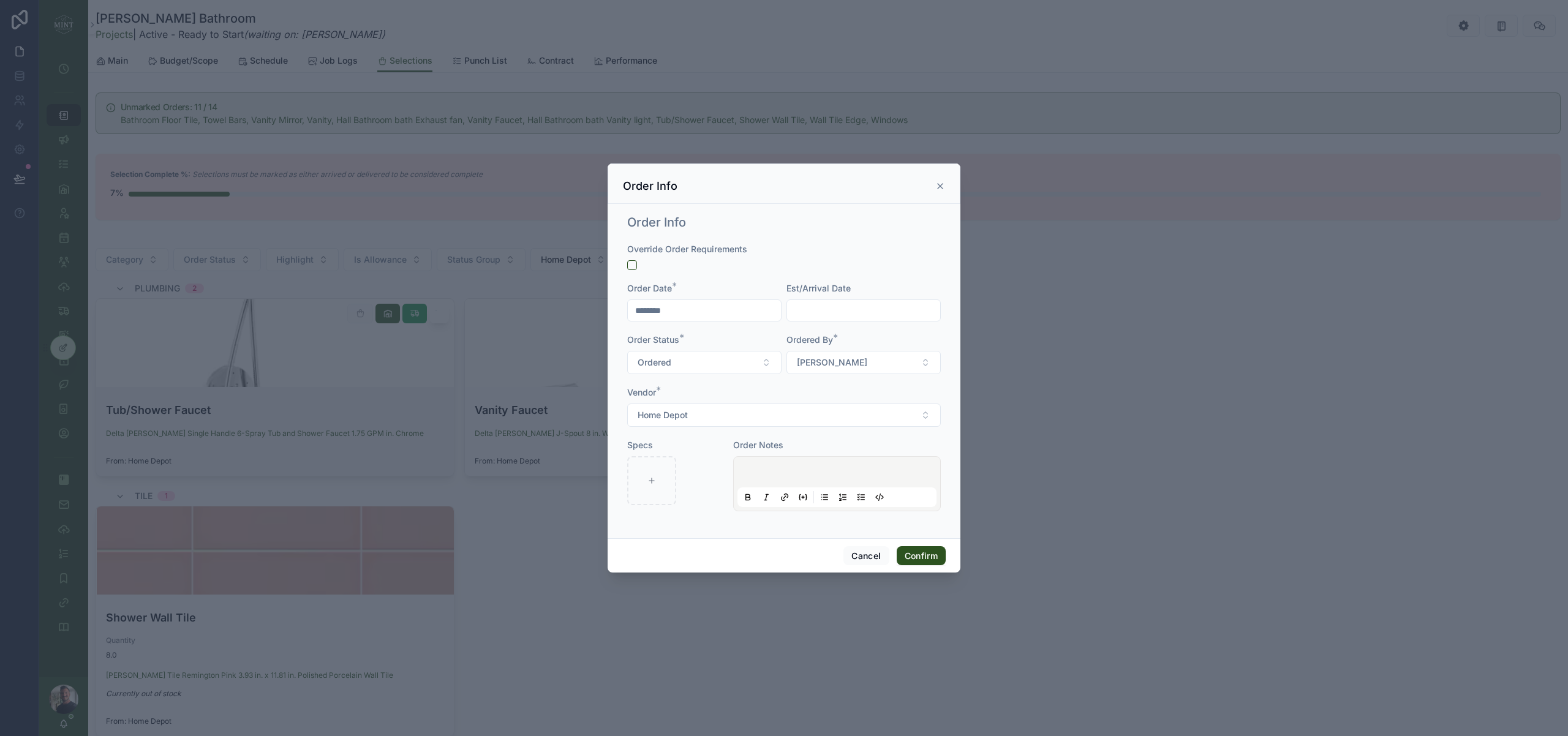
click at [830, 310] on input "text" at bounding box center [863, 310] width 153 height 17
click at [885, 409] on button "4" at bounding box center [886, 412] width 22 height 22
type input "********"
click at [728, 397] on div "Vendor *" at bounding box center [784, 392] width 314 height 12
click at [932, 562] on button "Confirm" at bounding box center [921, 556] width 49 height 20
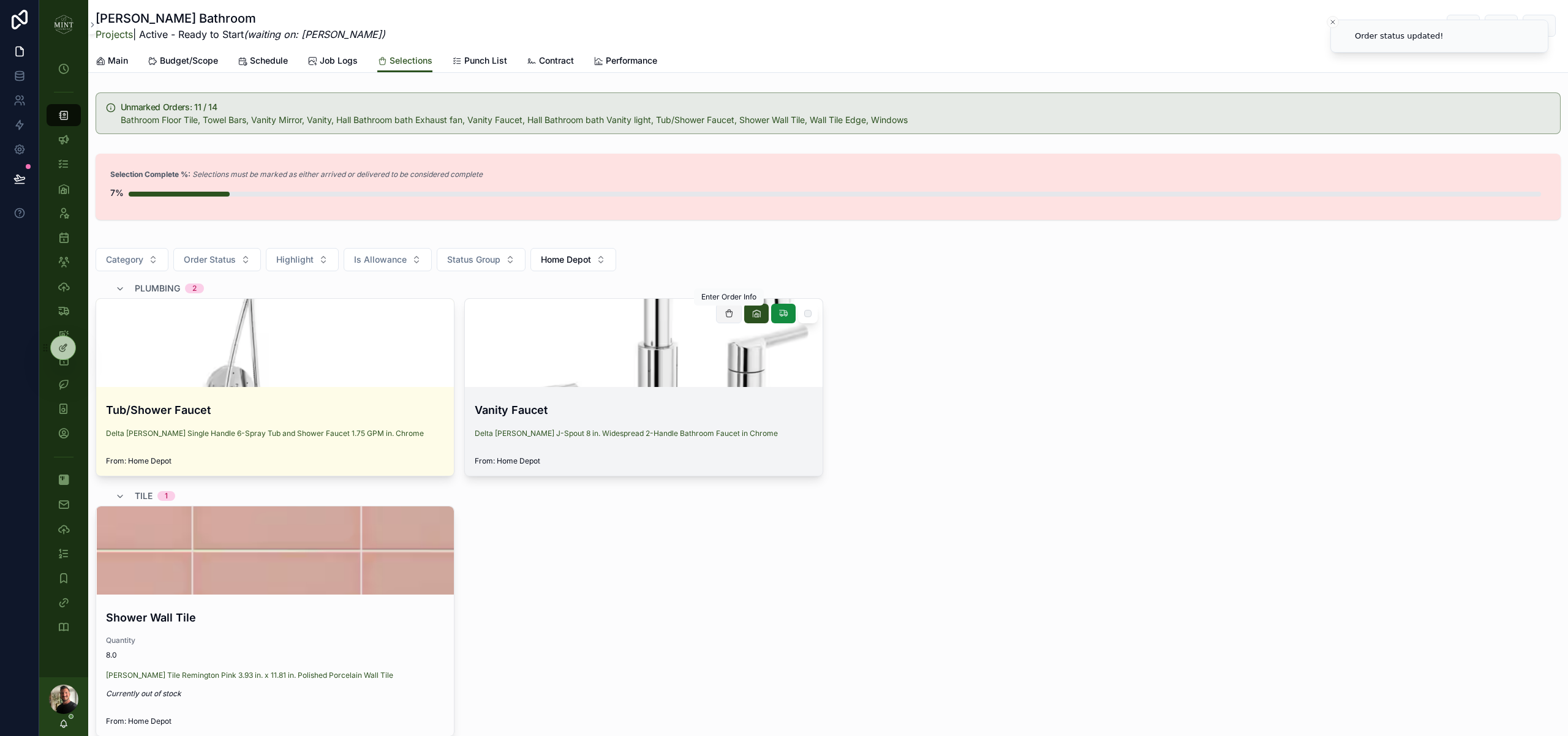
click at [734, 314] on button "scrollable content" at bounding box center [729, 313] width 26 height 20
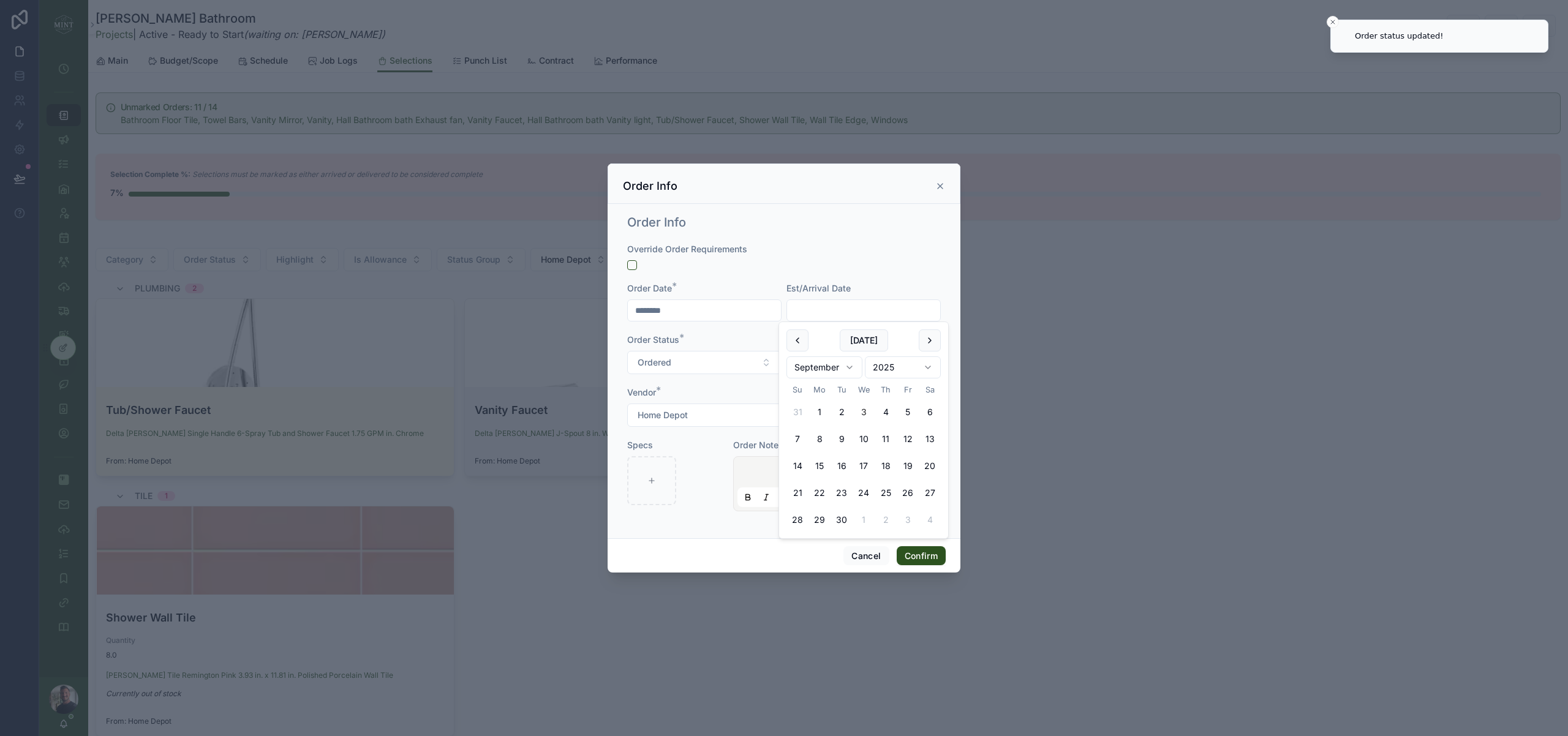
click at [823, 308] on input "text" at bounding box center [863, 310] width 153 height 17
click at [886, 408] on button "4" at bounding box center [886, 412] width 22 height 22
type input "********"
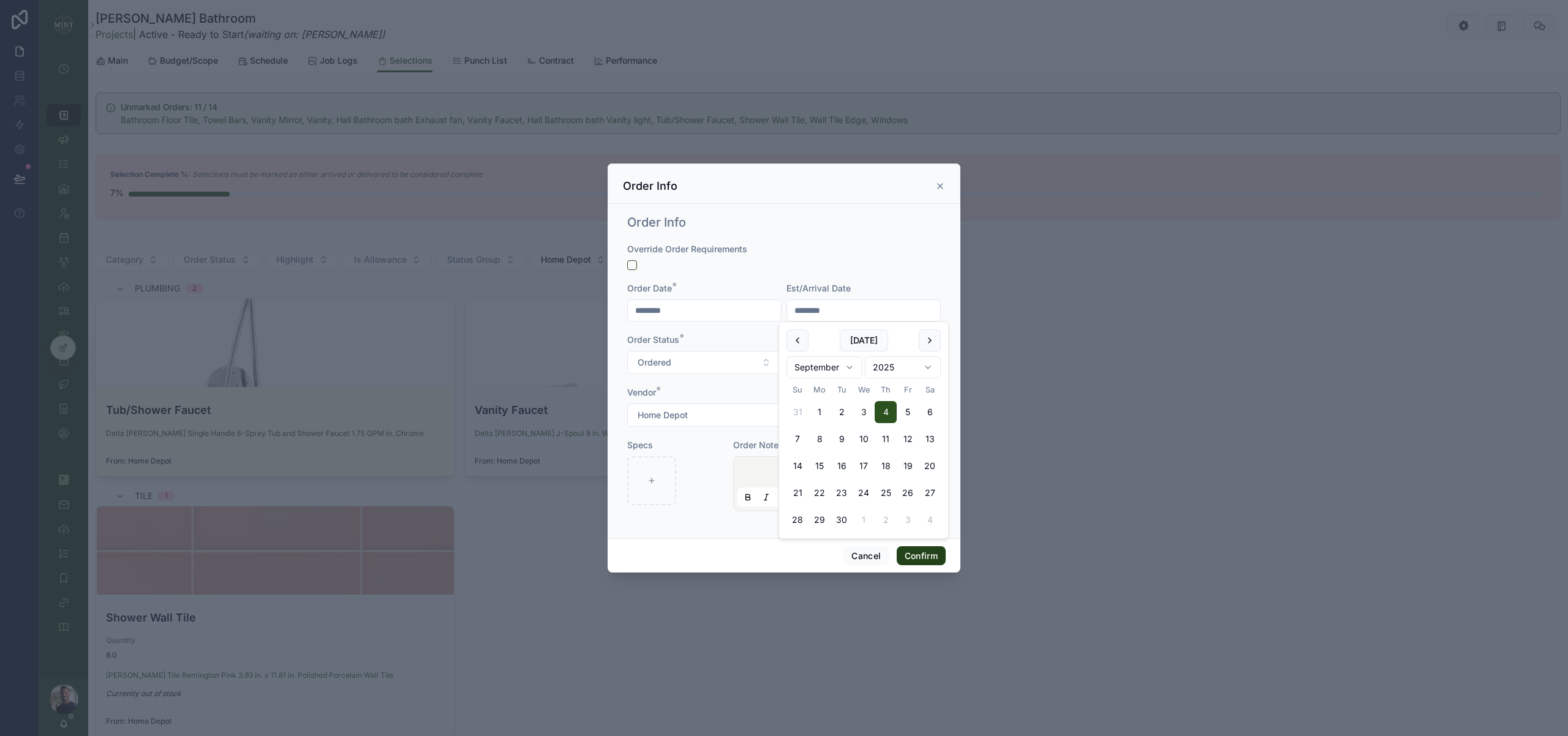
click at [931, 556] on button "Confirm" at bounding box center [921, 556] width 49 height 20
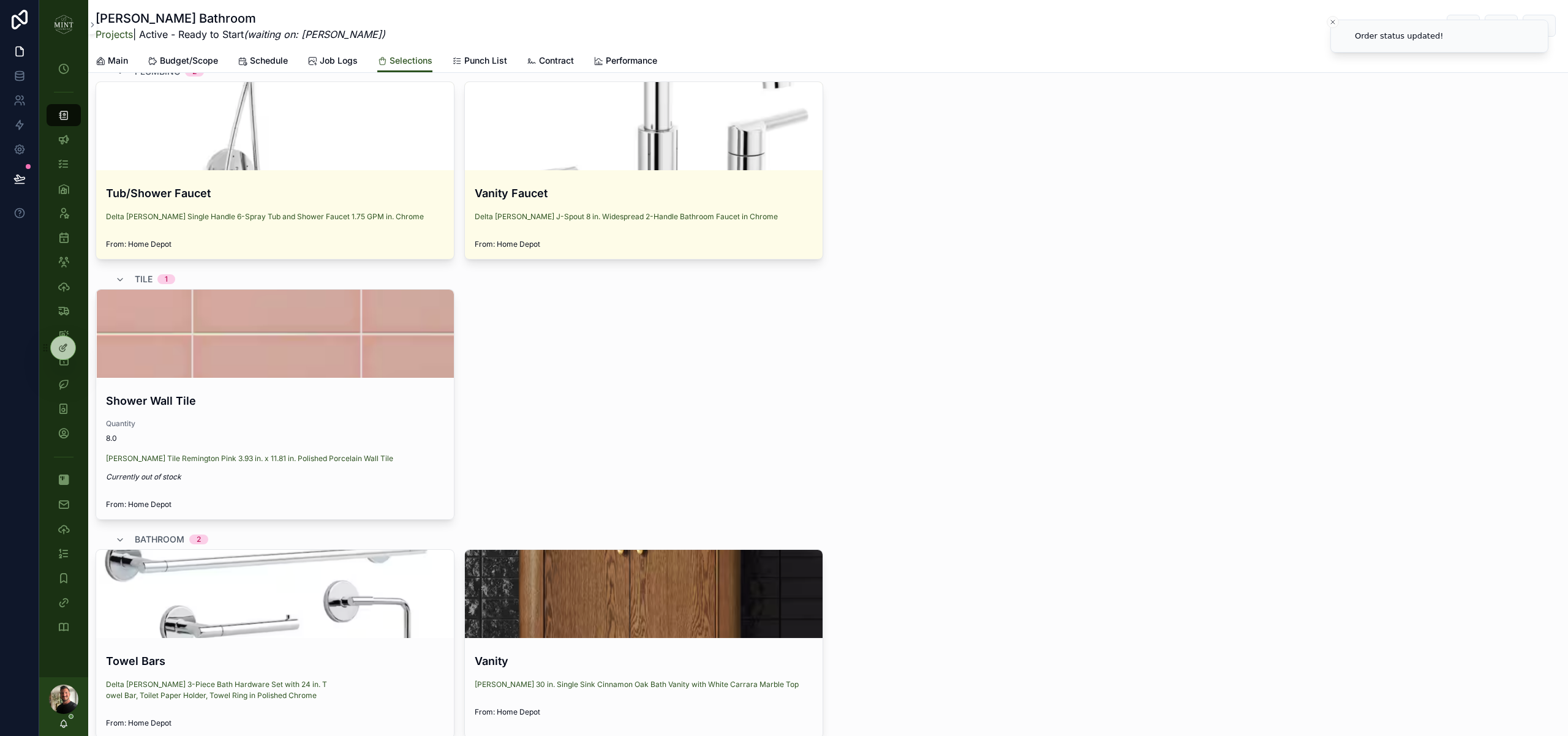
scroll to position [302, 0]
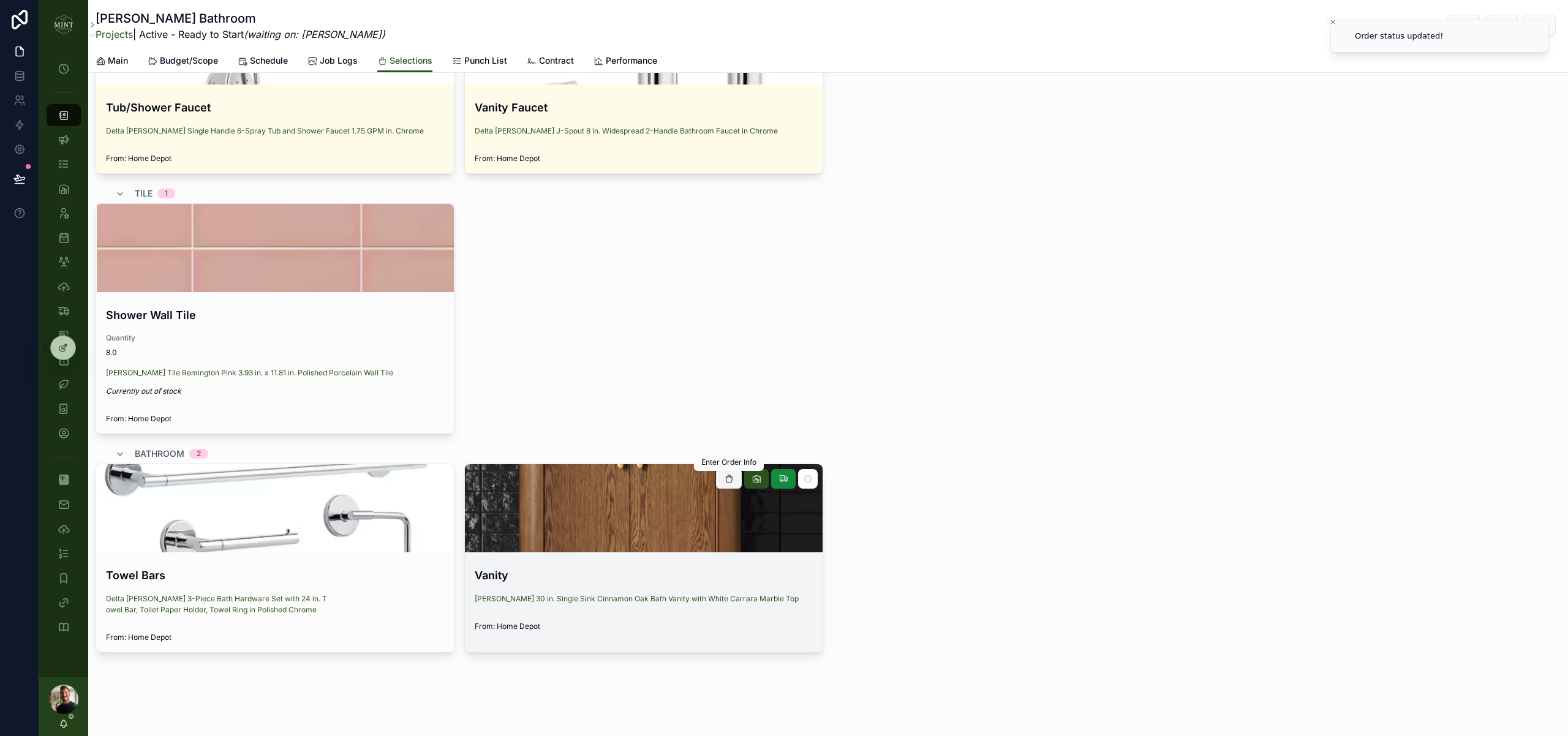
click at [734, 481] on button "scrollable content" at bounding box center [729, 479] width 26 height 20
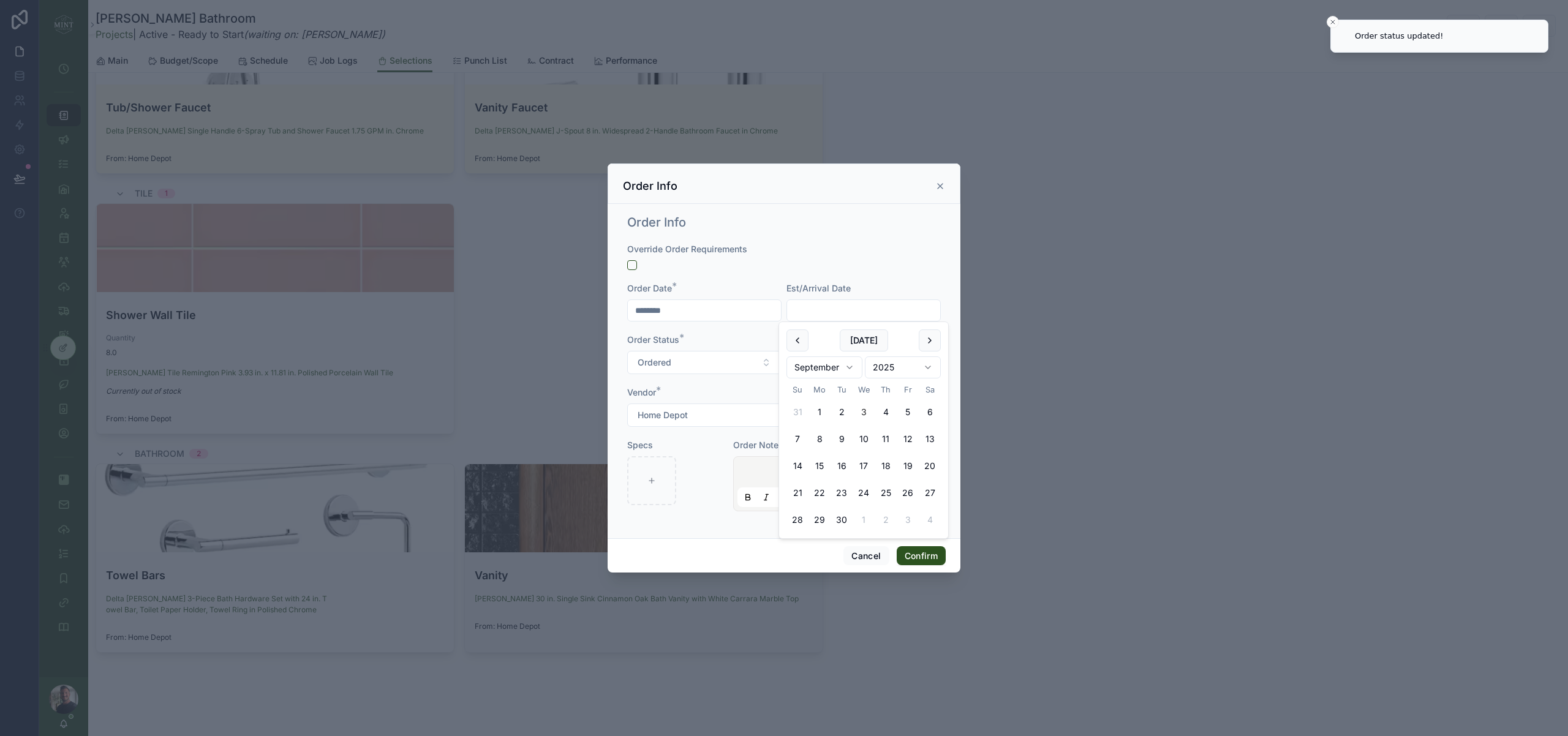
click at [837, 312] on input "text" at bounding box center [863, 310] width 153 height 17
click at [908, 413] on button "5" at bounding box center [908, 412] width 22 height 22
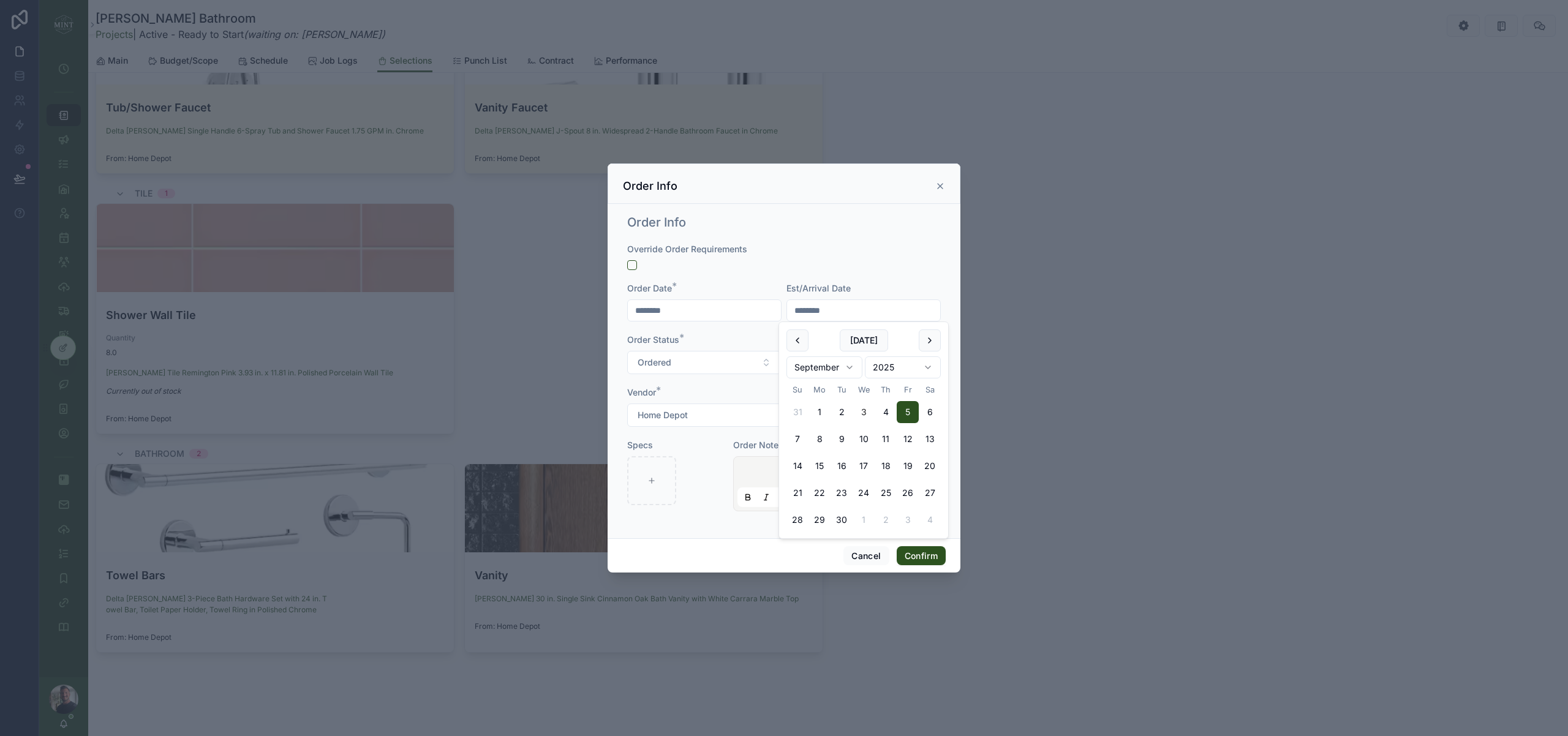
type input "********"
click at [917, 560] on button "Confirm" at bounding box center [921, 556] width 49 height 20
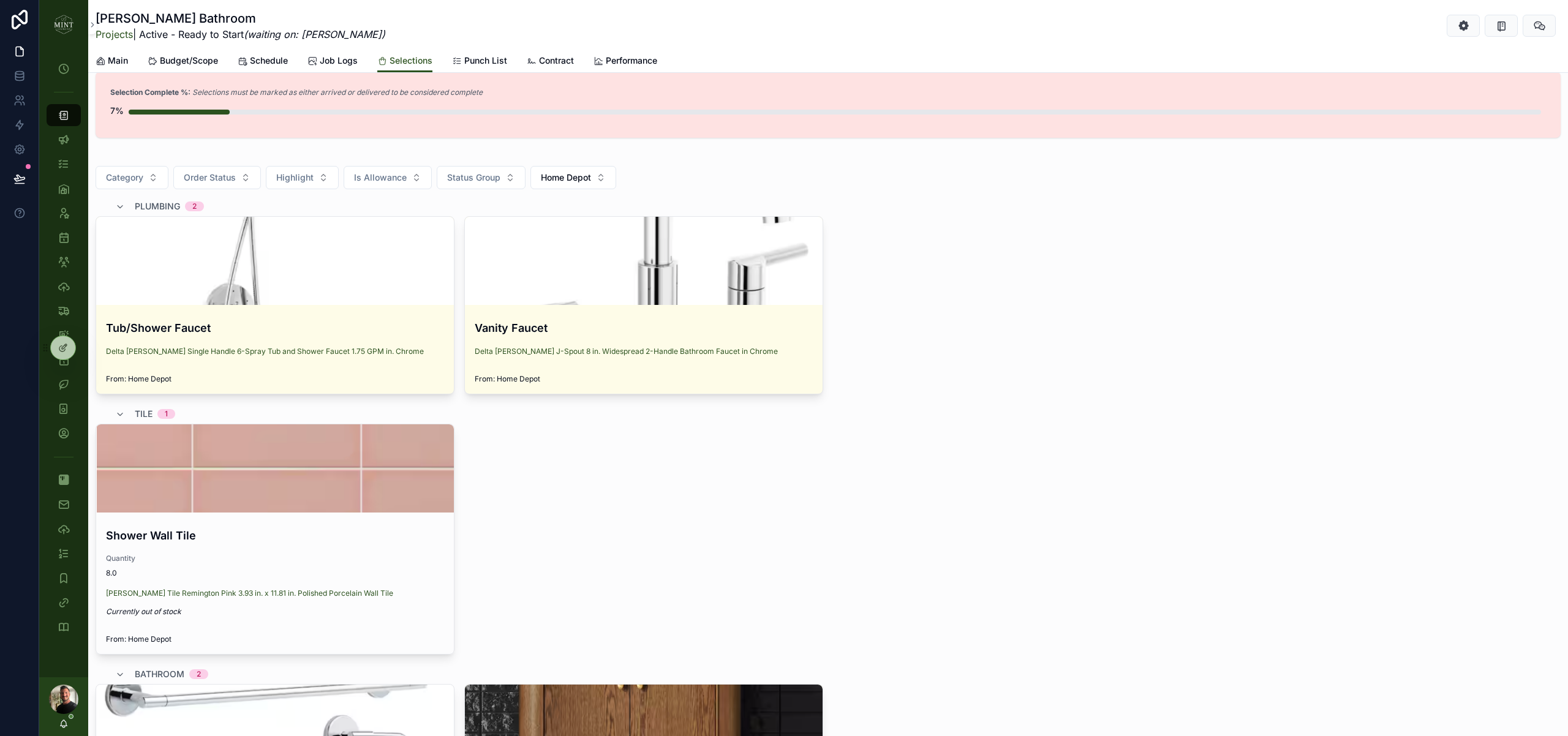
scroll to position [0, 0]
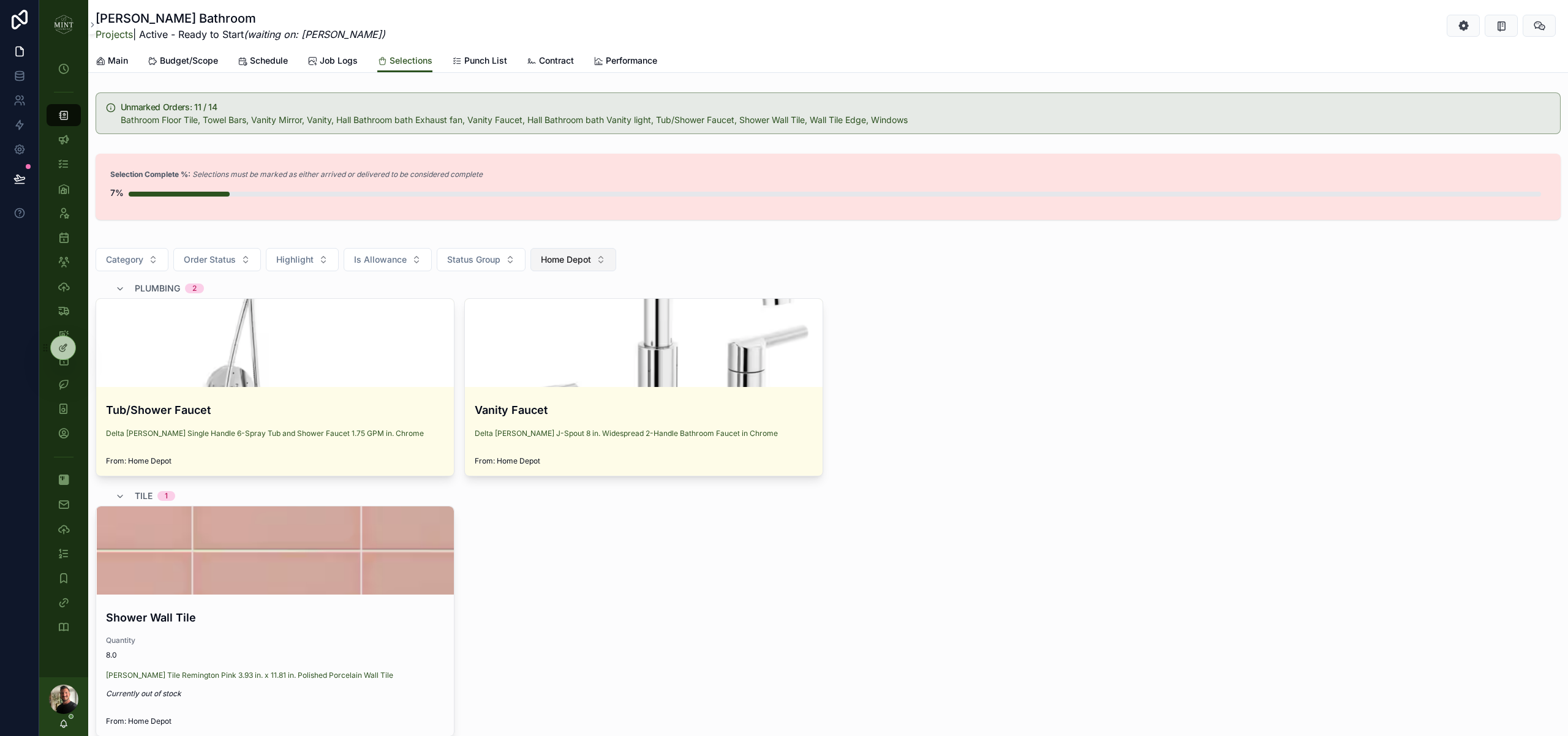
click at [606, 261] on button "Home Depot" at bounding box center [573, 259] width 86 height 23
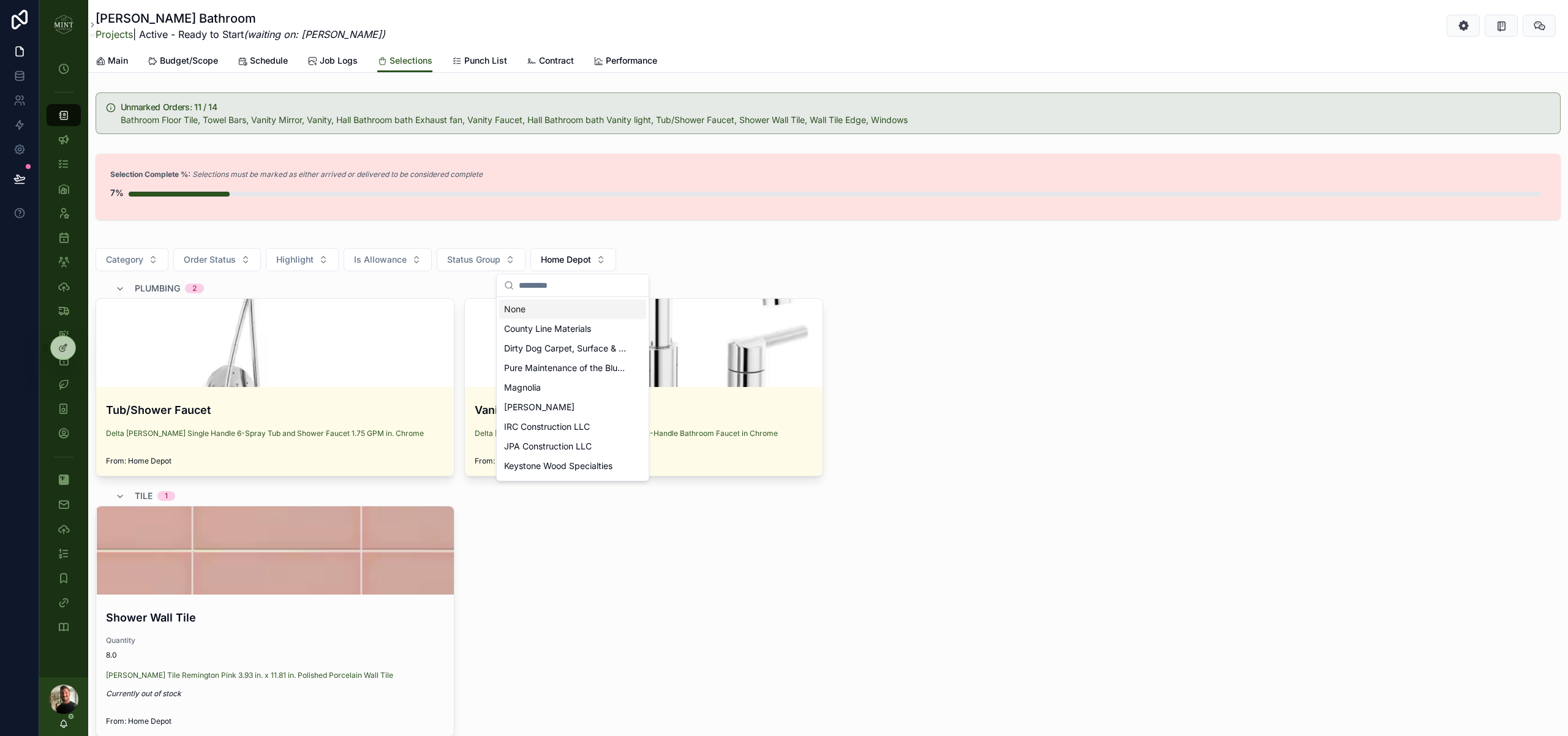
click at [565, 314] on div "None" at bounding box center [573, 309] width 147 height 20
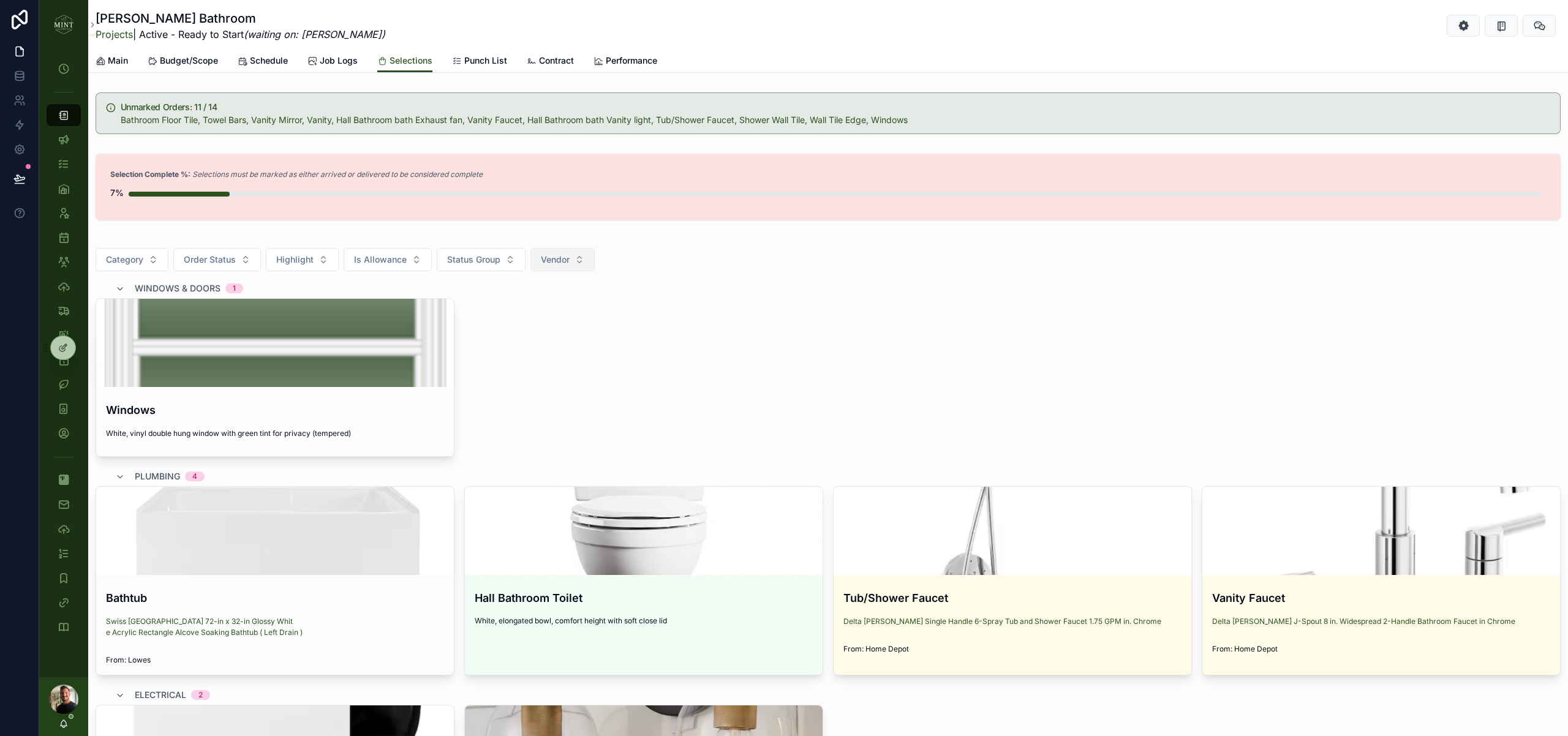
click at [582, 257] on button "Vendor" at bounding box center [562, 259] width 64 height 23
type input "*****"
click at [551, 307] on div "Lowes" at bounding box center [562, 309] width 147 height 20
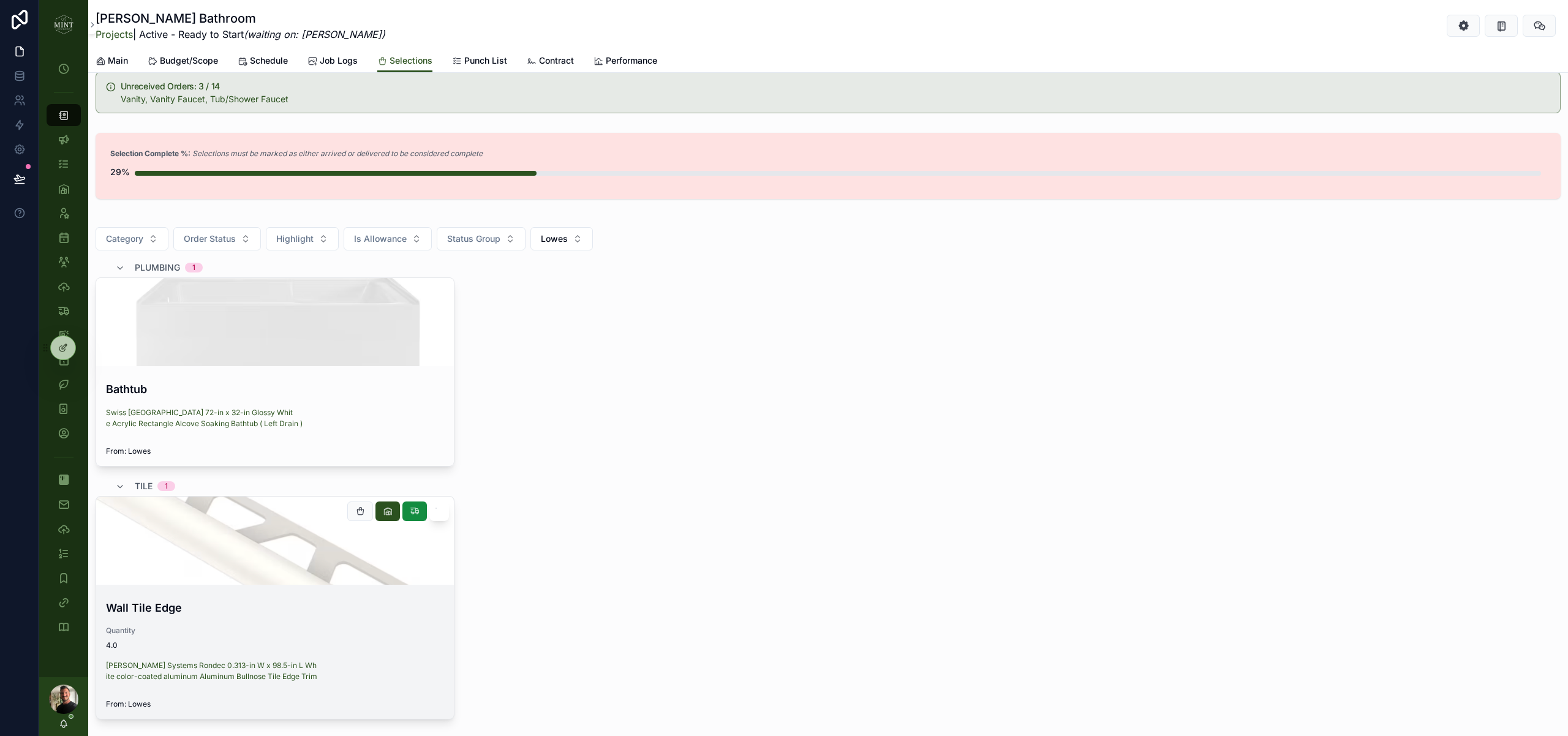
scroll to position [149, 0]
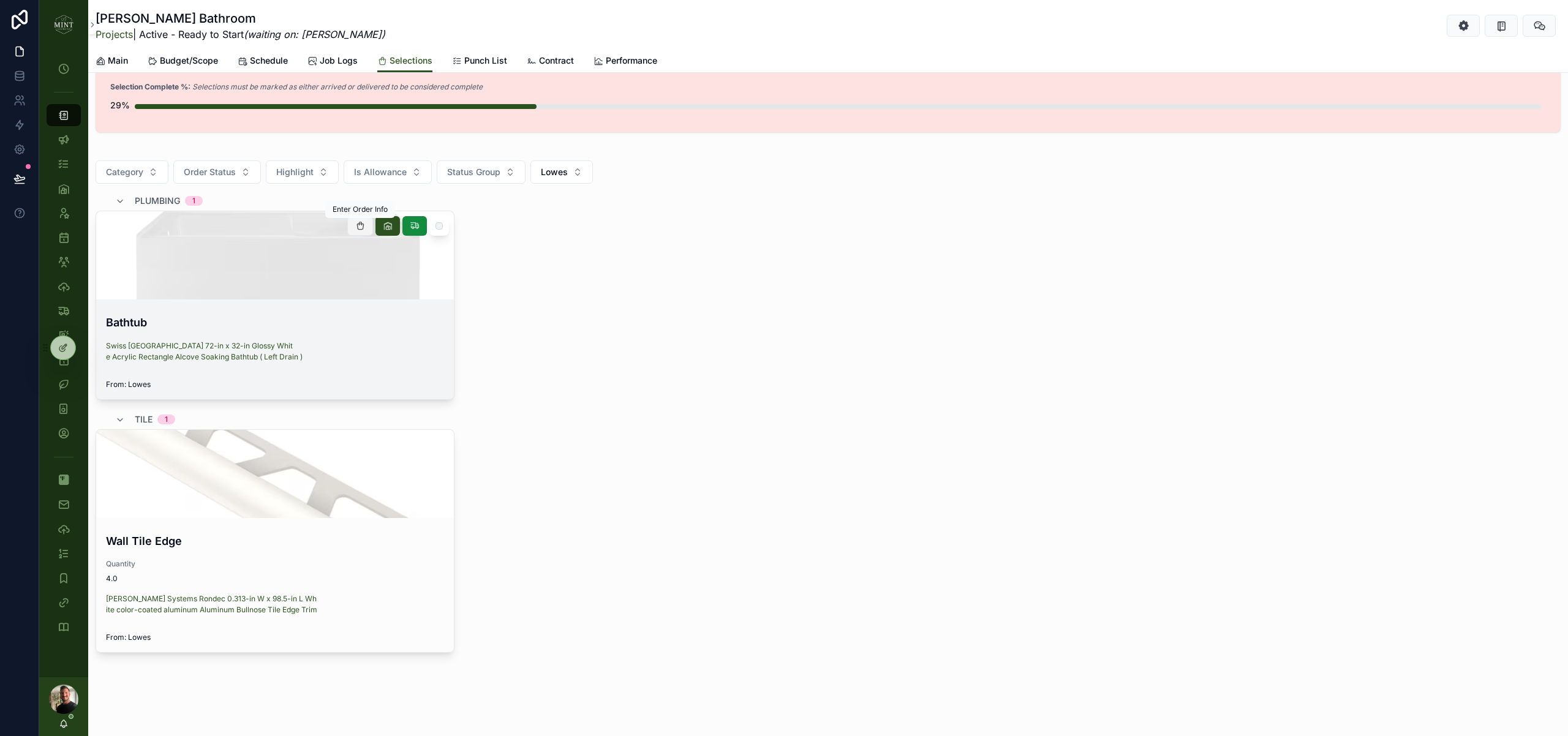
click at [359, 230] on icon "scrollable content" at bounding box center [359, 225] width 10 height 10
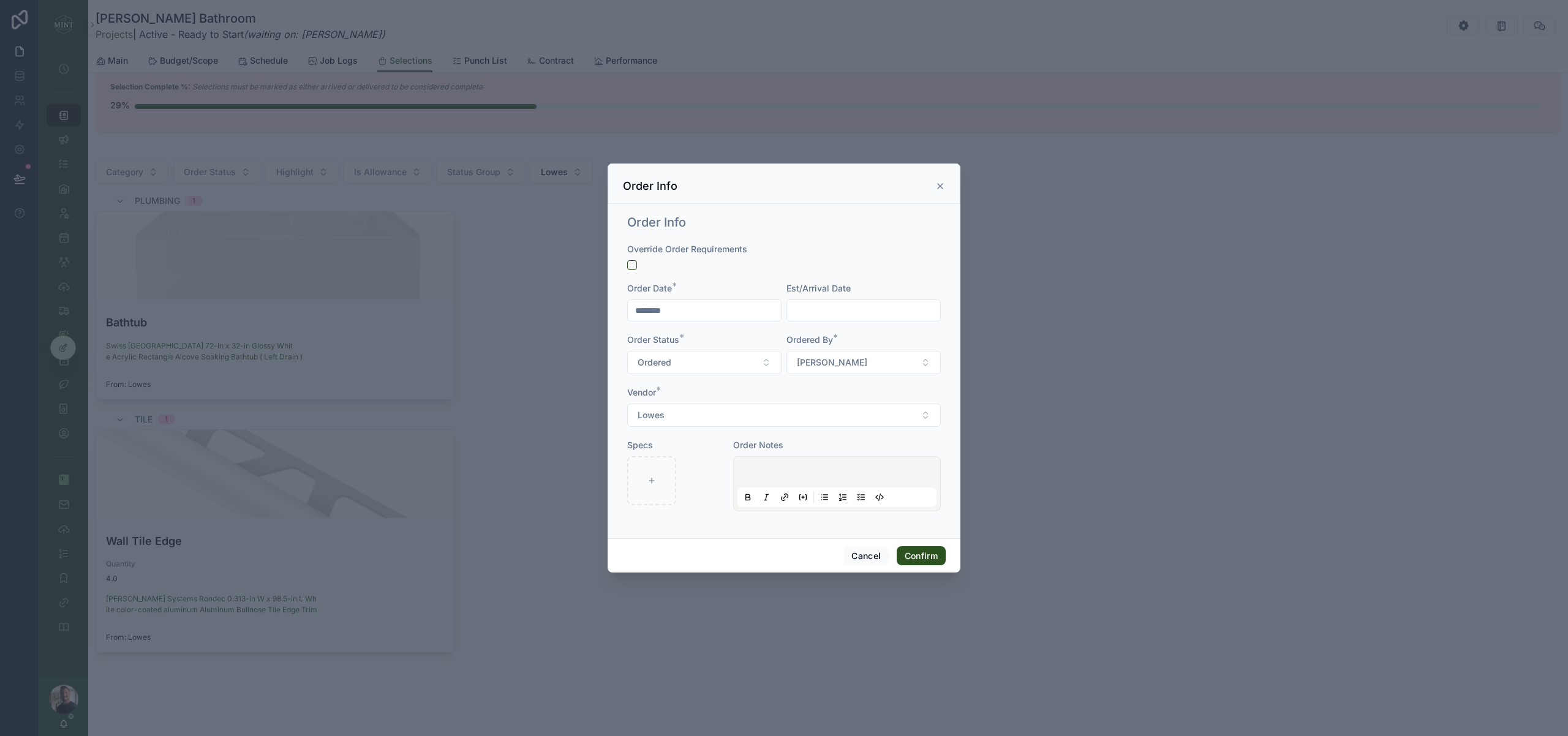
click at [816, 307] on input "text" at bounding box center [863, 310] width 153 height 17
click at [892, 441] on button "11" at bounding box center [886, 439] width 22 height 22
type input "*********"
click at [924, 560] on button "Confirm" at bounding box center [921, 556] width 49 height 20
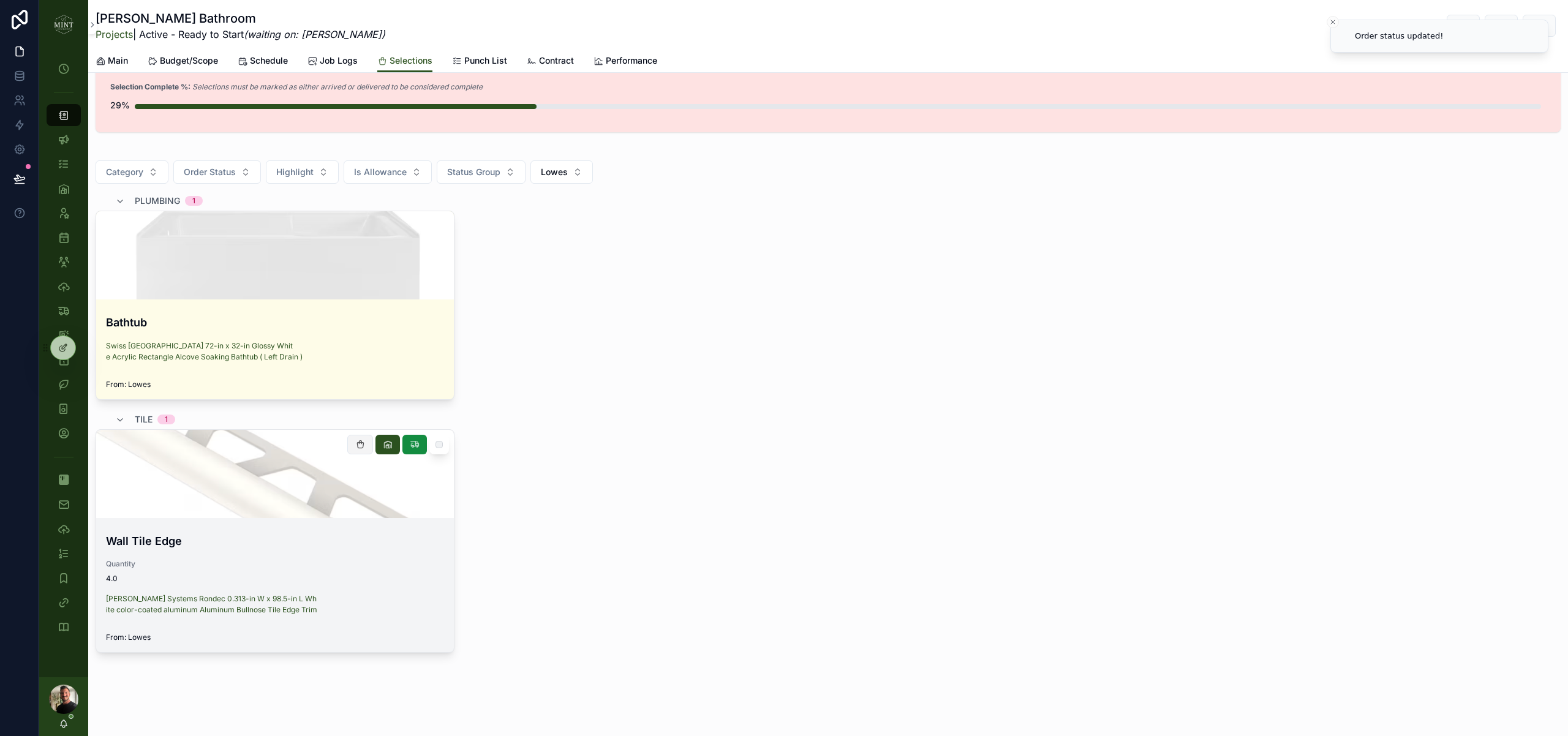
click at [356, 436] on div "My Time Clock Projects Client Chats Tasks Assets Employees Schedule Subs & Vend…" at bounding box center [804, 368] width 1529 height 736
click at [363, 443] on icon "scrollable content" at bounding box center [359, 444] width 10 height 10
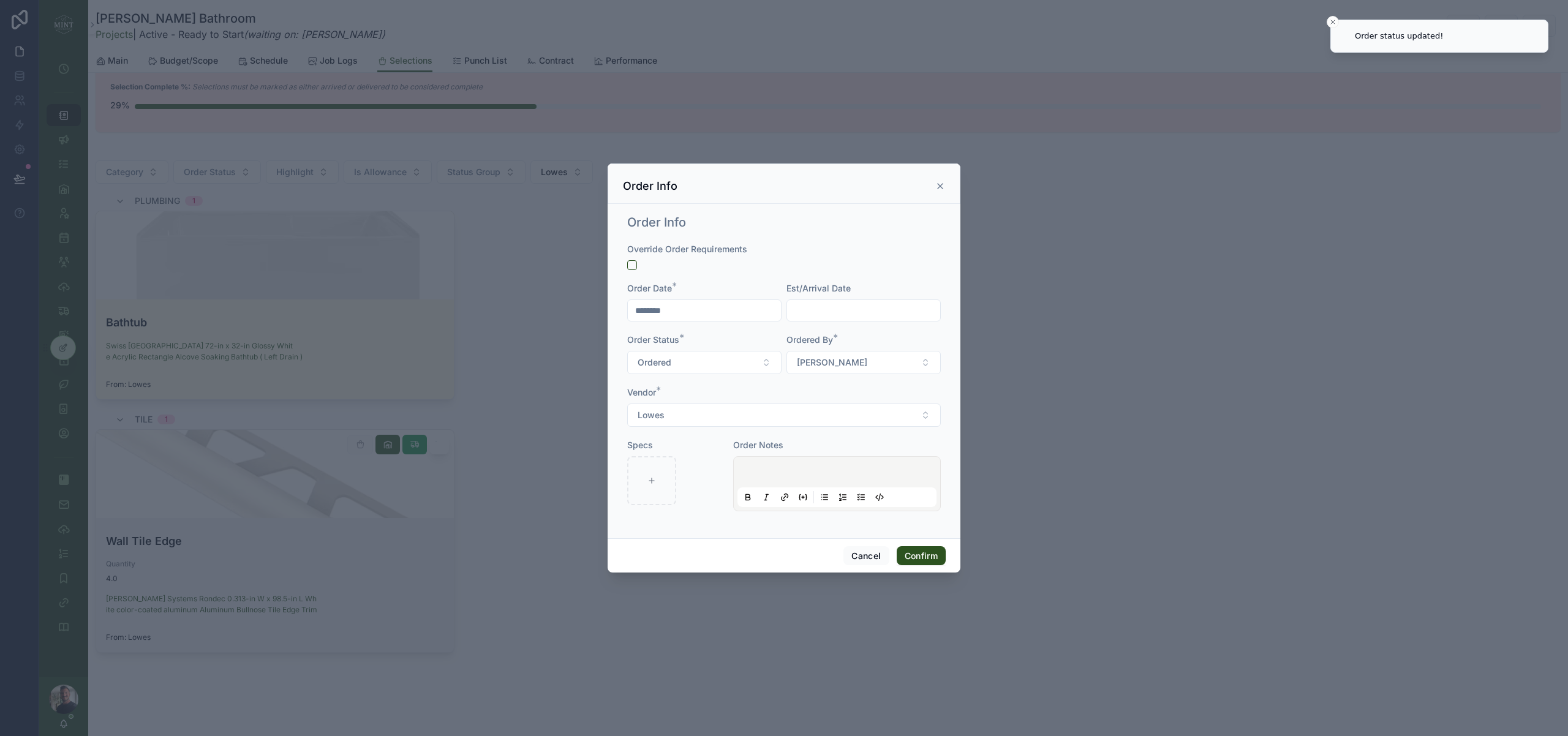
click at [836, 313] on input "text" at bounding box center [863, 310] width 153 height 17
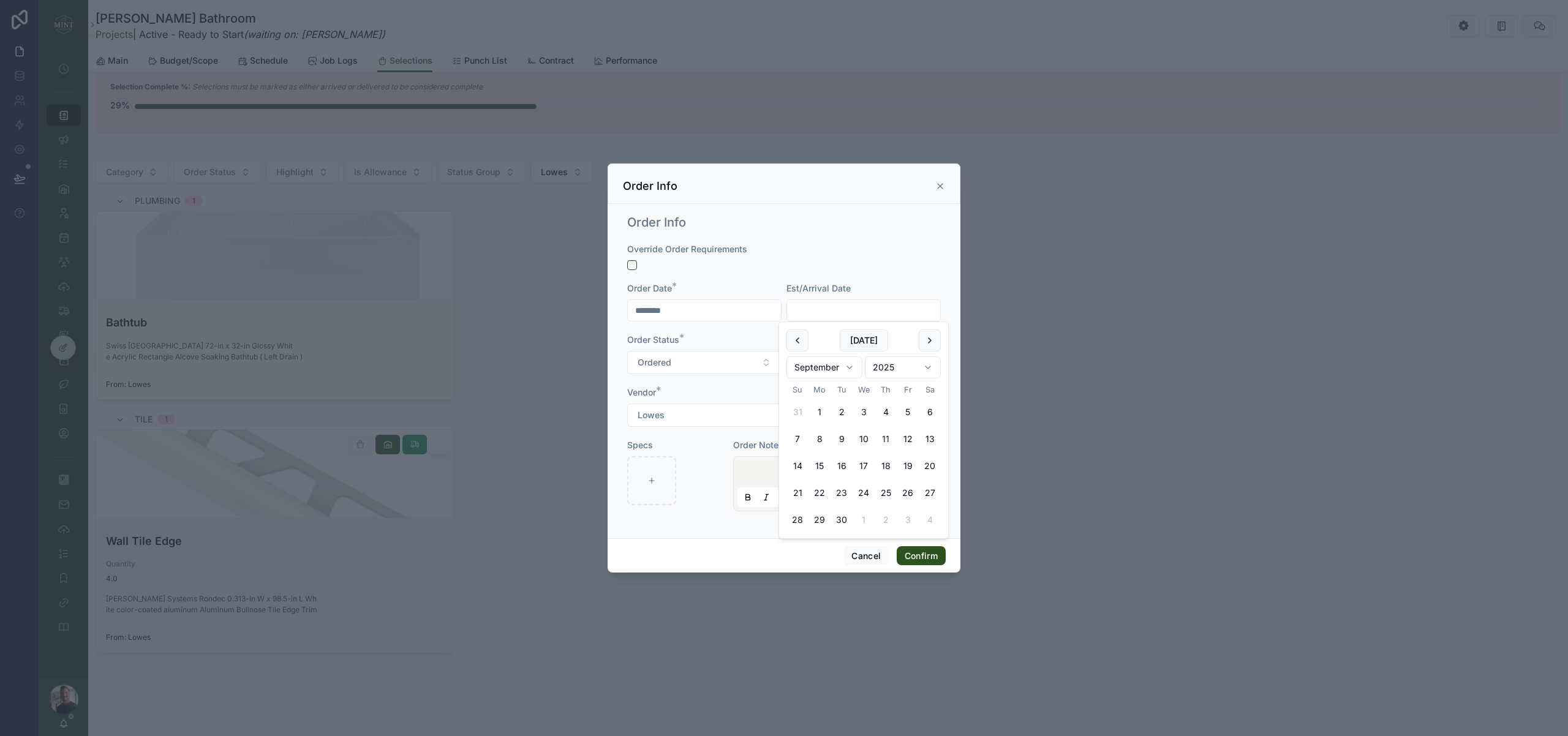
click at [888, 431] on button "11" at bounding box center [886, 439] width 22 height 22
type input "*********"
click at [725, 553] on div "Cancel Confirm" at bounding box center [784, 556] width 353 height 35
click at [935, 554] on button "Confirm" at bounding box center [921, 556] width 49 height 20
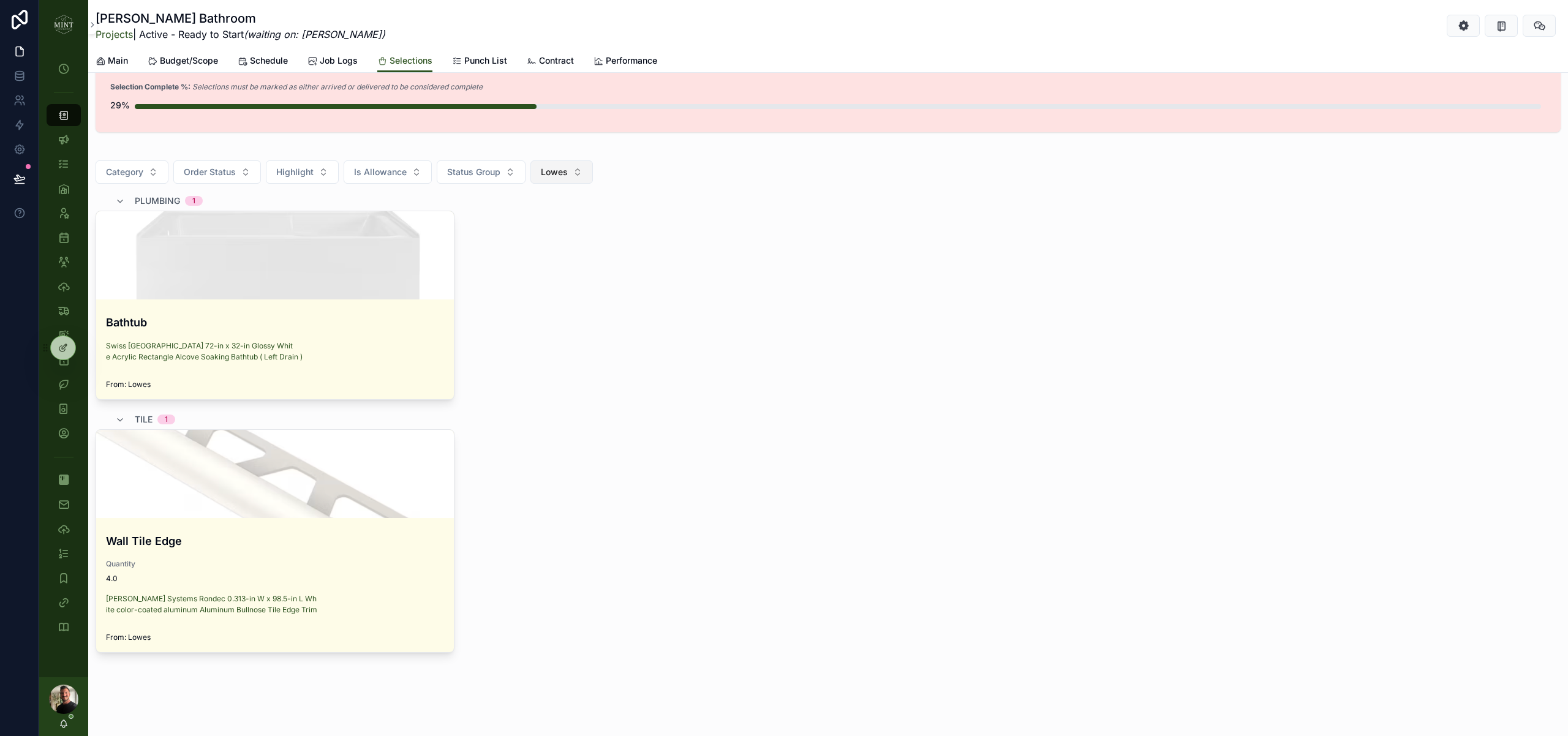
click at [578, 169] on button "Lowes" at bounding box center [561, 172] width 62 height 23
click at [570, 223] on div "None" at bounding box center [560, 221] width 147 height 20
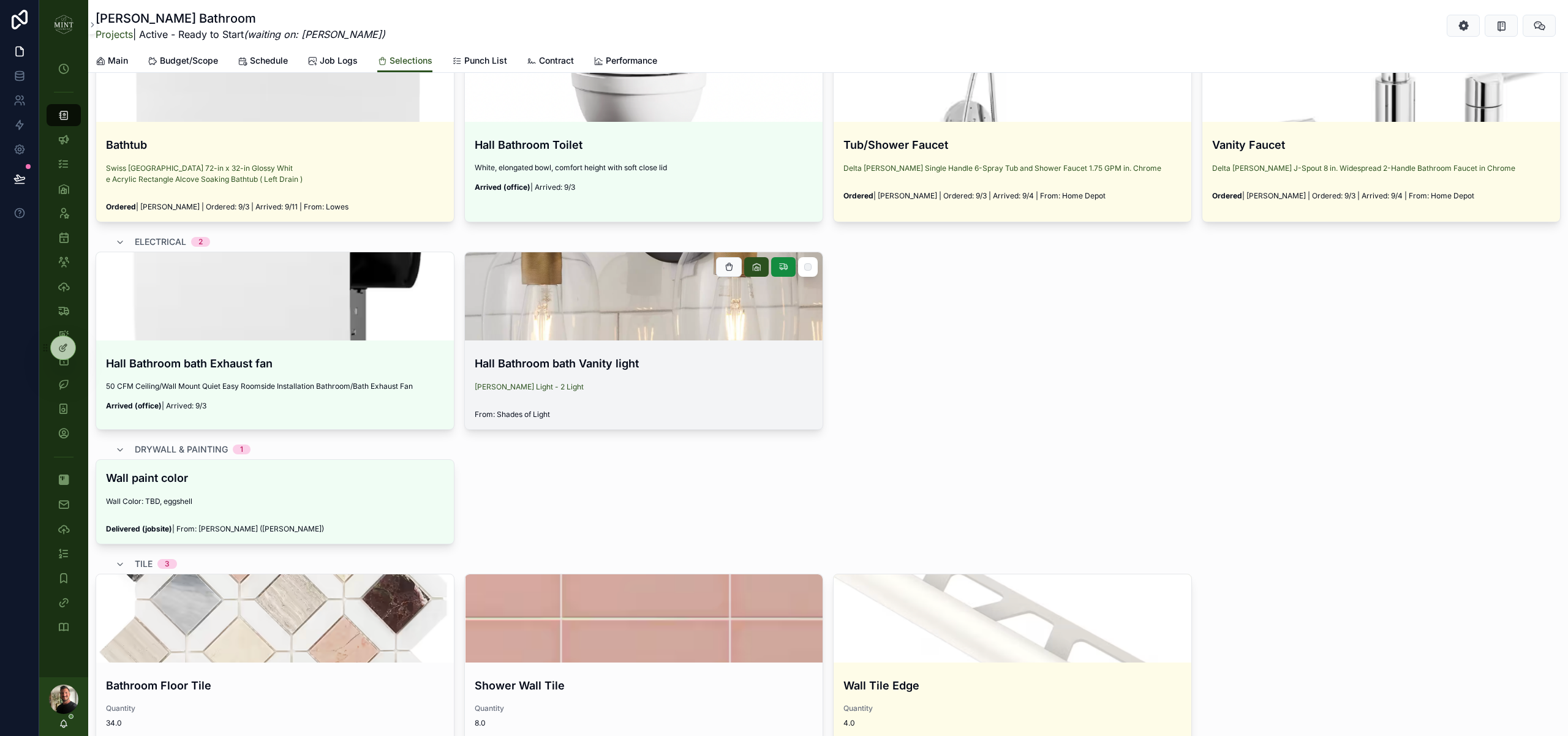
scroll to position [501, 0]
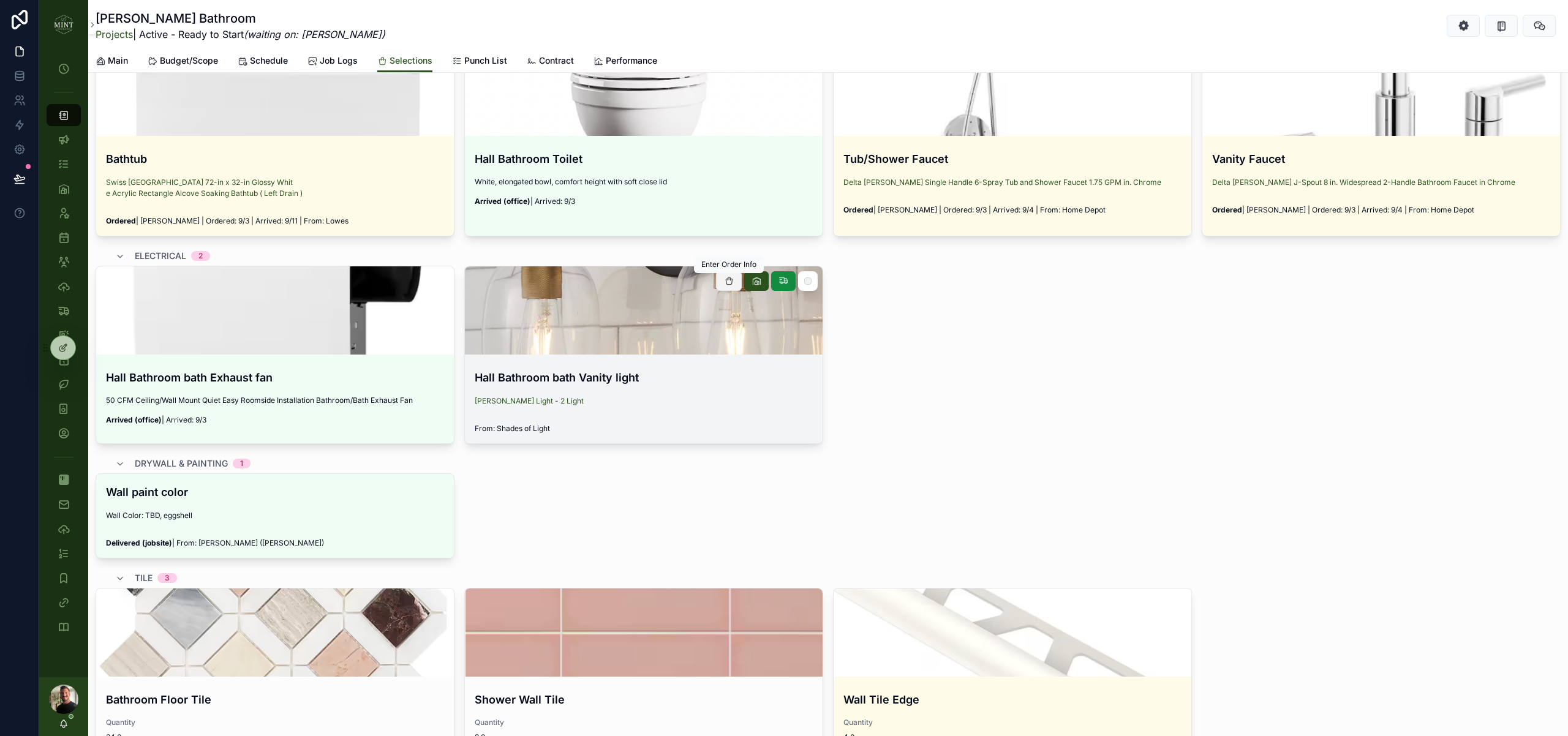
click at [726, 283] on icon "scrollable content" at bounding box center [728, 280] width 10 height 10
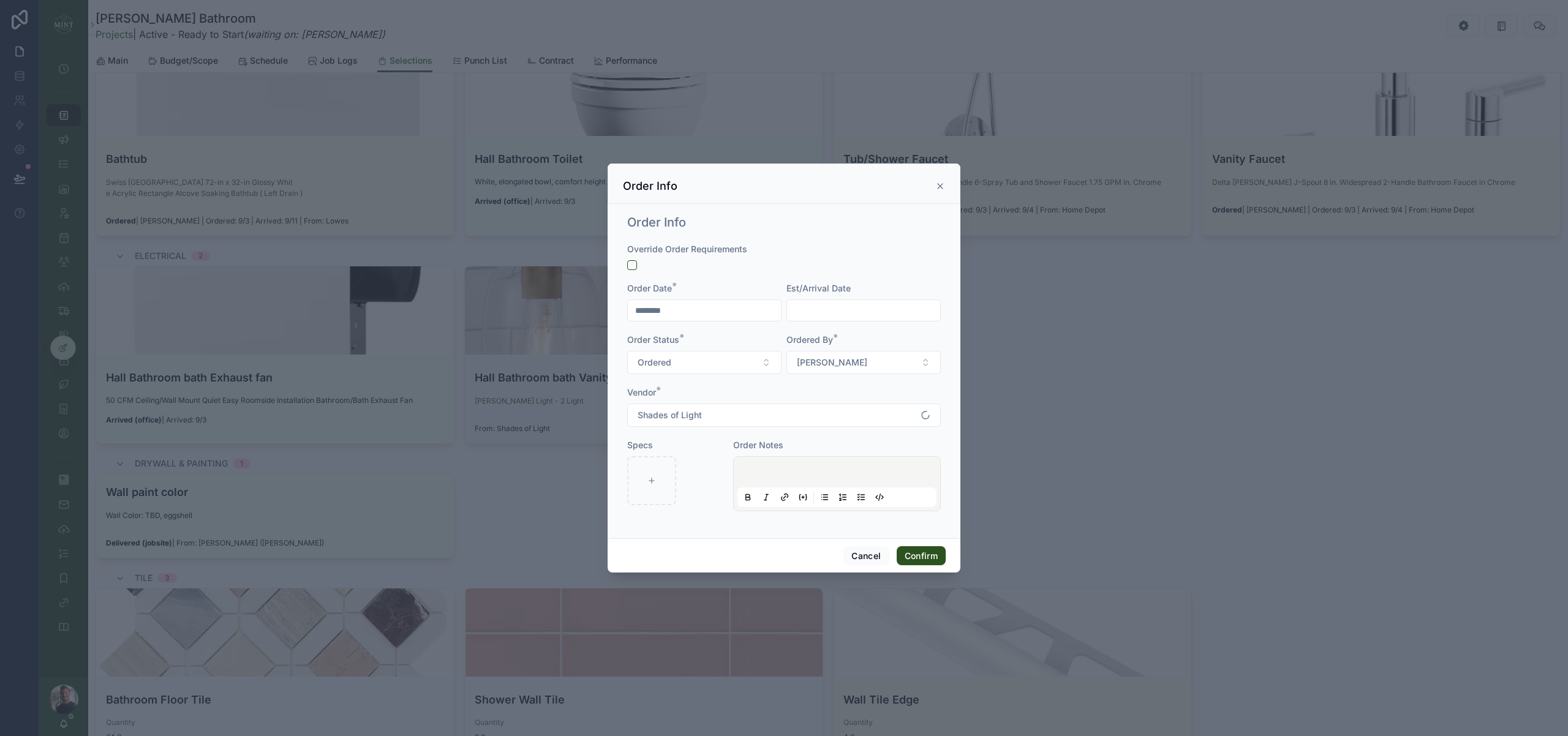
click at [820, 306] on input "text" at bounding box center [863, 310] width 153 height 17
click at [843, 464] on button "16" at bounding box center [841, 466] width 22 height 22
type input "*********"
click at [721, 531] on div "Order Info Override Order Requirements Order Date * ******** Est/Arrival Date *…" at bounding box center [784, 371] width 353 height 334
click at [935, 560] on button "Confirm" at bounding box center [921, 556] width 49 height 20
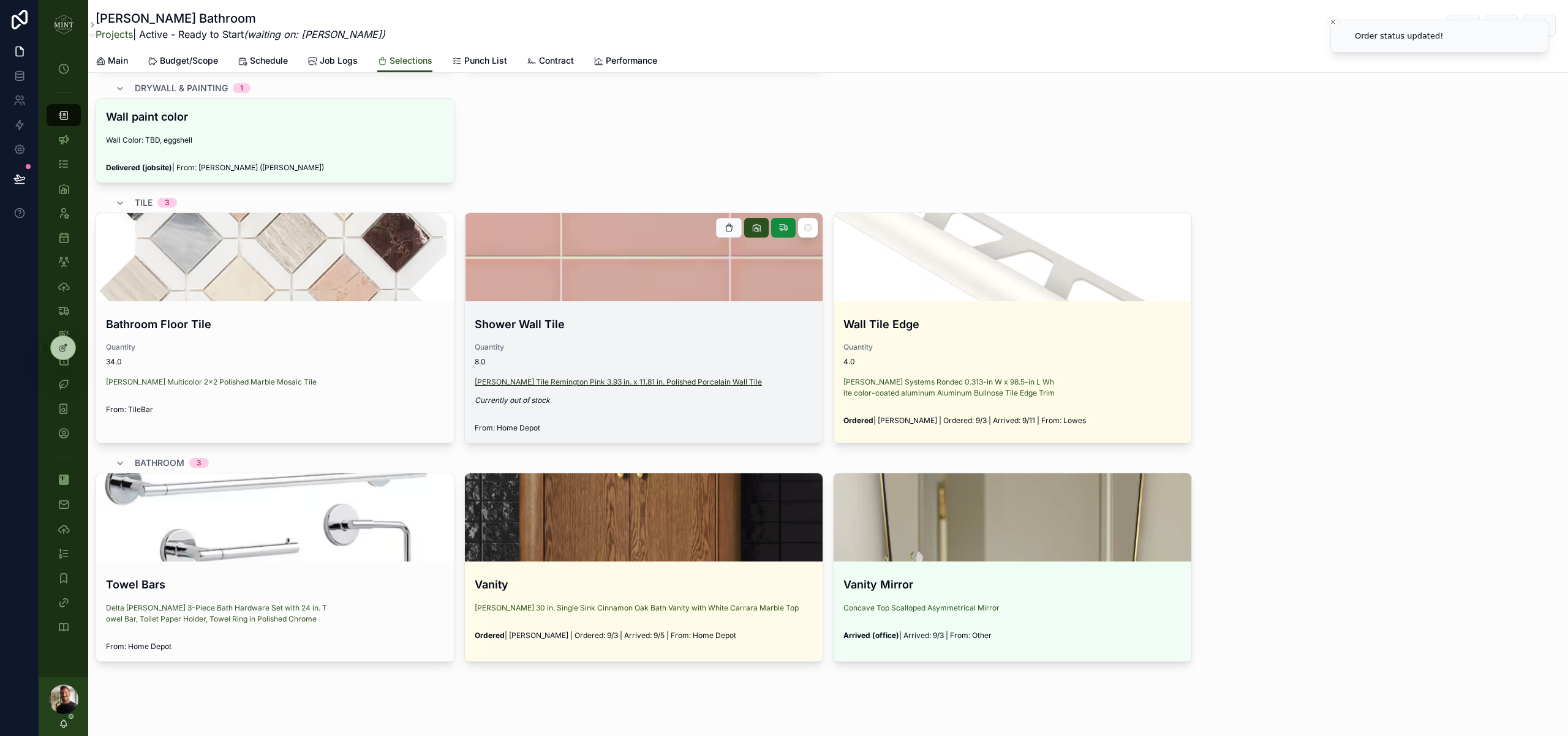
scroll to position [885, 0]
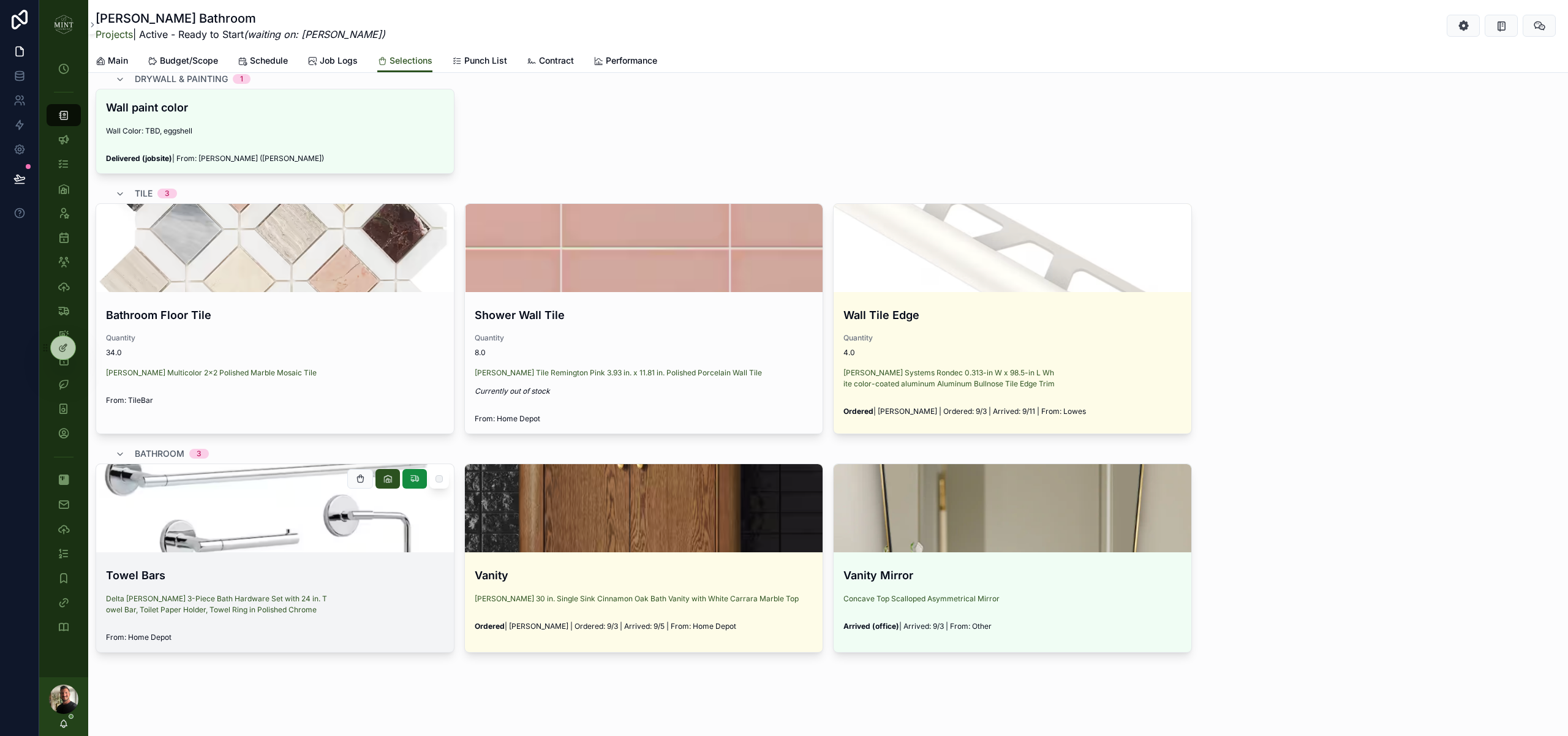
click at [286, 579] on h4 "Towel Bars" at bounding box center [275, 576] width 338 height 17
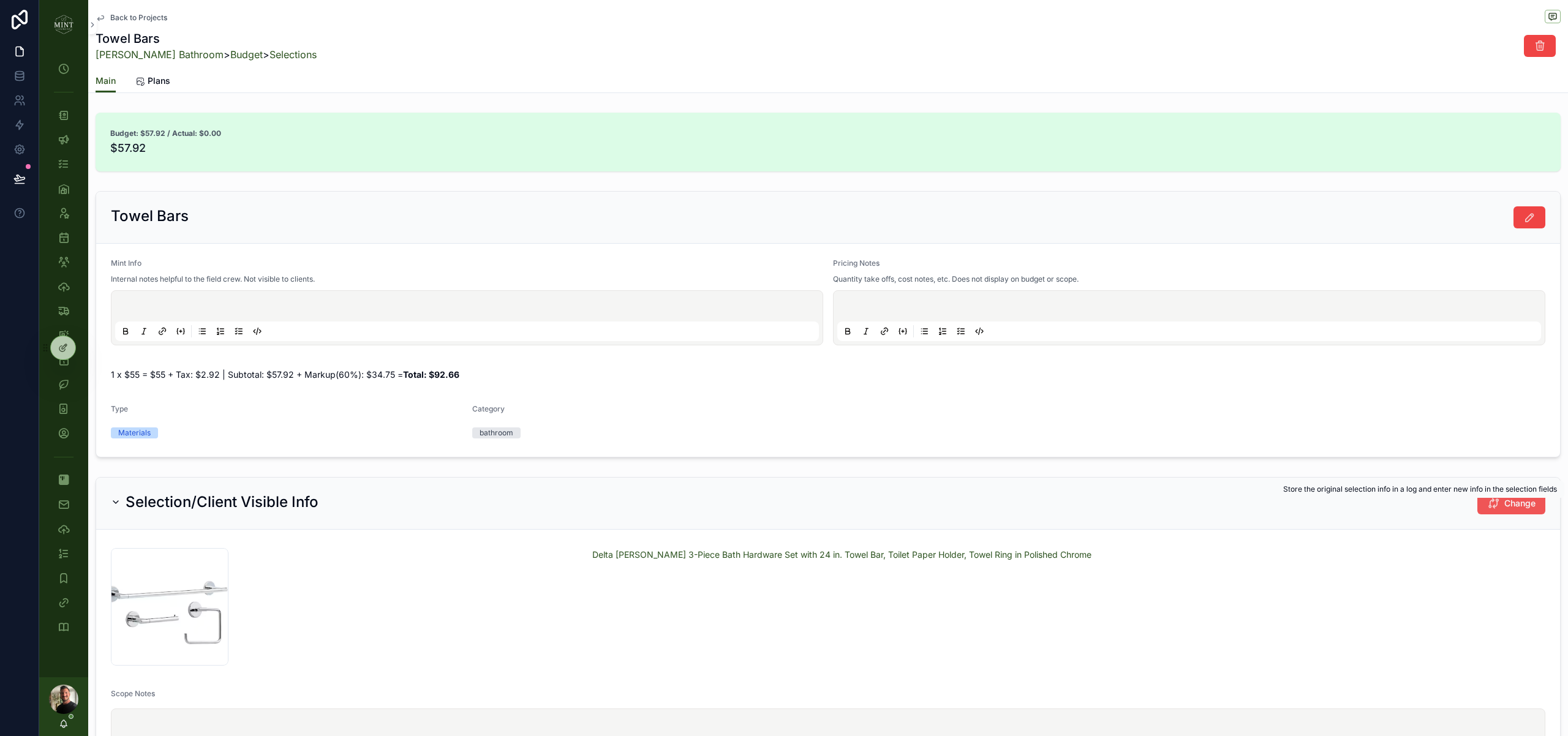
click at [1504, 503] on span "Change" at bounding box center [1520, 503] width 31 height 12
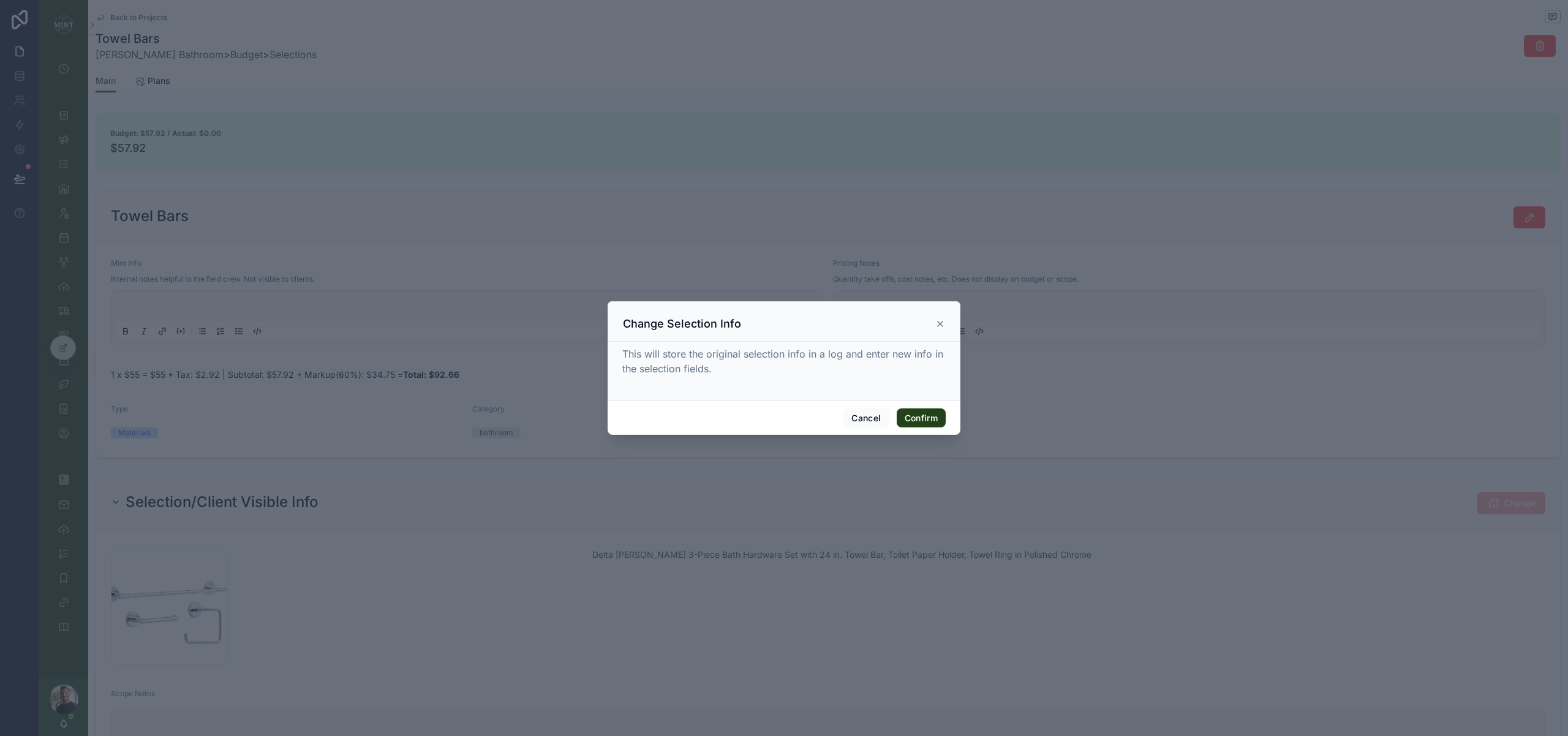
click at [921, 426] on button "Confirm" at bounding box center [921, 418] width 49 height 20
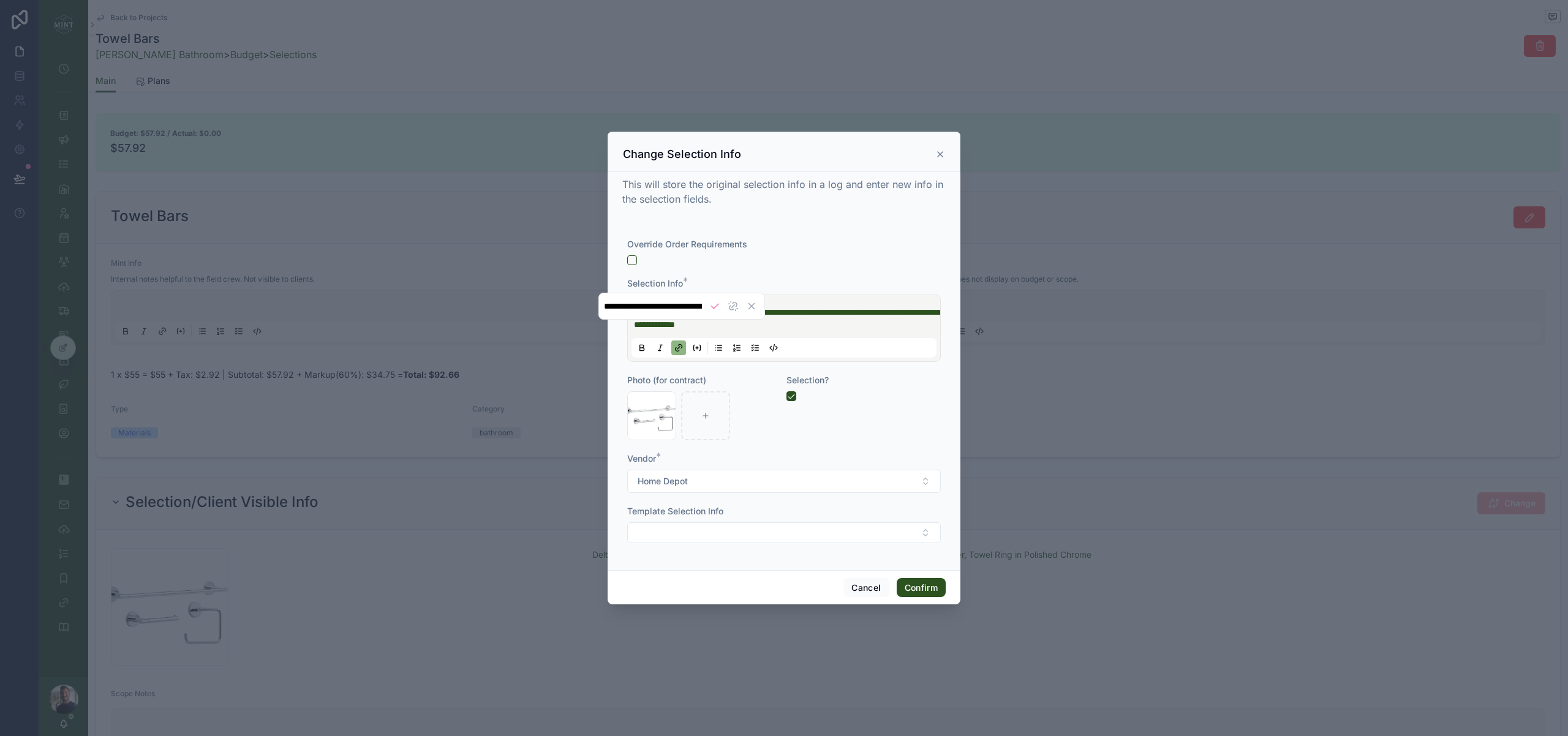
scroll to position [0, 606]
drag, startPoint x: 806, startPoint y: 325, endPoint x: 646, endPoint y: 305, distance: 161.2
click at [646, 305] on body "My Time Clock Projects Client Chats Tasks Assets Employees Schedule Subs & Vend…" at bounding box center [784, 368] width 1568 height 736
drag, startPoint x: 680, startPoint y: 349, endPoint x: 705, endPoint y: 345, distance: 25.3
click at [680, 349] on icon at bounding box center [678, 347] width 10 height 10
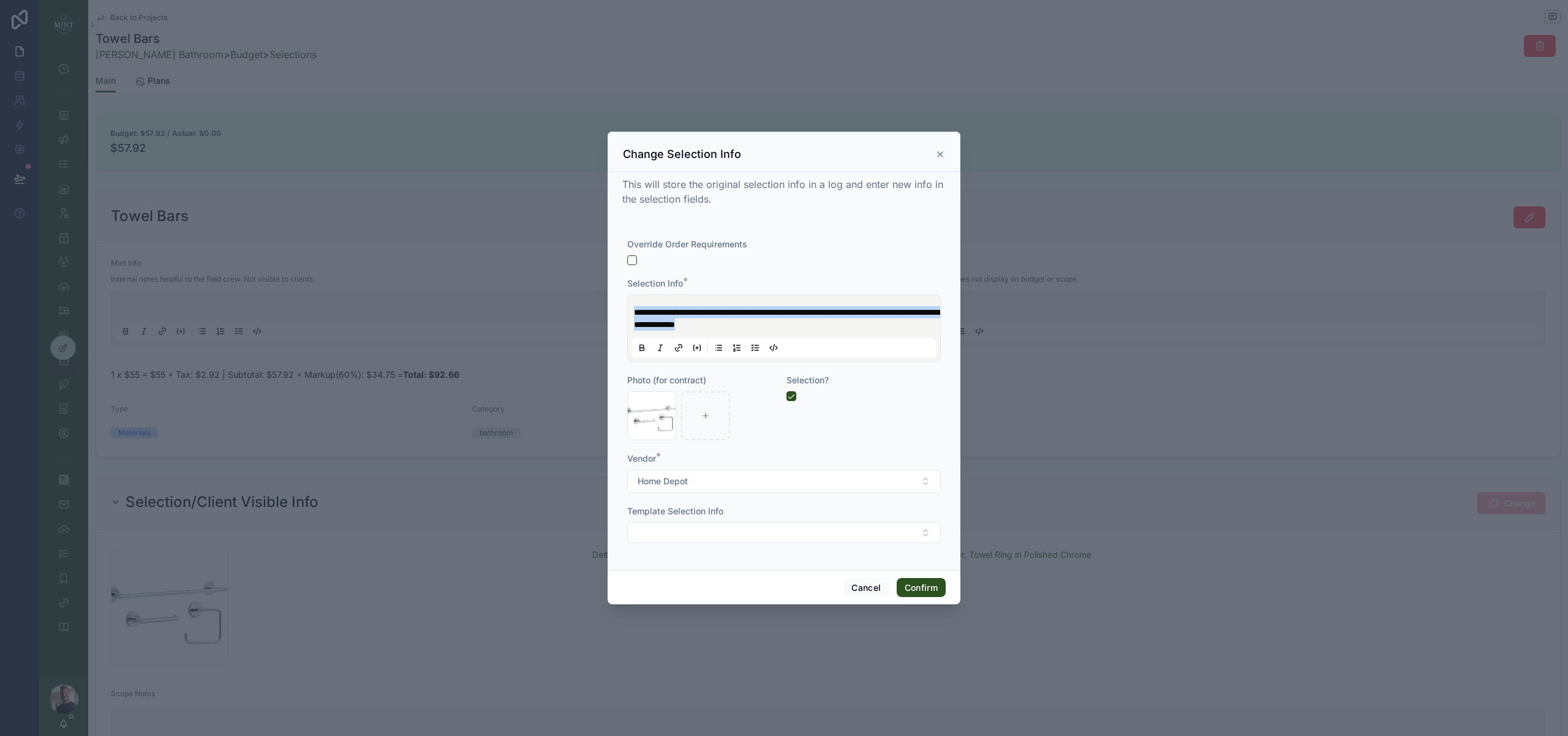
drag, startPoint x: 800, startPoint y: 328, endPoint x: 573, endPoint y: 294, distance: 229.5
click at [573, 294] on div "**********" at bounding box center [784, 368] width 1568 height 736
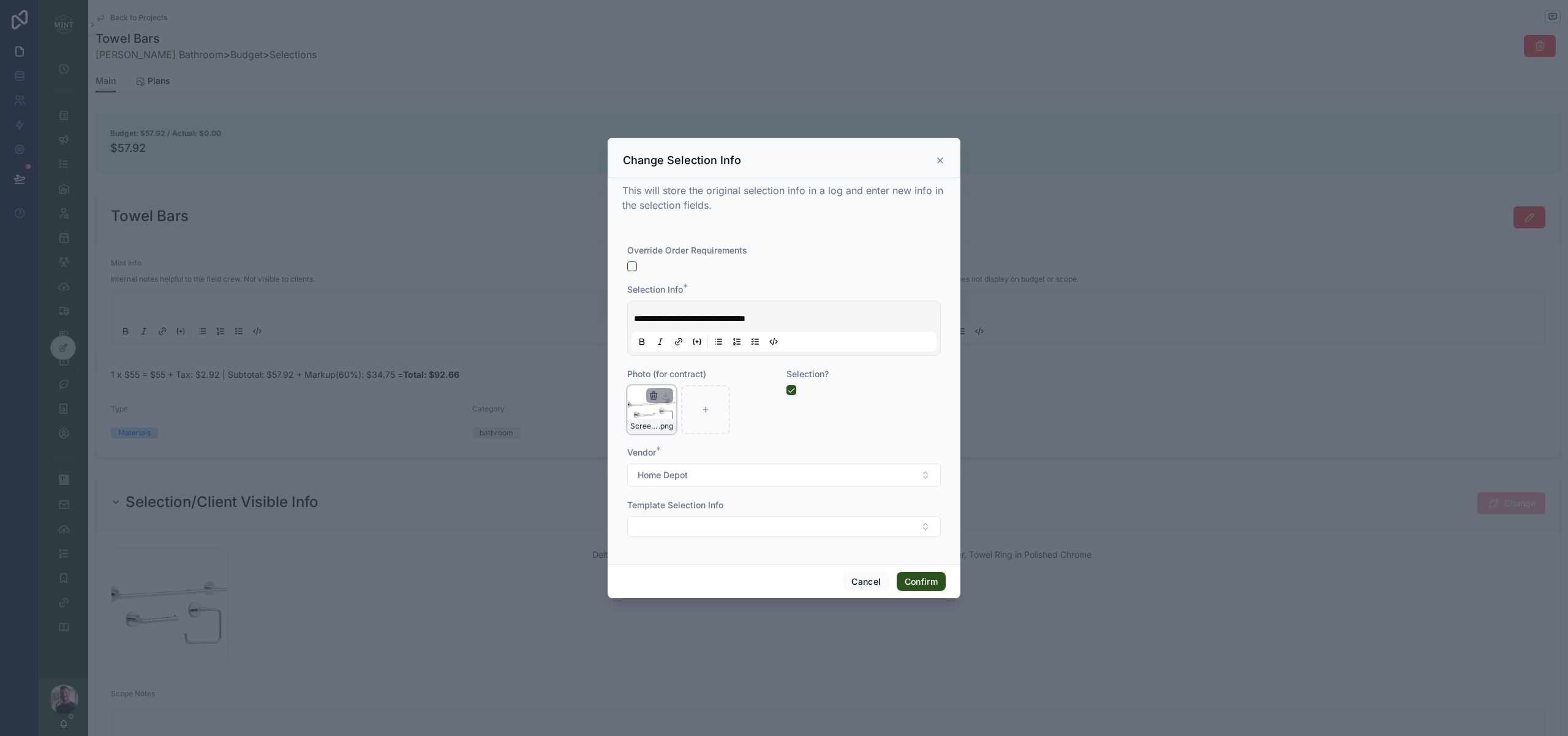
click at [655, 395] on icon "button" at bounding box center [653, 395] width 10 height 10
click at [677, 375] on icon "button" at bounding box center [679, 373] width 10 height 10
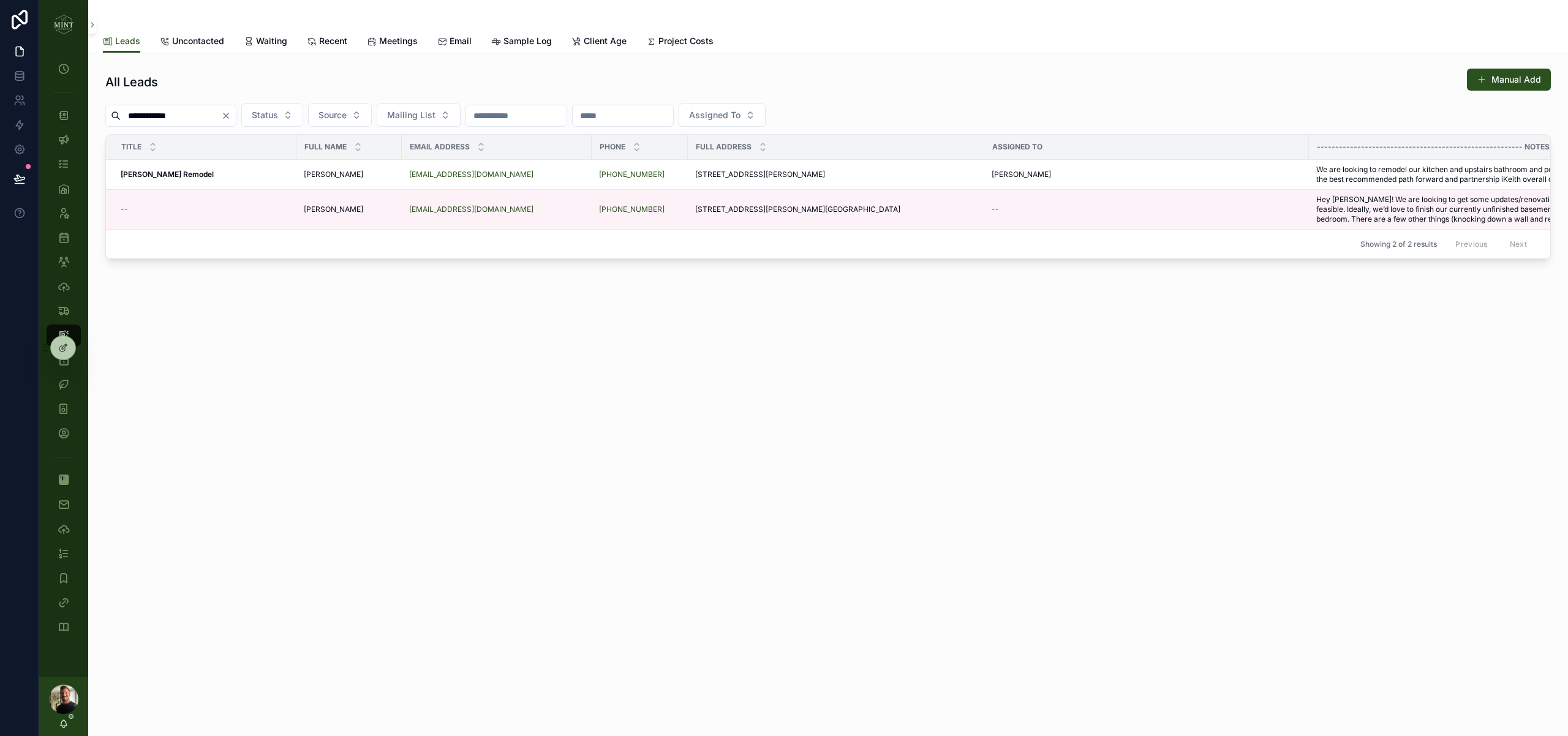
type input "**********"
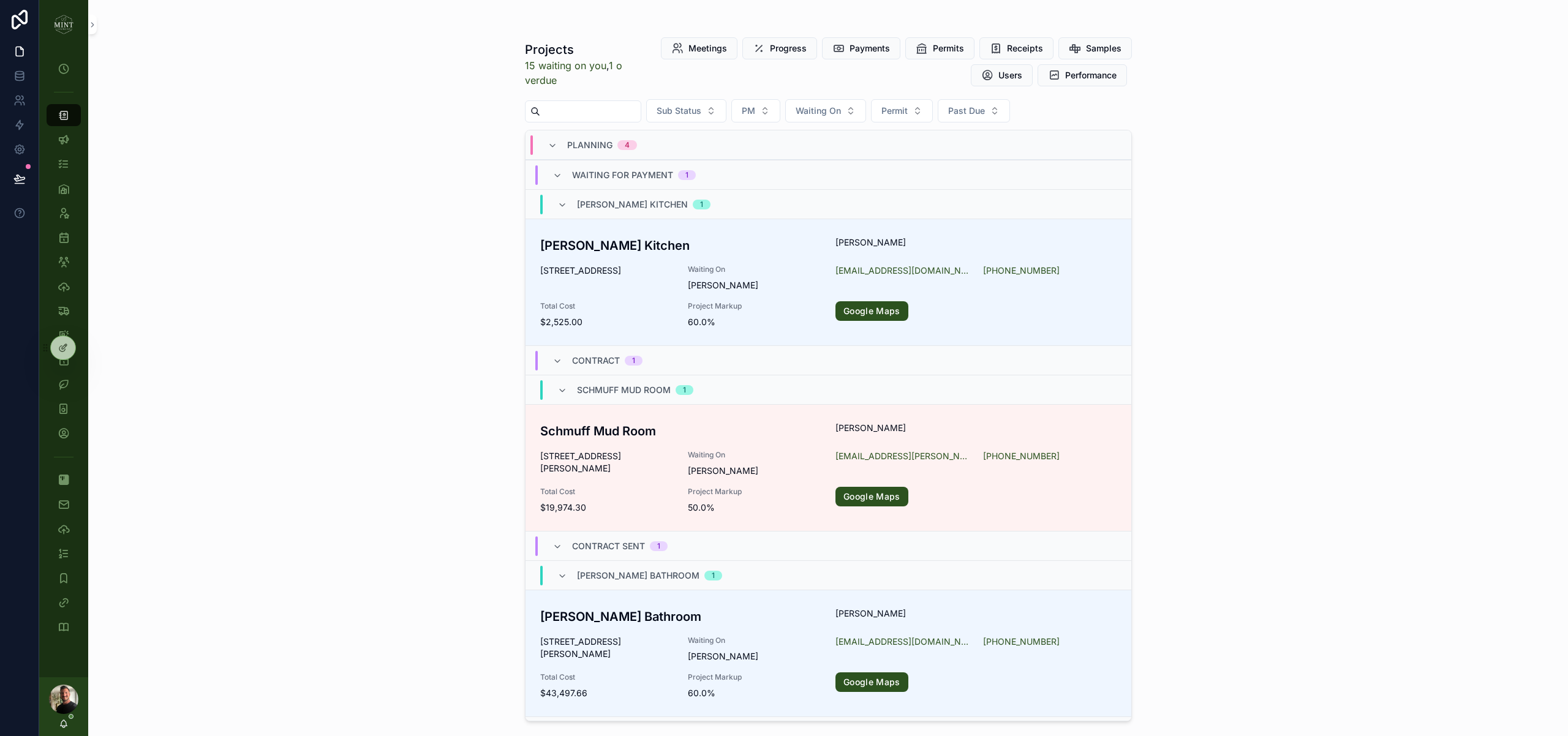
click at [586, 111] on input "scrollable content" at bounding box center [590, 111] width 100 height 17
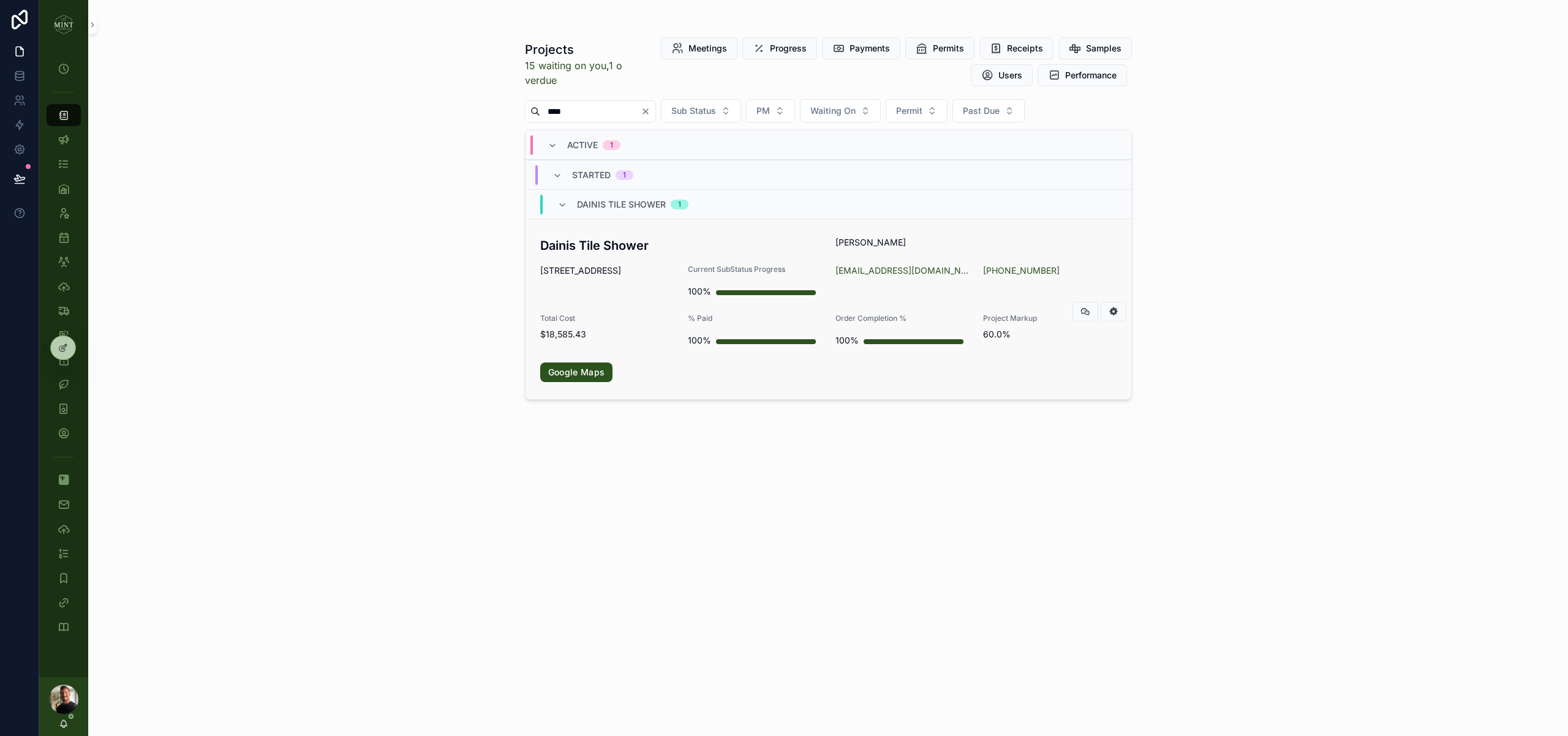
type input "****"
click at [602, 254] on h3 "Dainis Tile Shower" at bounding box center [681, 245] width 281 height 19
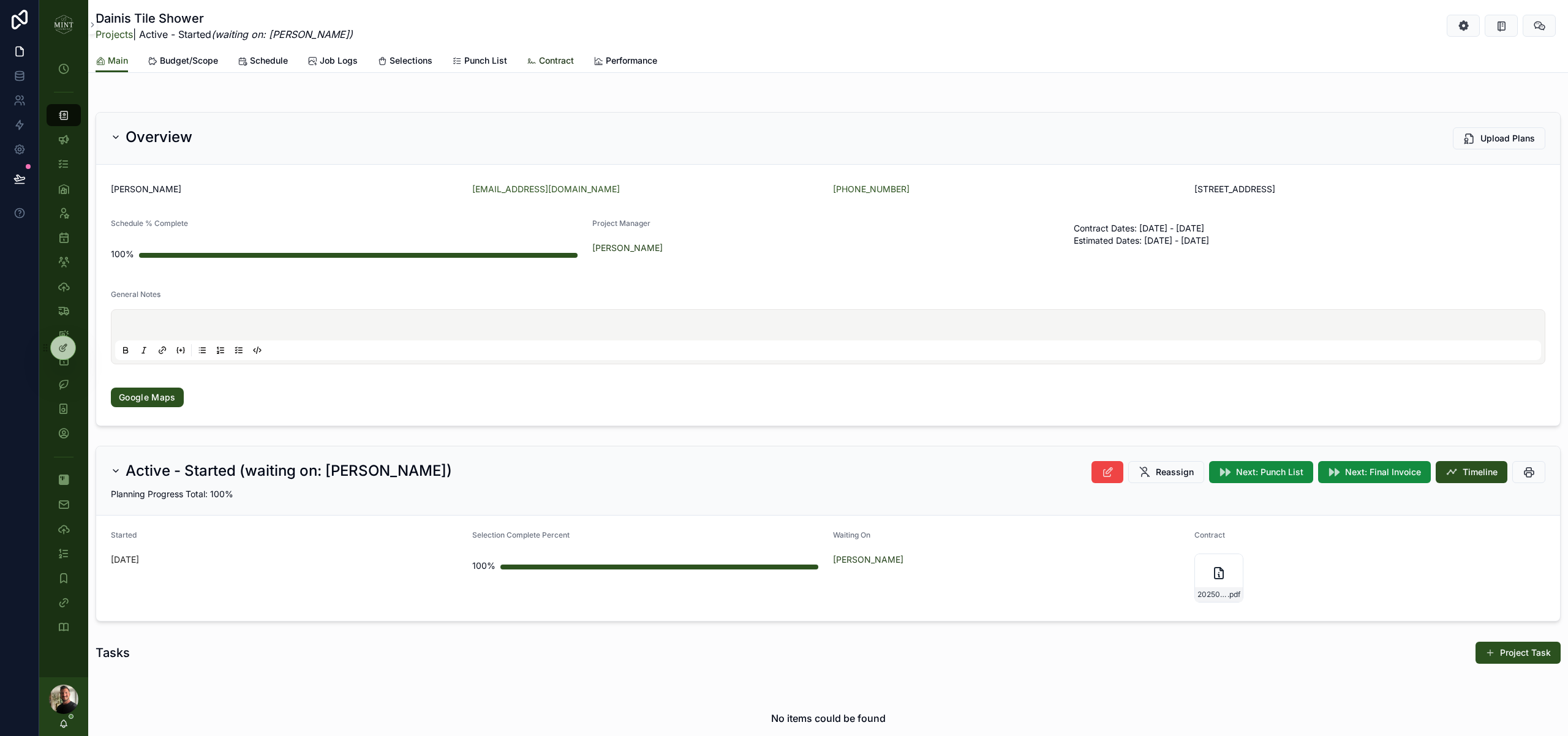
click at [539, 60] on span "Contract" at bounding box center [556, 60] width 35 height 12
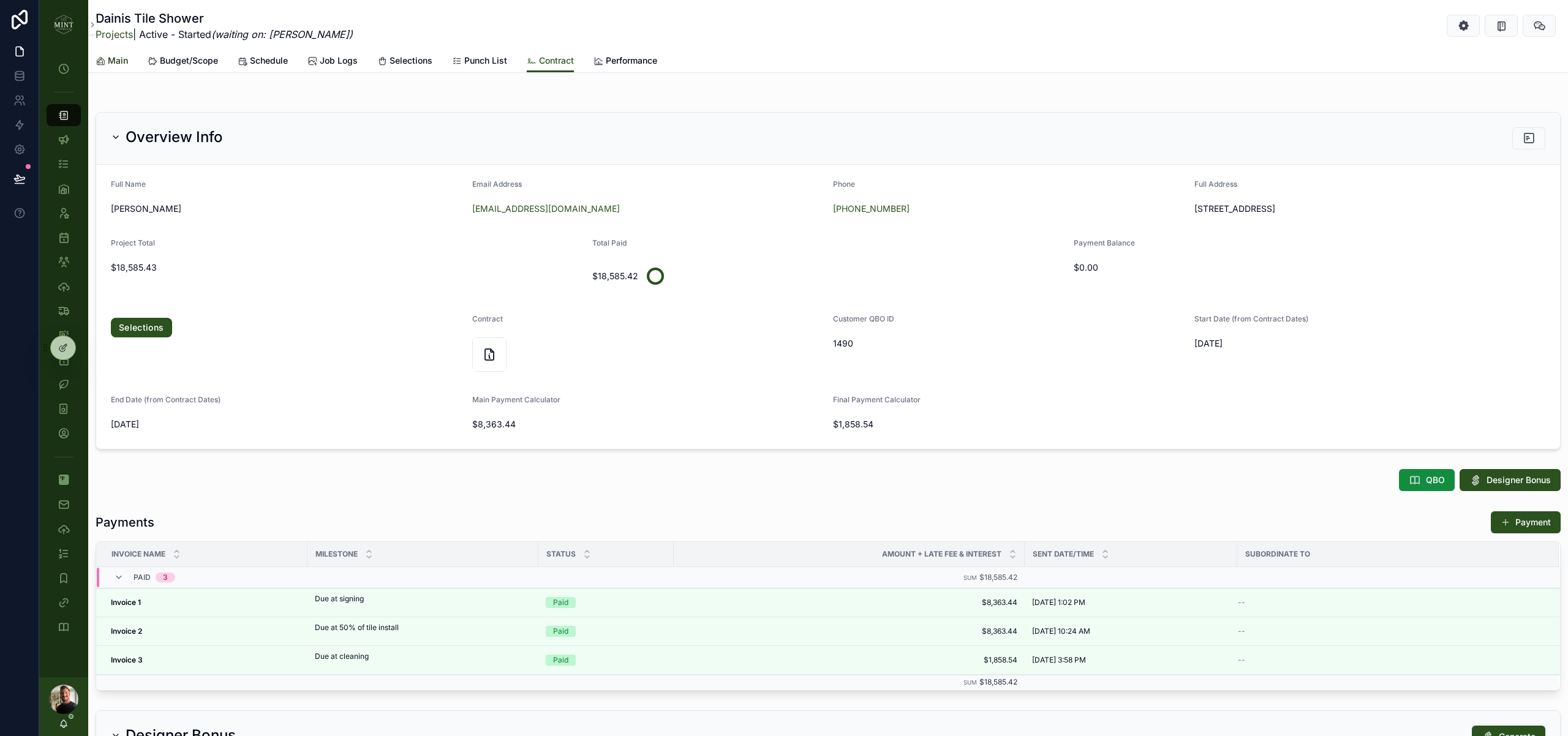
click at [121, 60] on span "Main" at bounding box center [117, 60] width 20 height 12
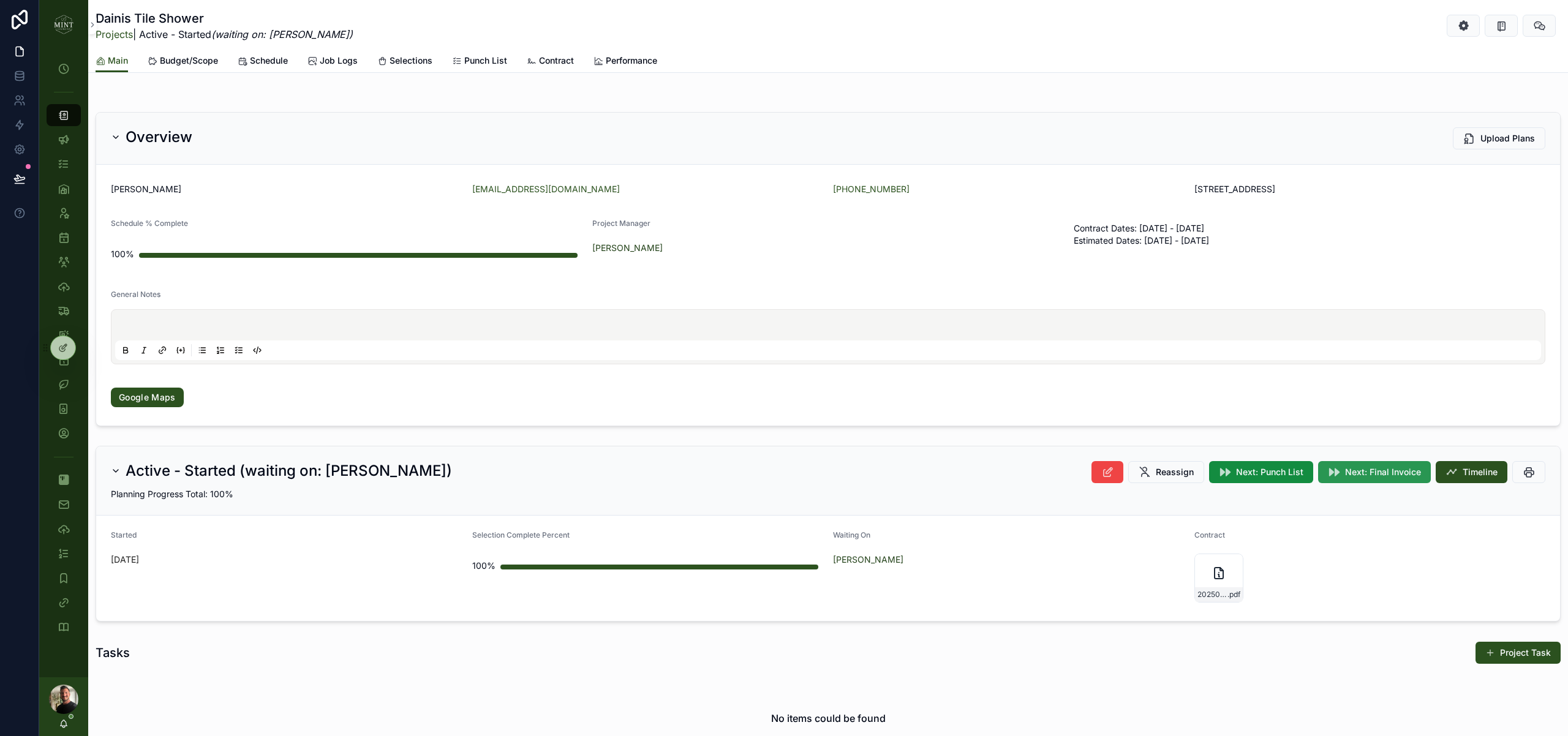
click at [1351, 472] on span "Next: Final Invoice" at bounding box center [1383, 472] width 76 height 12
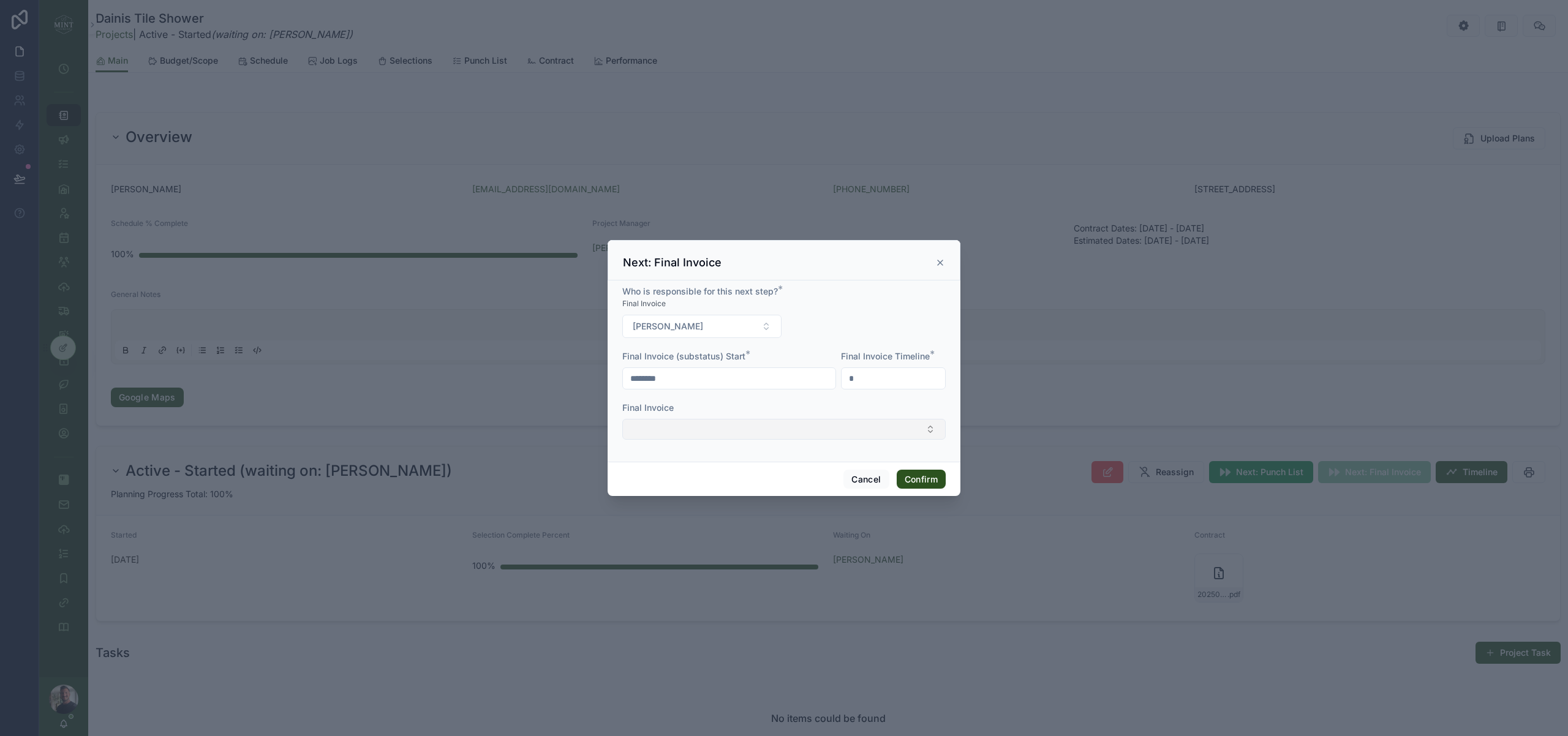
click at [714, 432] on button "Select Button" at bounding box center [784, 429] width 323 height 21
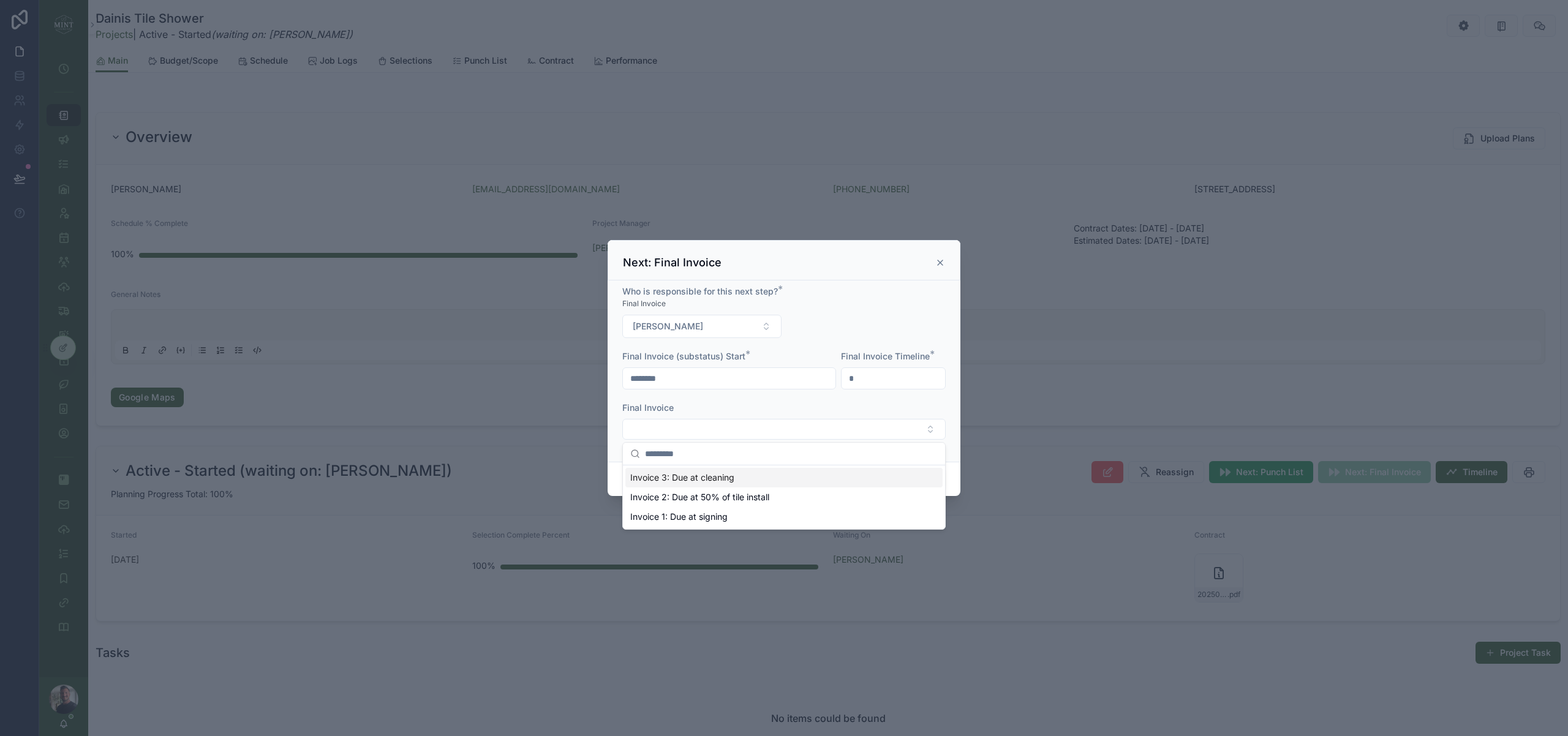
click at [727, 481] on span "Invoice 3: Due at cleaning" at bounding box center [682, 477] width 104 height 12
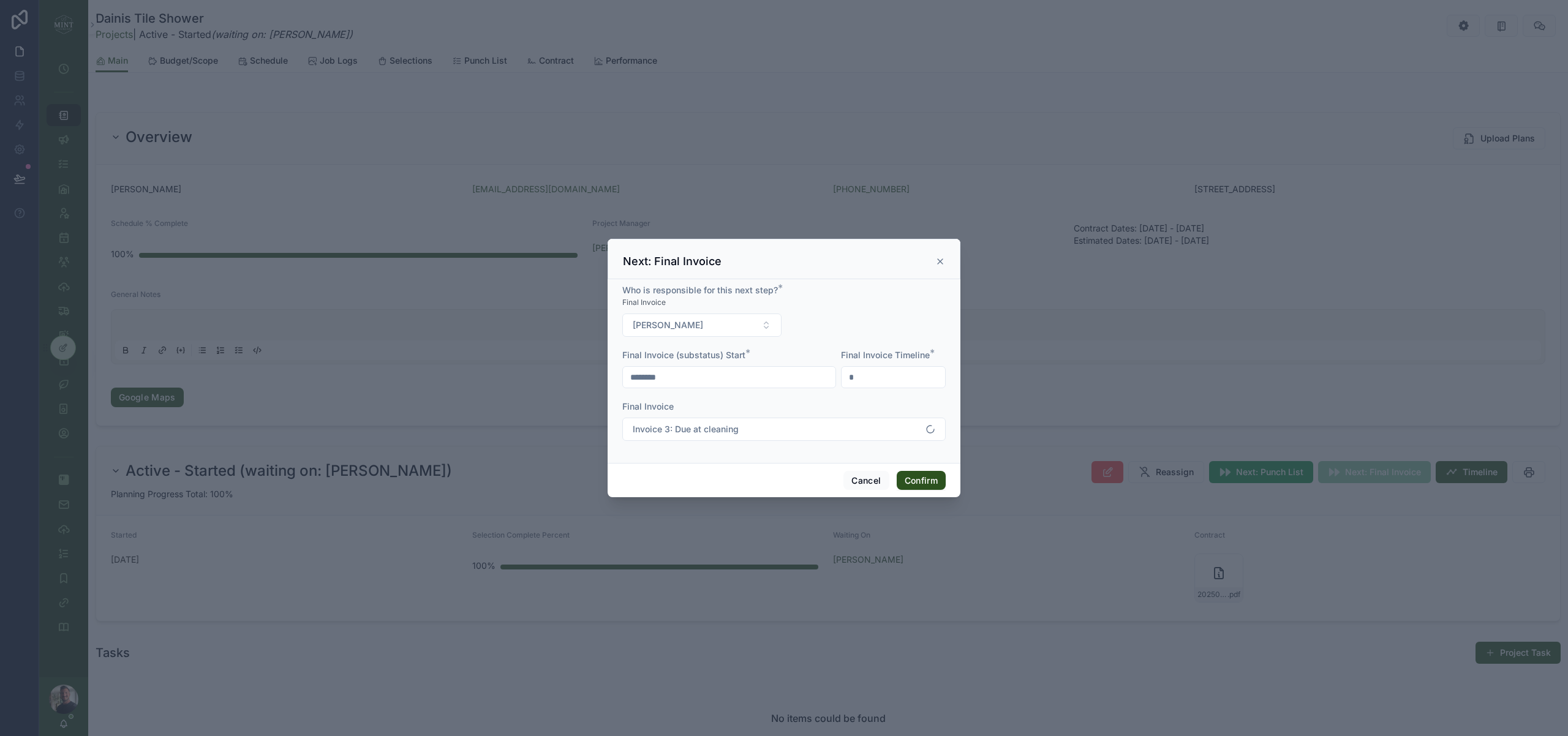
click at [639, 379] on input "********" at bounding box center [728, 377] width 212 height 17
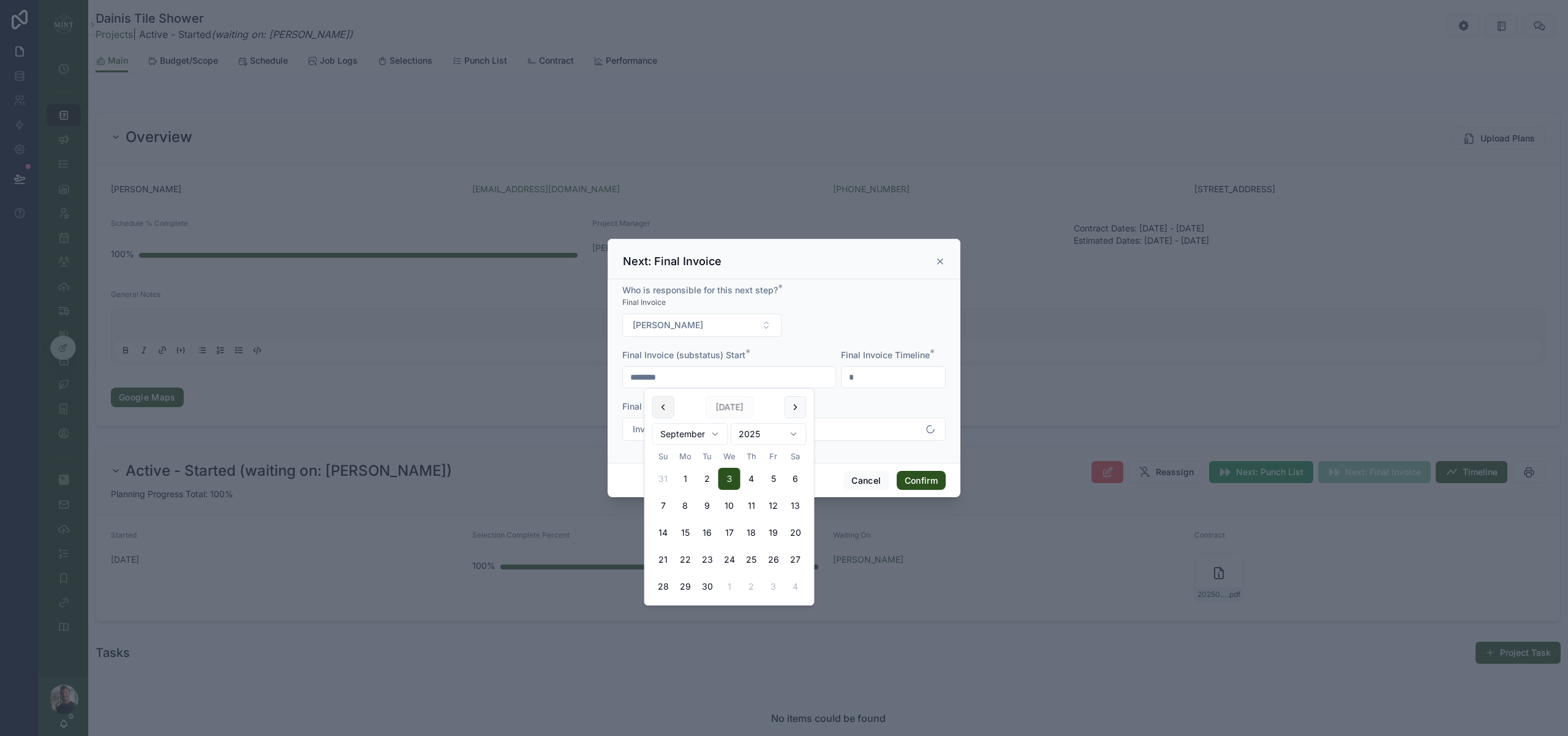
click at [662, 409] on button at bounding box center [663, 407] width 22 height 22
drag, startPoint x: 750, startPoint y: 583, endPoint x: 761, endPoint y: 582, distance: 11.0
click at [761, 582] on button "28" at bounding box center [752, 586] width 22 height 22
type input "*********"
click at [932, 477] on button "Confirm" at bounding box center [921, 481] width 49 height 20
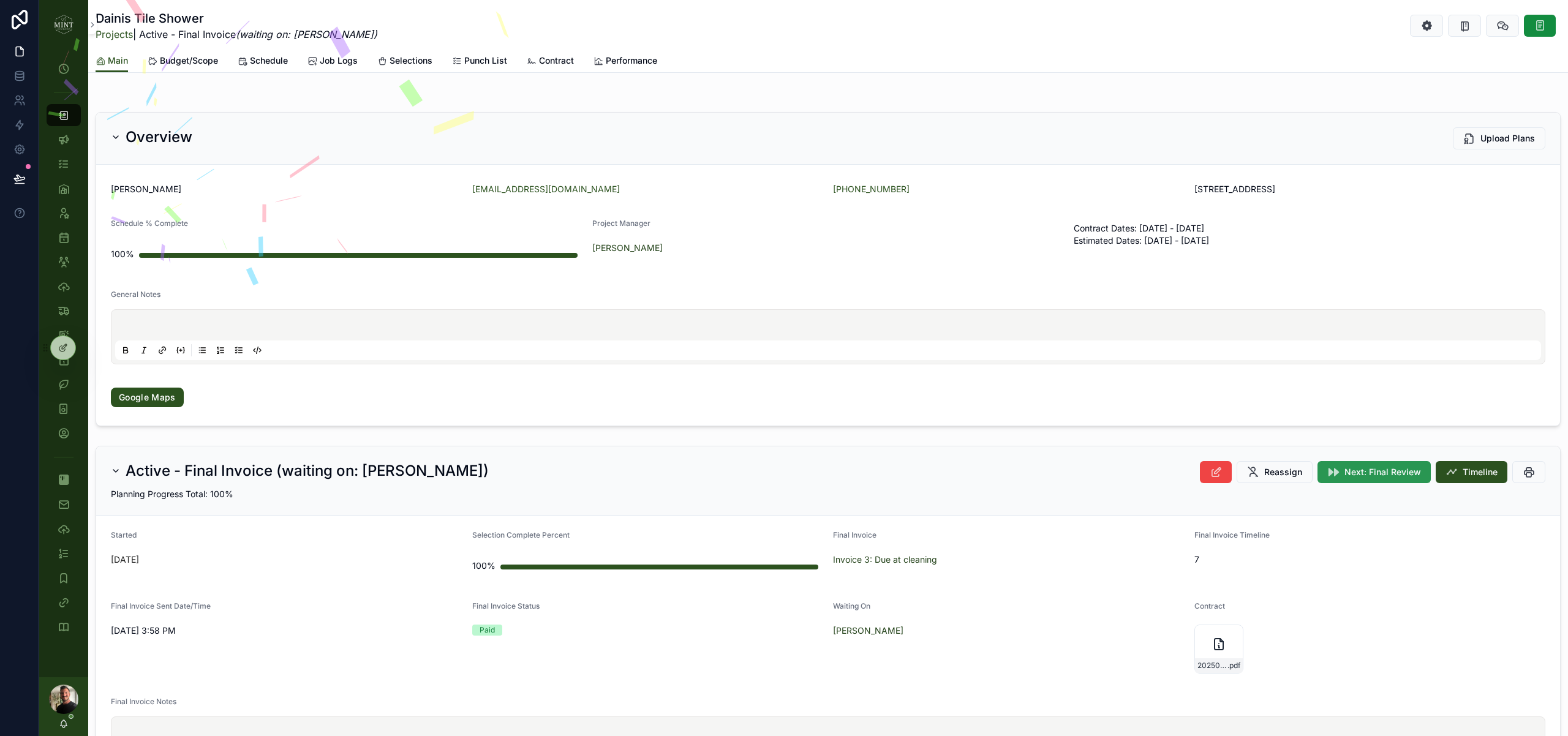
click at [1385, 467] on span "Next: Final Review" at bounding box center [1383, 472] width 76 height 12
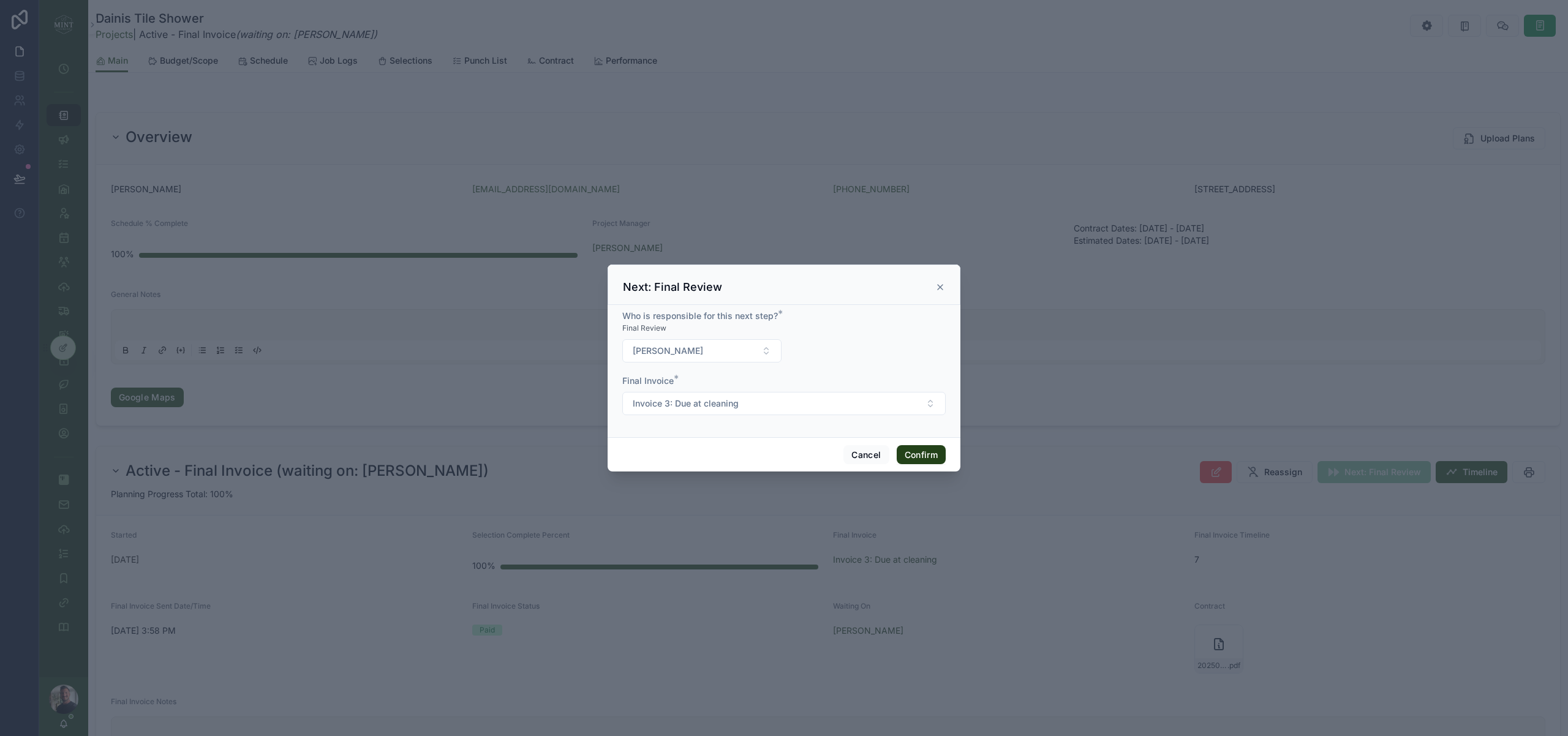
click at [932, 456] on button "Confirm" at bounding box center [921, 455] width 49 height 20
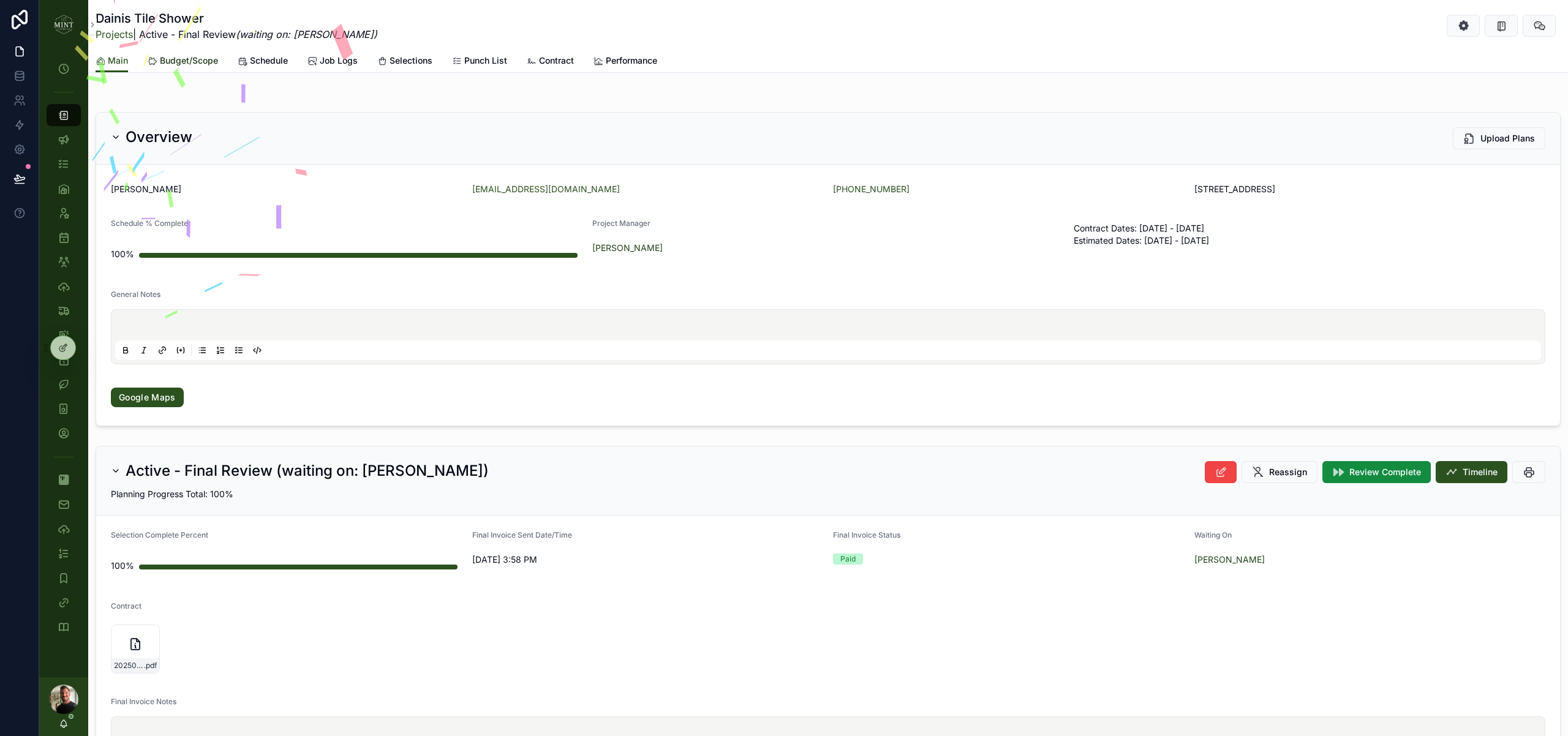
click at [194, 65] on span "Budget/Scope" at bounding box center [189, 60] width 58 height 12
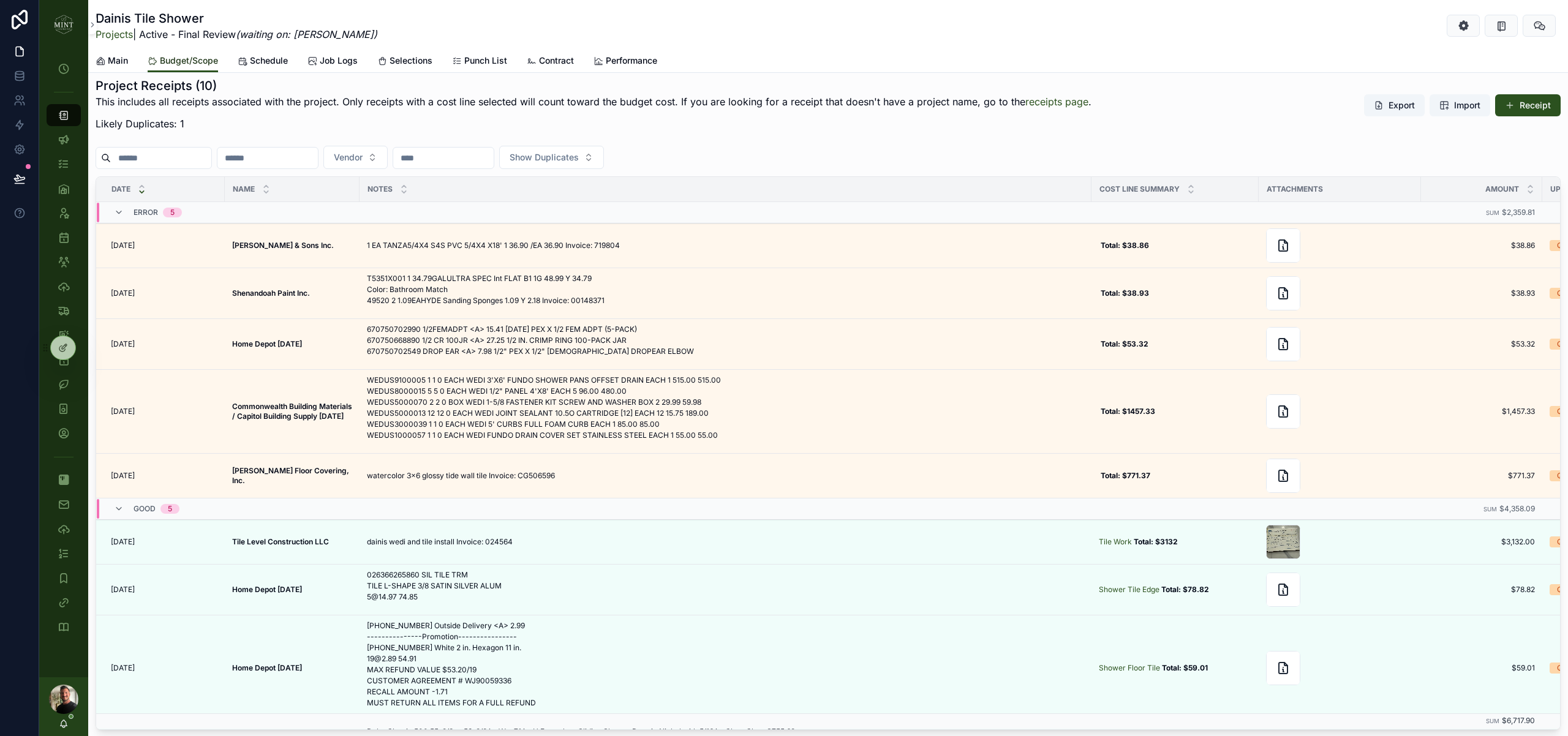
scroll to position [677, 0]
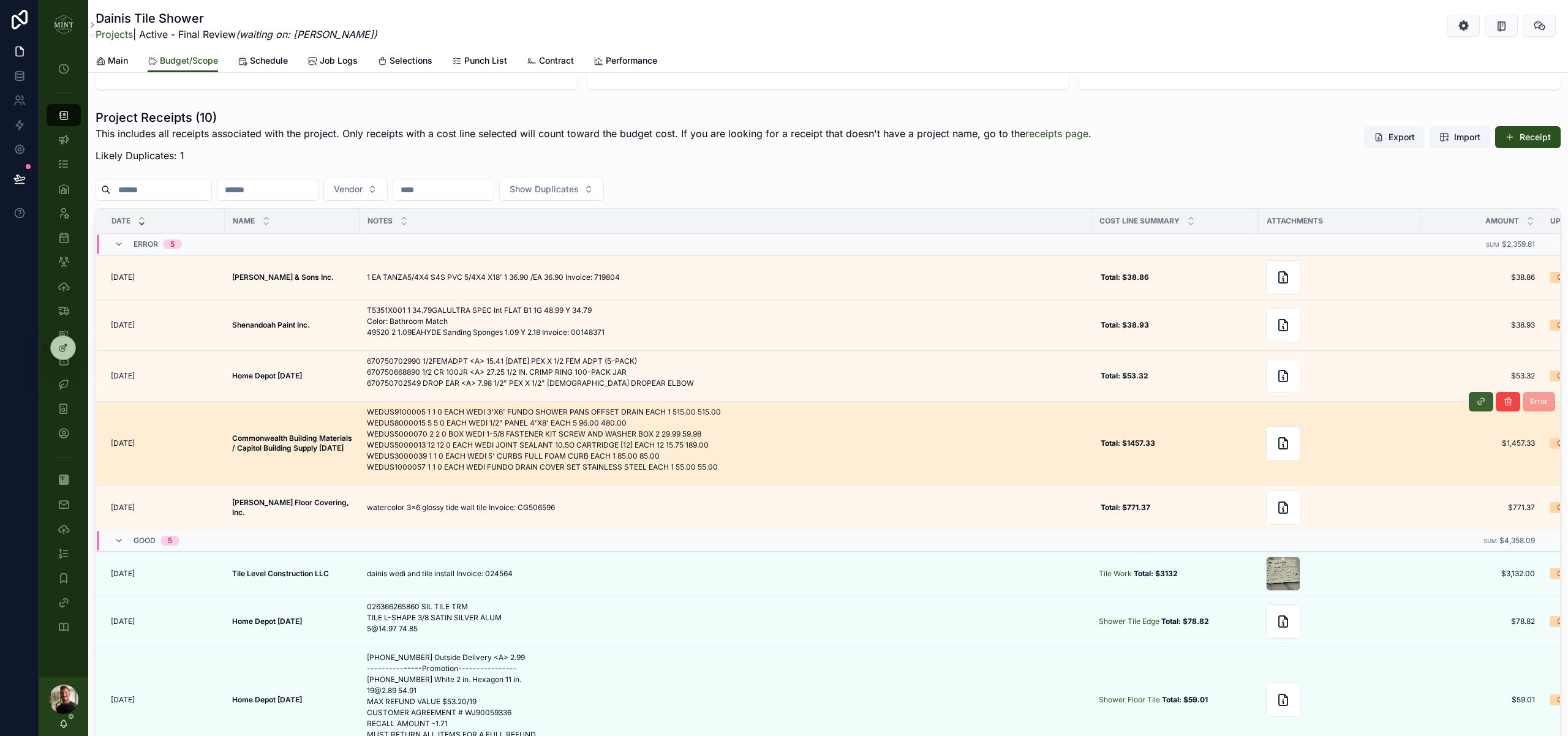
click at [1479, 397] on icon "scrollable content" at bounding box center [1481, 401] width 10 height 10
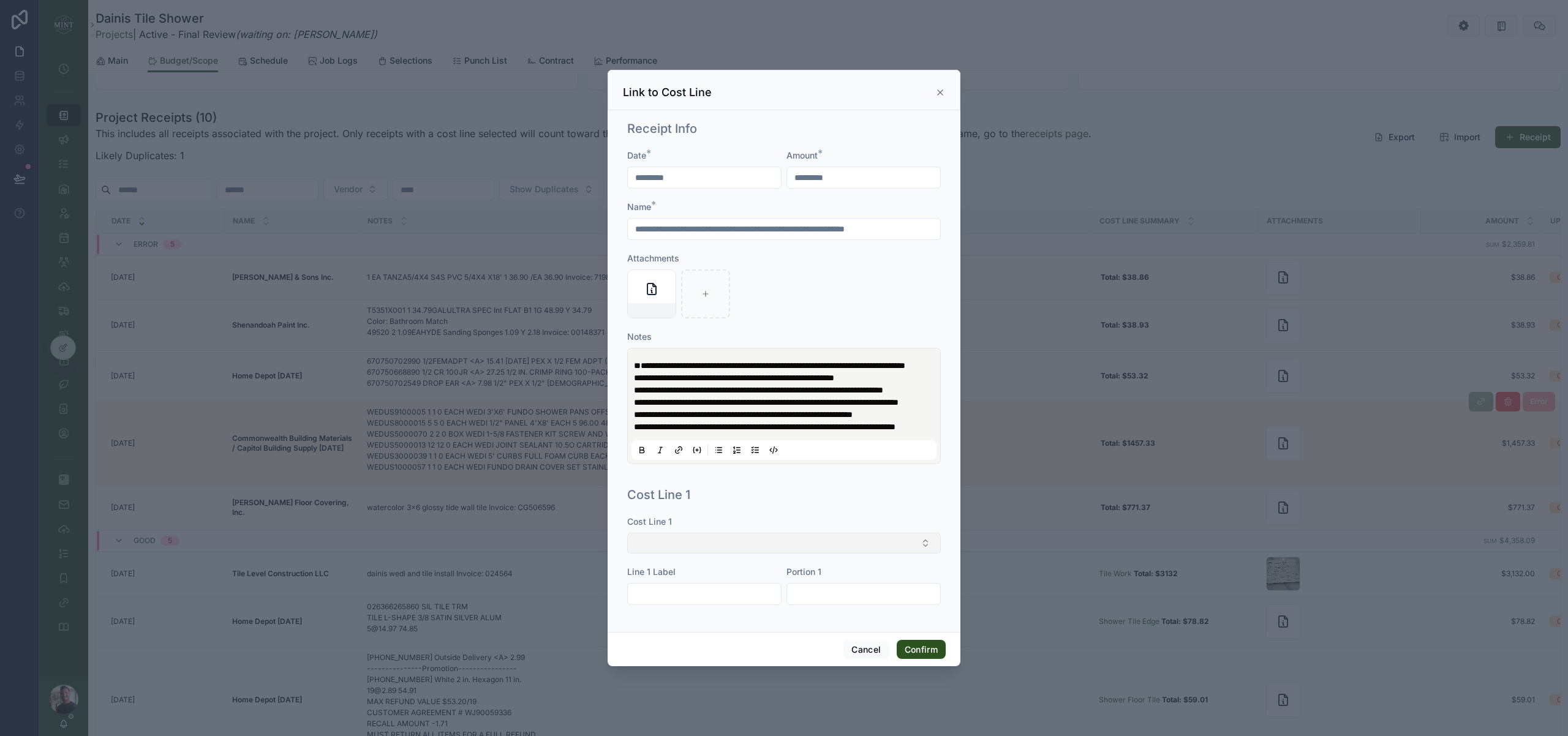
click at [773, 554] on button "Select Button" at bounding box center [784, 543] width 314 height 21
type input "****"
click at [680, 624] on span "Wedi materials" at bounding box center [665, 622] width 59 height 12
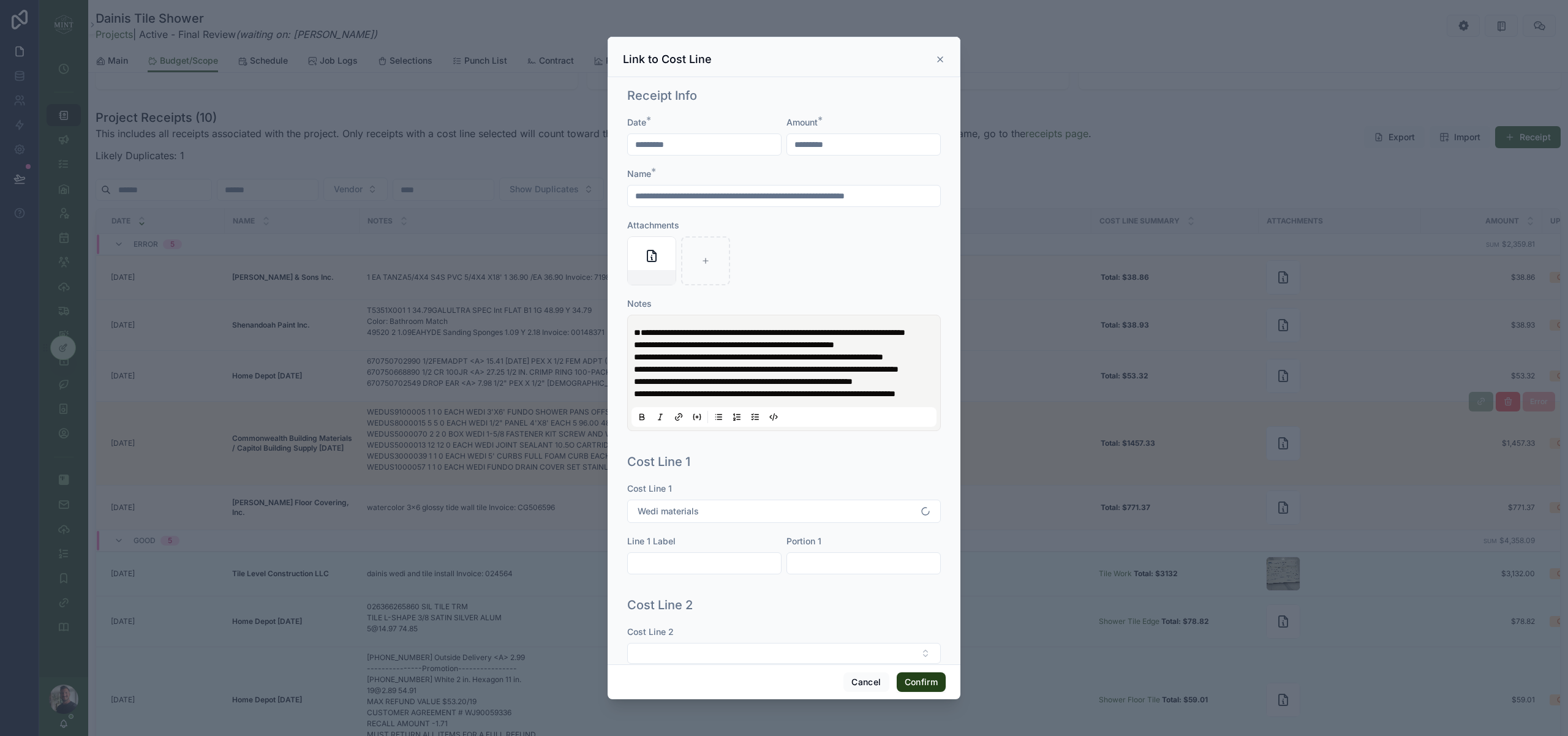
click at [917, 679] on button "Confirm" at bounding box center [921, 682] width 49 height 20
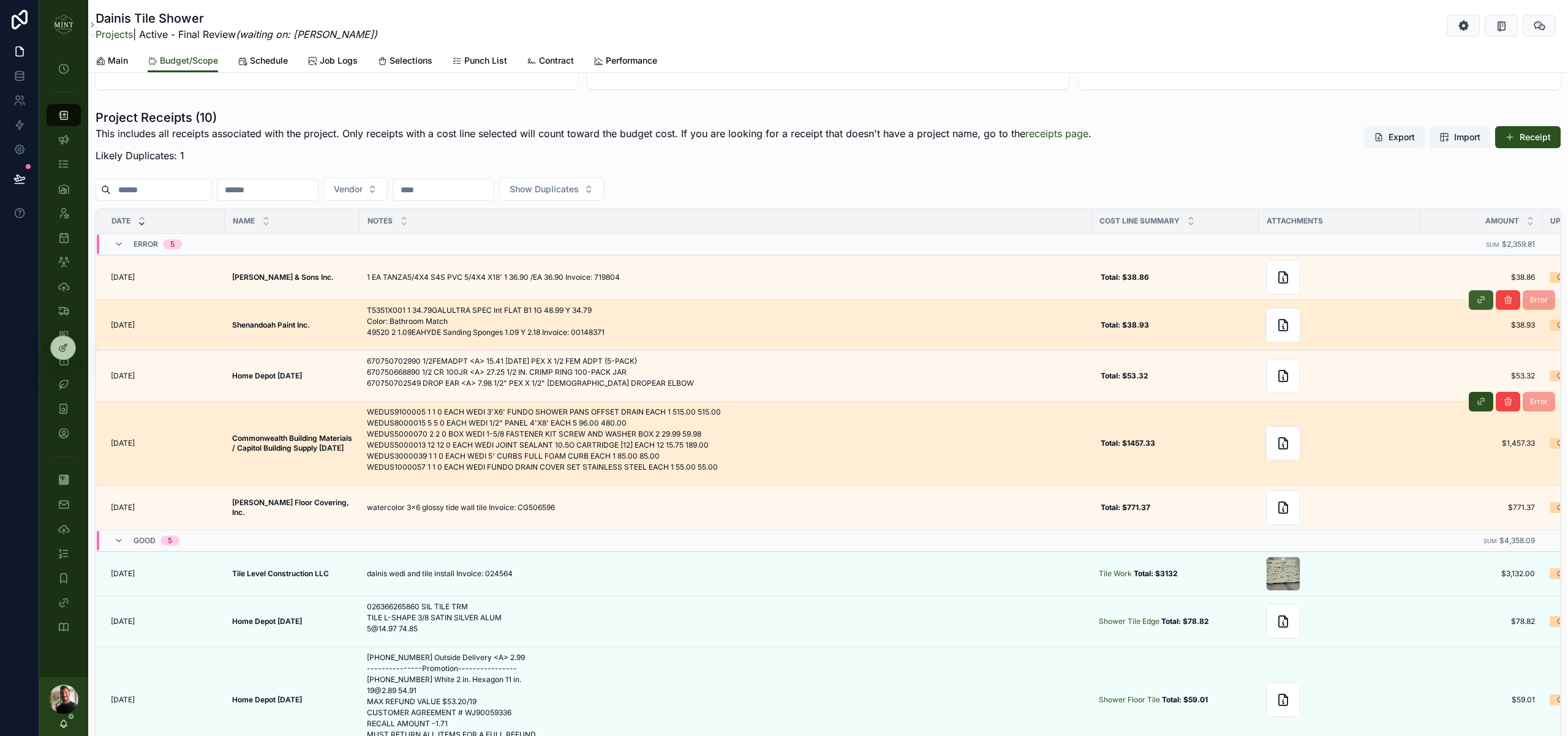
click at [1485, 301] on icon "scrollable content" at bounding box center [1481, 300] width 10 height 10
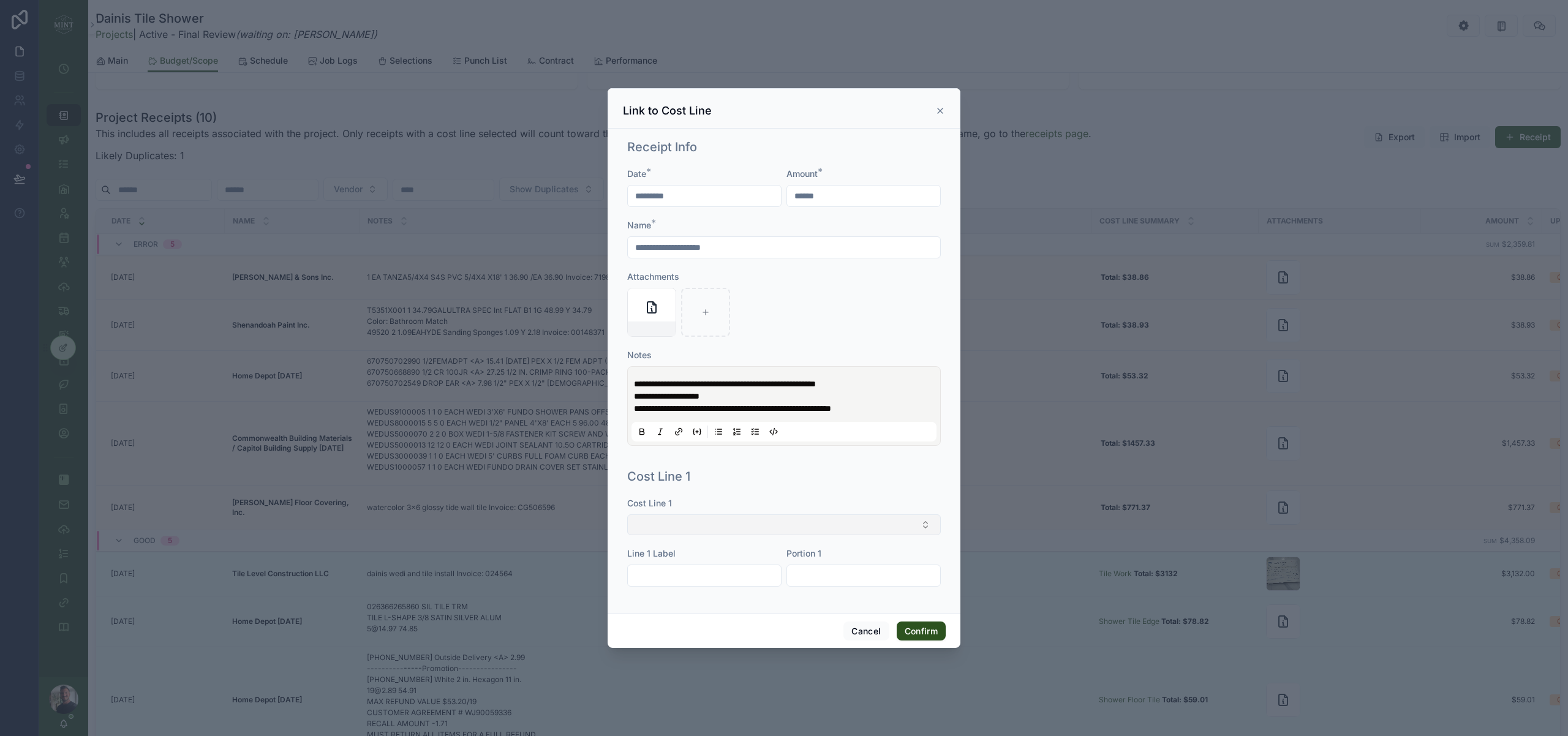
click at [776, 522] on button "Select Button" at bounding box center [784, 525] width 314 height 21
type input "****"
click at [719, 573] on span "Drywall & Paint Material" at bounding box center [683, 573] width 95 height 12
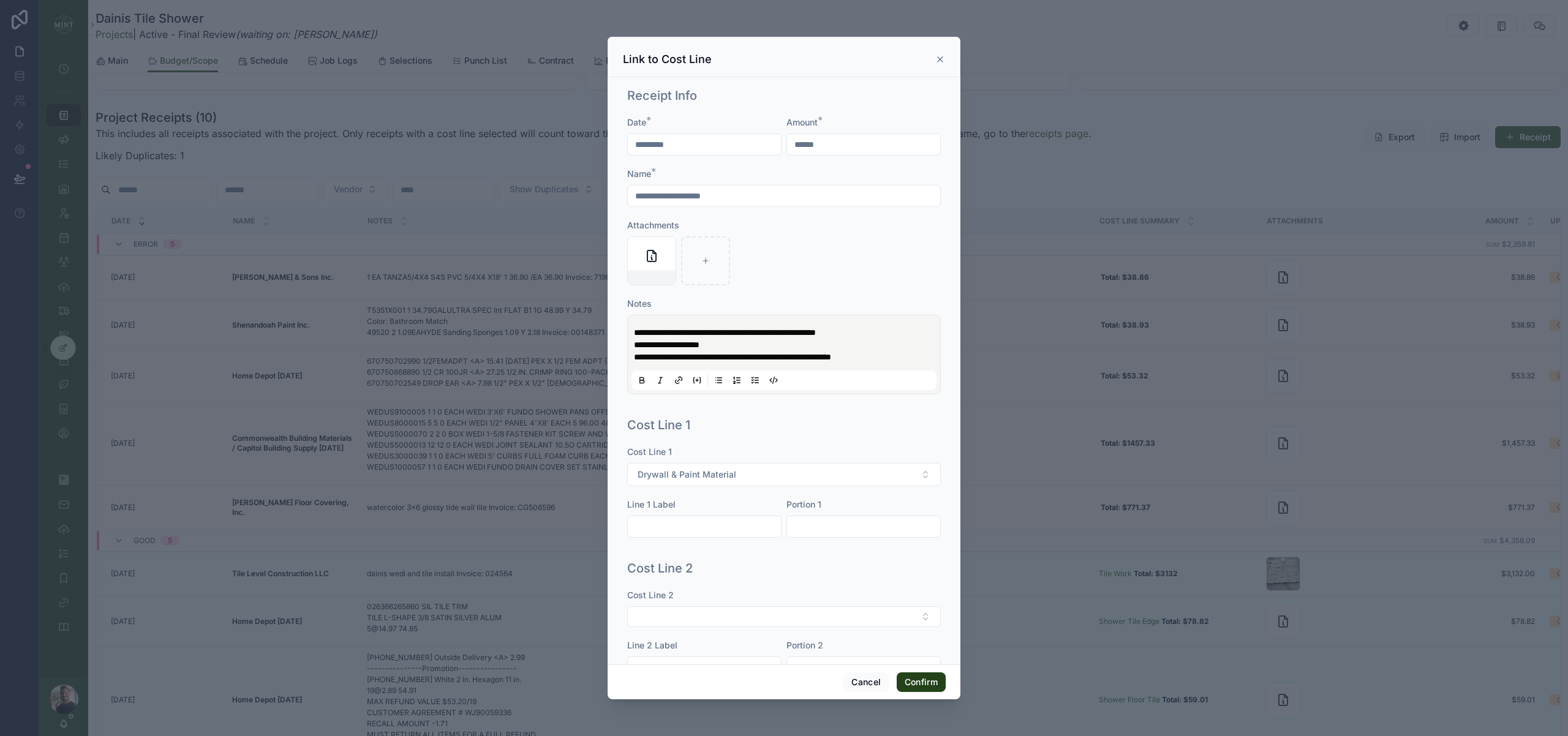
click at [928, 684] on button "Confirm" at bounding box center [921, 682] width 49 height 20
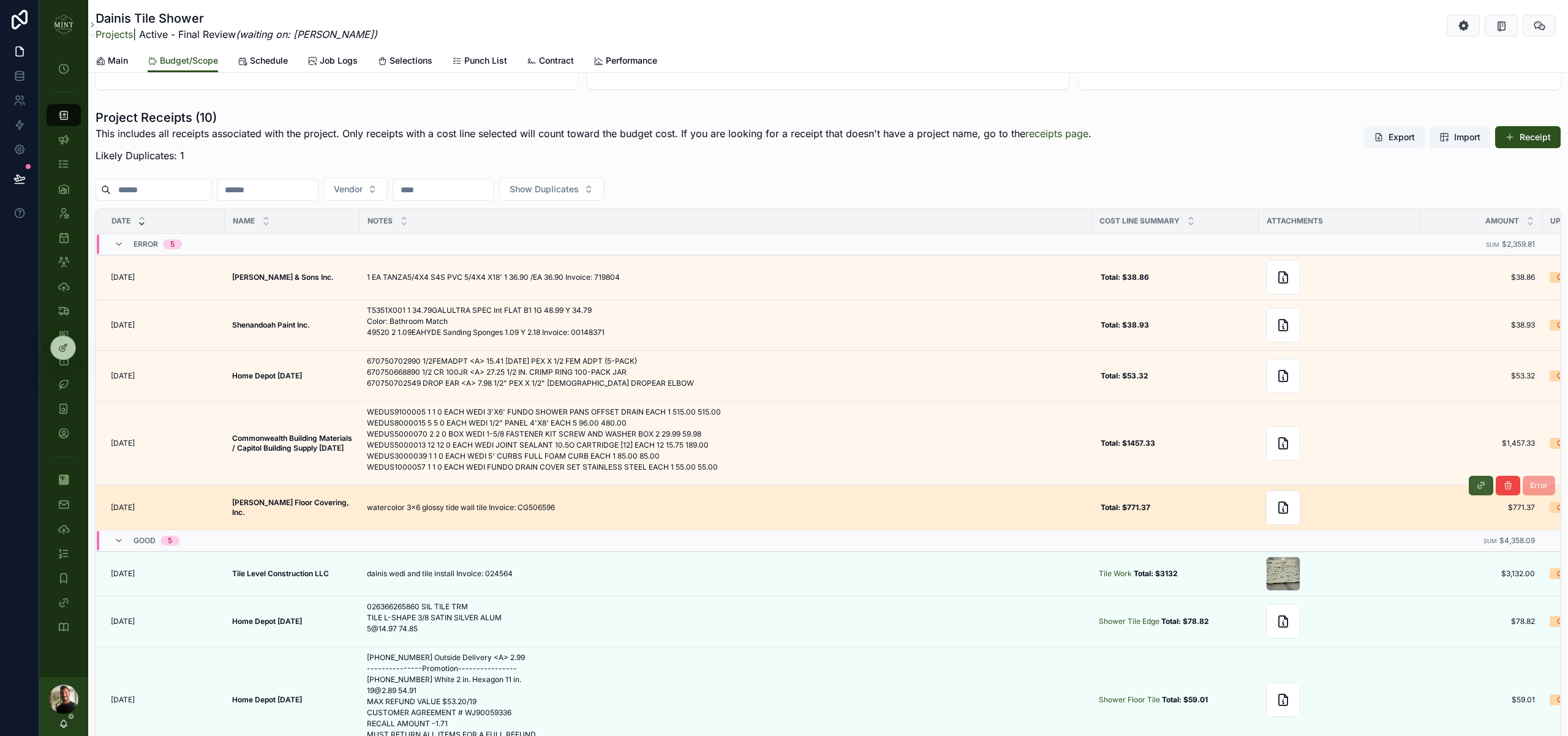
click at [1479, 488] on button "scrollable content" at bounding box center [1481, 485] width 24 height 20
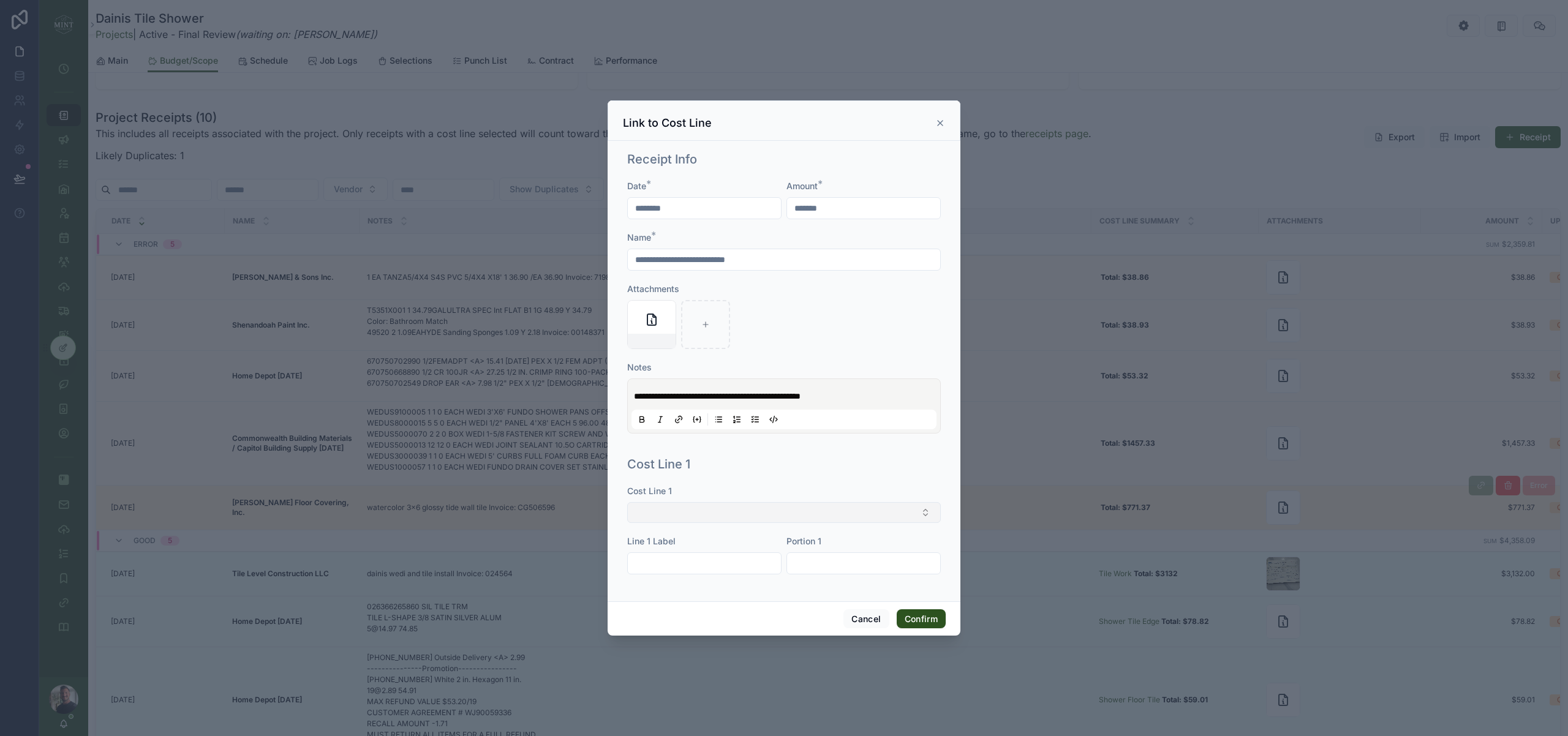
click at [710, 515] on button "Select Button" at bounding box center [784, 512] width 314 height 21
type input "****"
click at [687, 564] on span "Shower Wall Tile" at bounding box center [668, 561] width 65 height 12
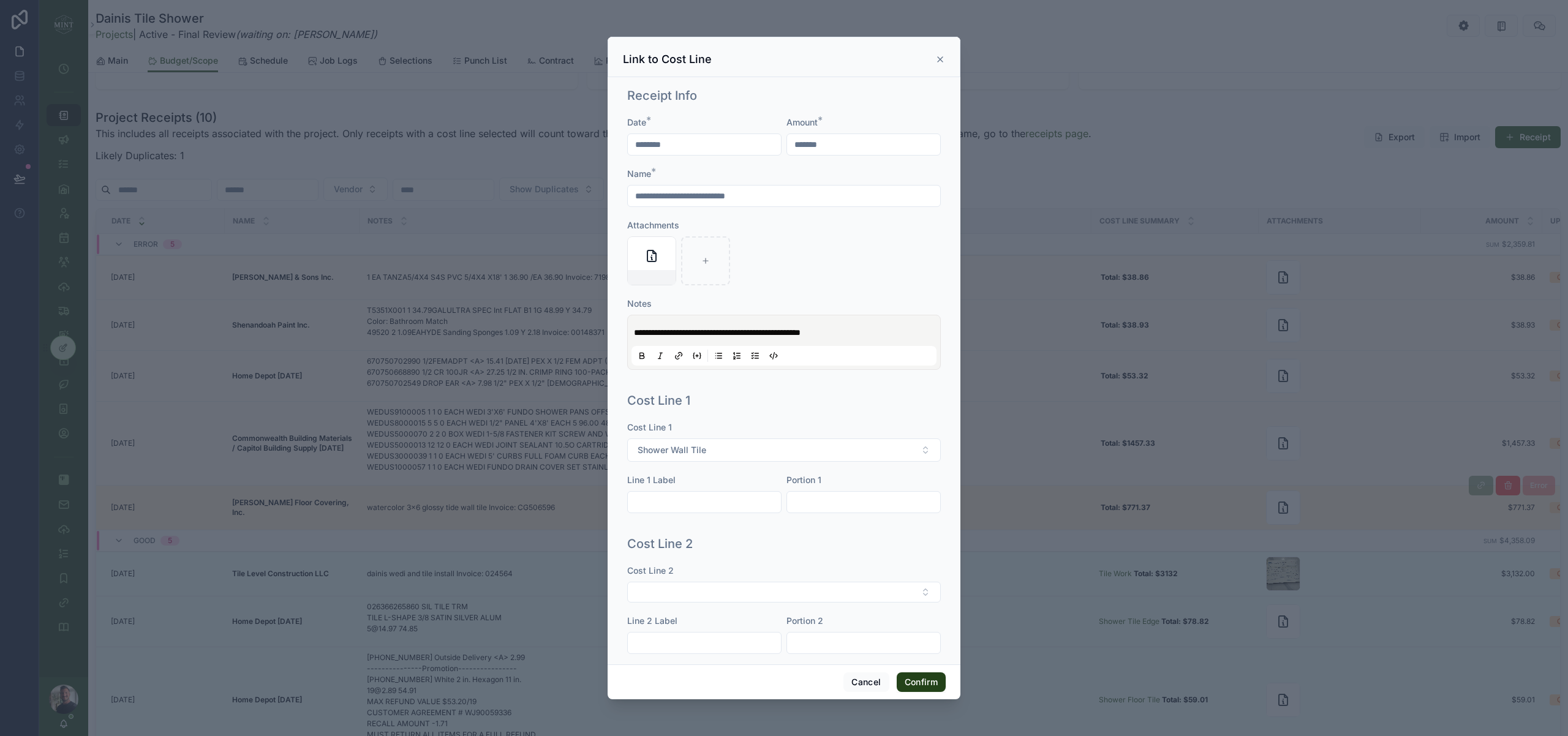
click at [926, 683] on button "Confirm" at bounding box center [921, 682] width 49 height 20
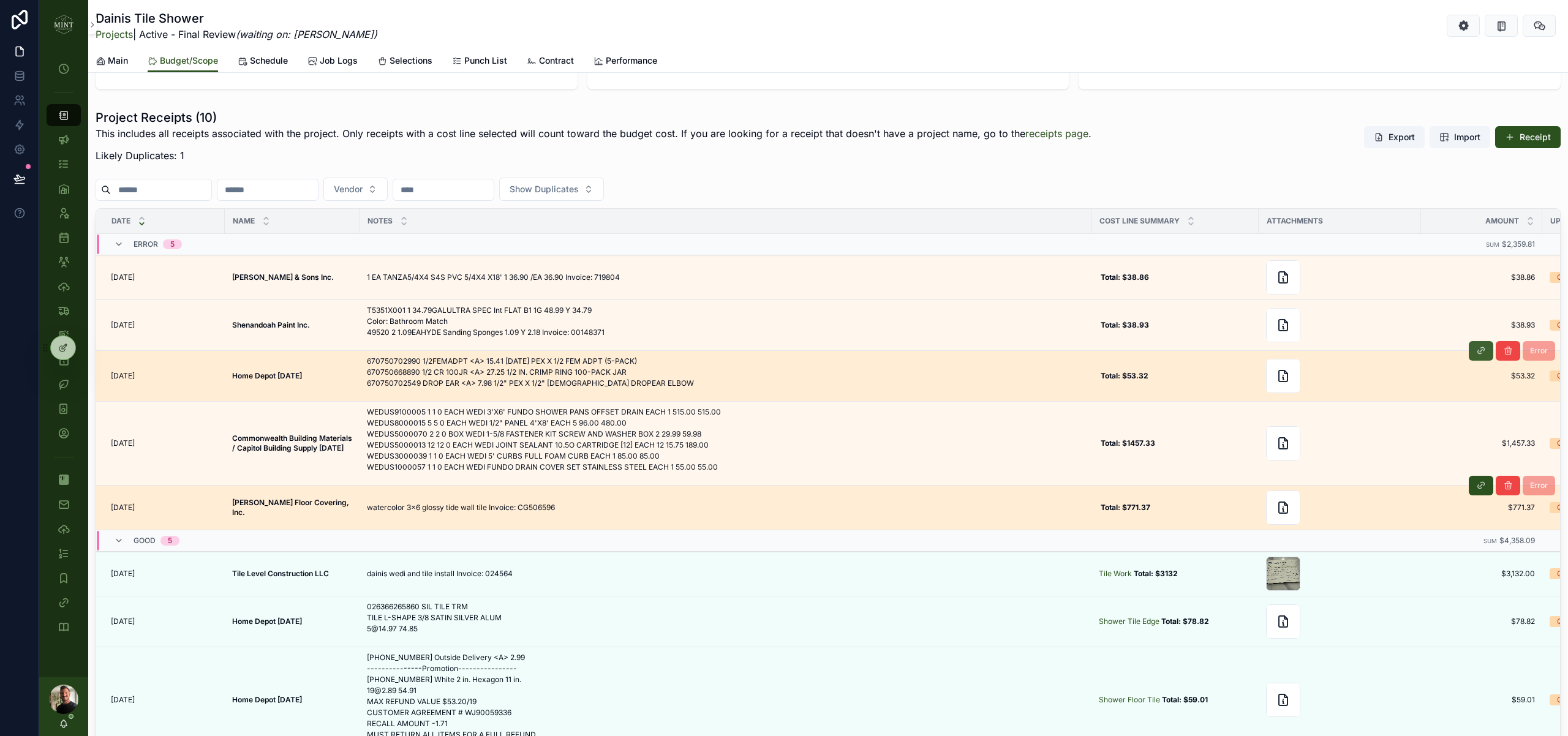
click at [1479, 350] on icon "scrollable content" at bounding box center [1481, 350] width 10 height 10
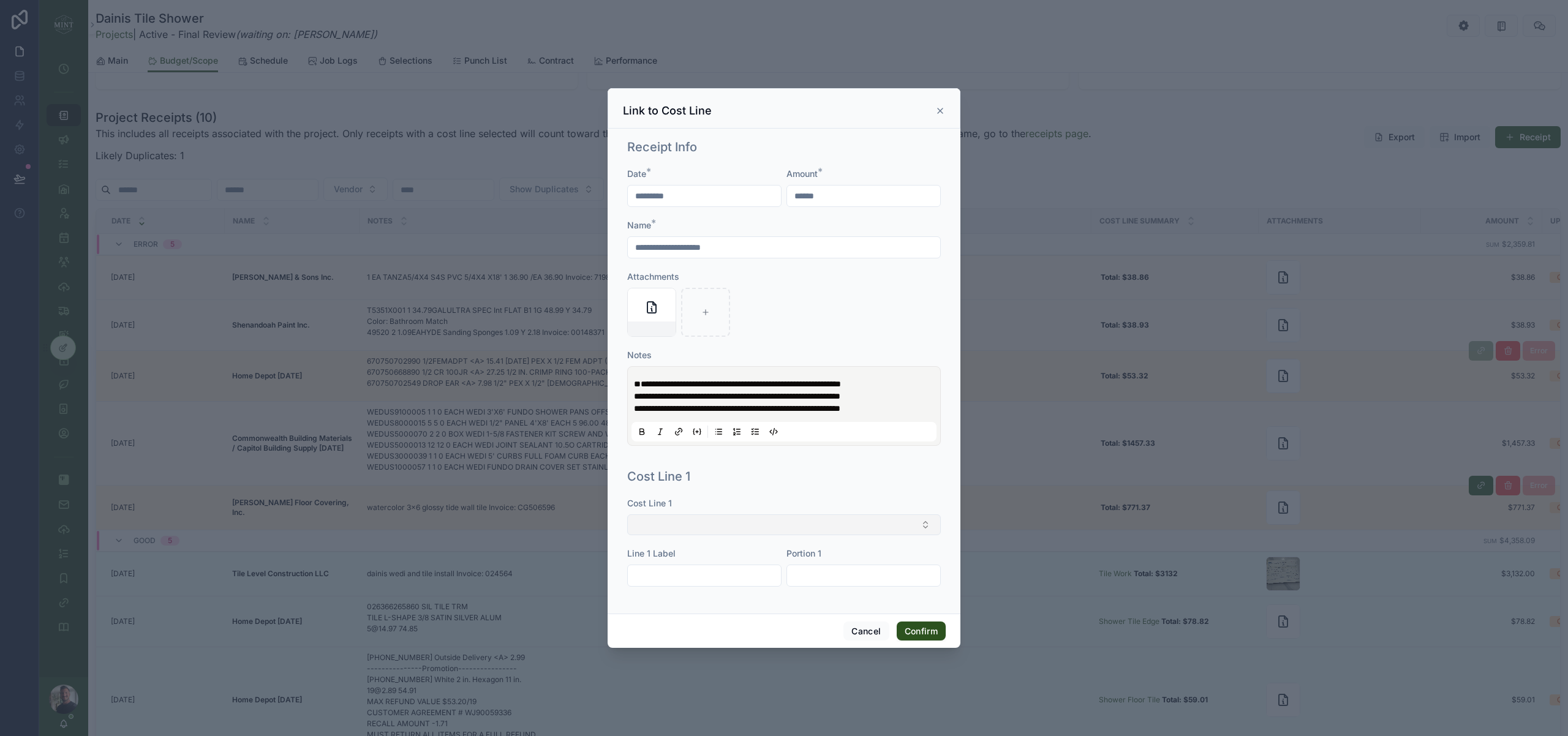
click at [843, 535] on button "Select Button" at bounding box center [784, 525] width 314 height 21
type input "*****"
click at [721, 581] on div "Plumbing Work" at bounding box center [784, 585] width 307 height 20
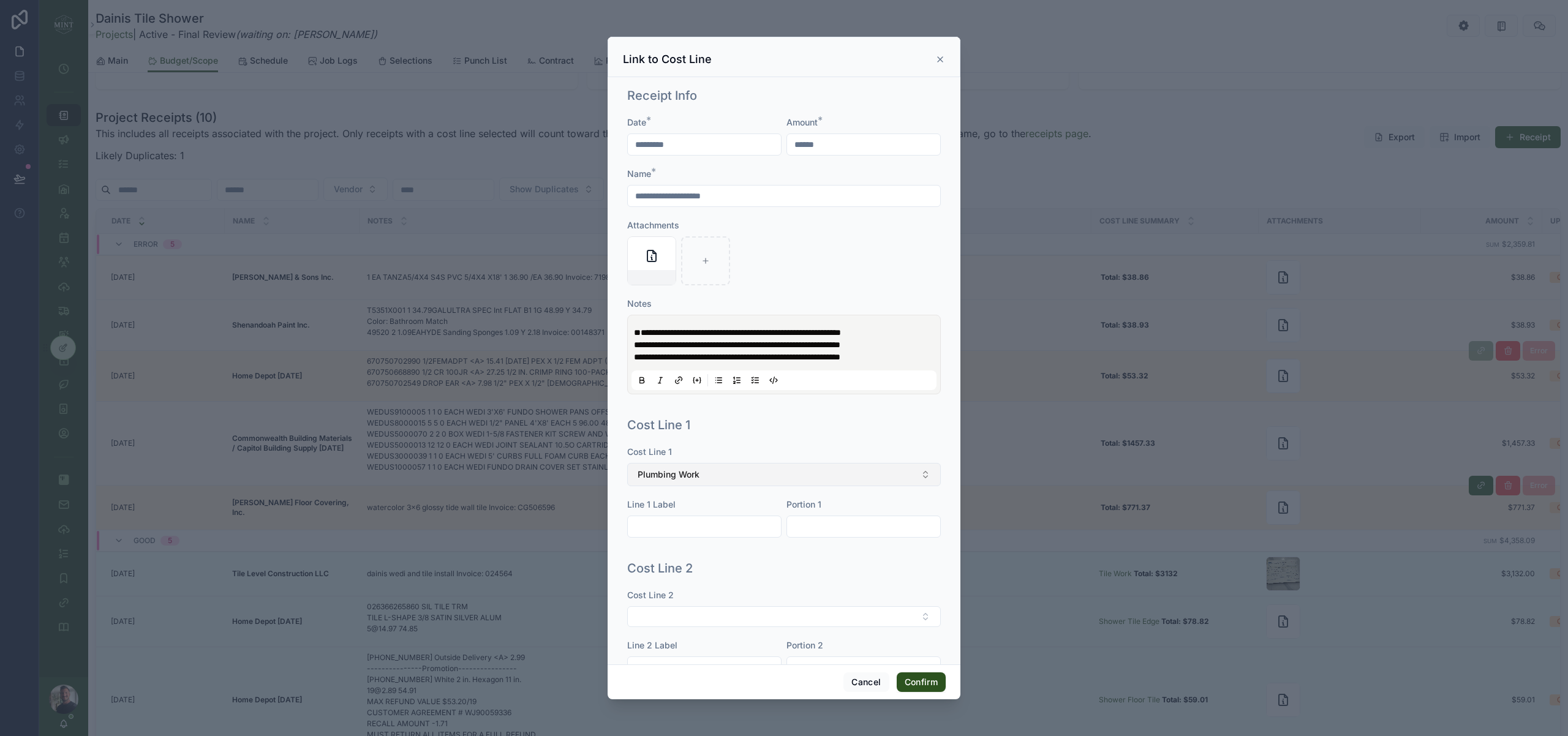
click at [791, 486] on button "Plumbing Work" at bounding box center [784, 474] width 314 height 23
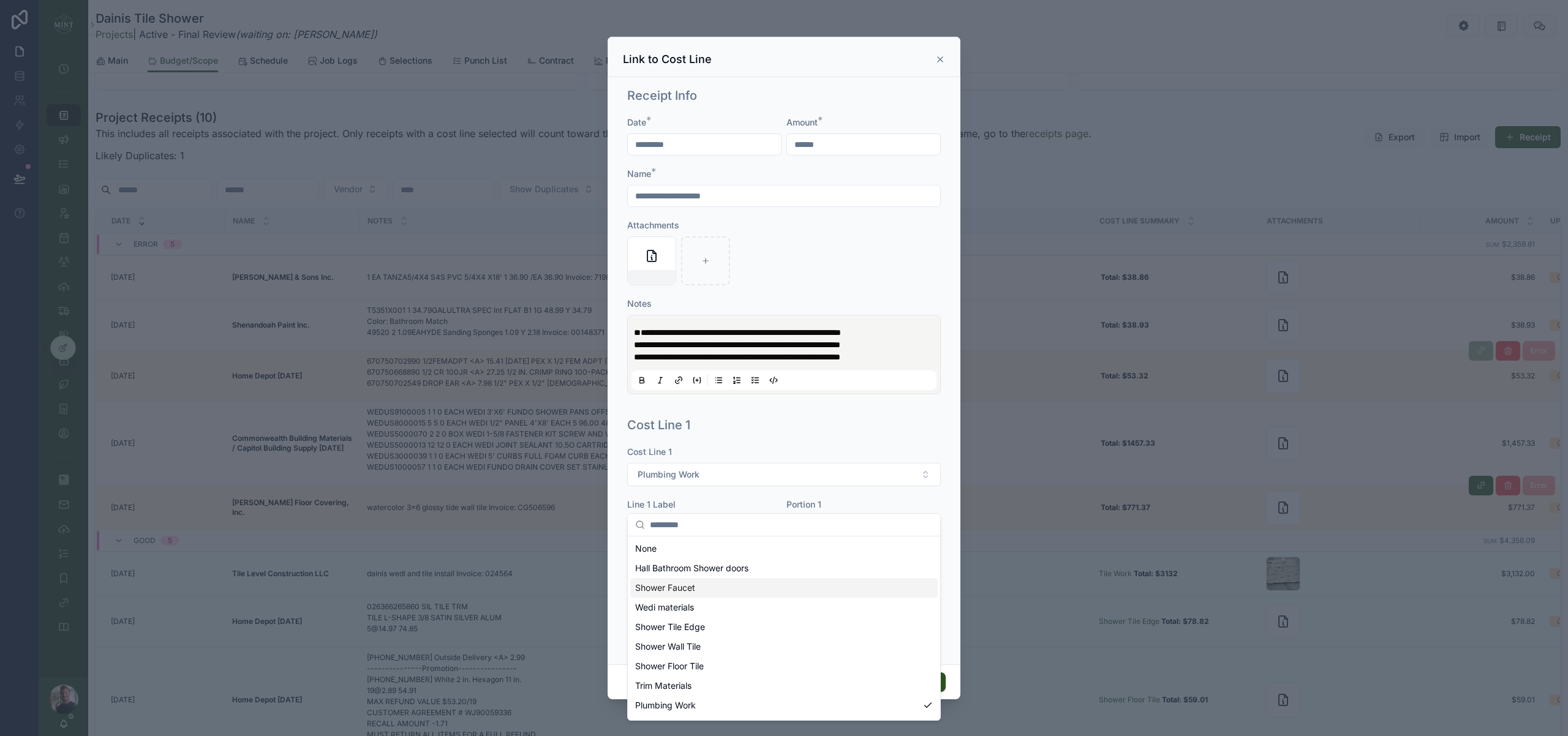
click at [694, 587] on span "Shower Faucet" at bounding box center [666, 588] width 60 height 12
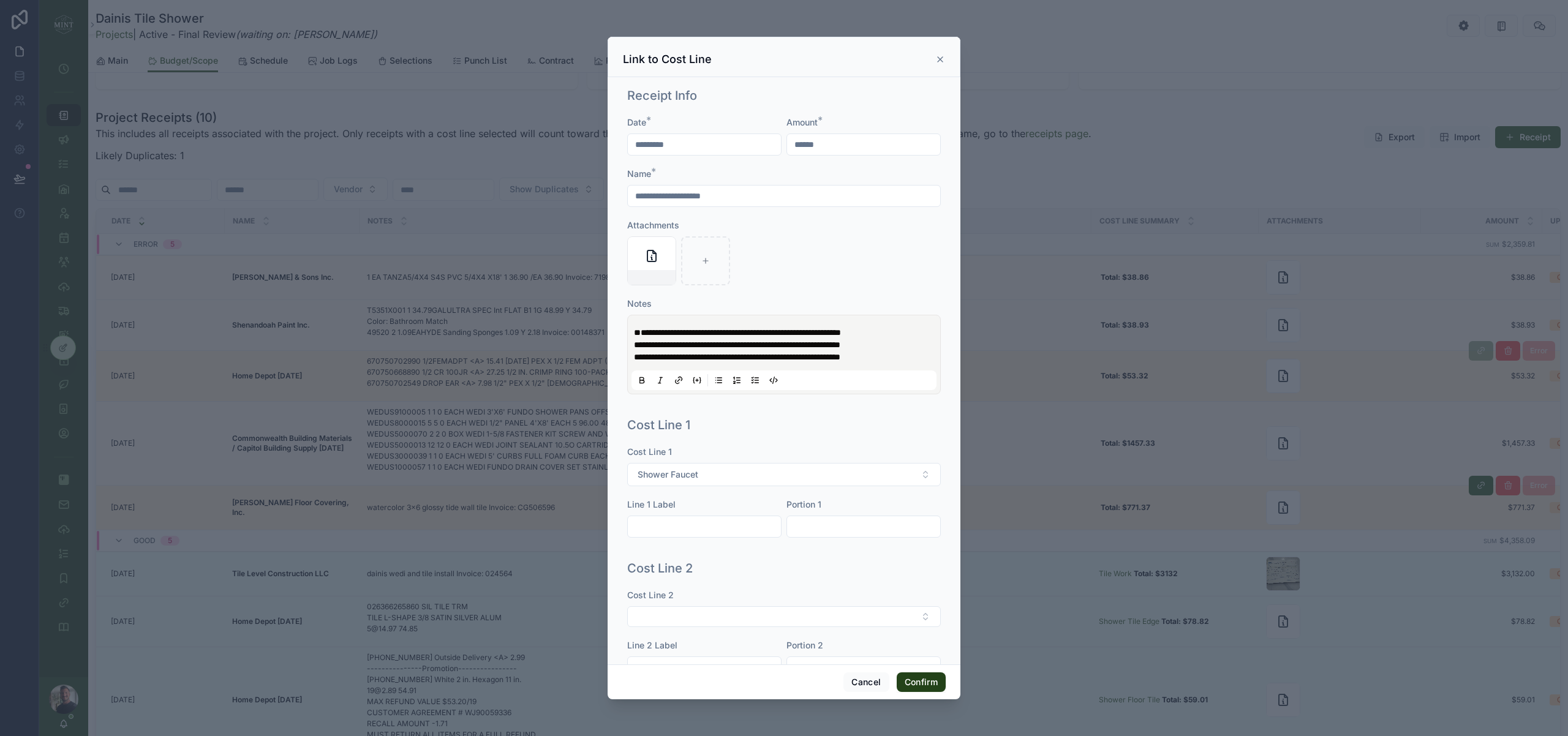
click at [923, 684] on button "Confirm" at bounding box center [921, 682] width 49 height 20
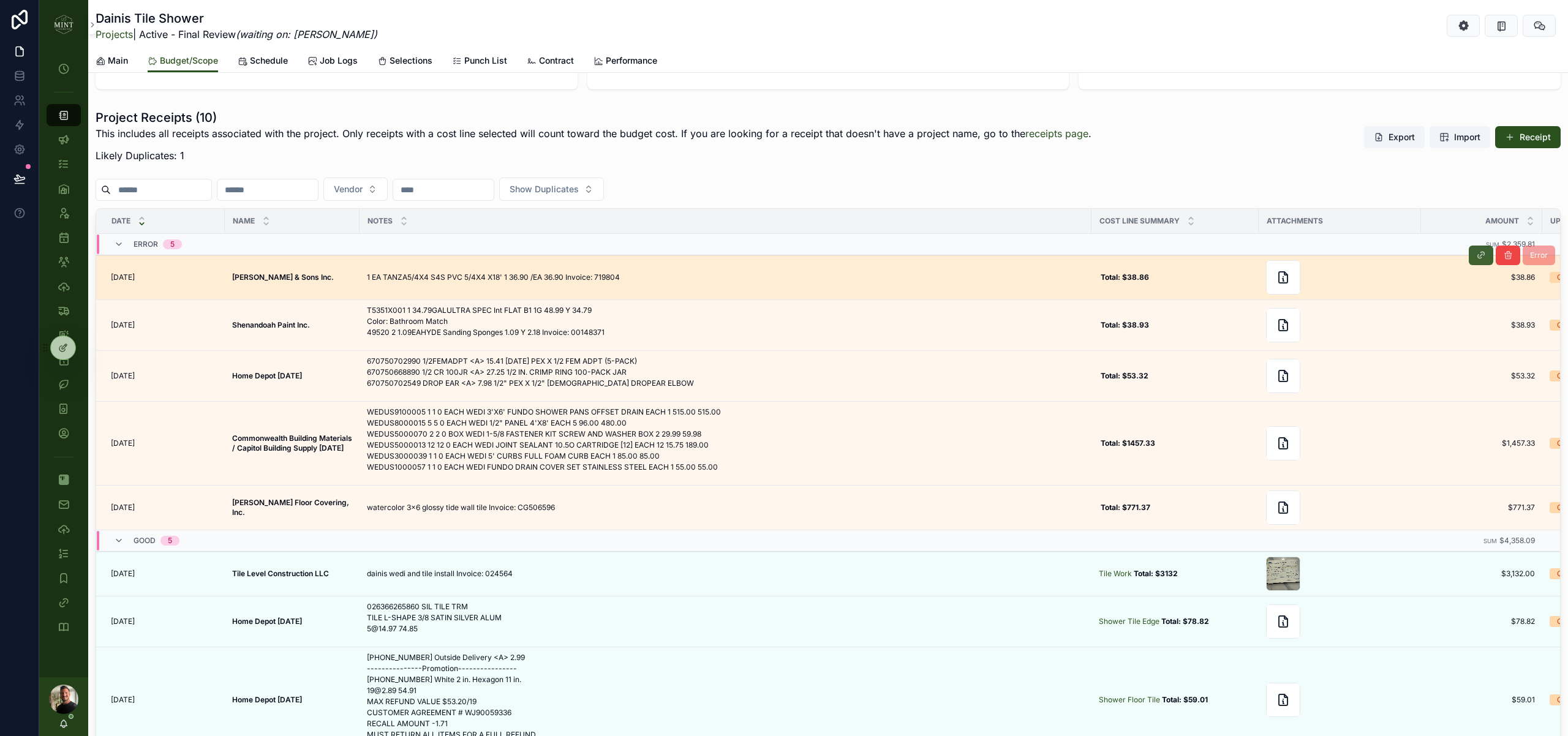
click at [1477, 256] on icon "scrollable content" at bounding box center [1481, 255] width 10 height 10
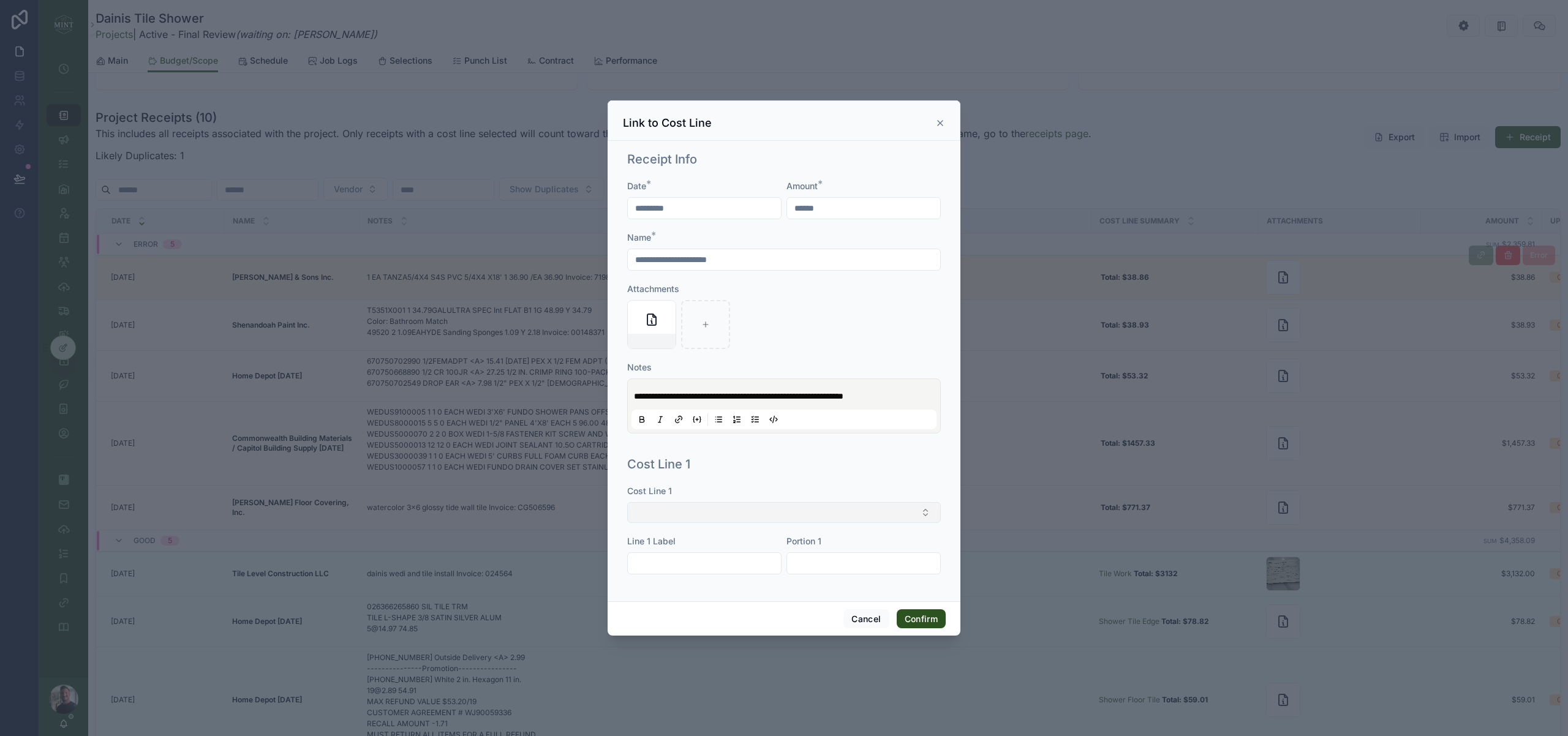
click at [753, 518] on button "Select Button" at bounding box center [784, 512] width 314 height 21
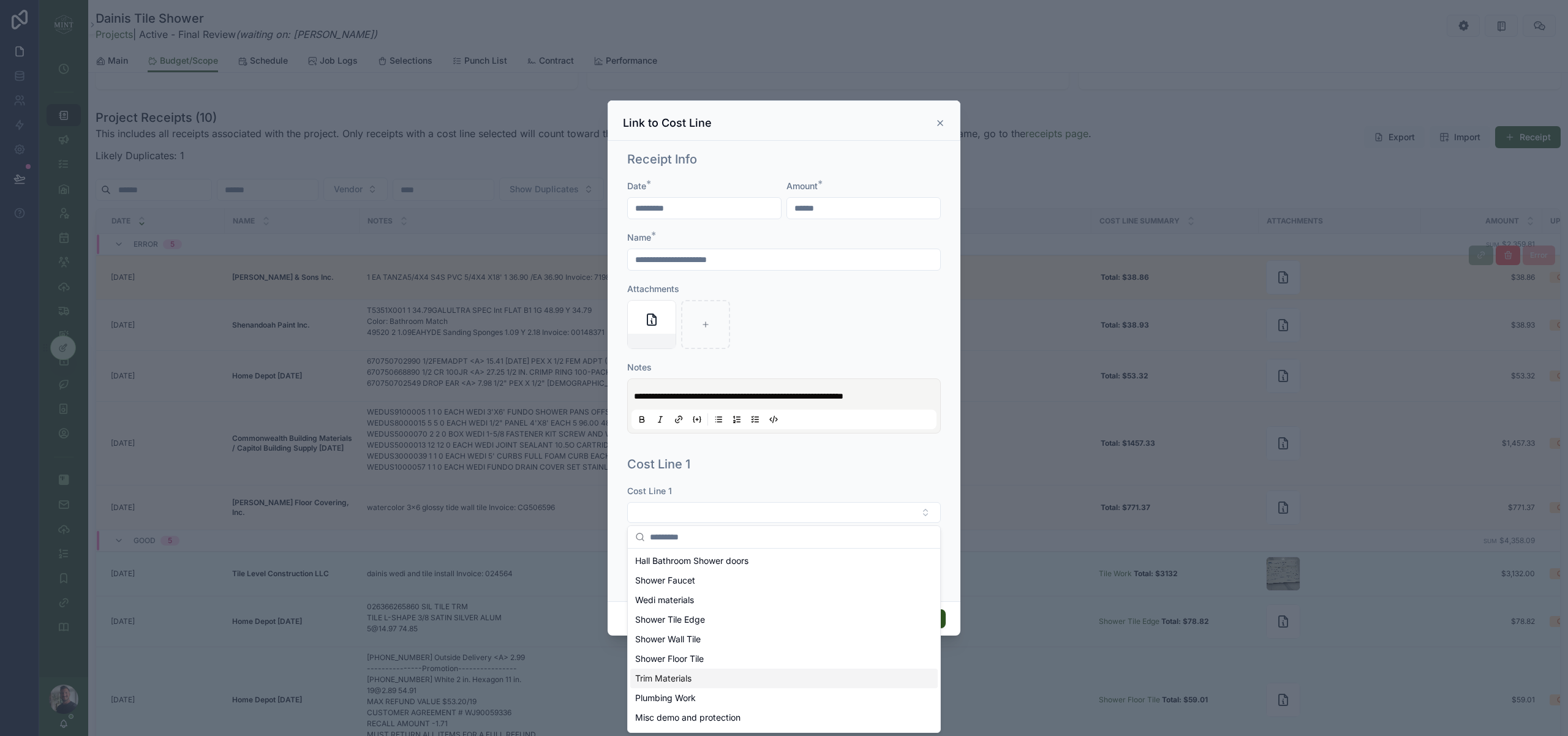
click at [687, 685] on div "Trim Materials" at bounding box center [784, 678] width 307 height 20
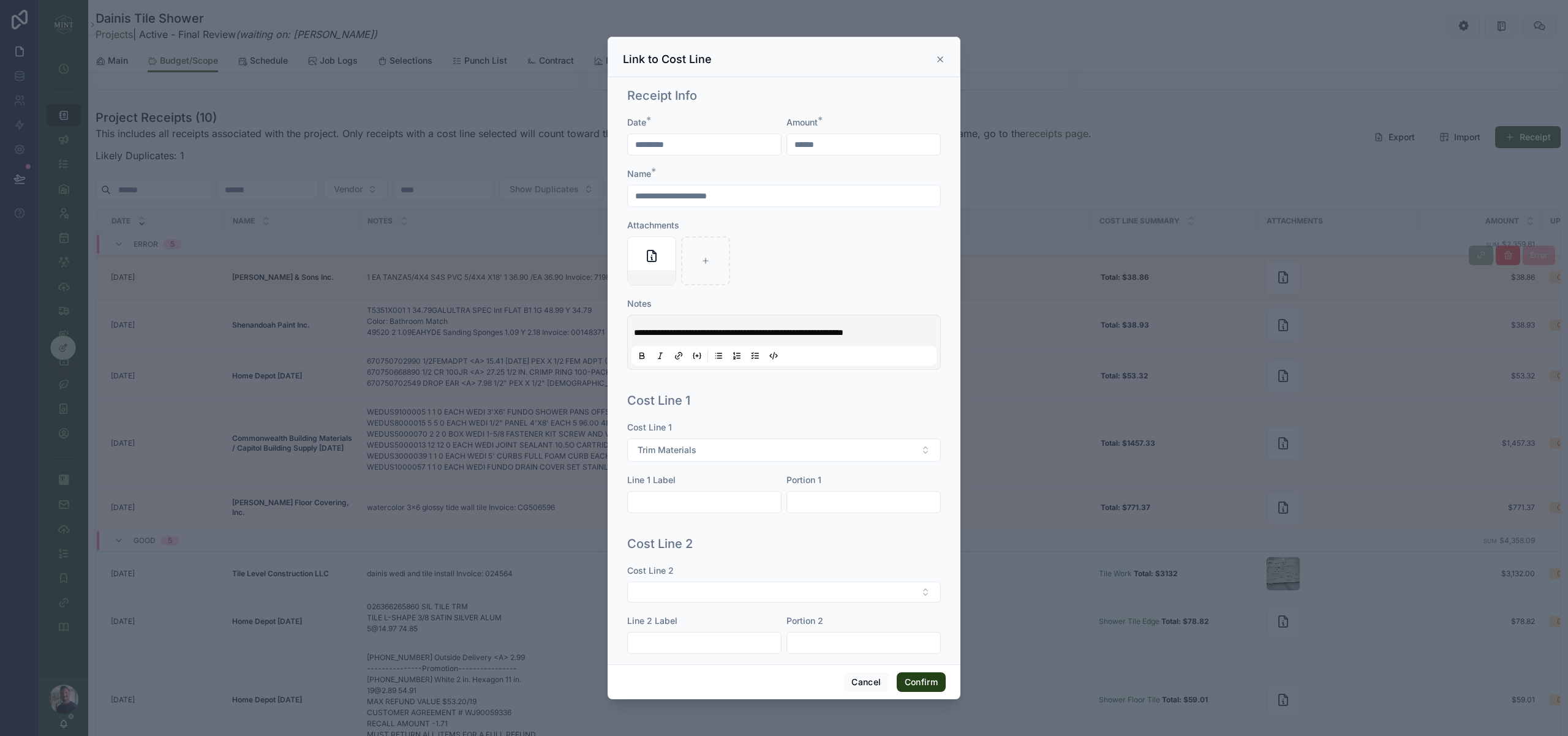
click at [929, 680] on button "Confirm" at bounding box center [921, 682] width 49 height 20
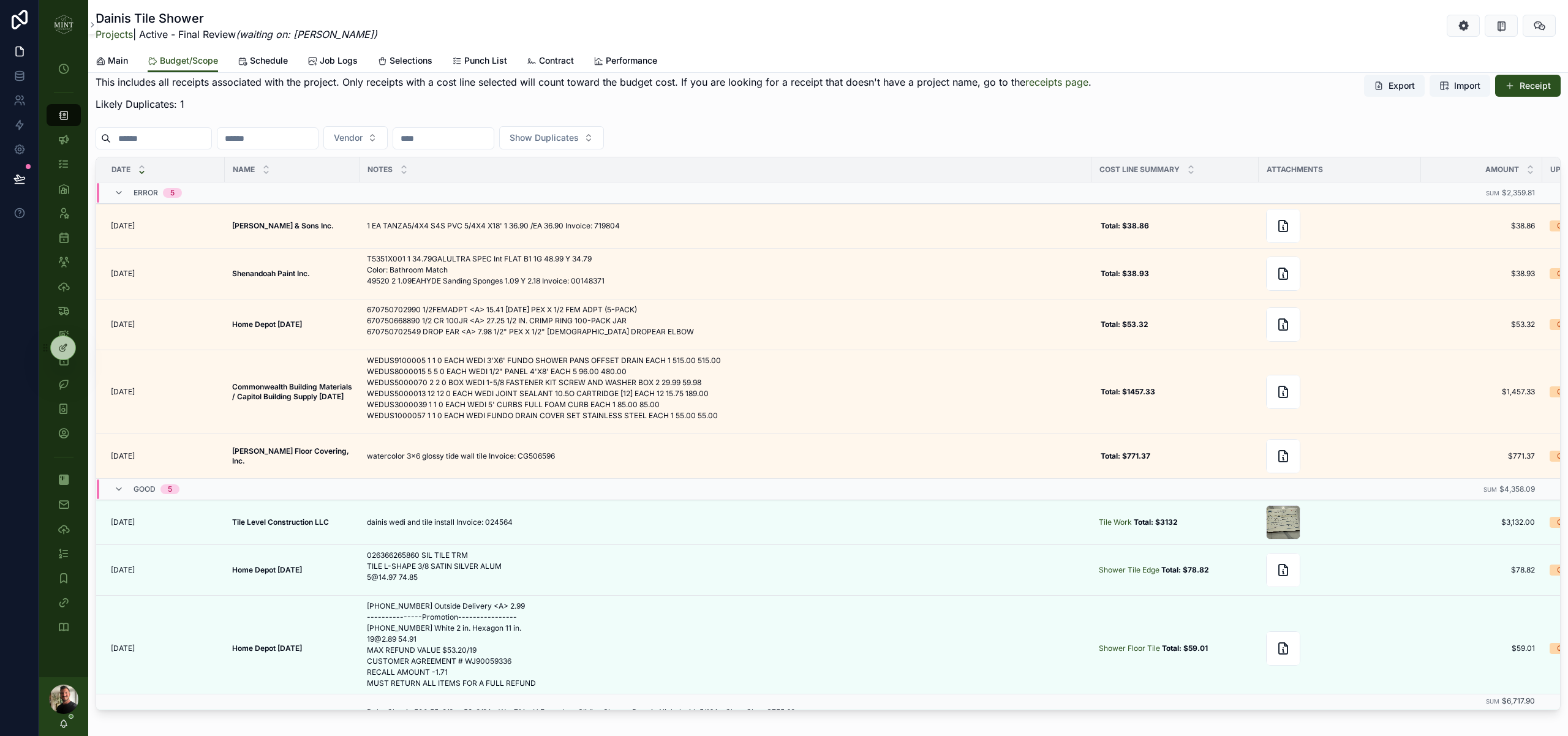
scroll to position [626, 0]
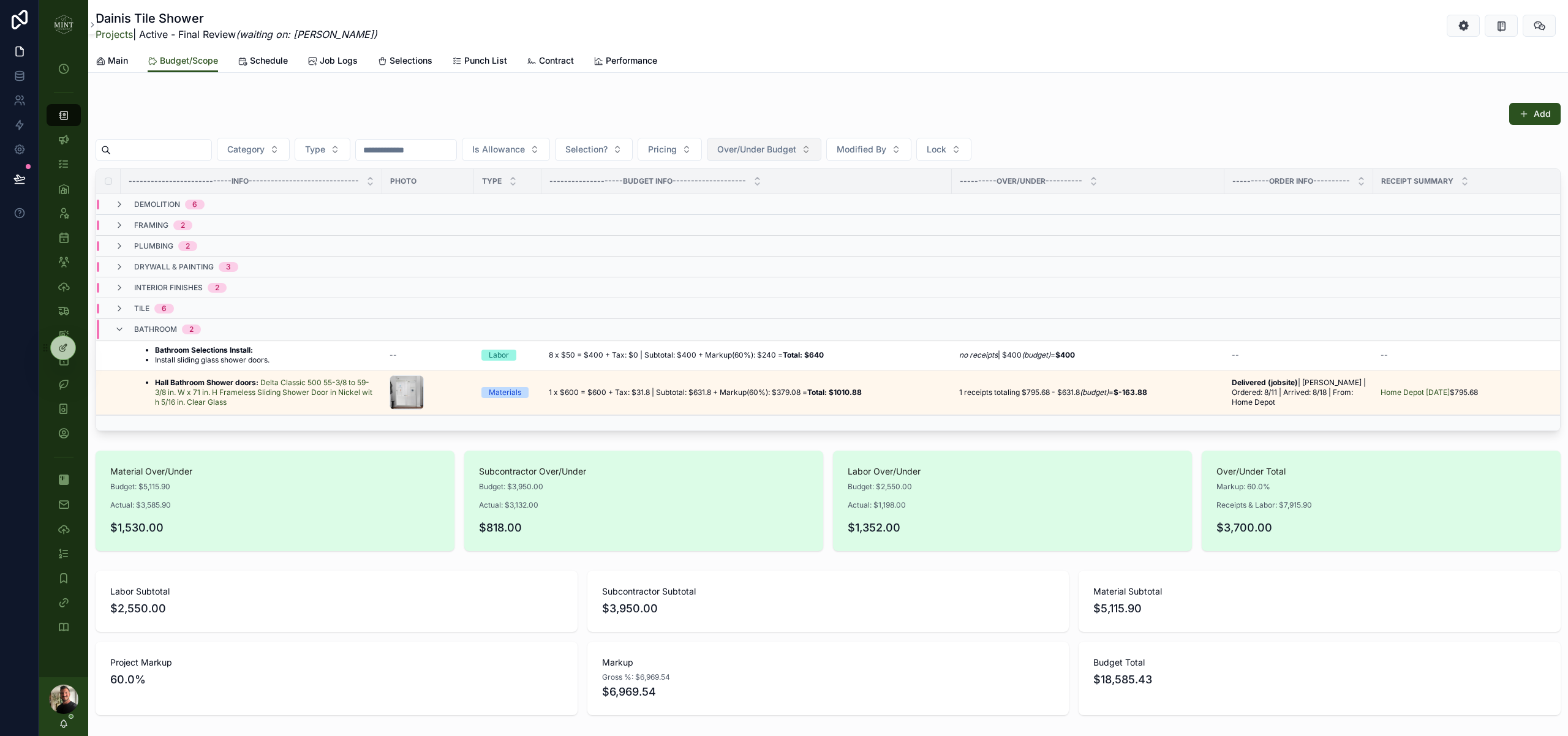
click at [789, 149] on span "Over/Under Budget" at bounding box center [756, 149] width 79 height 12
click at [775, 216] on div "Over Budget" at bounding box center [788, 218] width 147 height 20
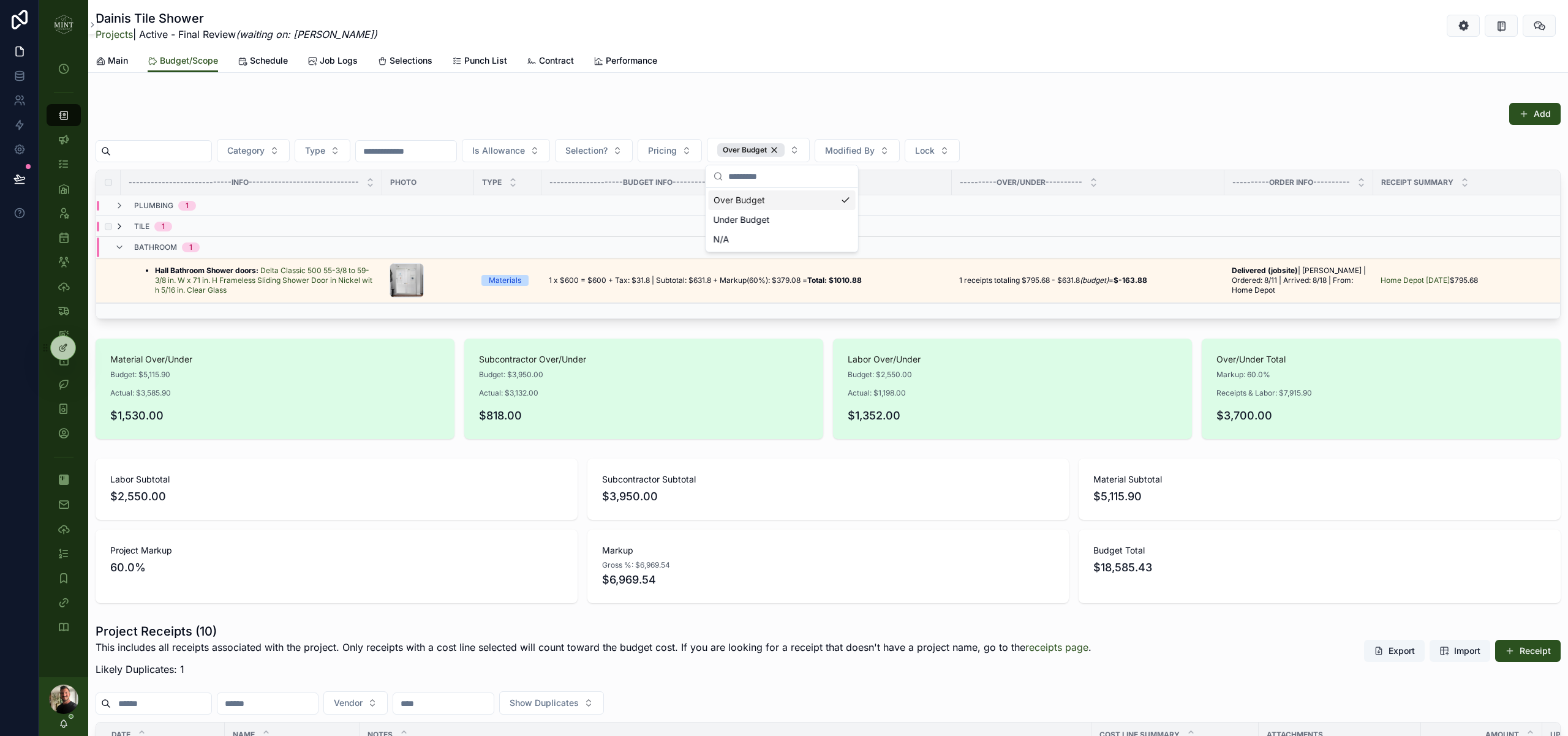
click at [124, 228] on icon "scrollable content" at bounding box center [119, 226] width 10 height 10
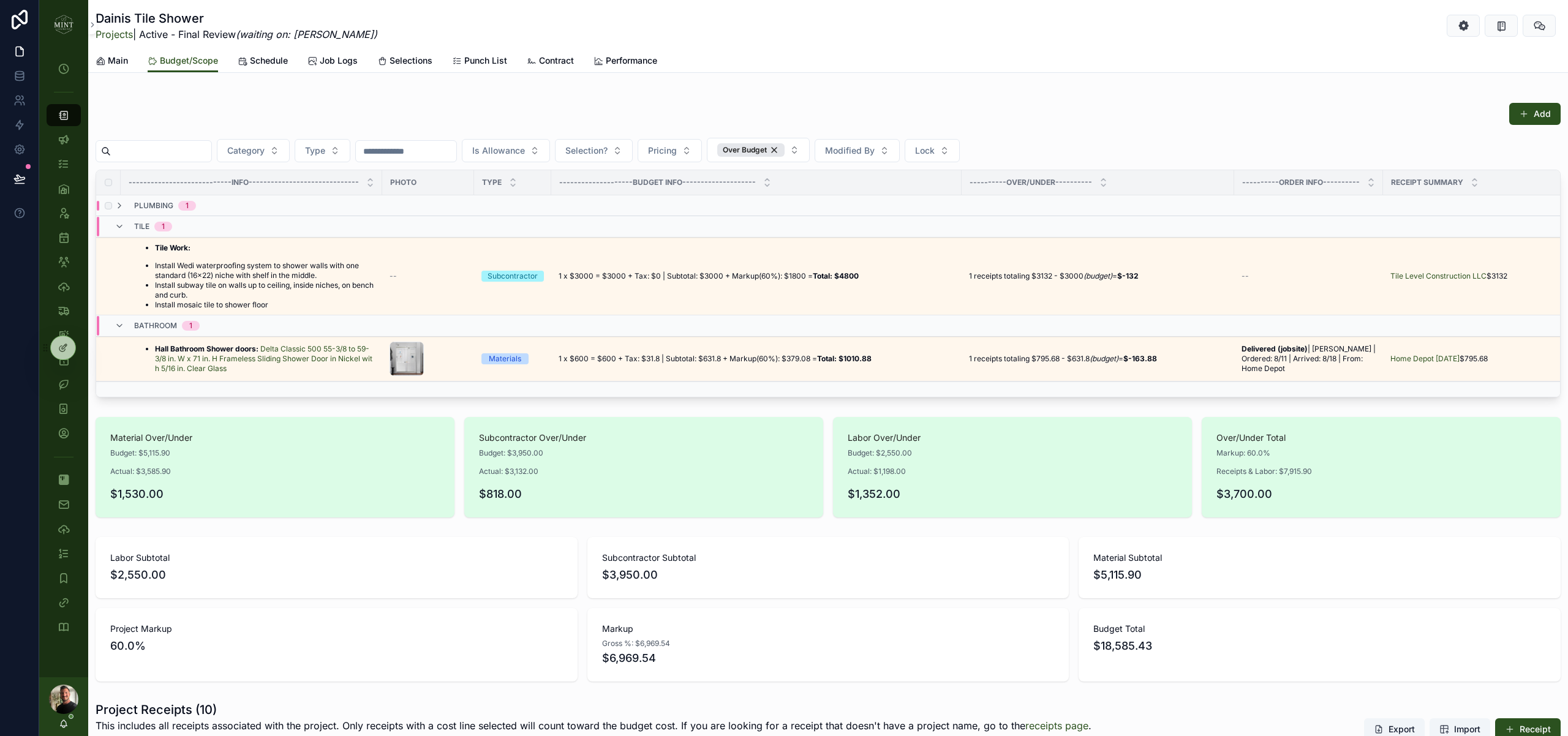
click at [127, 209] on div "plumbing 1" at bounding box center [155, 205] width 82 height 10
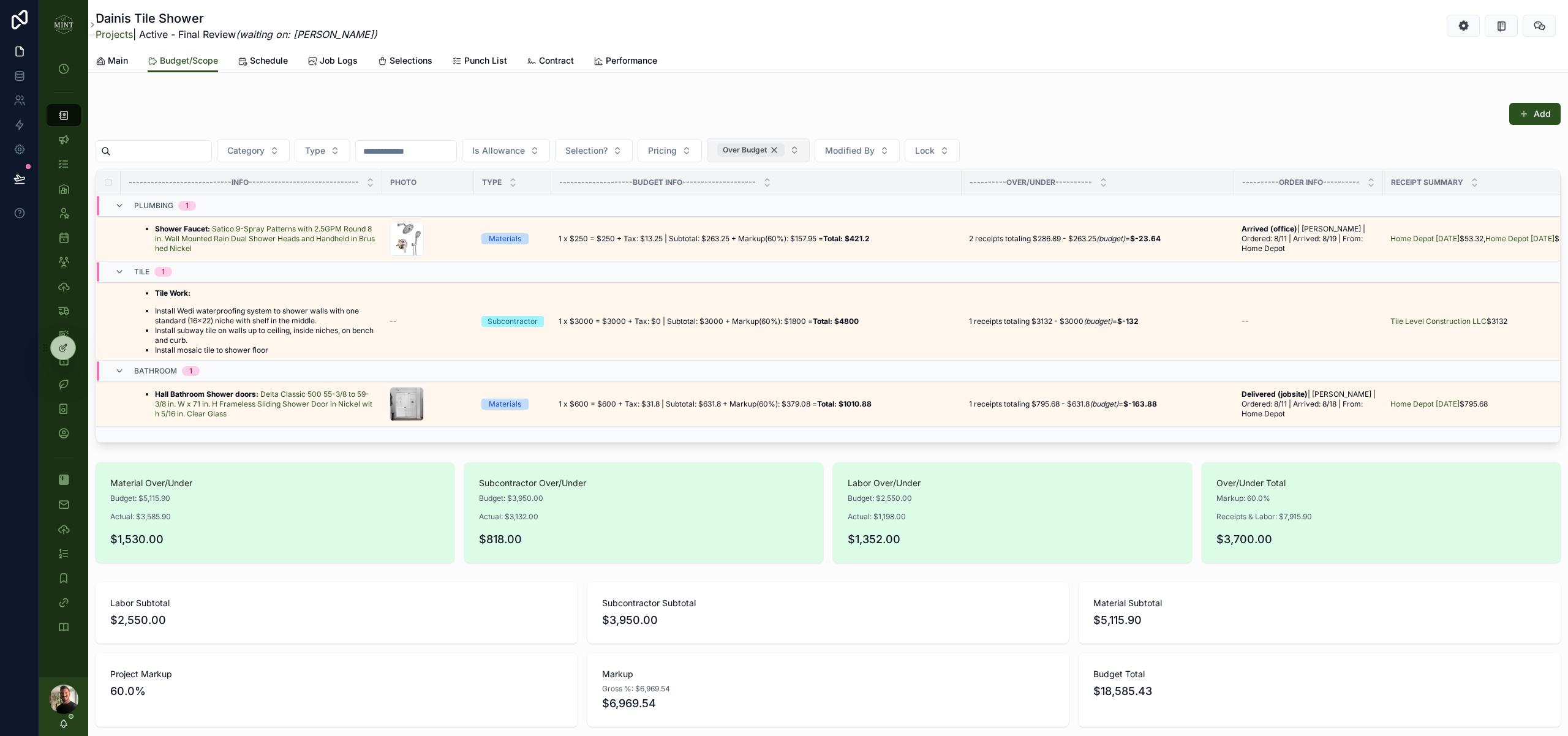
click at [784, 151] on div "Over Budget" at bounding box center [750, 150] width 67 height 13
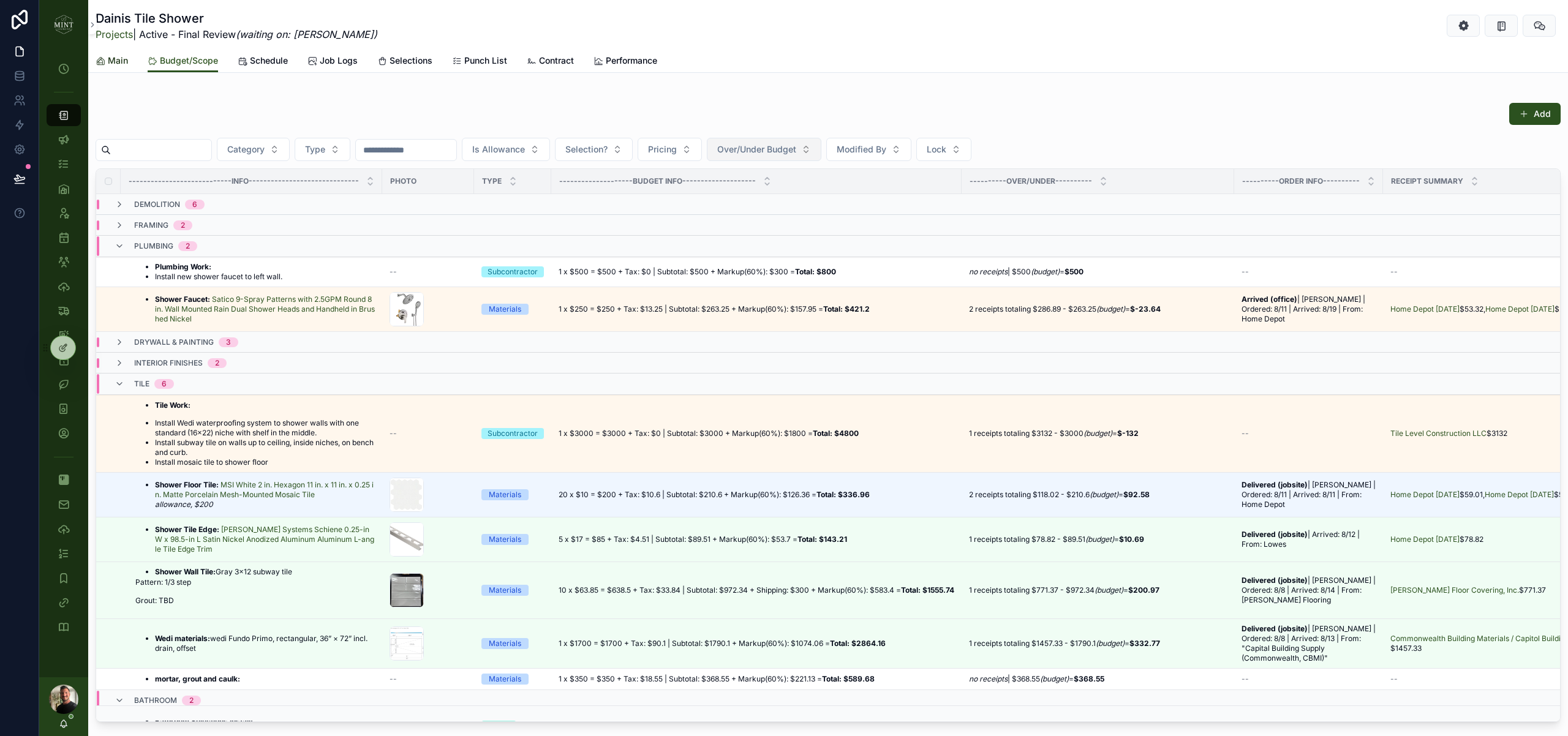
click at [114, 63] on span "Main" at bounding box center [117, 60] width 20 height 12
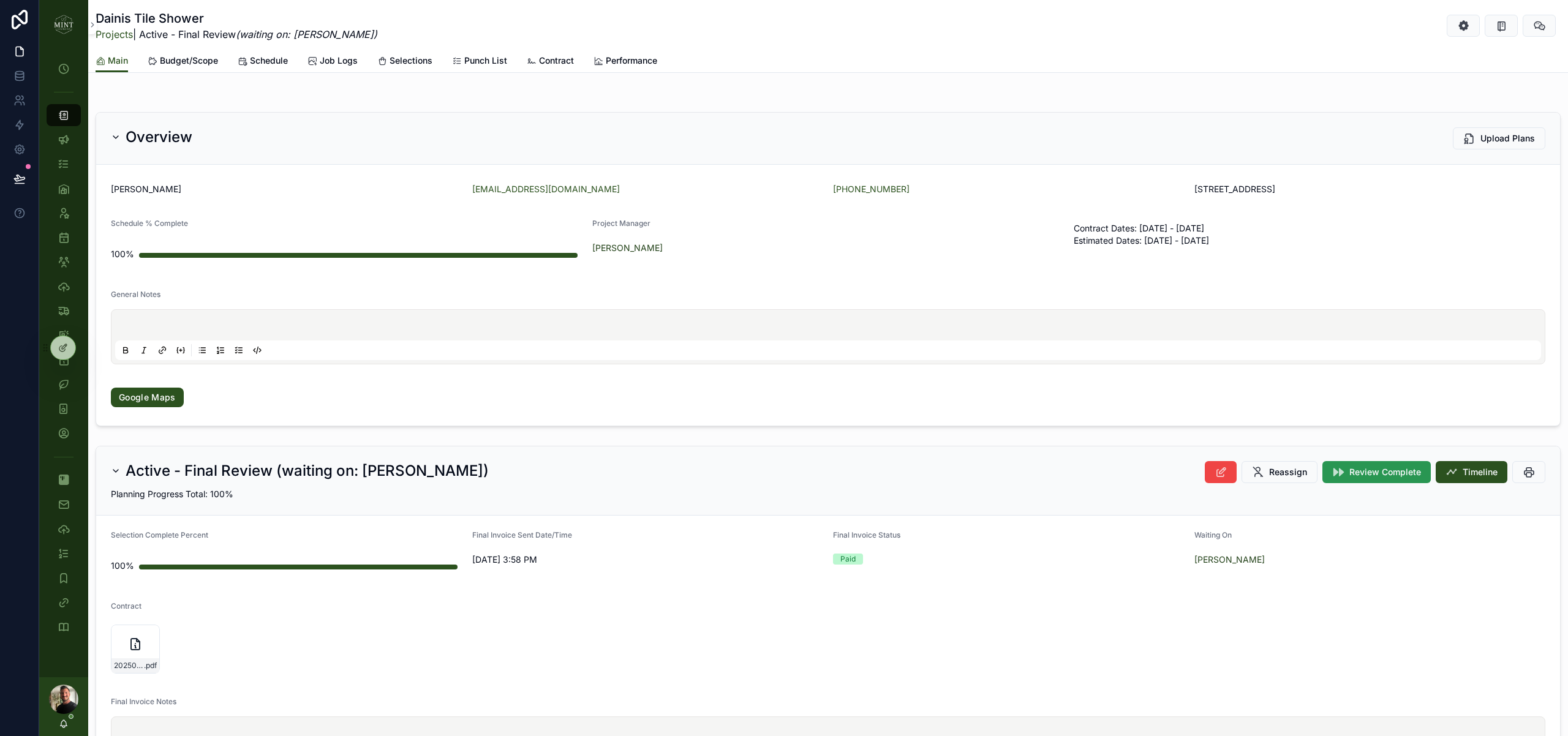
click at [1386, 478] on button "Review Complete" at bounding box center [1376, 472] width 108 height 22
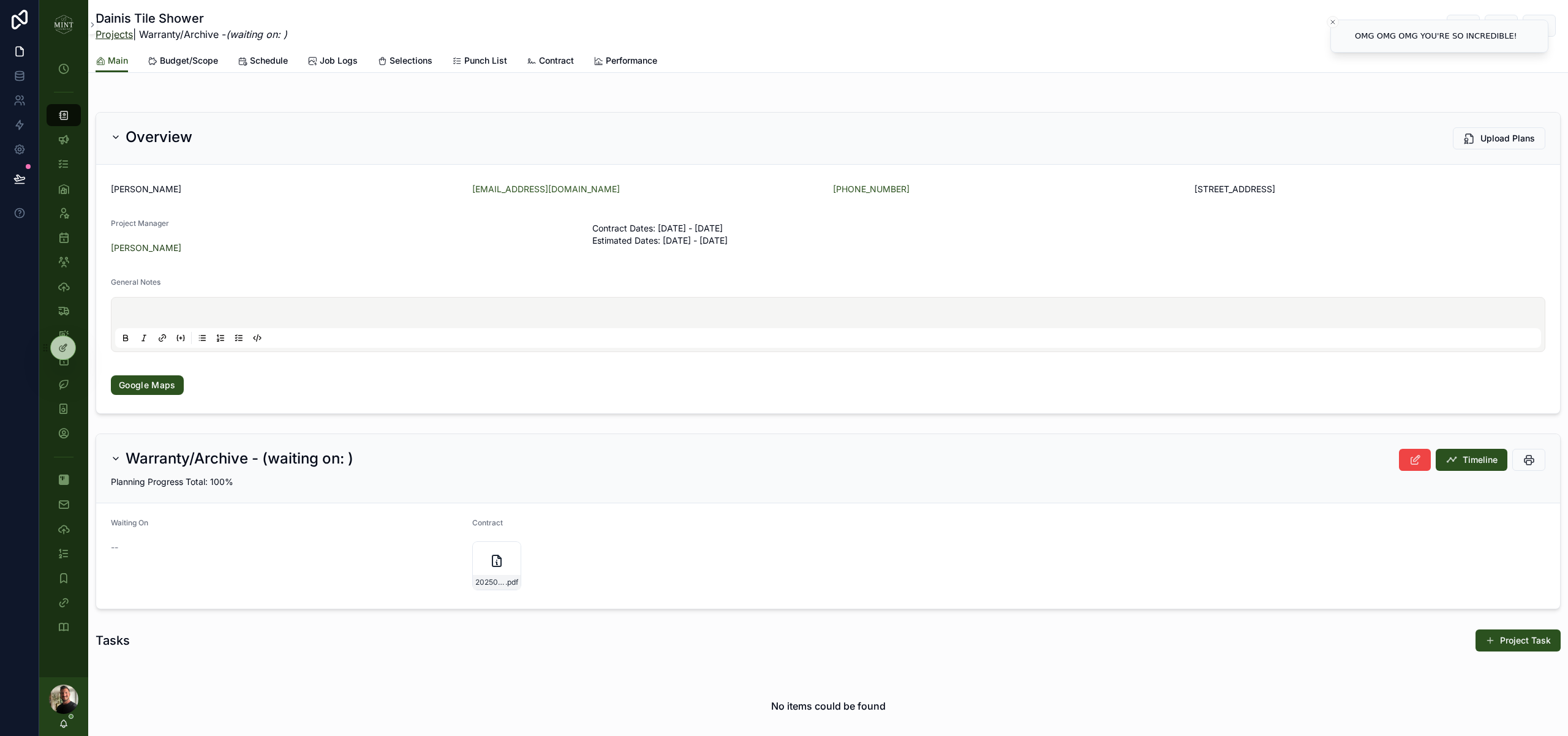
click at [114, 37] on link "Projects" at bounding box center [114, 34] width 37 height 12
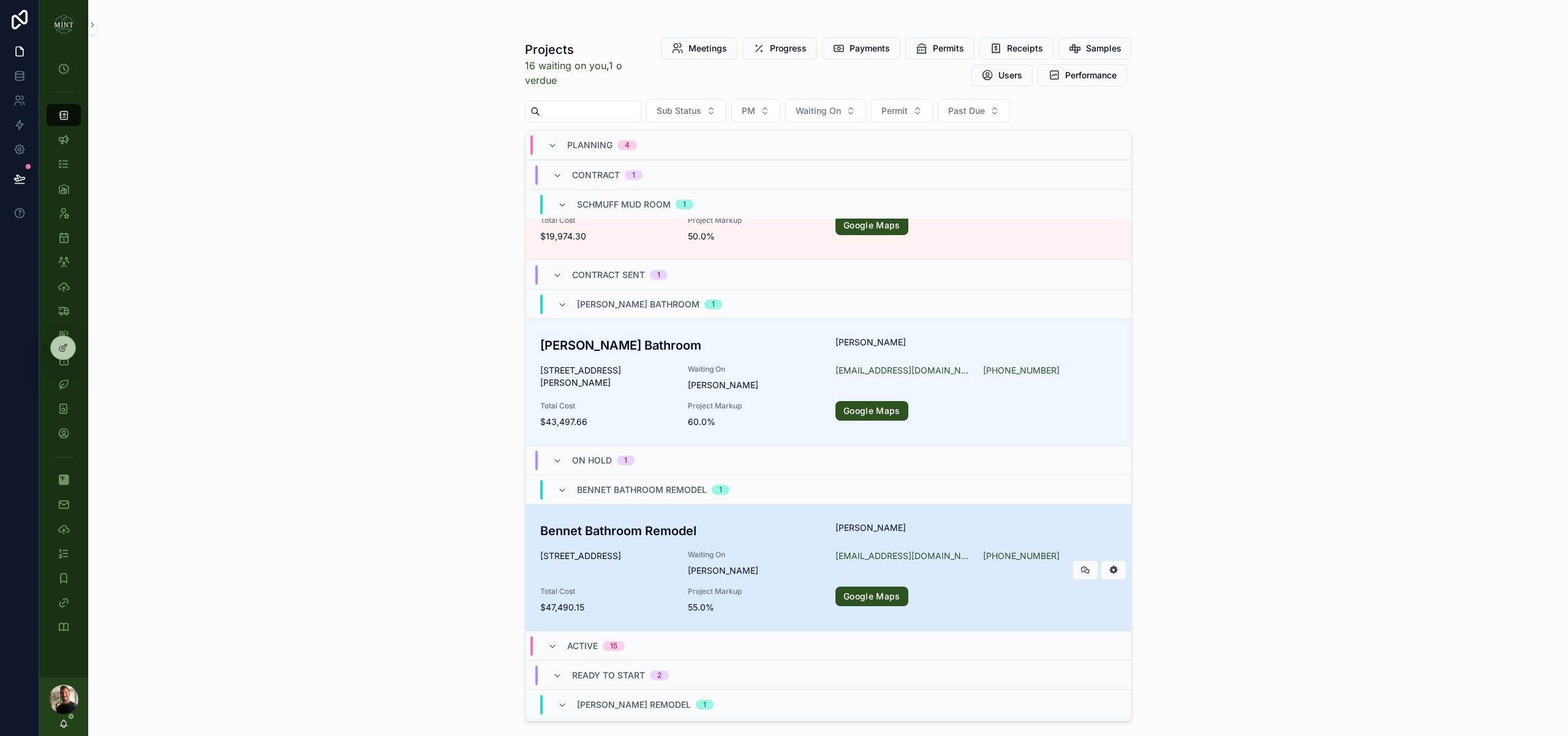
scroll to position [386, 0]
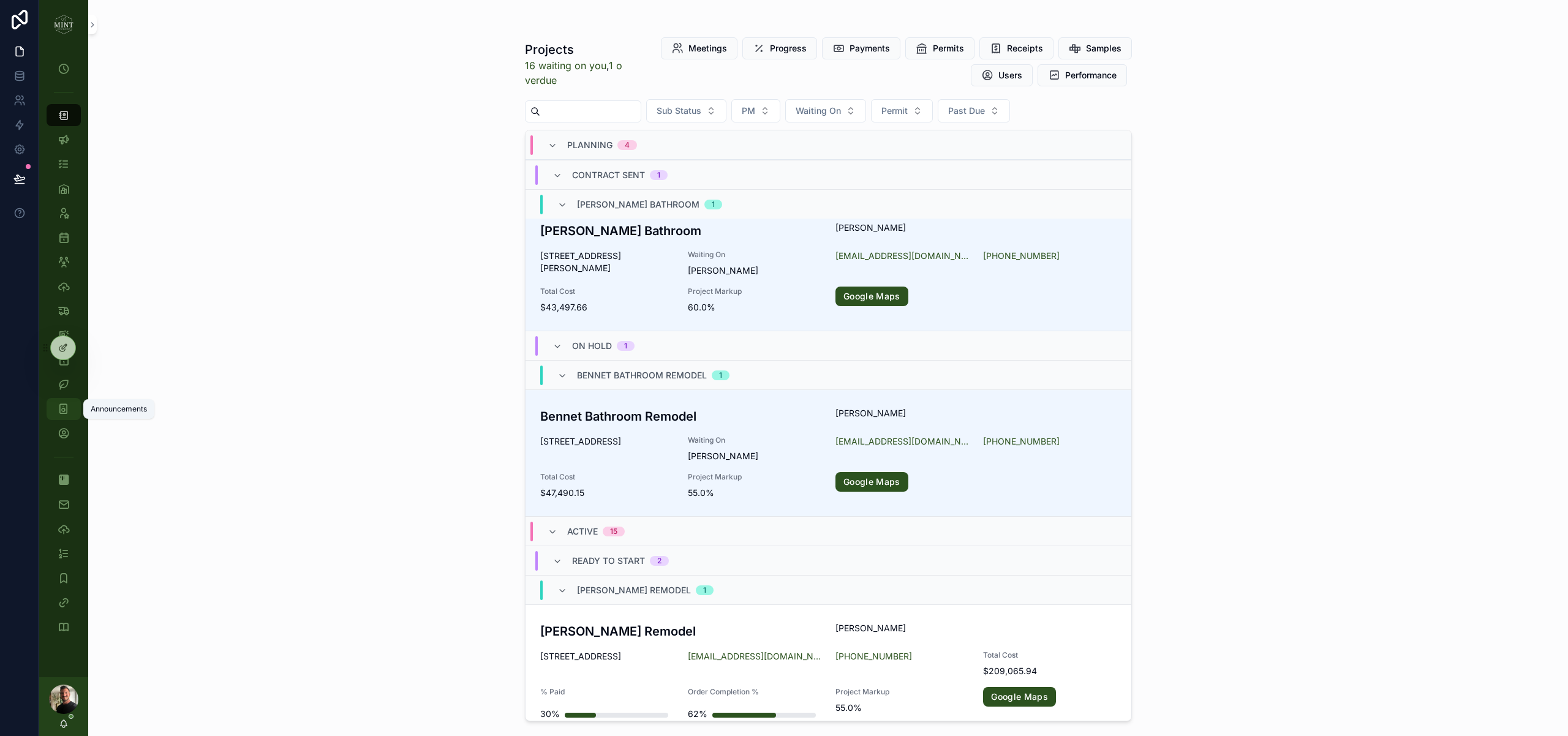
click at [67, 414] on icon "scrollable content" at bounding box center [64, 409] width 12 height 12
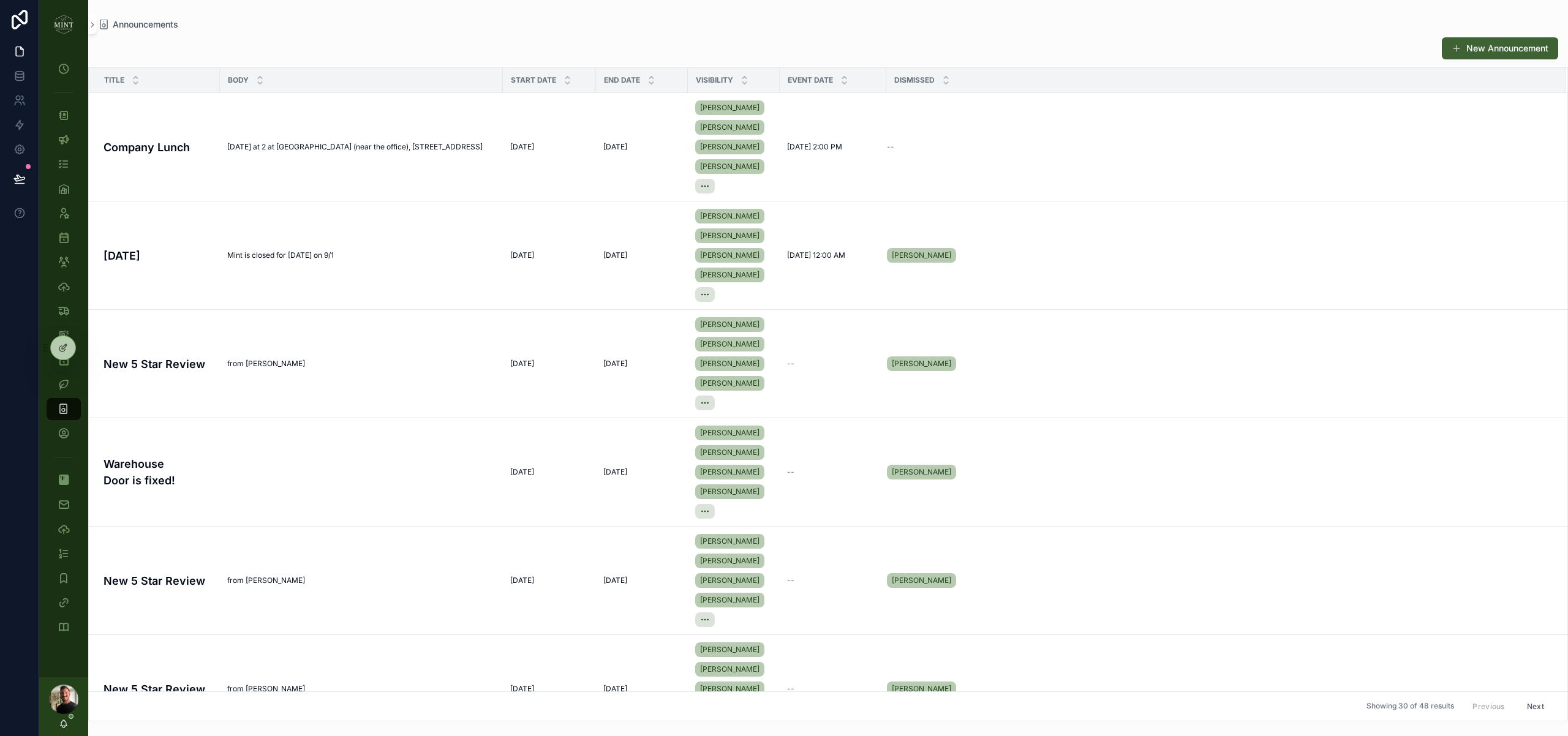
click at [1519, 45] on button "New Announcement" at bounding box center [1499, 48] width 116 height 22
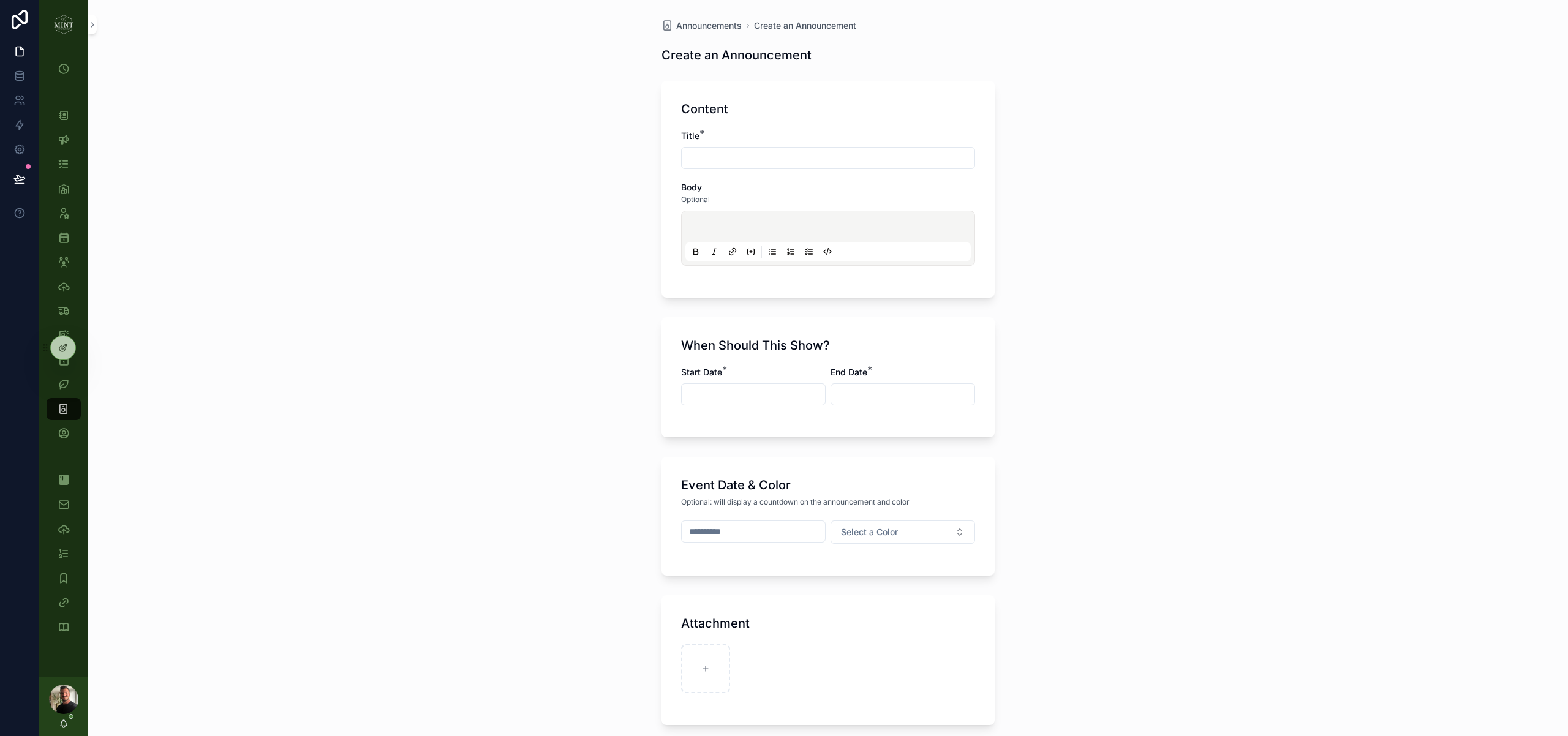
click at [743, 151] on input "scrollable content" at bounding box center [828, 158] width 293 height 17
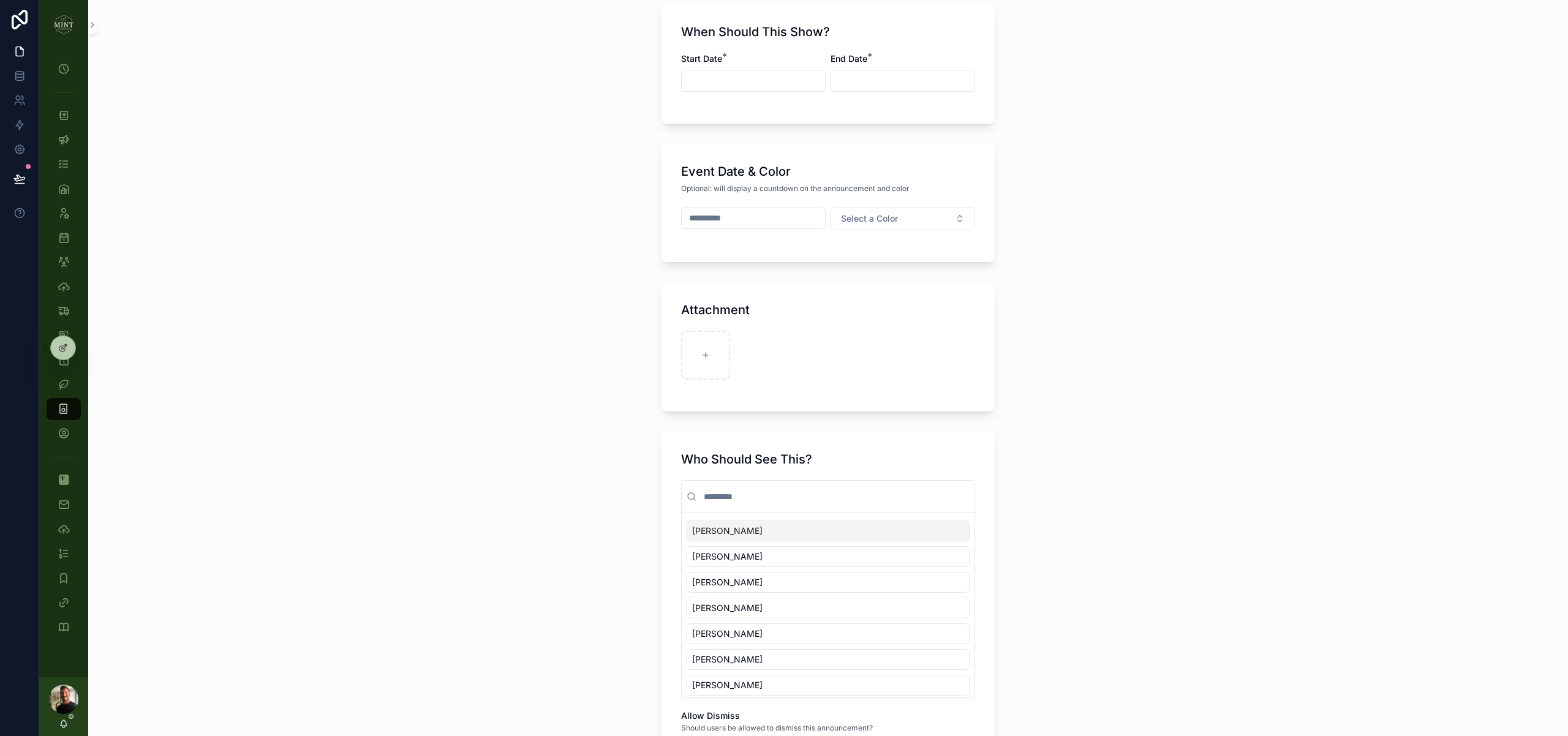
scroll to position [355, 0]
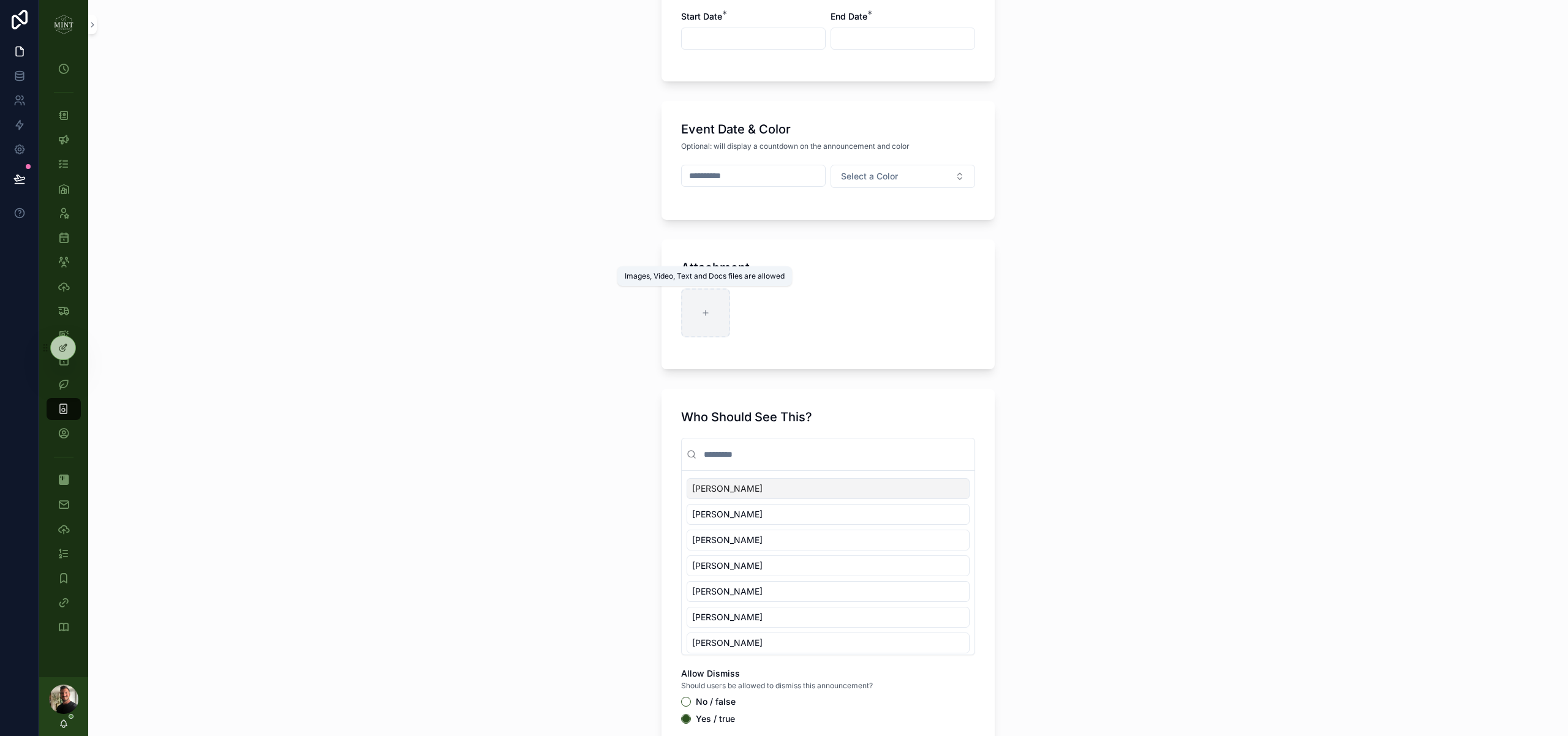
type input "**********"
click at [703, 305] on div "scrollable content" at bounding box center [705, 312] width 49 height 49
type input "**********"
click at [935, 487] on div "Andrew Zook" at bounding box center [828, 488] width 283 height 21
click at [942, 542] on div "Anthony Briggs" at bounding box center [828, 540] width 283 height 21
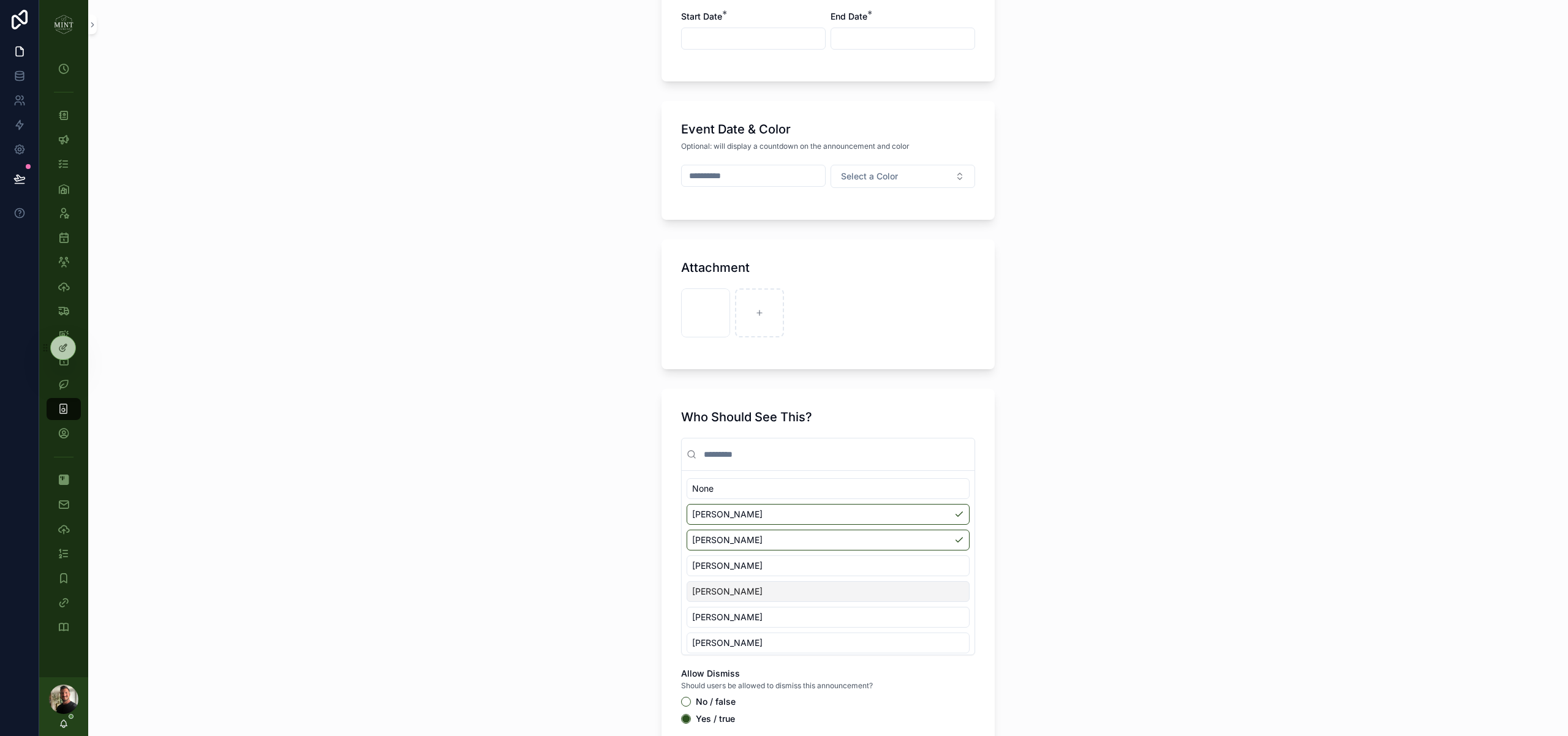
scroll to position [58, 0]
click at [950, 563] on div "Clint Schultz" at bounding box center [828, 560] width 283 height 21
click at [952, 585] on div "Fabio Gonzalez" at bounding box center [828, 585] width 283 height 21
click at [954, 610] on div "[PERSON_NAME]" at bounding box center [828, 611] width 283 height 21
drag, startPoint x: 953, startPoint y: 638, endPoint x: 927, endPoint y: 625, distance: 29.1
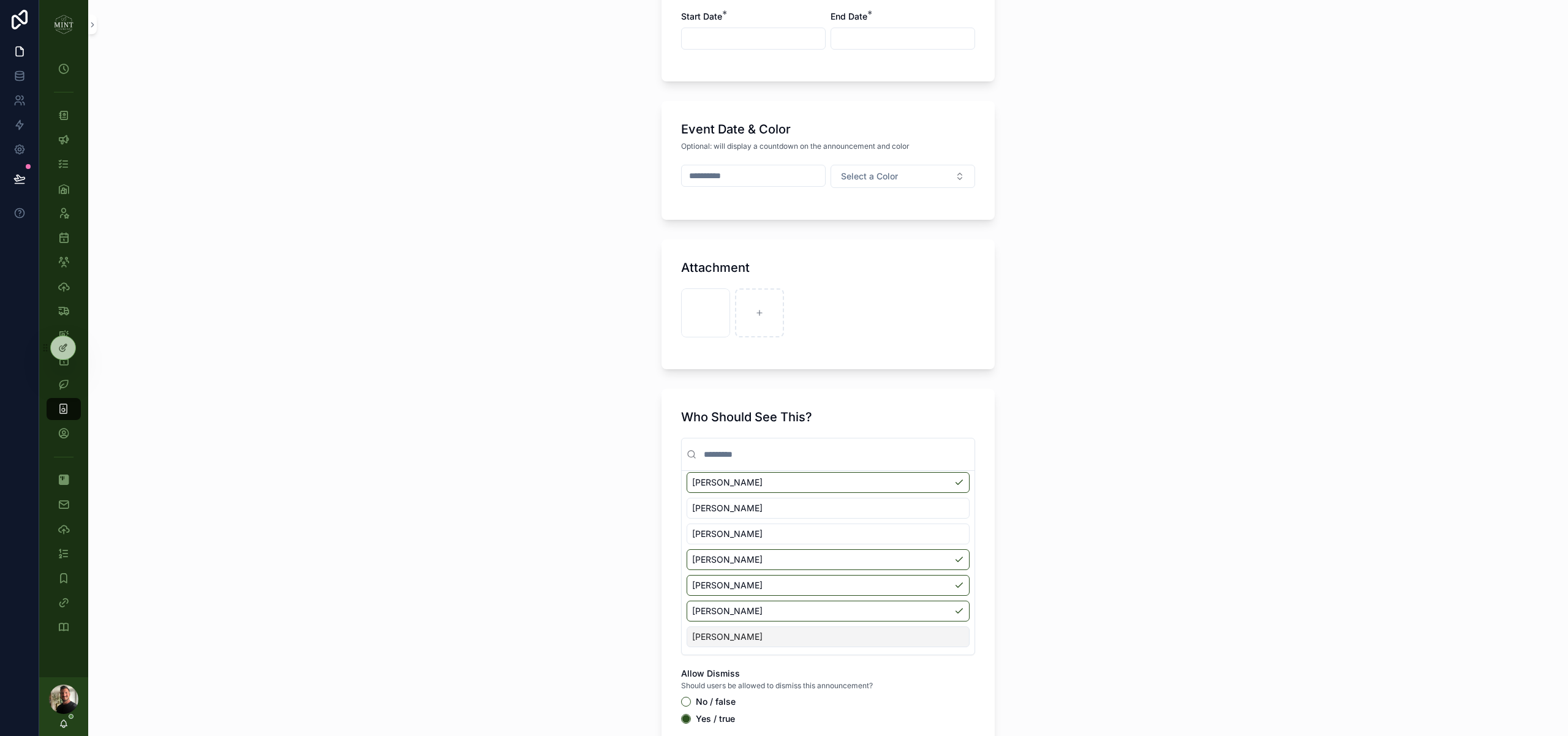
click at [953, 638] on div "Wayne Fletcher" at bounding box center [828, 637] width 283 height 21
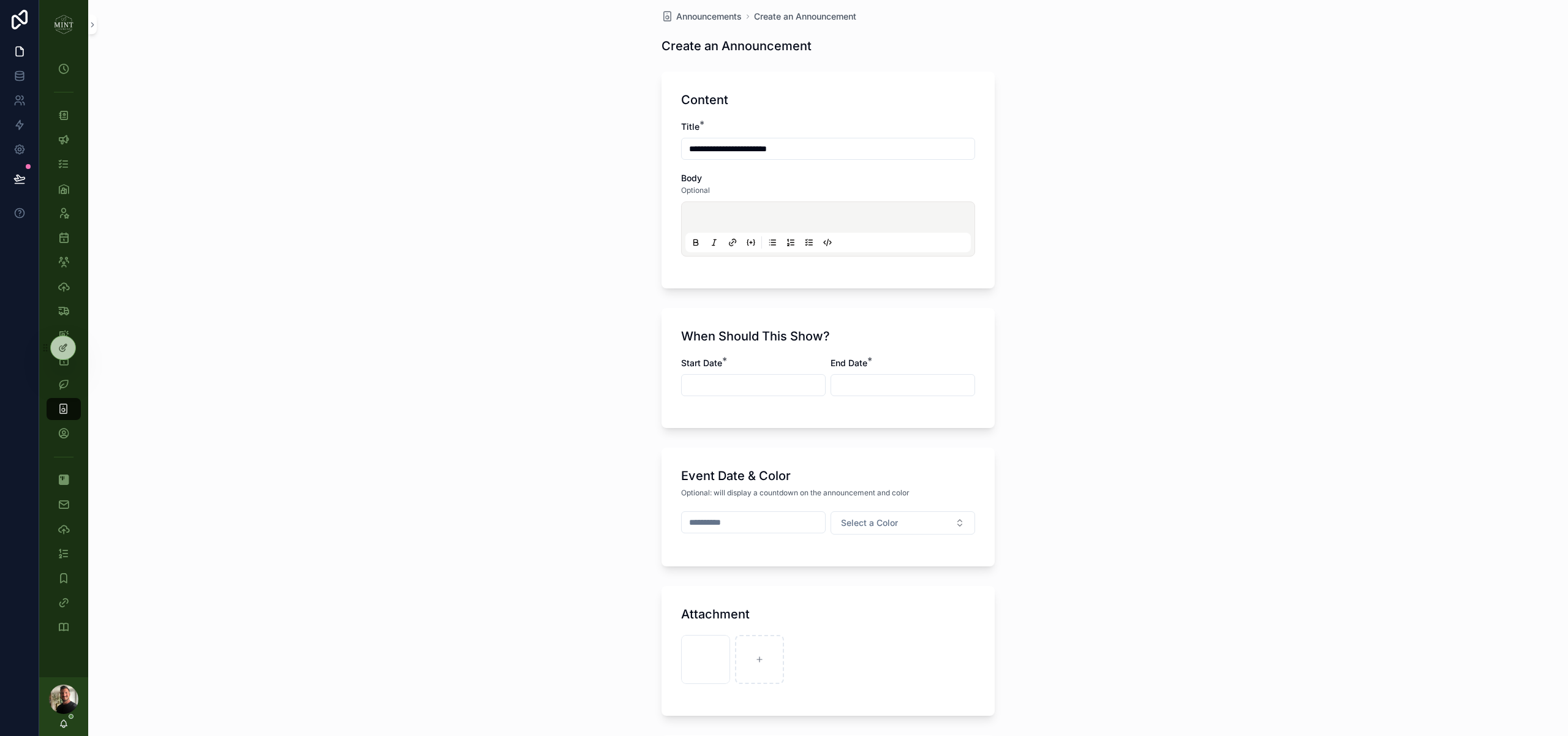
scroll to position [2, 0]
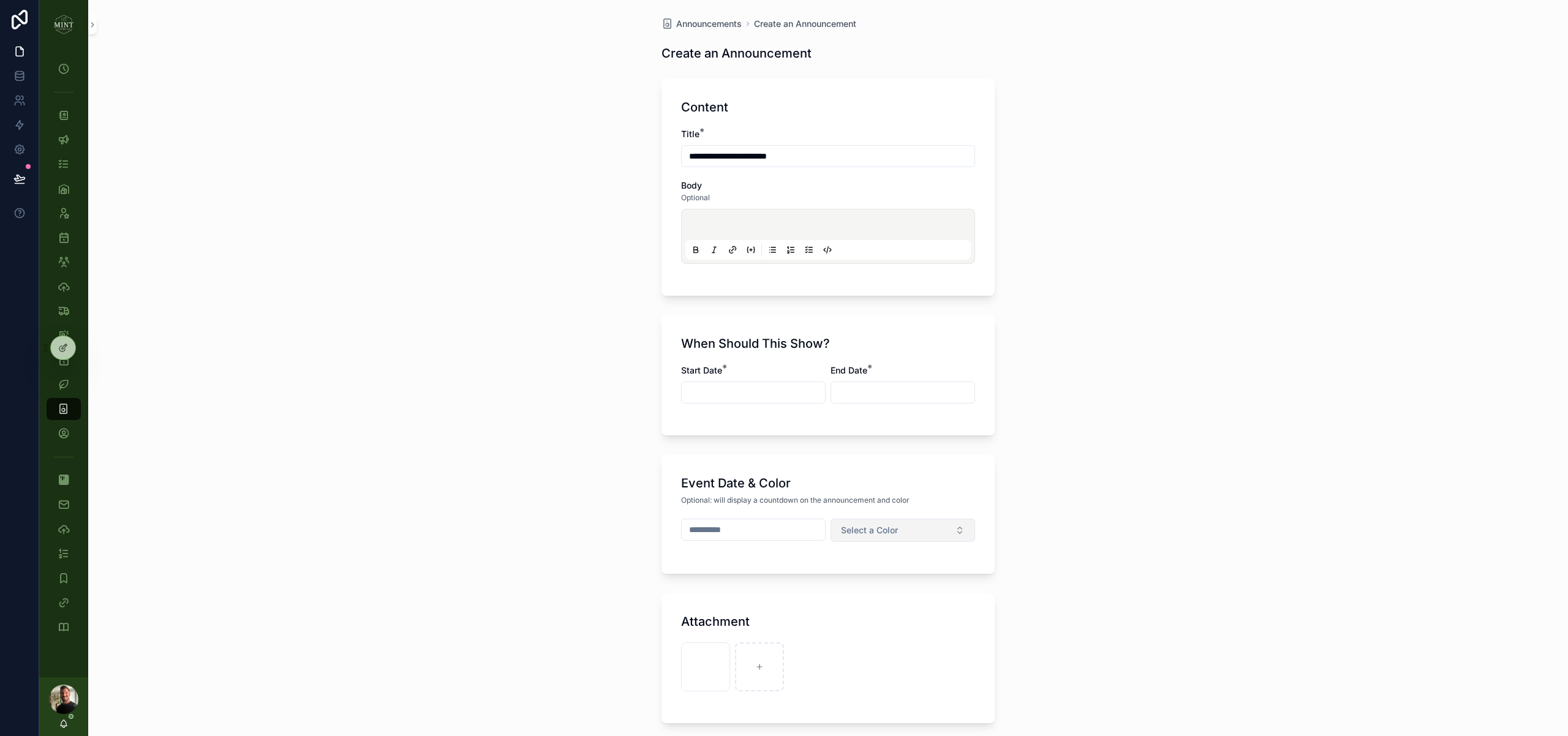
click at [917, 533] on button "Select a Color" at bounding box center [902, 530] width 144 height 23
click at [879, 357] on div "Blue" at bounding box center [902, 350] width 147 height 17
click at [717, 533] on input "scrollable content" at bounding box center [753, 529] width 143 height 17
click at [777, 352] on button "4" at bounding box center [775, 352] width 22 height 22
click at [724, 503] on input "**" at bounding box center [719, 498] width 28 height 17
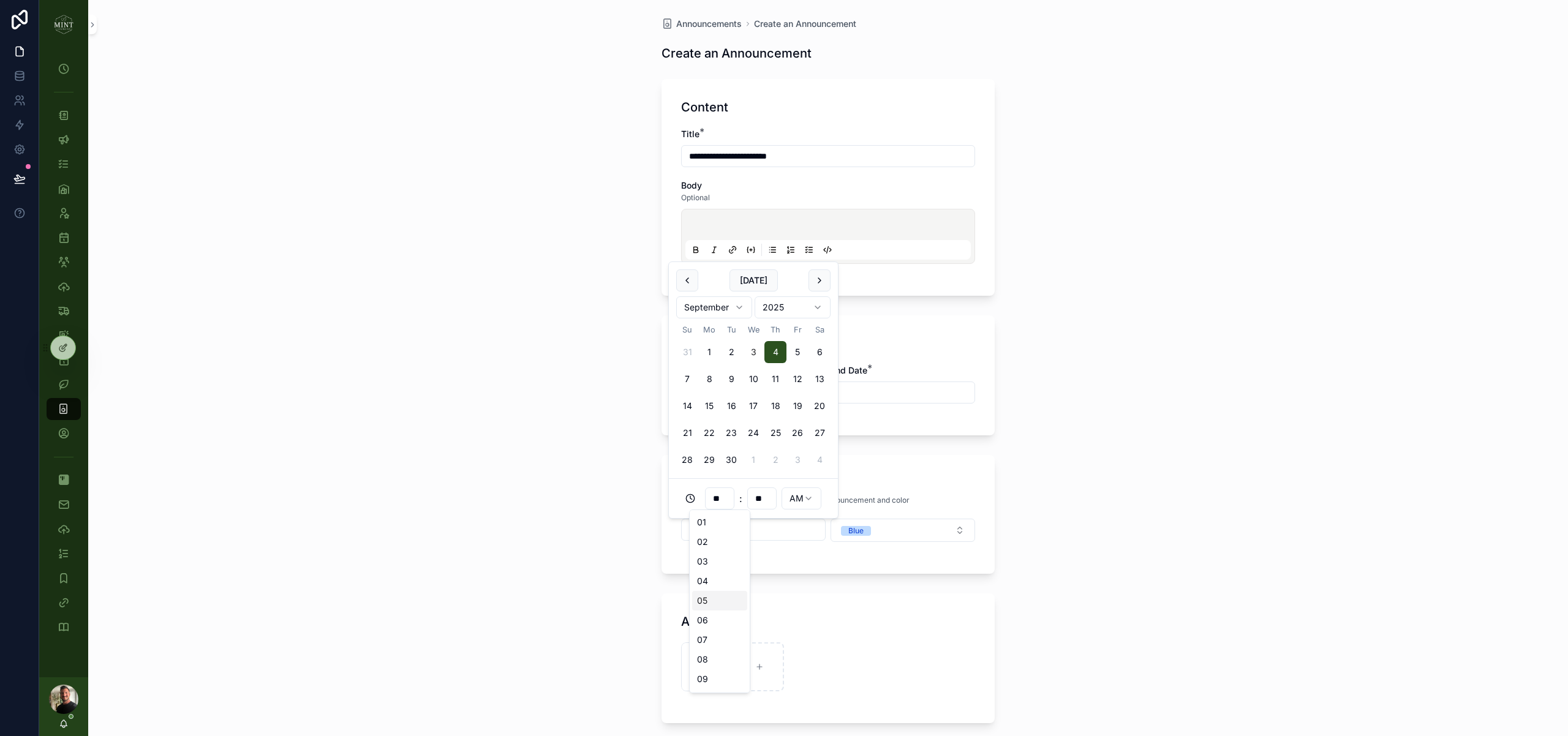
drag, startPoint x: 723, startPoint y: 599, endPoint x: 752, endPoint y: 575, distance: 37.6
click at [723, 599] on div "05" at bounding box center [719, 601] width 55 height 20
type input "**********"
type input "**"
click at [813, 494] on html "**********" at bounding box center [784, 368] width 1568 height 736
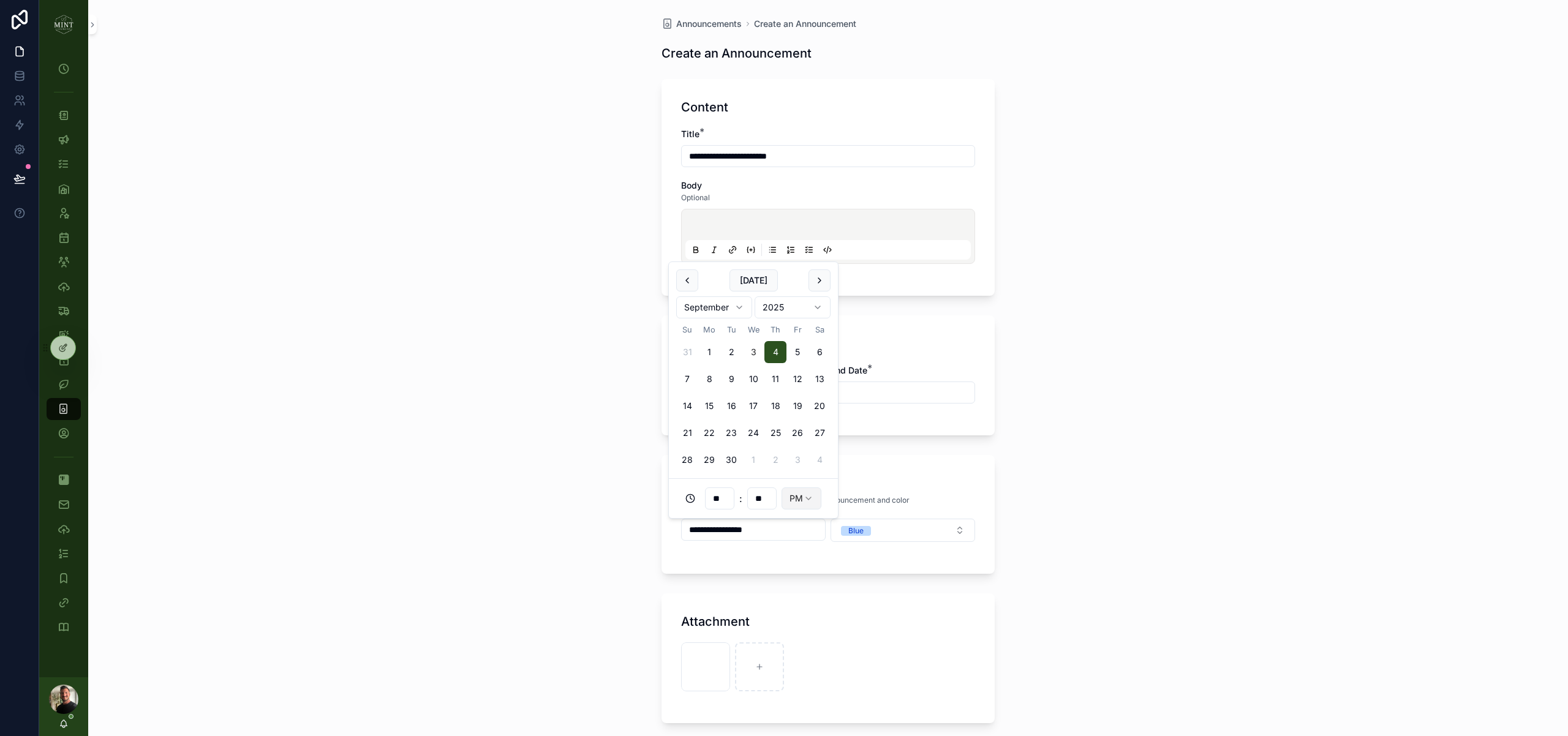
type input "**********"
click at [1165, 470] on div "**********" at bounding box center [827, 366] width 1479 height 736
click at [741, 395] on input "scrollable content" at bounding box center [753, 394] width 143 height 17
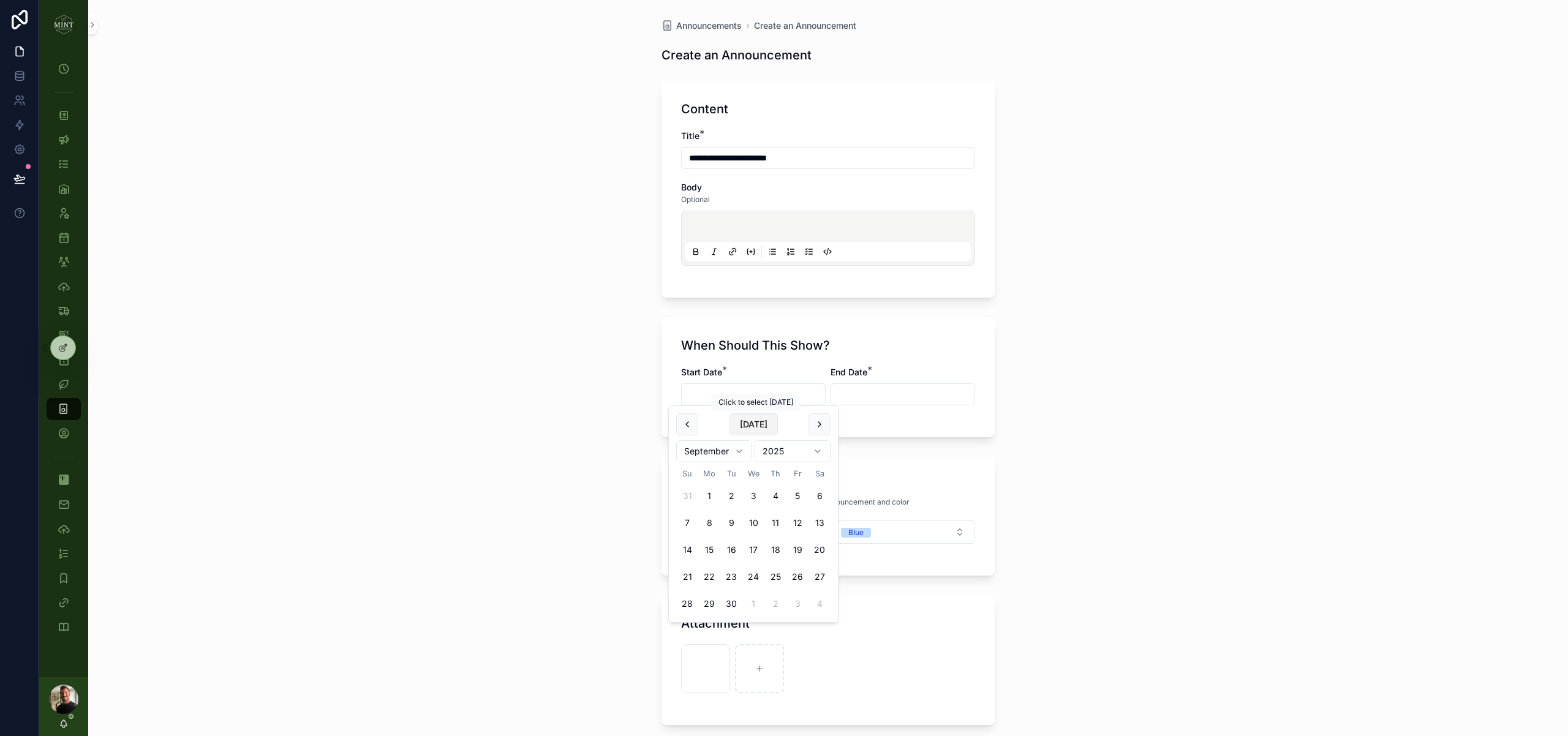
click at [754, 424] on button "[DATE]" at bounding box center [753, 424] width 48 height 22
type input "********"
click at [863, 395] on input "scrollable content" at bounding box center [902, 394] width 143 height 17
click at [942, 494] on button "5" at bounding box center [947, 496] width 22 height 22
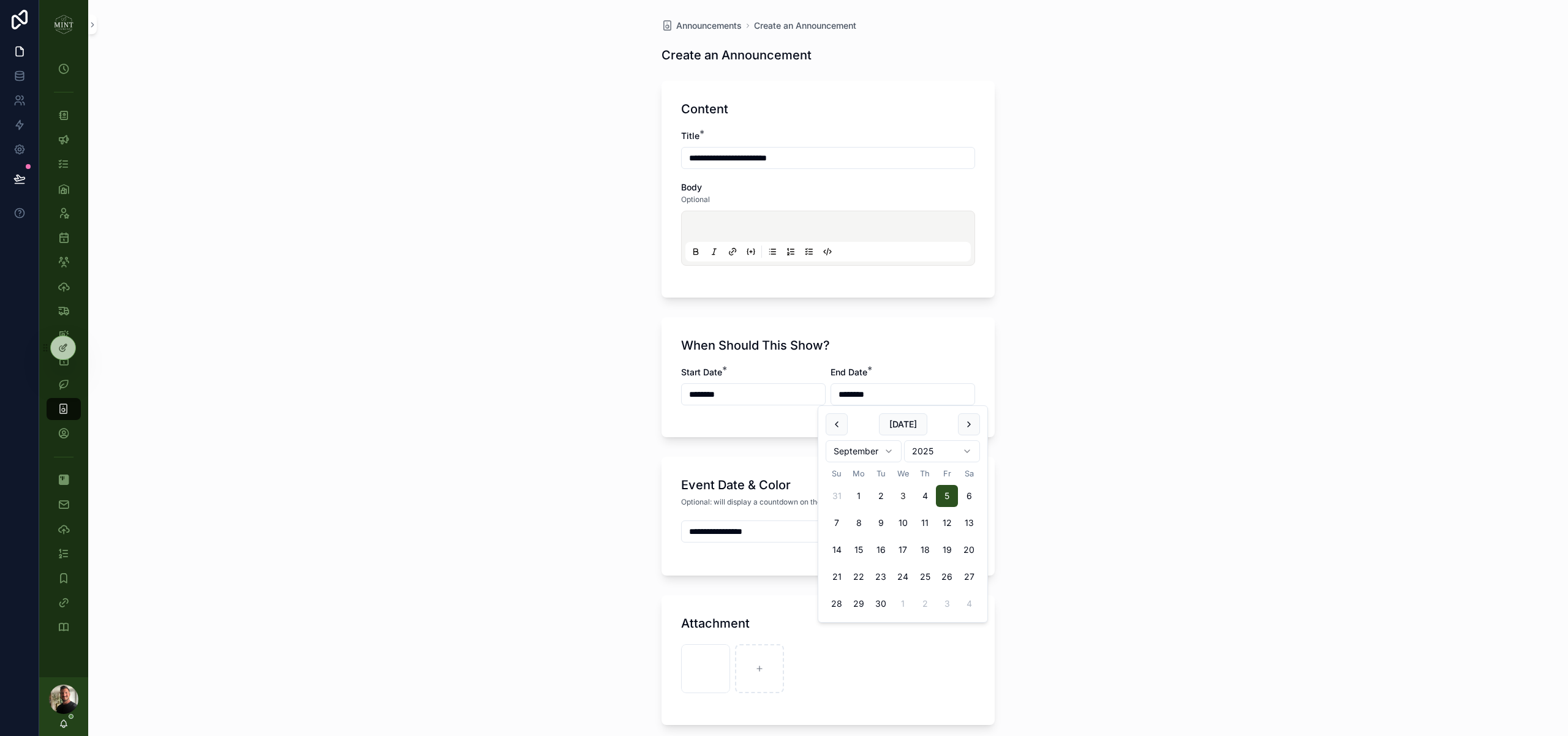
type input "********"
click at [1096, 442] on div "**********" at bounding box center [827, 368] width 1479 height 736
click at [737, 224] on p "scrollable content" at bounding box center [831, 228] width 286 height 12
click at [690, 161] on input "**********" at bounding box center [828, 158] width 293 height 17
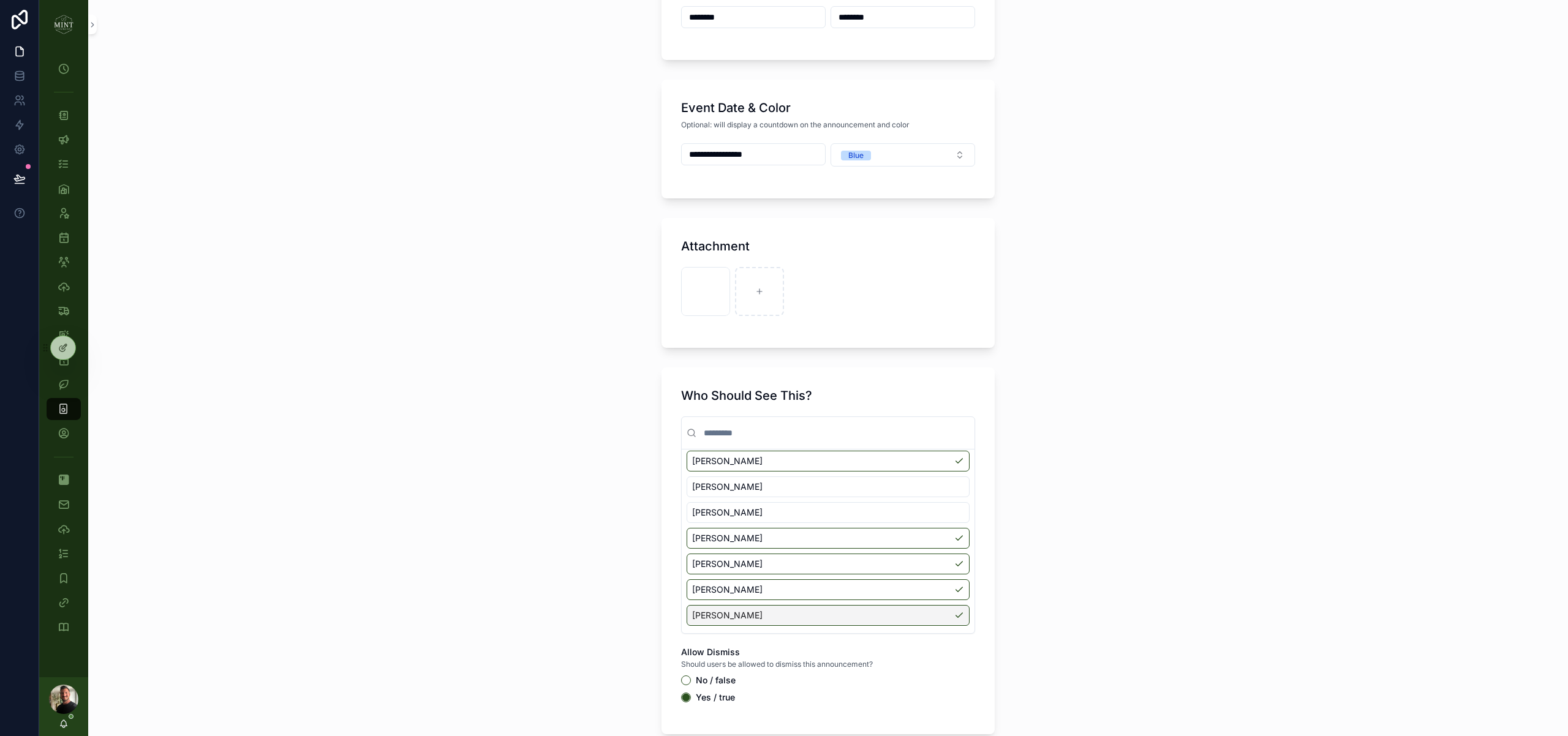
scroll to position [651, 0]
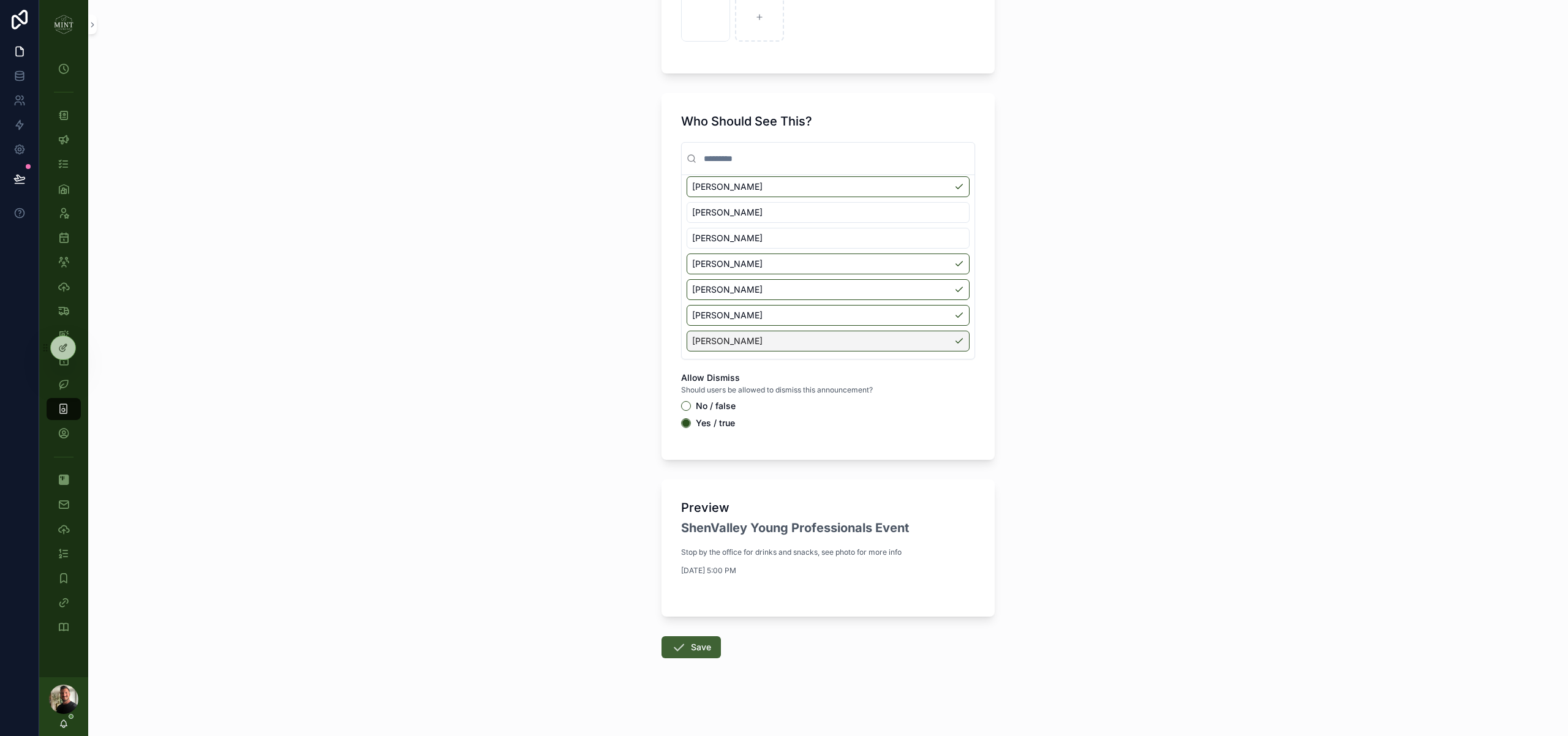
type input "**********"
drag, startPoint x: 691, startPoint y: 649, endPoint x: 664, endPoint y: 649, distance: 27.0
click at [691, 649] on button "Save" at bounding box center [691, 647] width 60 height 22
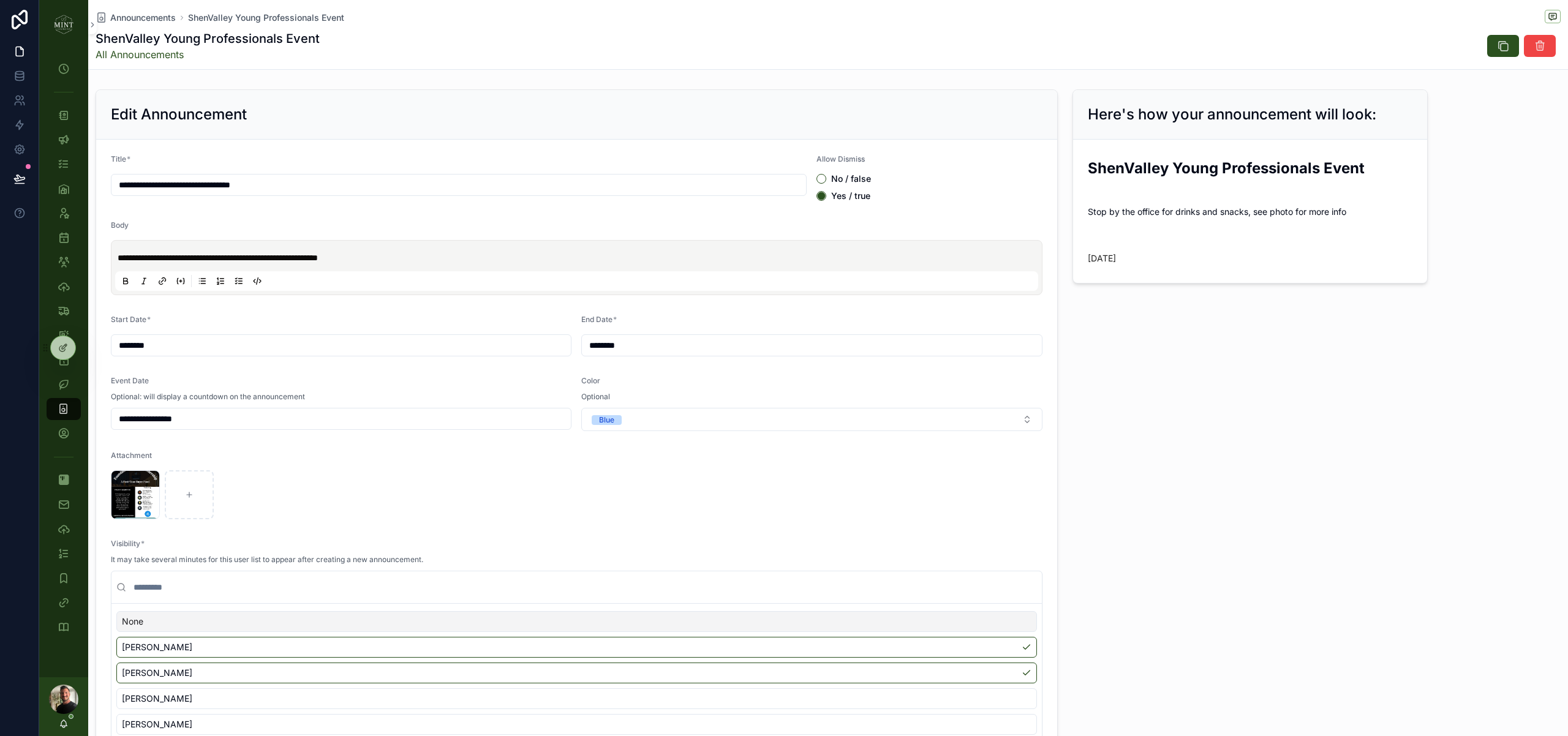
click at [60, 30] on img "scrollable content" at bounding box center [64, 24] width 20 height 20
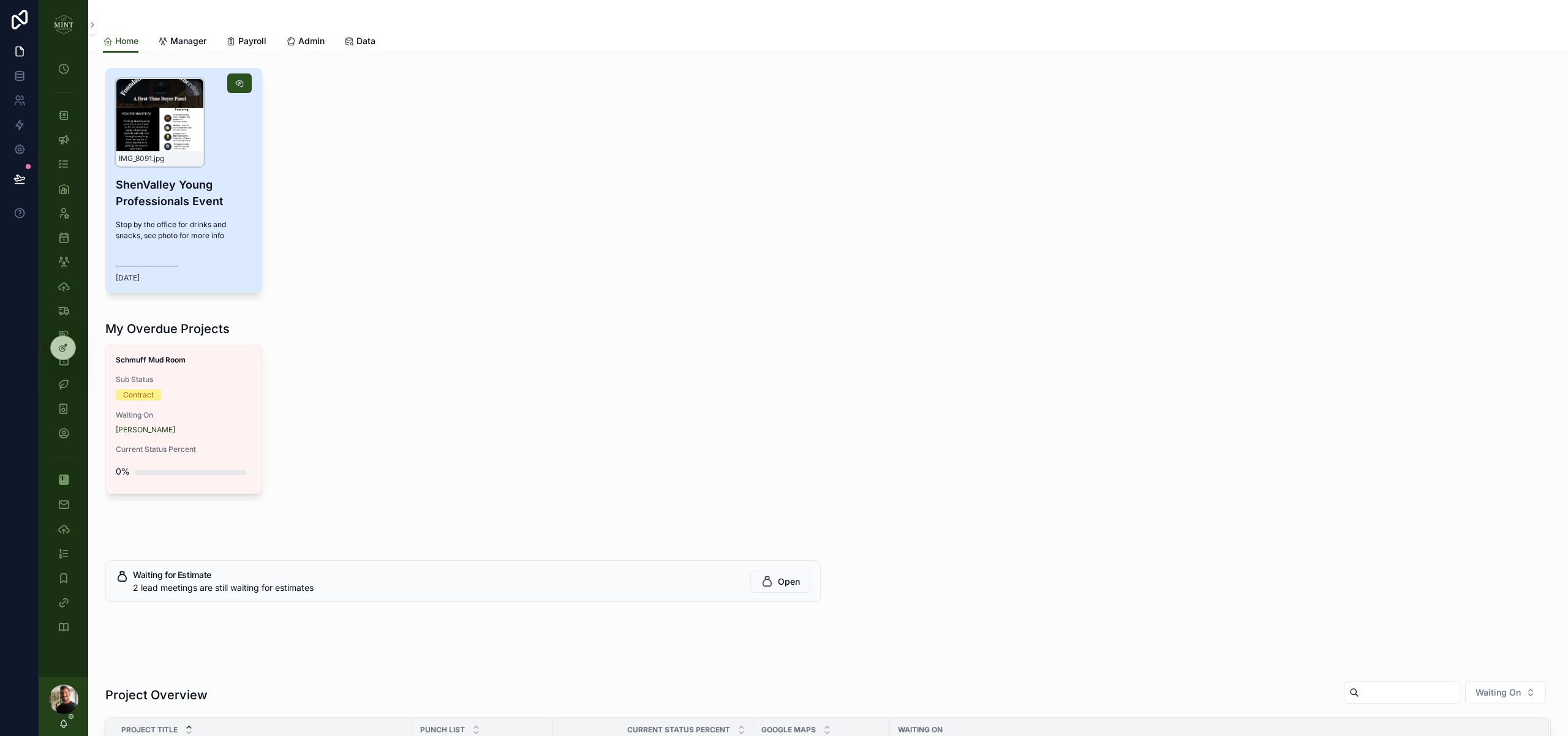
click at [177, 141] on div "IMG_8091 .jpg" at bounding box center [159, 122] width 88 height 88
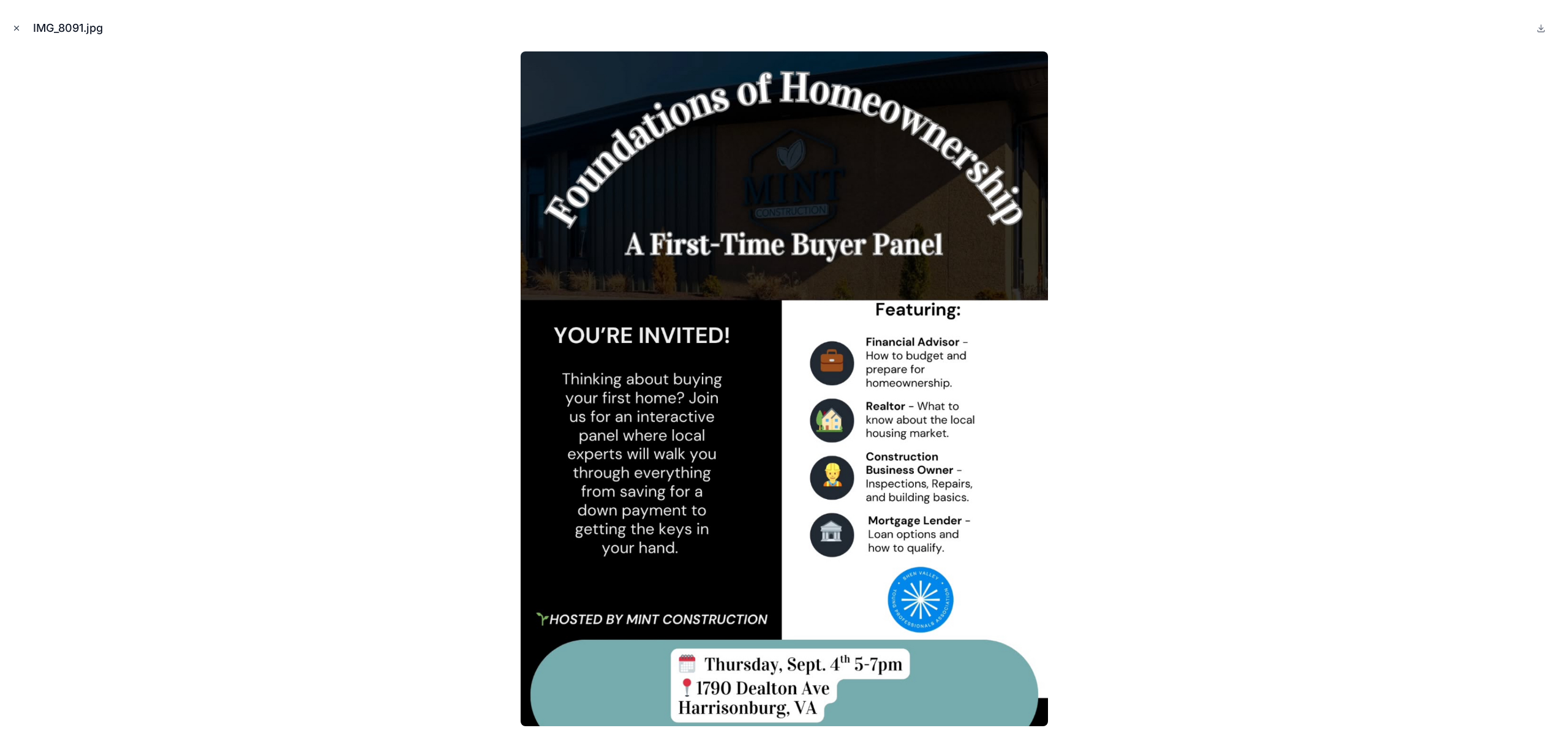
click at [19, 31] on icon "Close modal" at bounding box center [16, 28] width 8 height 8
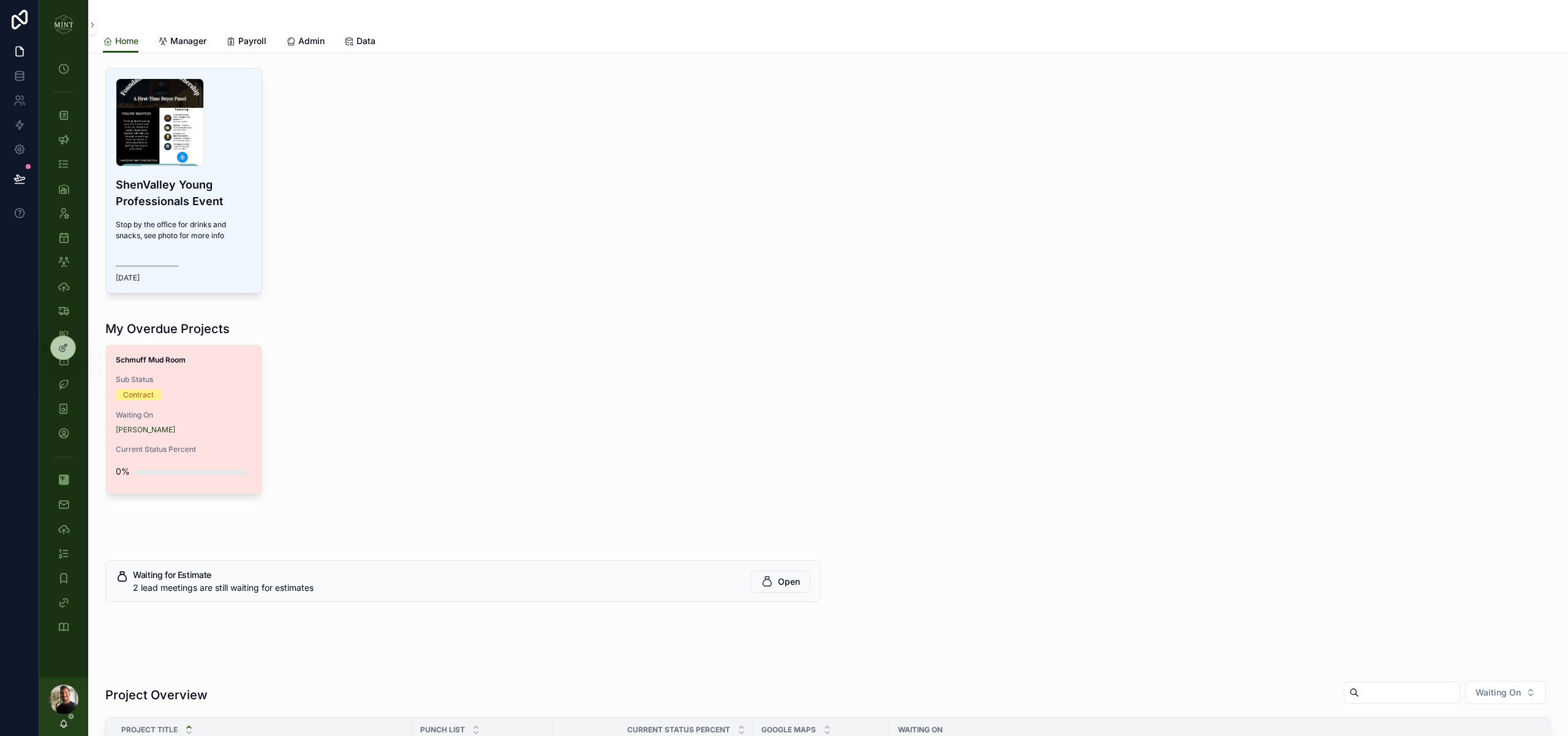
click at [241, 396] on div "Contract" at bounding box center [184, 395] width 136 height 11
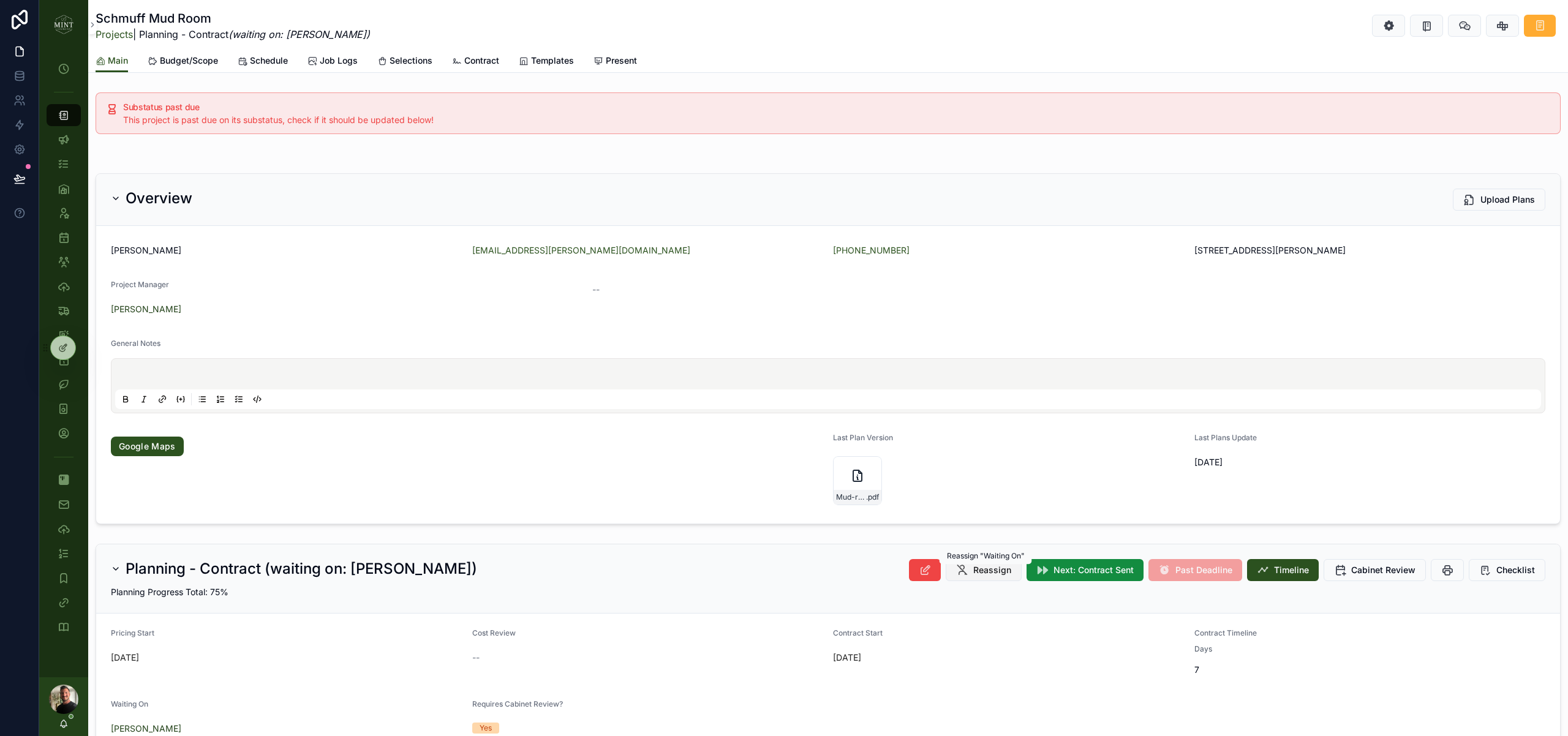
click at [1000, 571] on span "Reassign" at bounding box center [992, 570] width 38 height 12
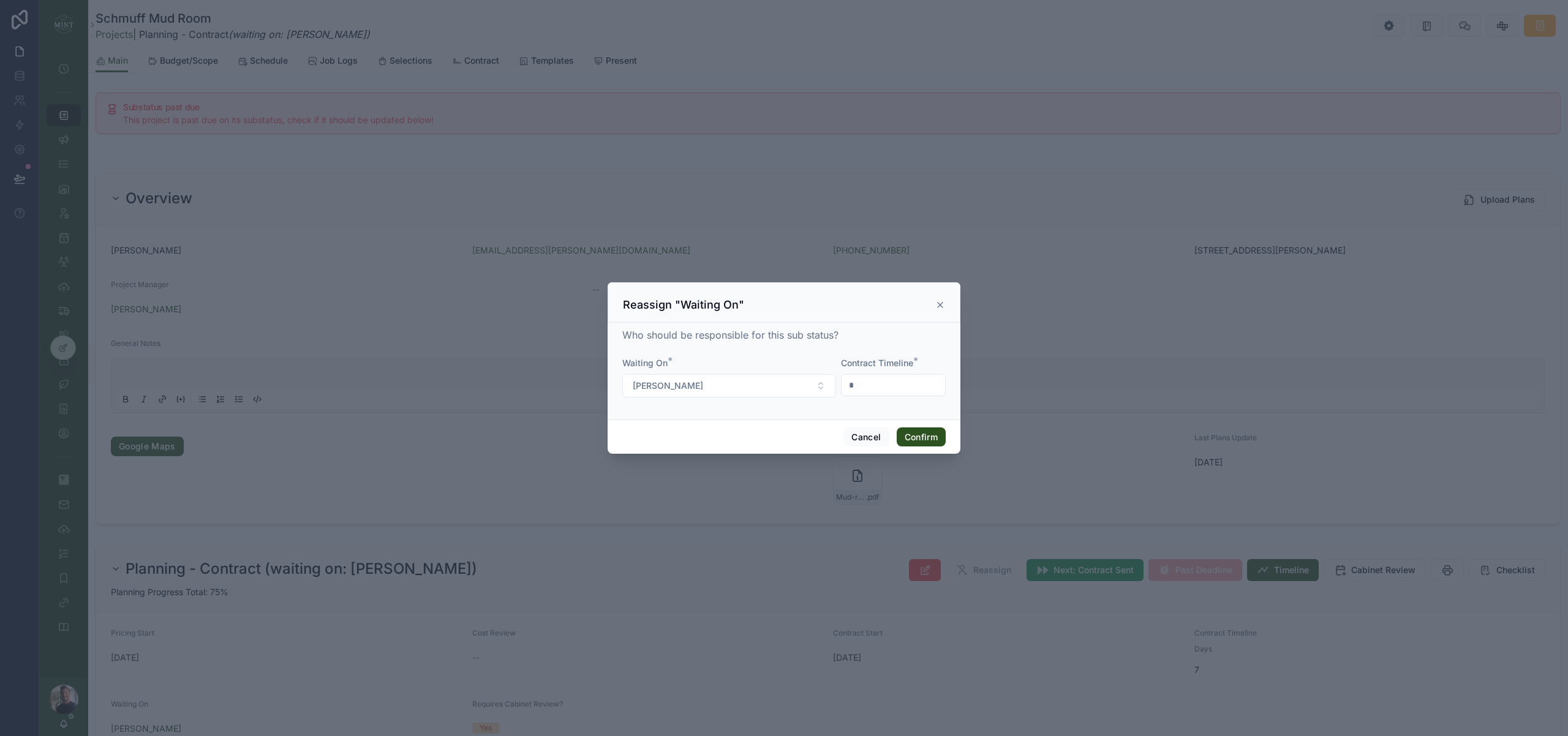
click at [868, 389] on input "*" at bounding box center [893, 385] width 103 height 17
type input "**"
click at [915, 435] on button "Confirm" at bounding box center [921, 437] width 49 height 20
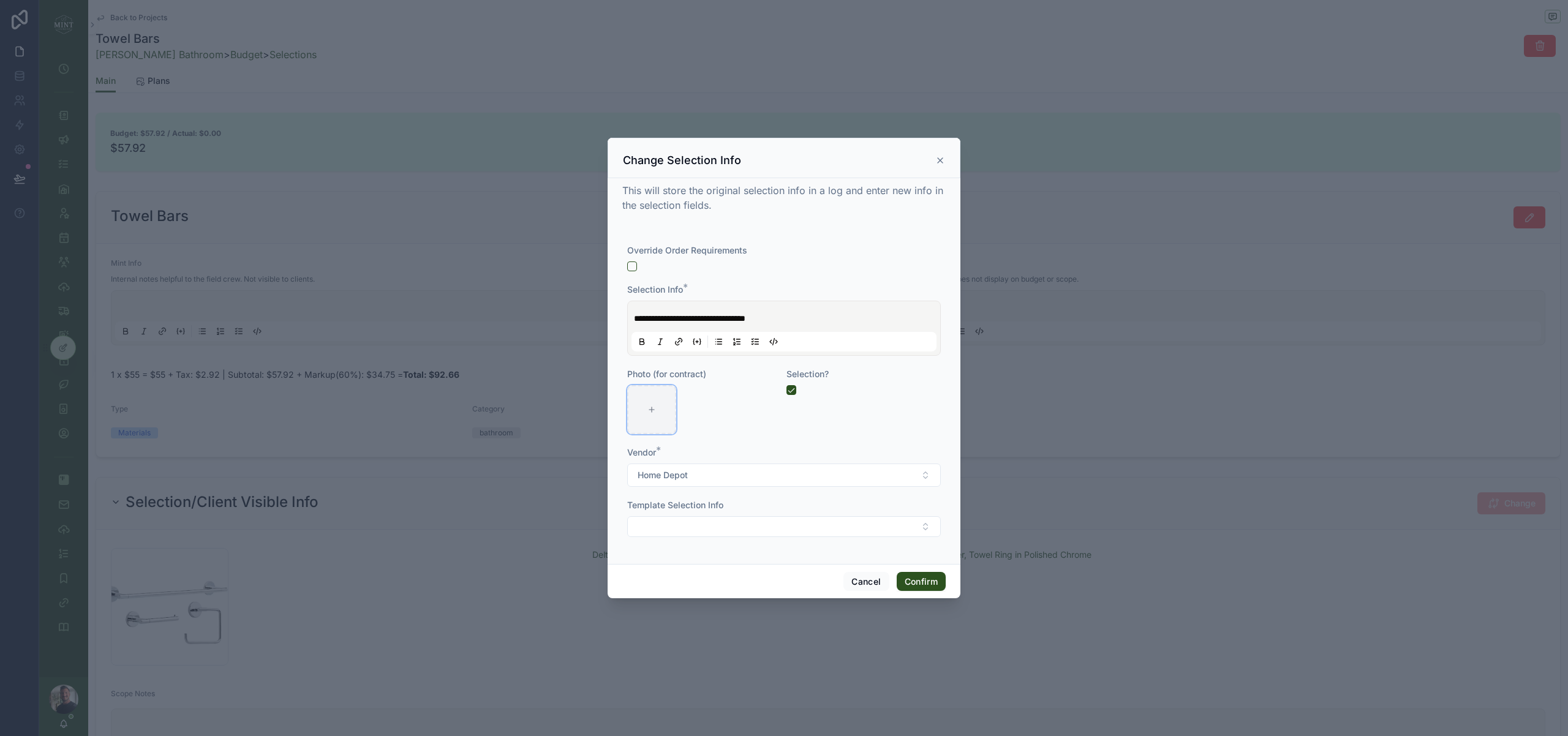
click at [652, 413] on icon at bounding box center [651, 409] width 8 height 8
type input "**********"
click at [807, 317] on p "**********" at bounding box center [786, 318] width 305 height 12
click at [676, 343] on icon at bounding box center [678, 343] width 4 height 4
type input "**********"
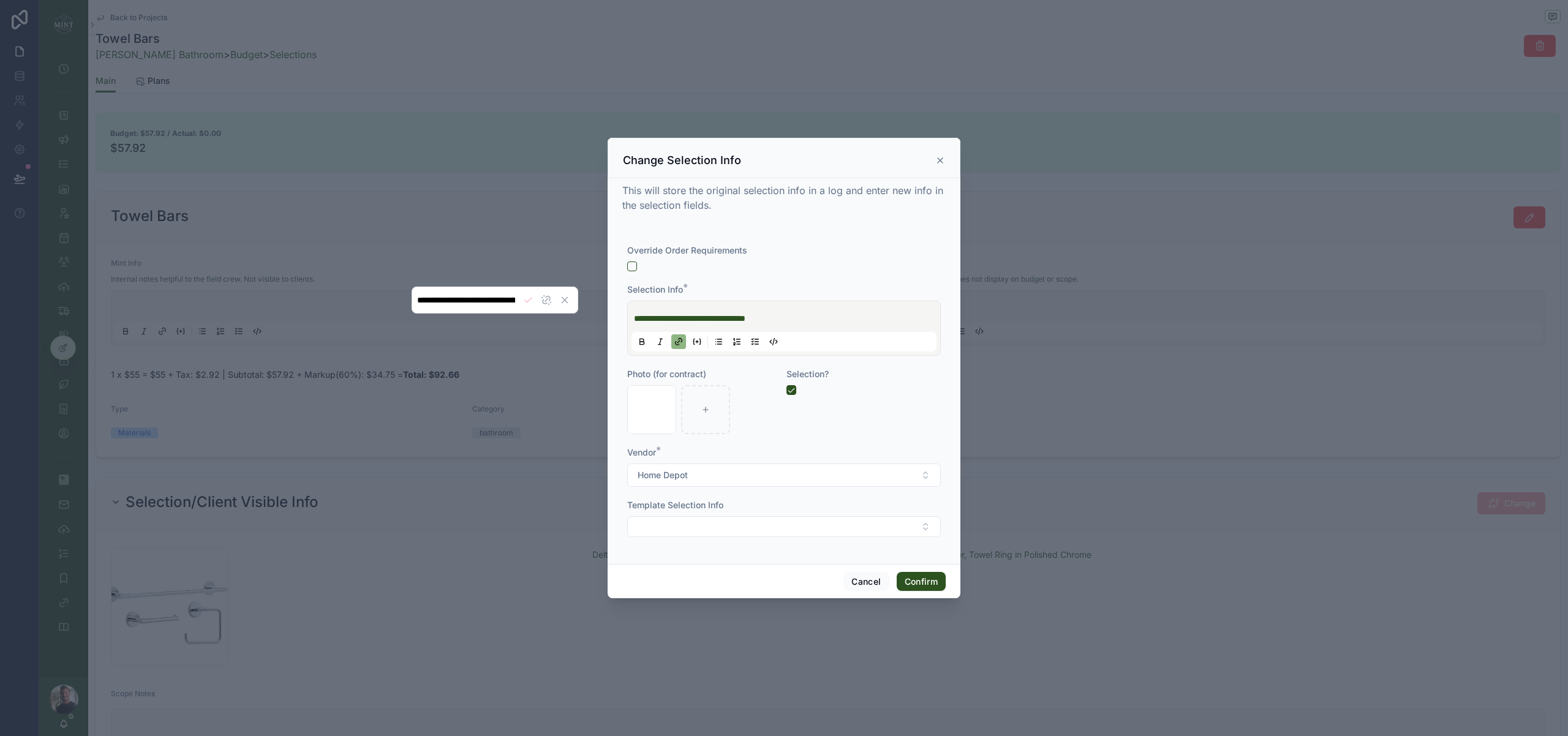
scroll to position [0, 322]
click at [932, 422] on div "Selection?" at bounding box center [863, 400] width 154 height 66
click at [924, 585] on button "Confirm" at bounding box center [921, 581] width 49 height 20
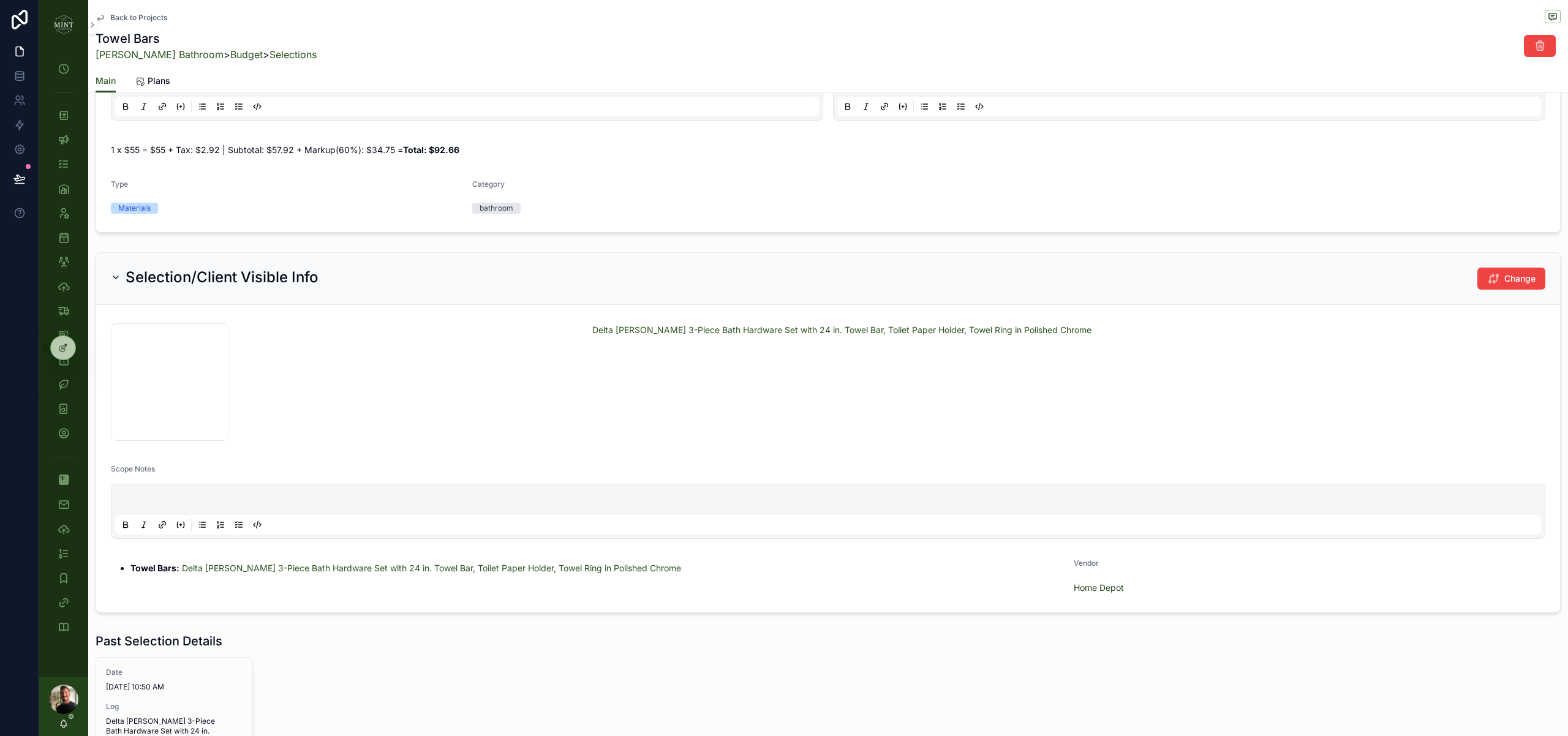
scroll to position [0, 0]
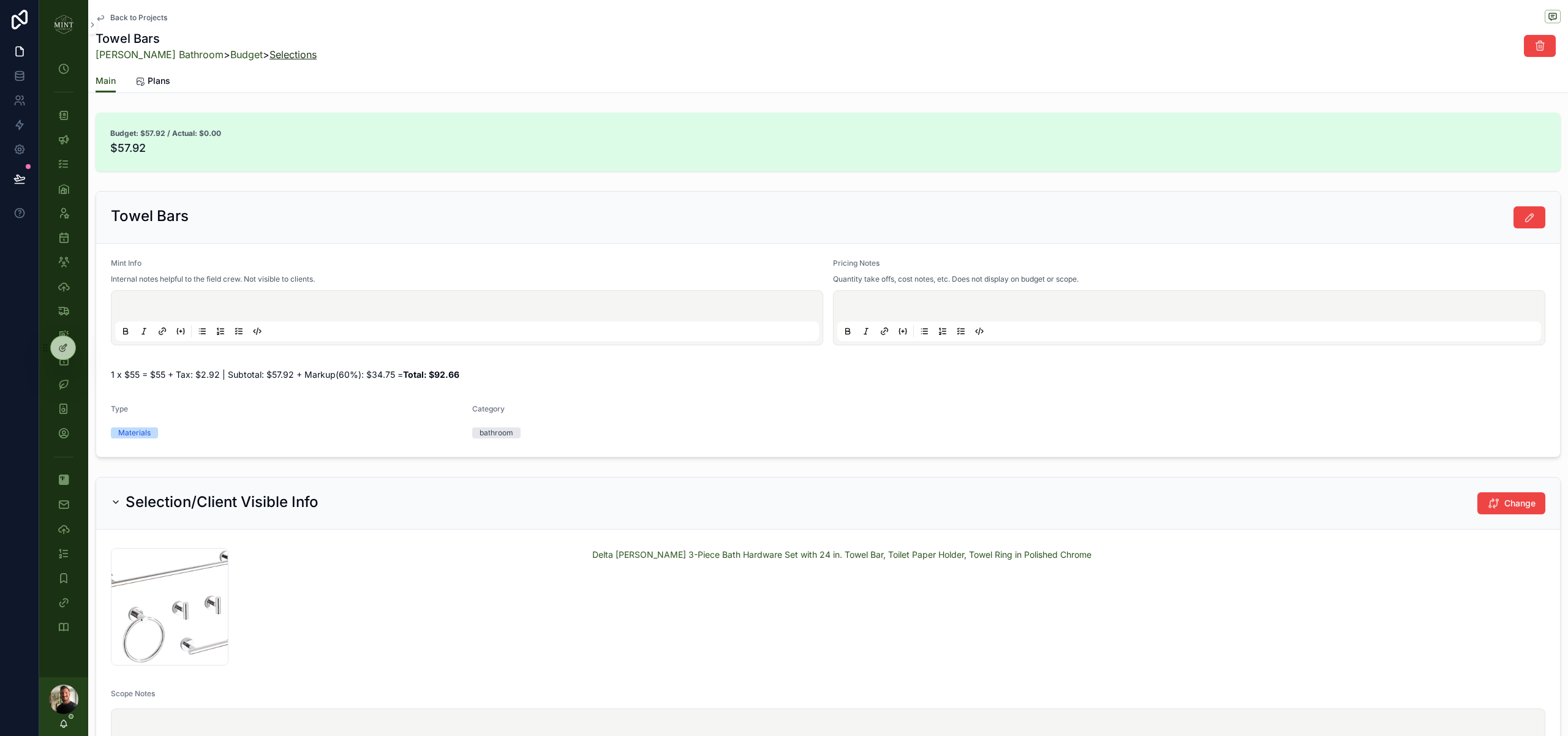
click at [279, 56] on link "Selections" at bounding box center [293, 54] width 47 height 12
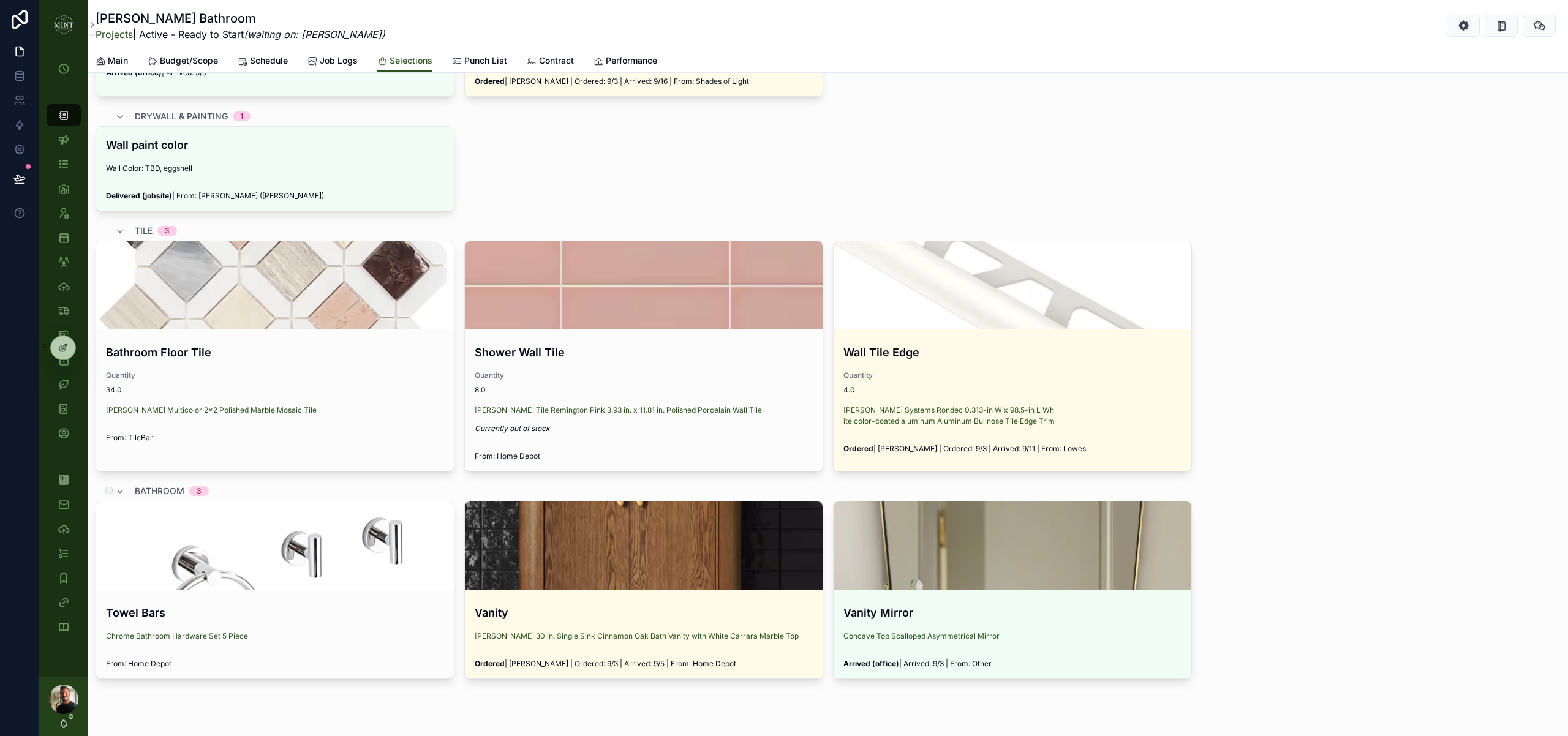
scroll to position [874, 0]
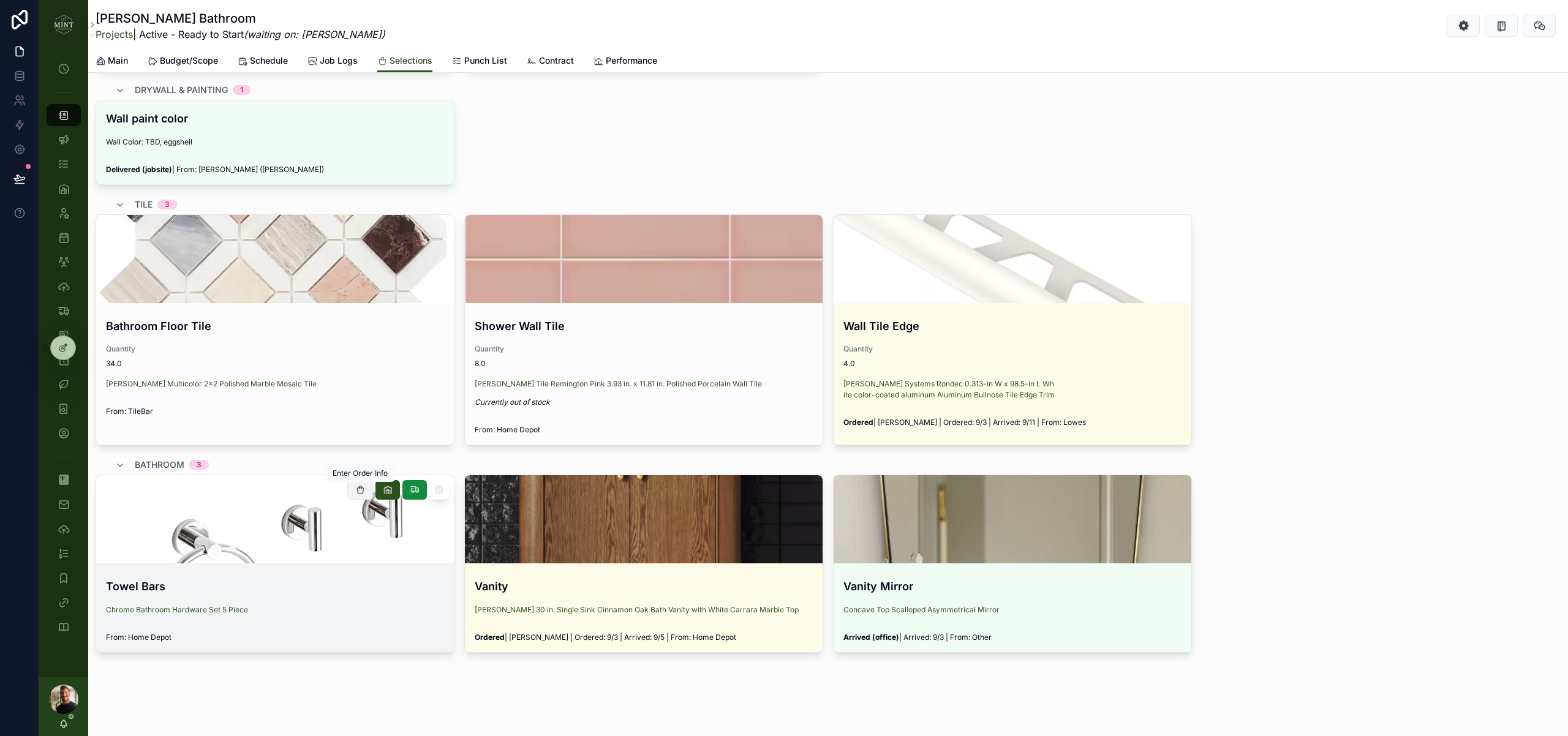
click at [366, 491] on button "scrollable content" at bounding box center [360, 490] width 26 height 20
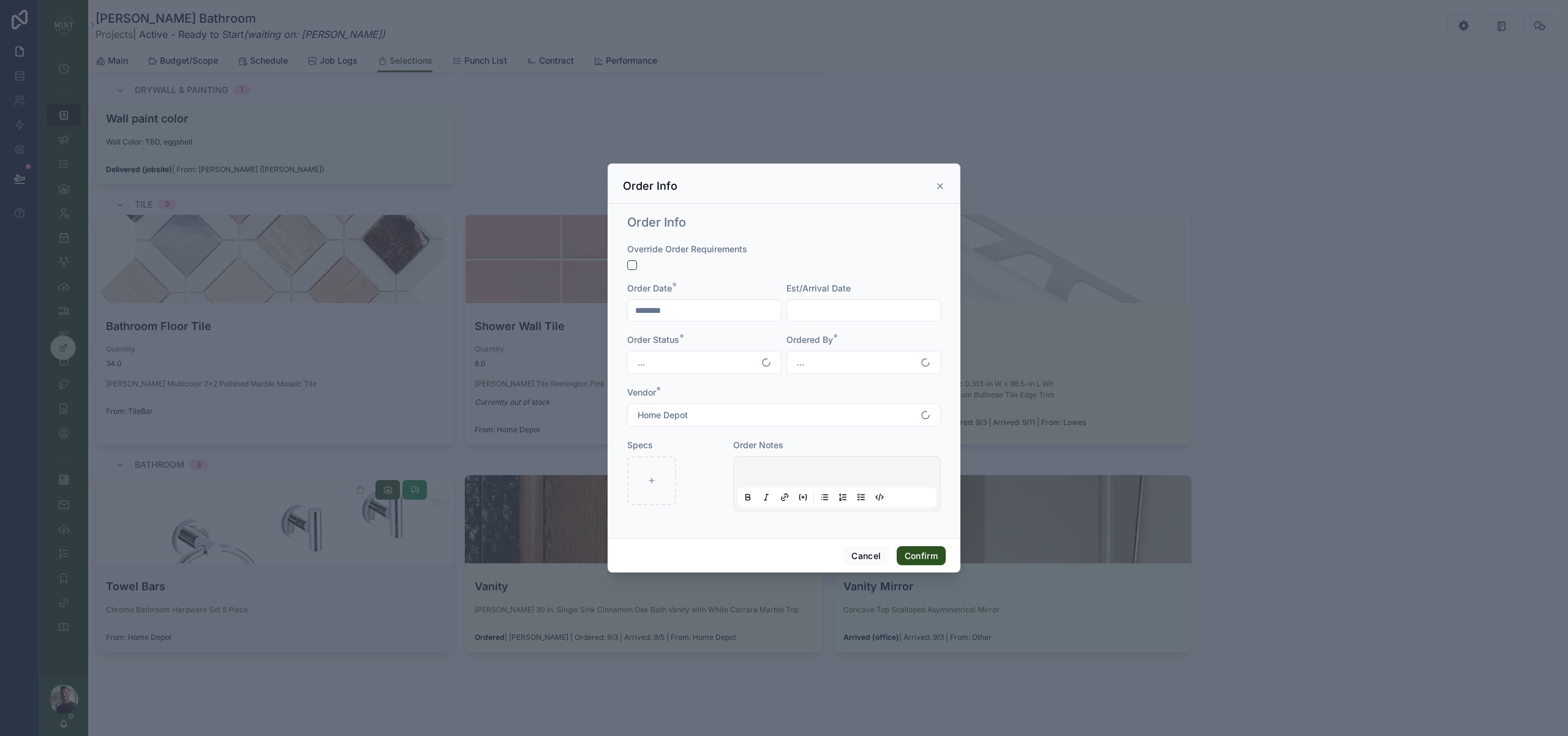
click at [810, 305] on input "text" at bounding box center [863, 310] width 153 height 17
click at [911, 415] on button "5" at bounding box center [908, 412] width 22 height 22
type input "********"
click at [899, 243] on div "Override Order Requirements" at bounding box center [784, 249] width 314 height 12
click at [933, 558] on button "Confirm" at bounding box center [921, 556] width 49 height 20
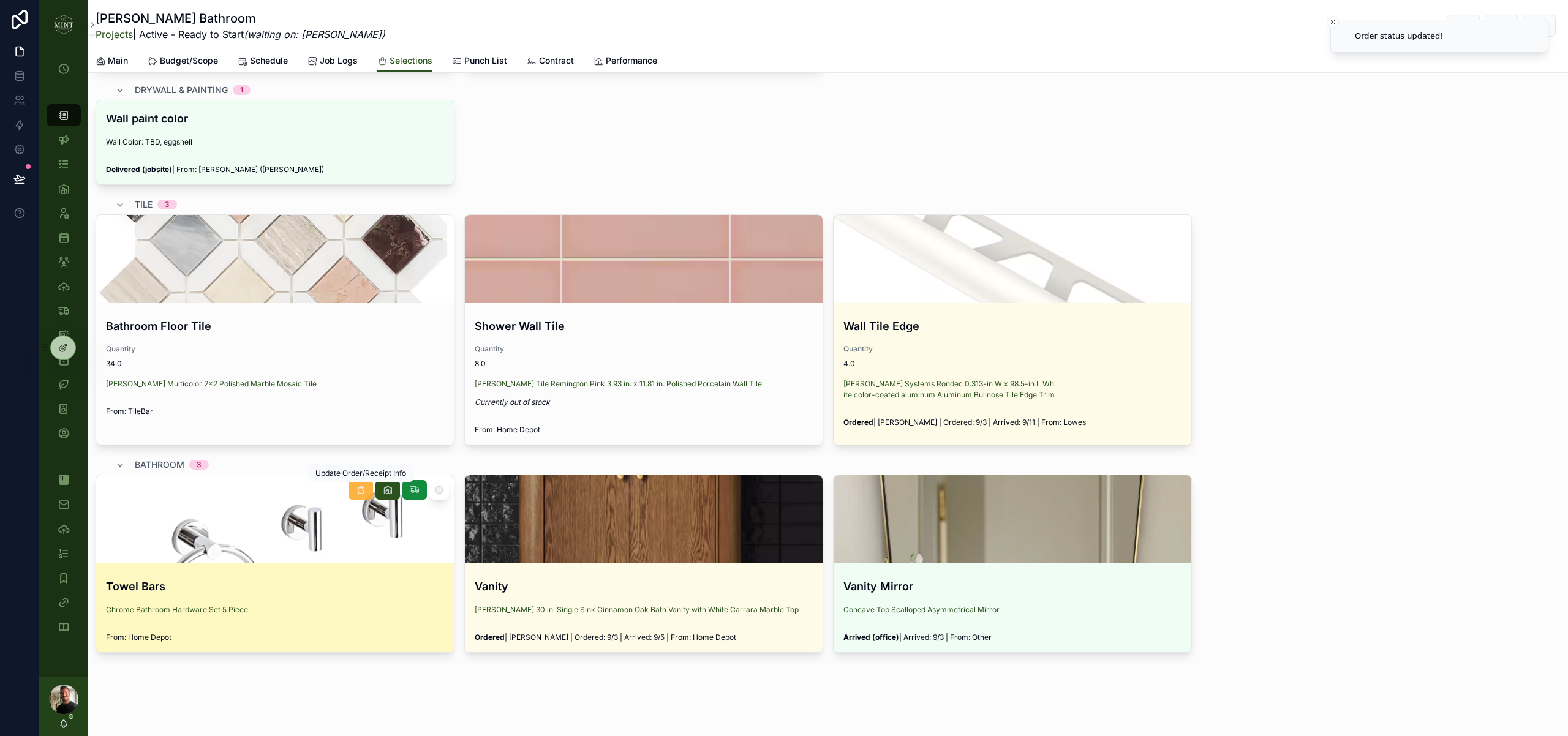
click at [363, 488] on icon "scrollable content" at bounding box center [360, 490] width 10 height 10
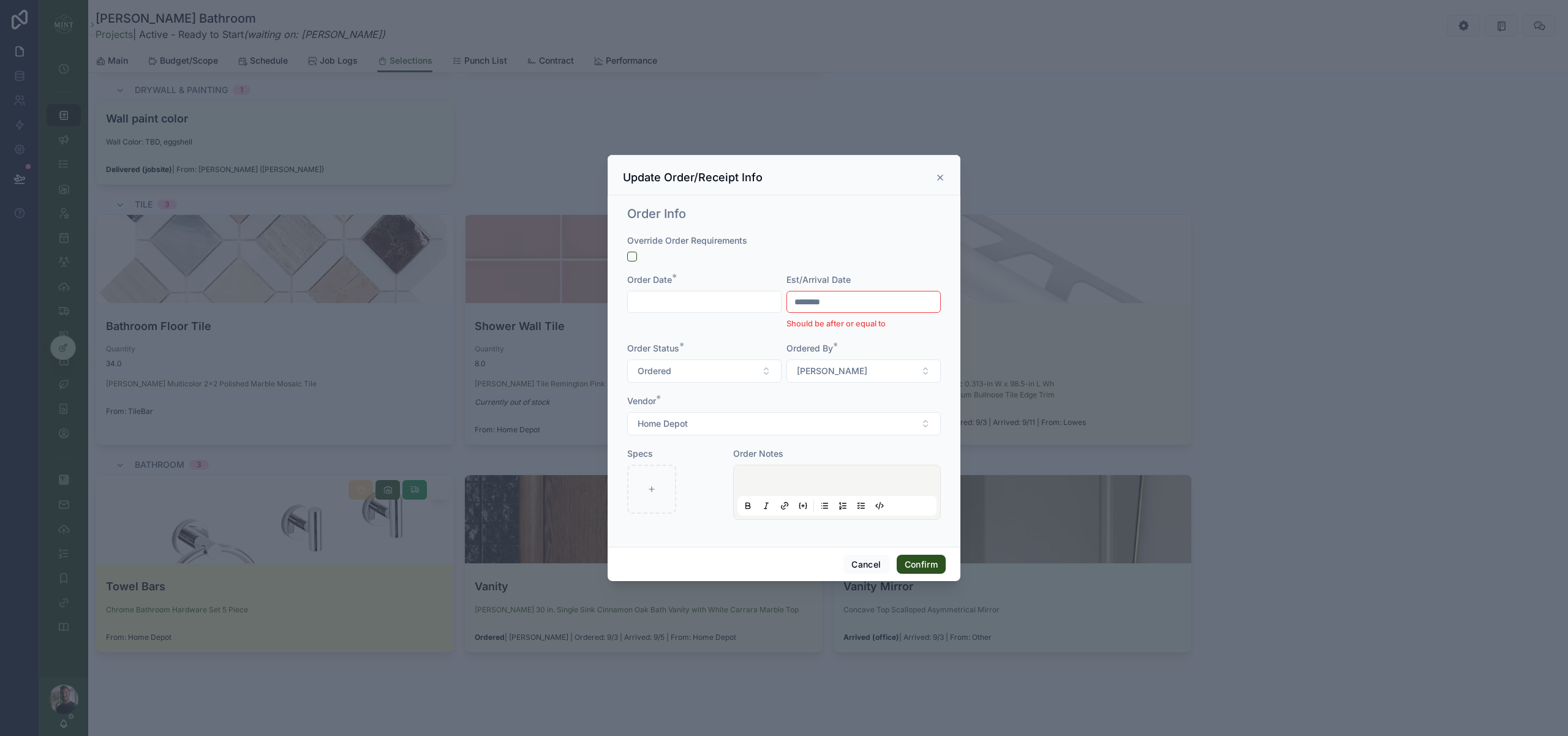
click at [656, 295] on input "text" at bounding box center [704, 302] width 153 height 17
click at [713, 334] on button "[DATE]" at bounding box center [704, 332] width 48 height 22
type input "********"
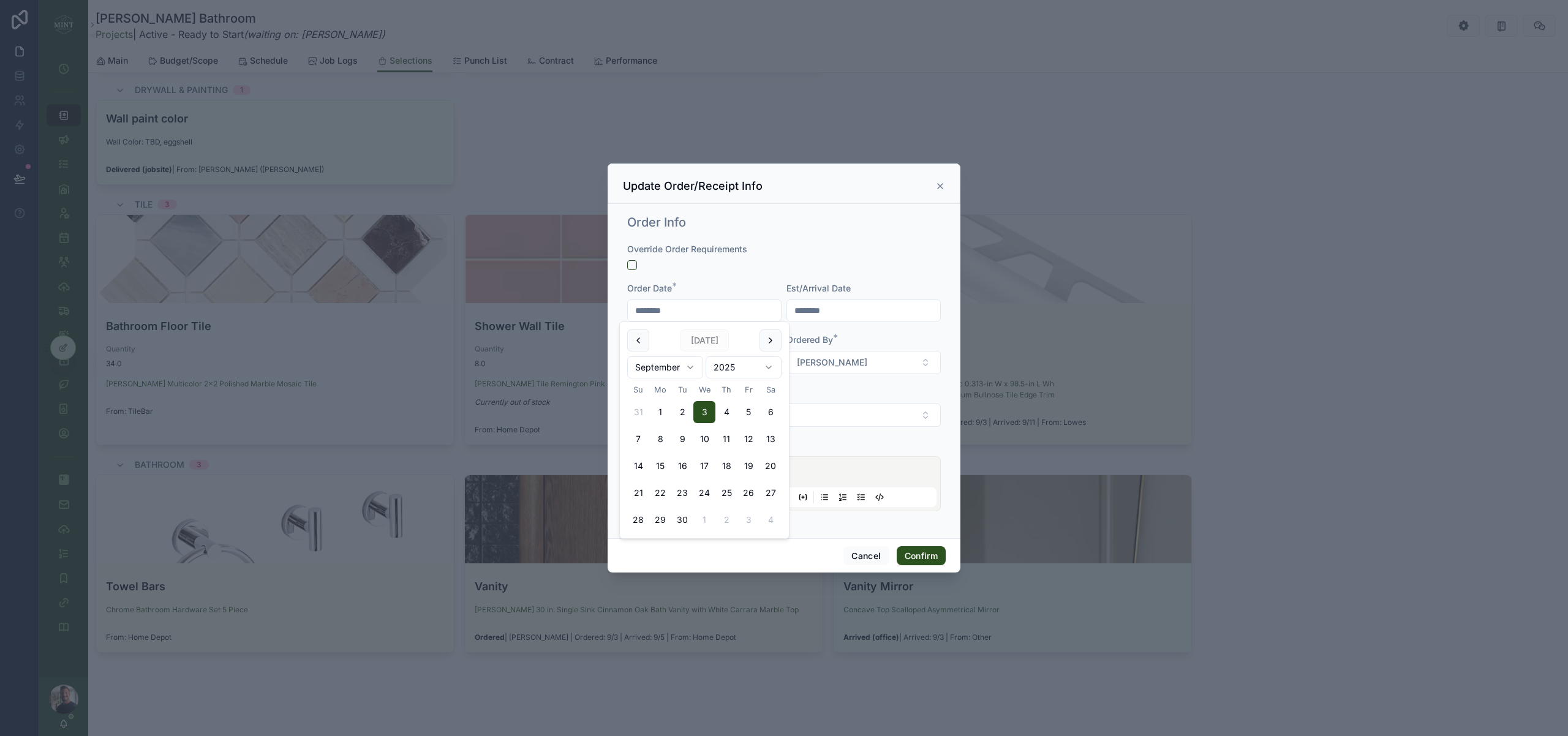
click at [772, 275] on div "Override Order Requirements Order Date * ******** Est/Arrival Date ******** Ord…" at bounding box center [784, 383] width 314 height 280
click at [675, 413] on span "Home Depot" at bounding box center [662, 415] width 50 height 12
type input "****"
click at [666, 464] on span "Amazon" at bounding box center [652, 465] width 33 height 12
click at [918, 558] on button "Confirm" at bounding box center [921, 556] width 49 height 20
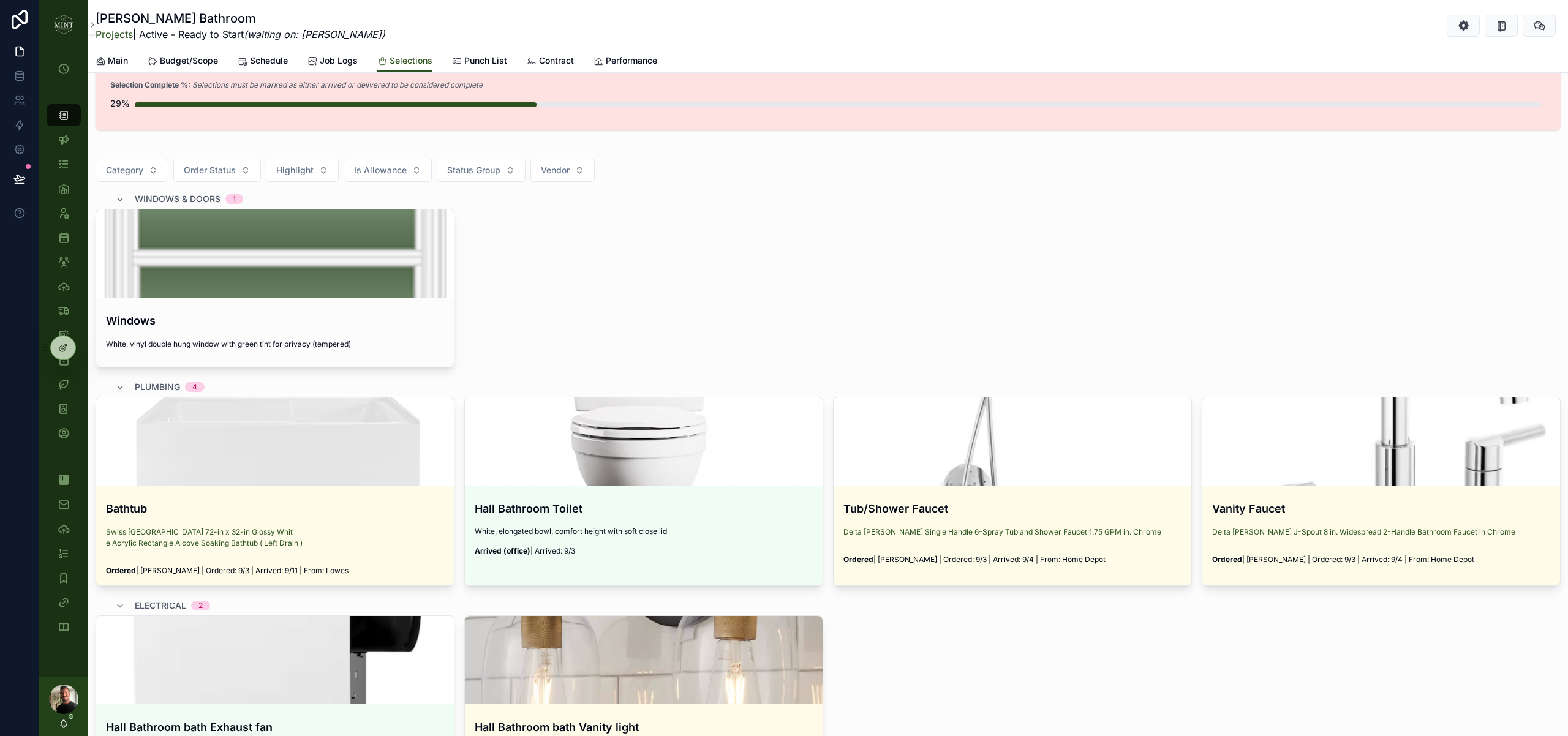
scroll to position [0, 0]
